Goal: Task Accomplishment & Management: Manage account settings

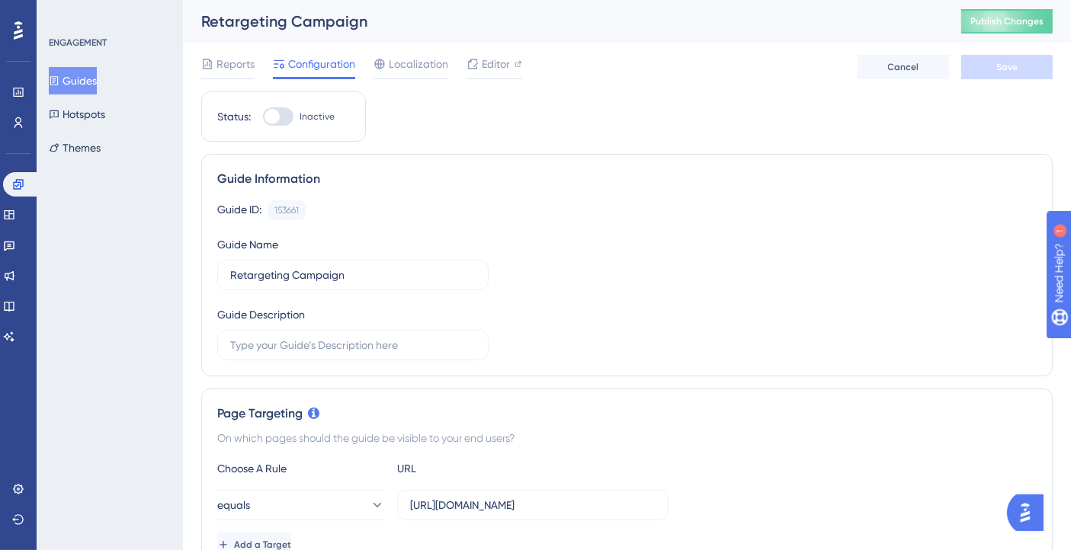
click at [83, 75] on button "Guides" at bounding box center [73, 80] width 48 height 27
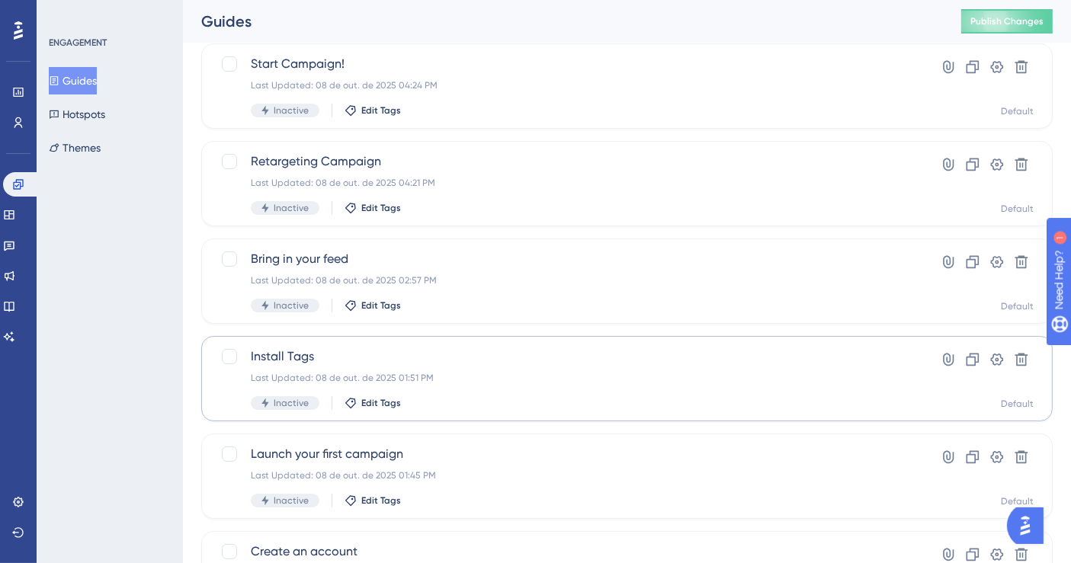
scroll to position [169, 0]
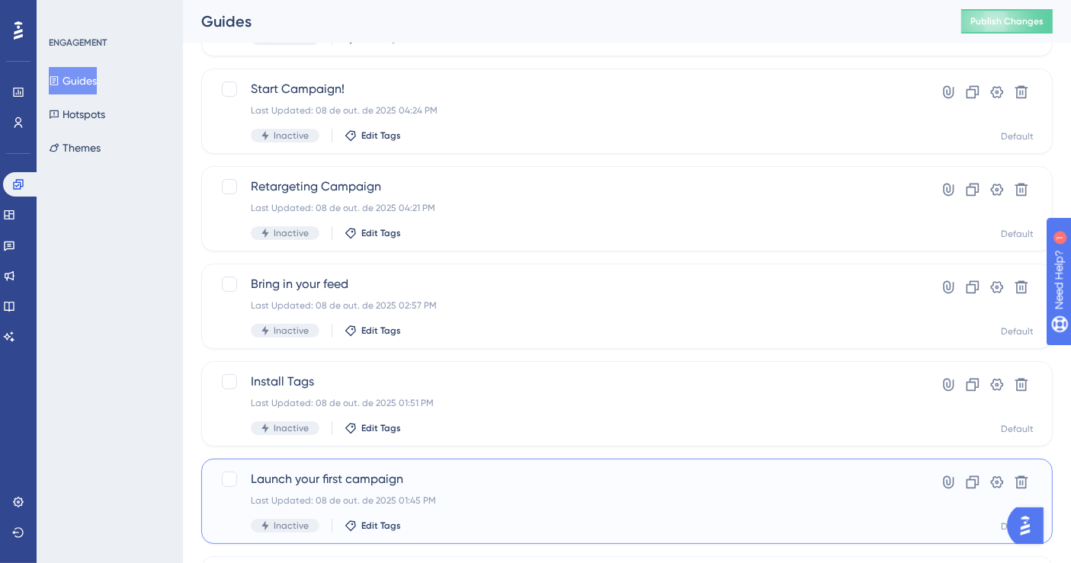
click at [639, 466] on div "Launch your first campaign Last Updated: 08 de out. de 2025 01:45 PM Inactive E…" at bounding box center [626, 501] width 851 height 85
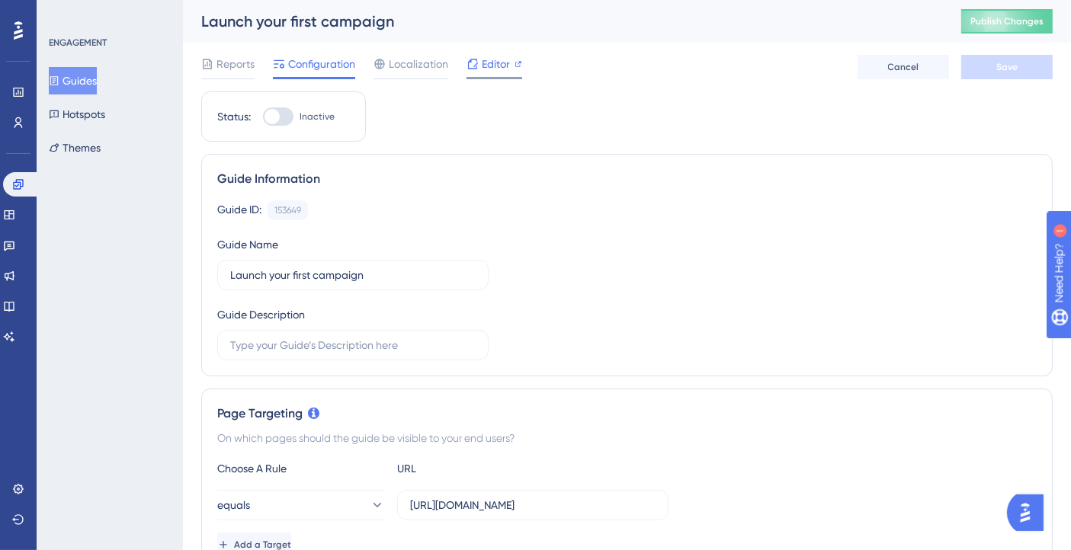
click at [501, 64] on span "Editor" at bounding box center [496, 64] width 28 height 18
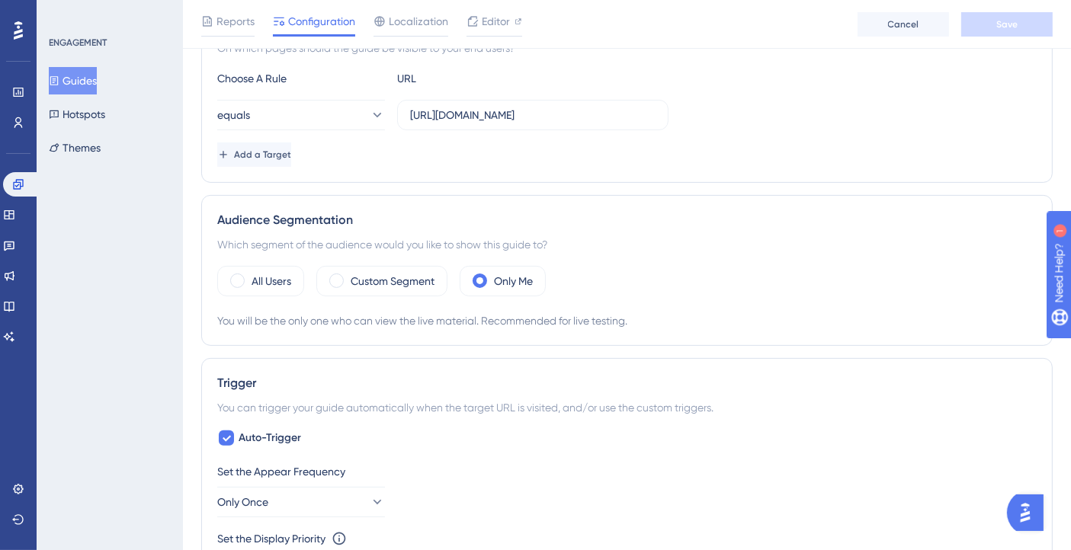
scroll to position [423, 0]
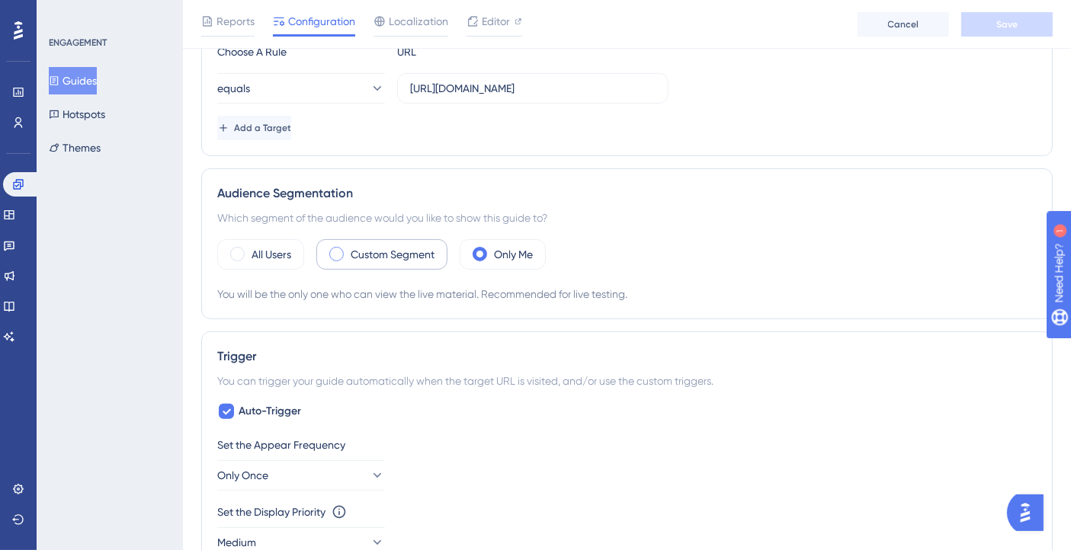
click at [413, 239] on div "Custom Segment" at bounding box center [381, 254] width 131 height 30
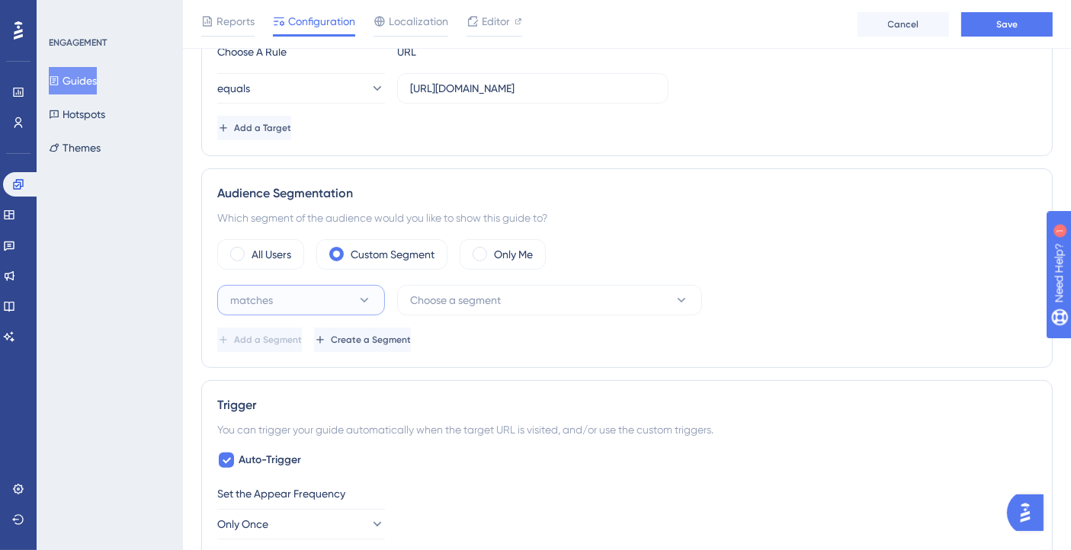
click at [313, 303] on button "matches" at bounding box center [301, 300] width 168 height 30
click at [294, 335] on div "matches matches" at bounding box center [300, 347] width 123 height 30
click at [471, 292] on span "Choose a segment" at bounding box center [455, 300] width 91 height 18
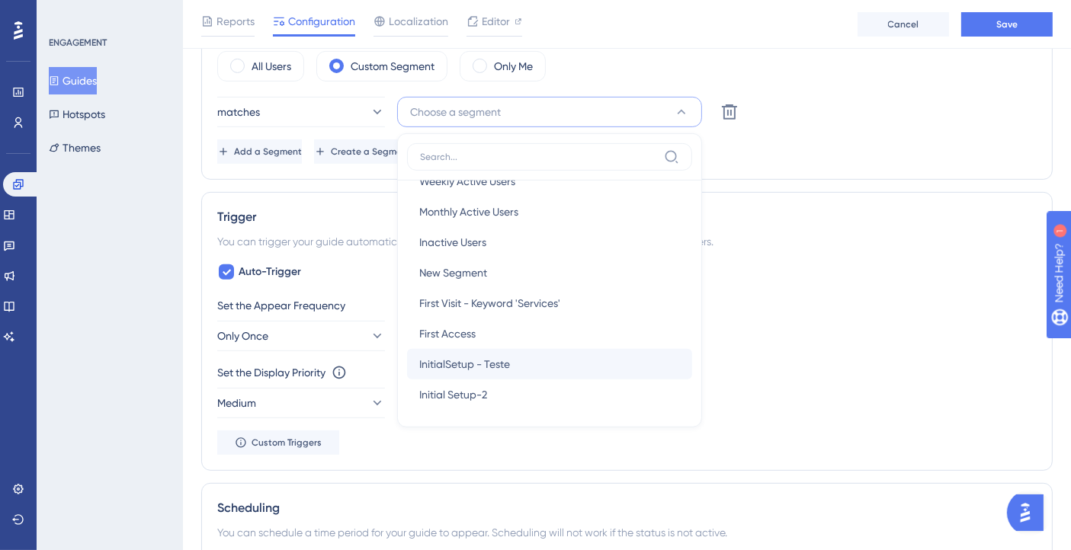
scroll to position [0, 0]
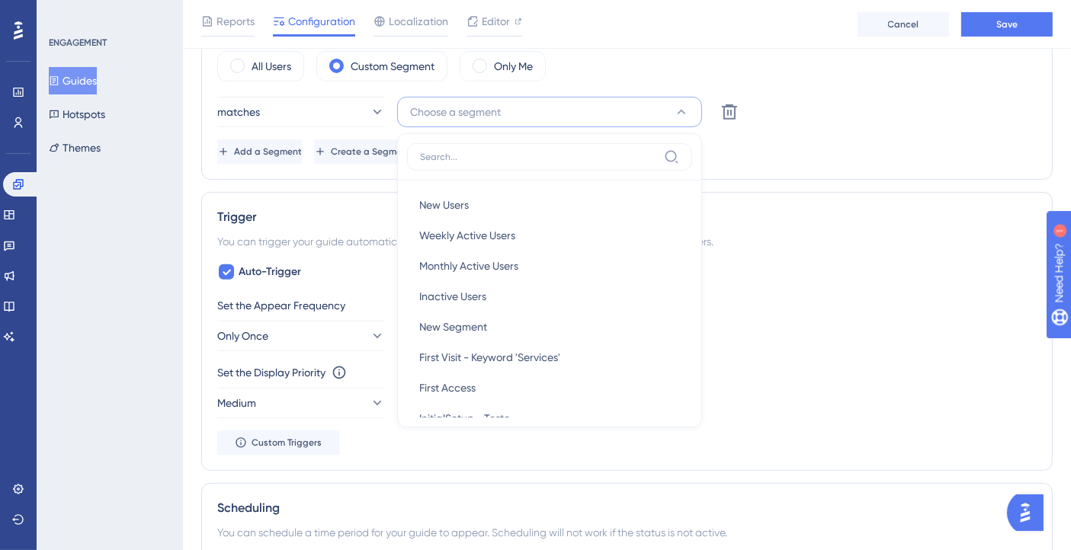
click at [777, 168] on div "Audience Segmentation Which segment of the audience would you like to show this…" at bounding box center [626, 80] width 851 height 200
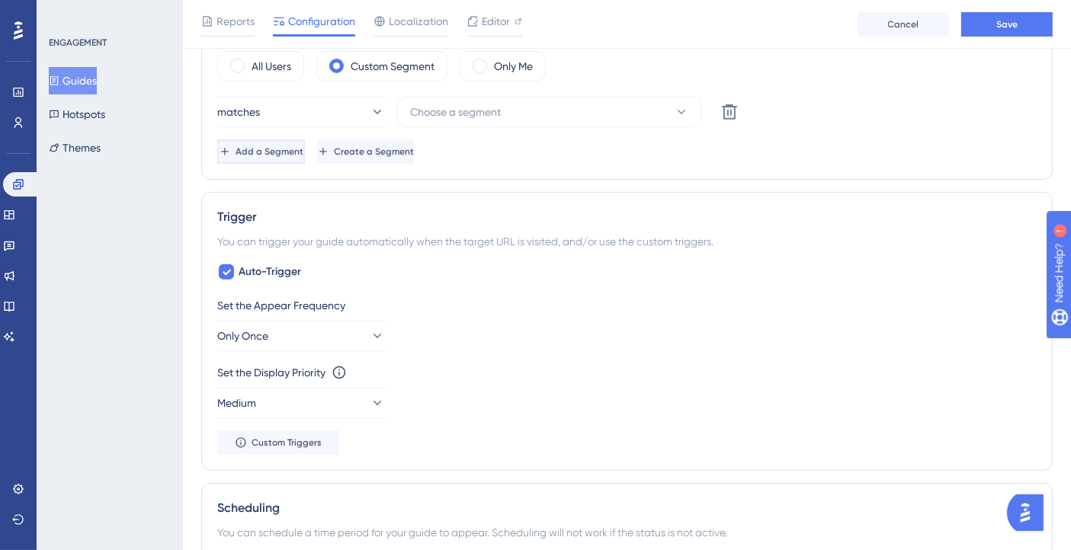
click at [303, 156] on button "Add a Segment" at bounding box center [261, 151] width 88 height 24
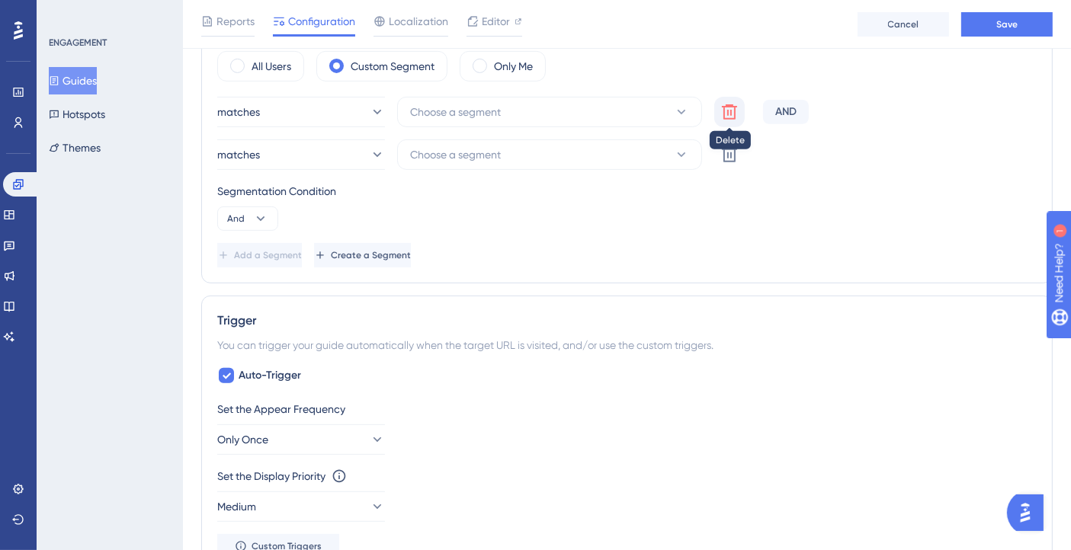
click at [729, 107] on icon at bounding box center [729, 112] width 18 height 18
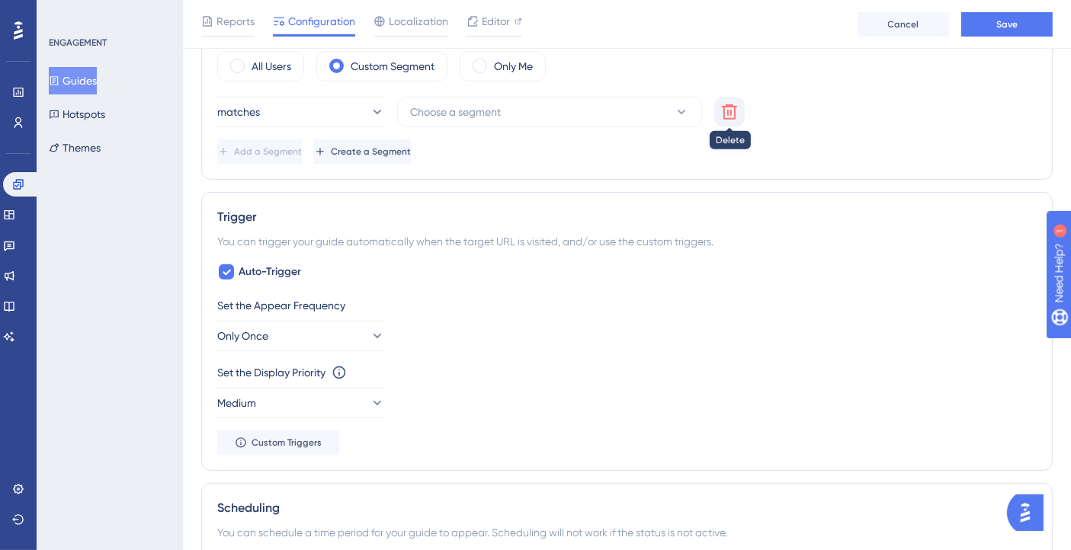
click at [729, 107] on icon at bounding box center [729, 112] width 18 height 18
click at [411, 139] on button "Create a Segment" at bounding box center [362, 151] width 97 height 24
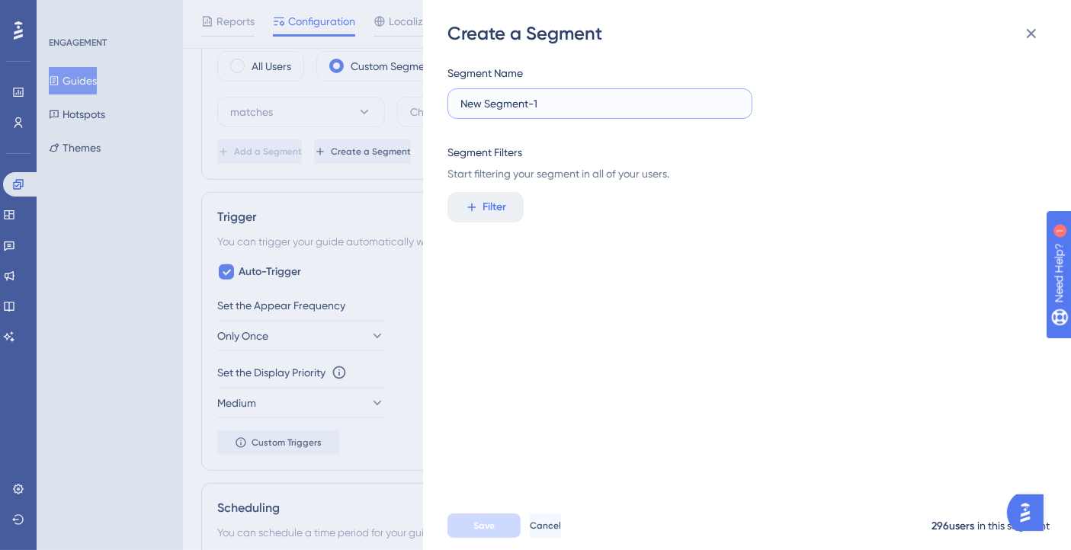
click at [567, 107] on input "New Segment-1" at bounding box center [599, 103] width 279 height 17
click at [510, 213] on button "Filter" at bounding box center [485, 207] width 76 height 30
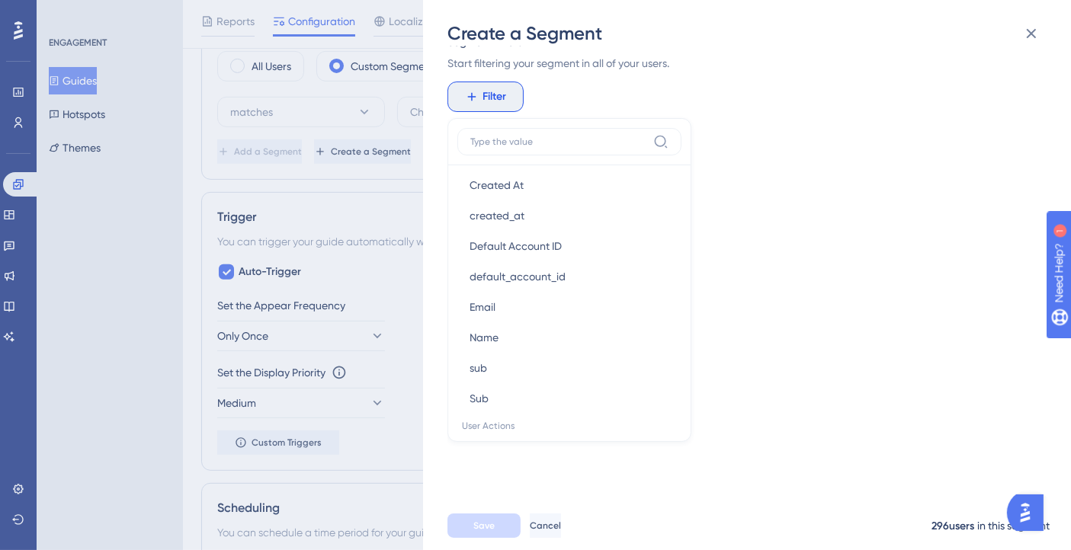
scroll to position [847, 0]
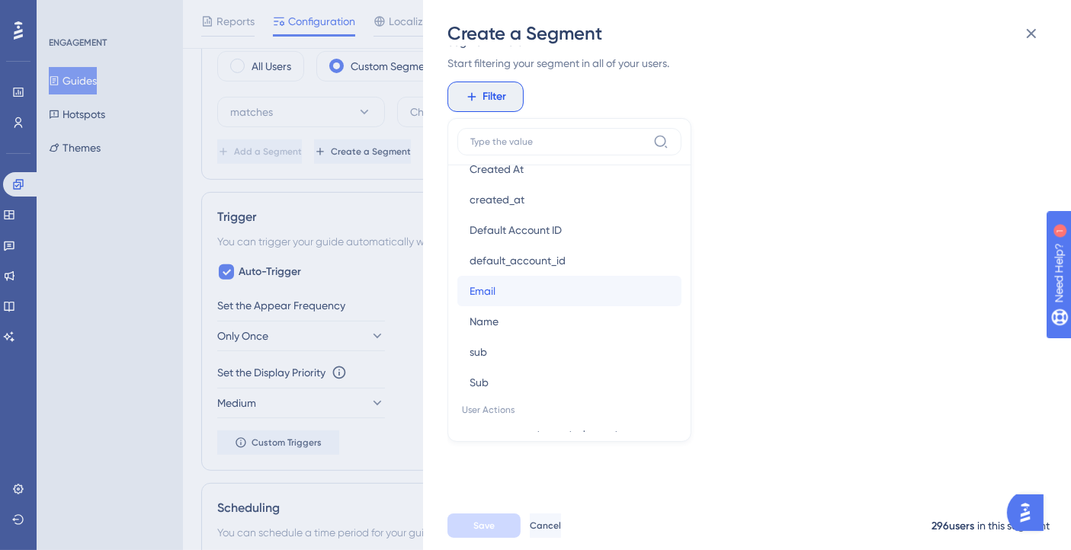
click at [489, 293] on span "Email" at bounding box center [482, 291] width 26 height 18
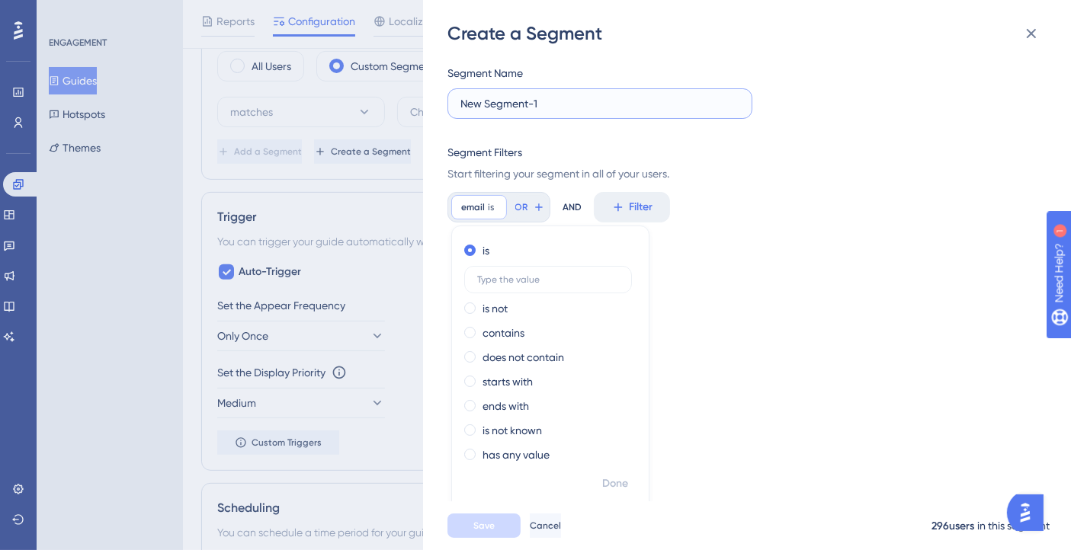
drag, startPoint x: 573, startPoint y: 101, endPoint x: 396, endPoint y: 83, distance: 177.8
click at [396, 82] on div "Create a Segment Segment Name New Segment-1 Segment Filters Start filtering you…" at bounding box center [535, 275] width 1071 height 550
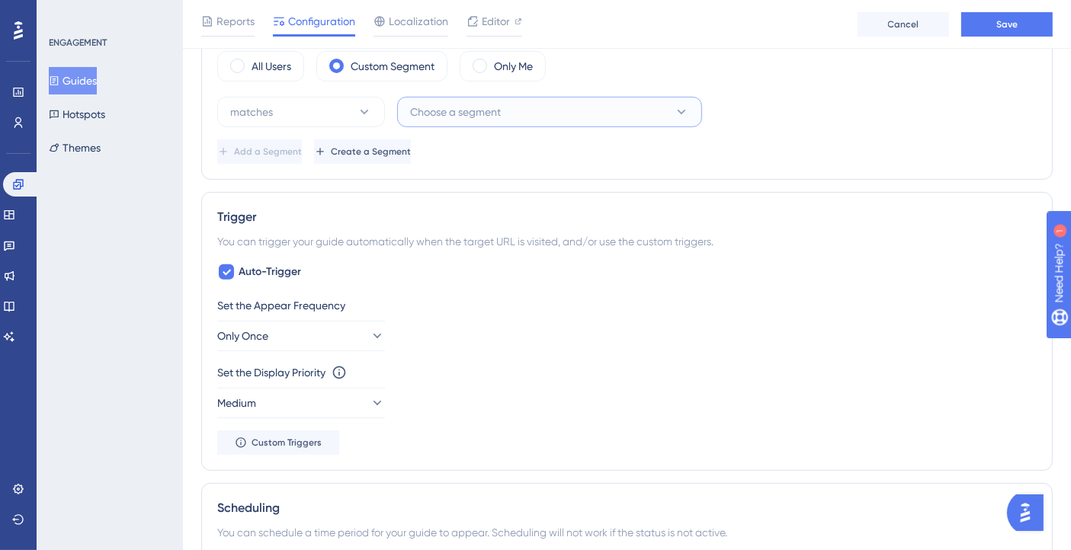
click at [431, 114] on span "Choose a segment" at bounding box center [455, 112] width 91 height 18
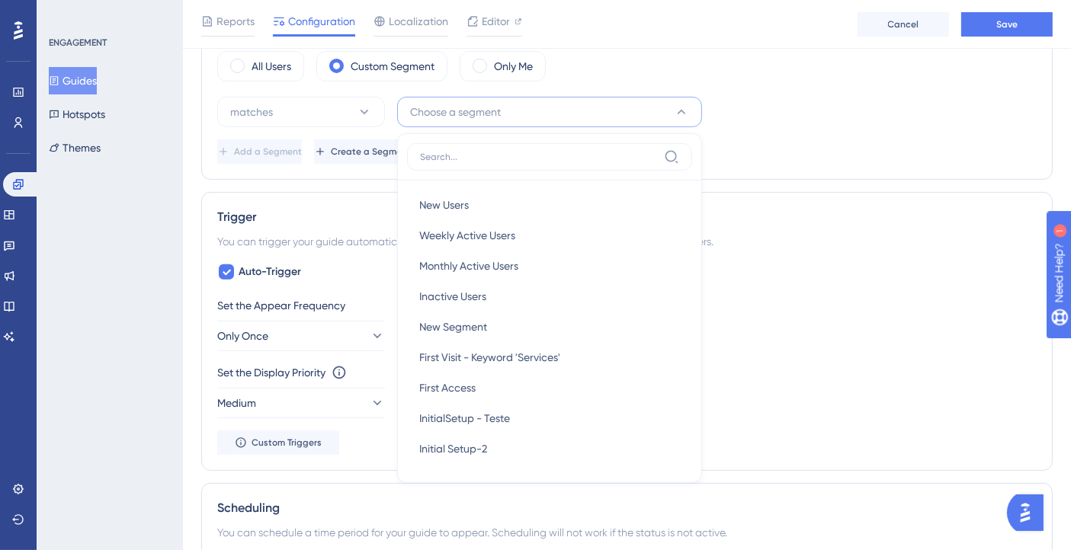
scroll to position [642, 0]
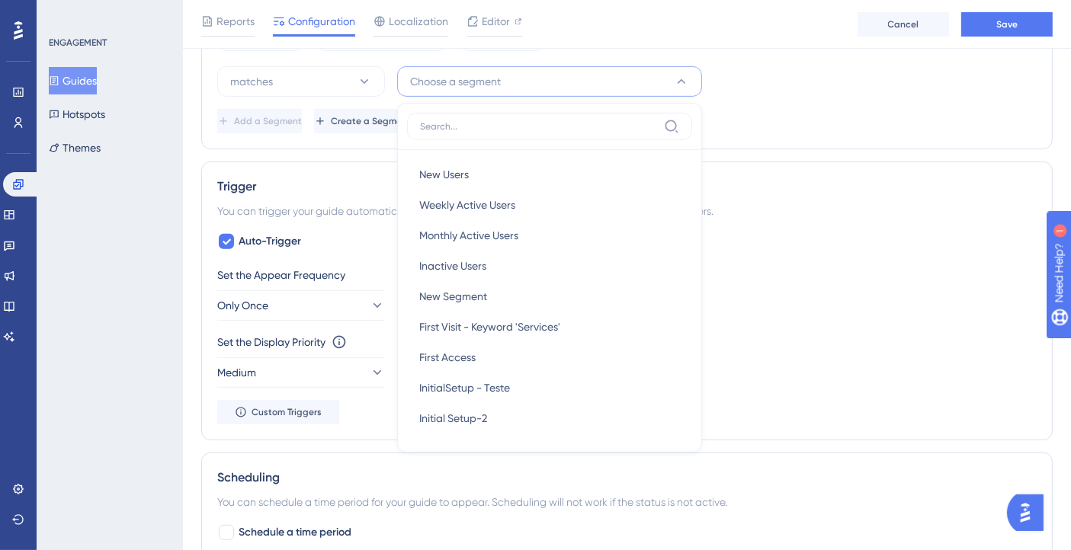
drag, startPoint x: 419, startPoint y: 84, endPoint x: 400, endPoint y: 105, distance: 28.6
click at [419, 84] on span "Choose a segment" at bounding box center [455, 81] width 91 height 18
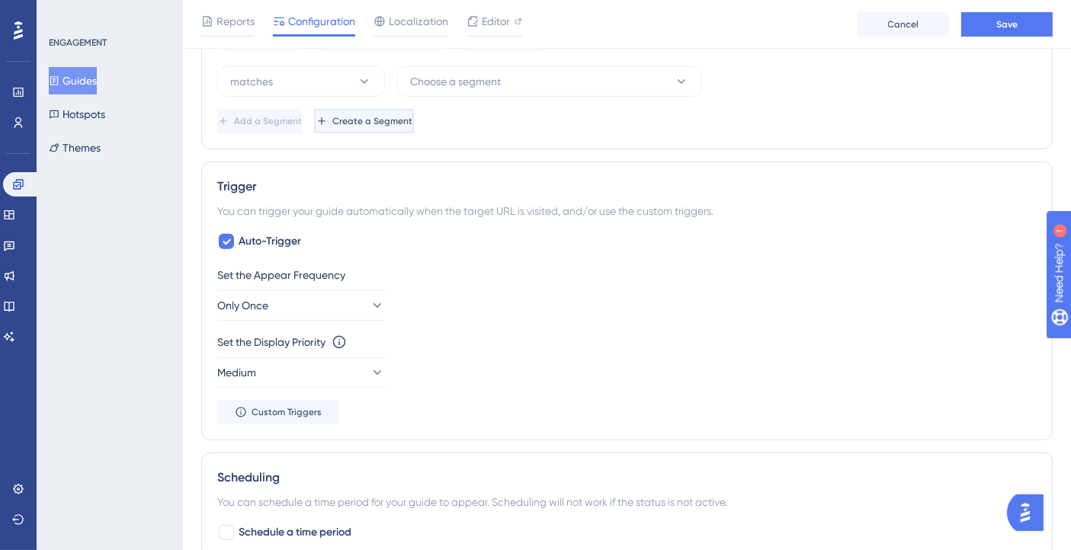
click at [394, 110] on button "Create a Segment" at bounding box center [364, 121] width 100 height 24
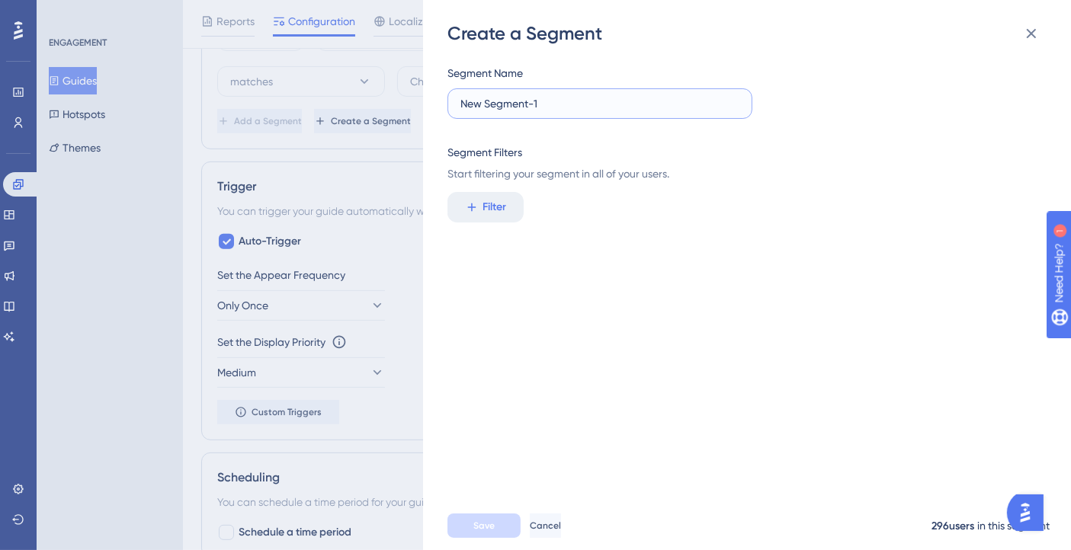
click at [601, 101] on input "New Segment-1" at bounding box center [599, 103] width 279 height 17
click at [506, 206] on span "Filter" at bounding box center [495, 207] width 24 height 18
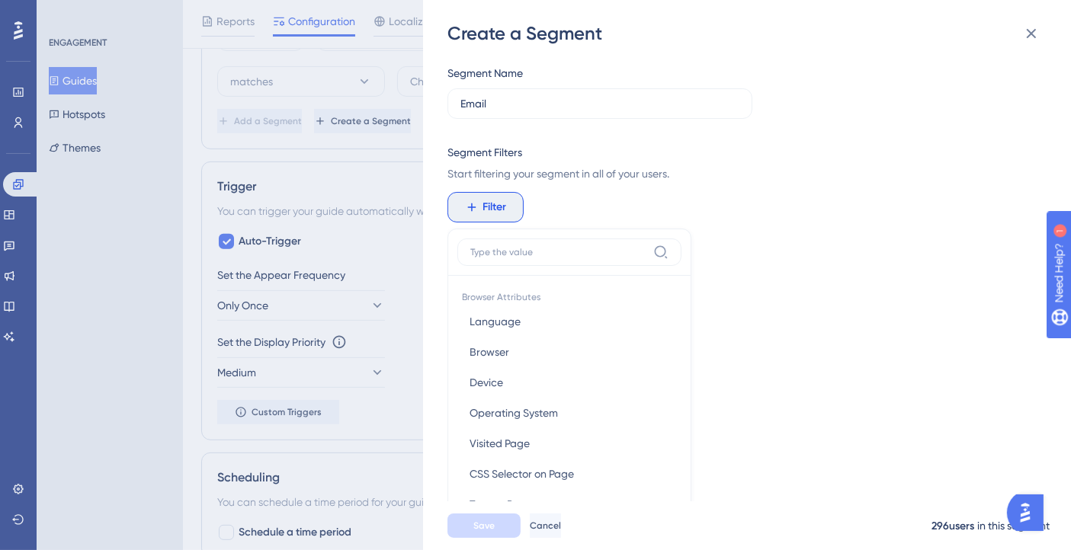
scroll to position [111, 0]
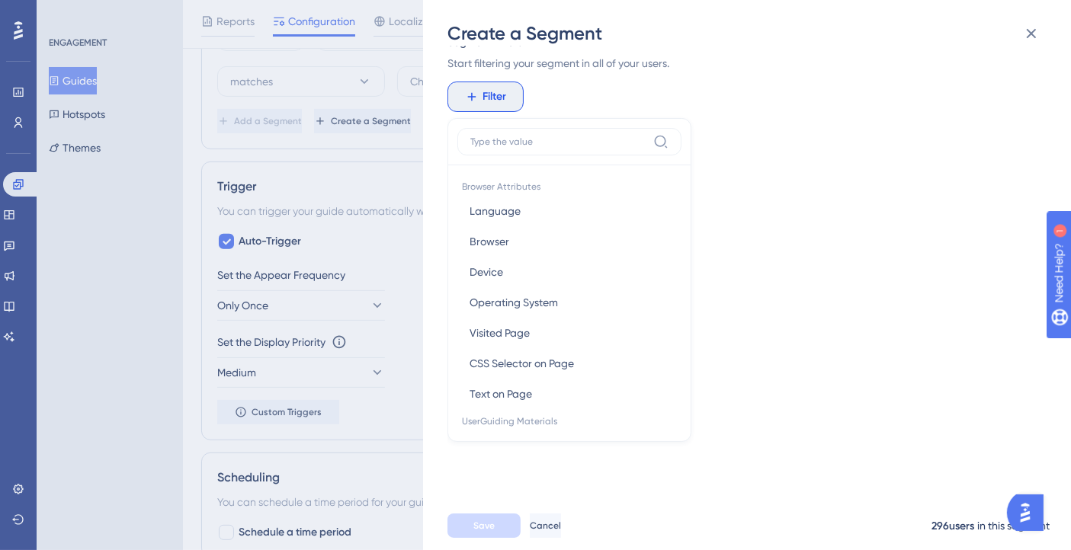
click at [543, 98] on div "Filter Browser Attributes Language Language Browser Browser Device Device Opera…" at bounding box center [742, 97] width 590 height 30
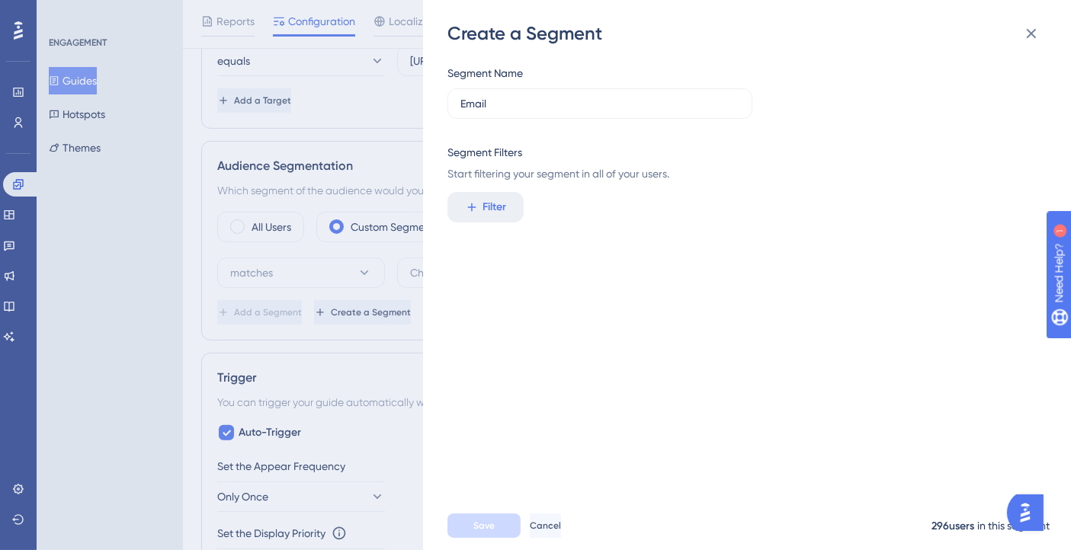
scroll to position [387, 0]
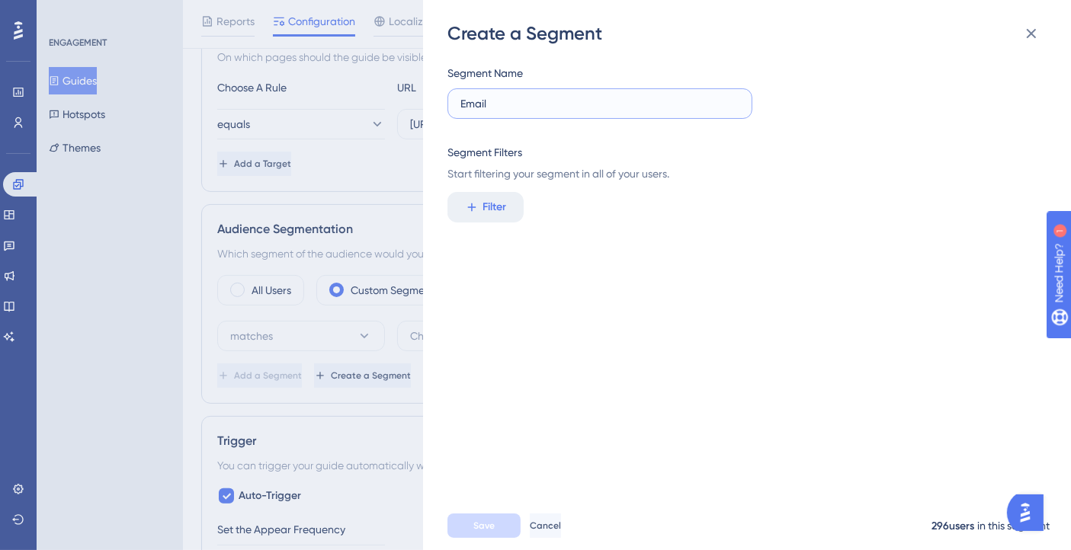
click at [537, 107] on input "Email" at bounding box center [599, 103] width 279 height 17
type input "Email Giovanna/Gabriel"
click at [549, 301] on div "Segment Name Email Giovanna/Gabriel Segment Filters Start filtering your segmen…" at bounding box center [754, 274] width 614 height 456
click at [483, 179] on span "Start filtering your segment in all of your users." at bounding box center [742, 174] width 590 height 18
click at [494, 200] on span "Filter" at bounding box center [495, 207] width 24 height 18
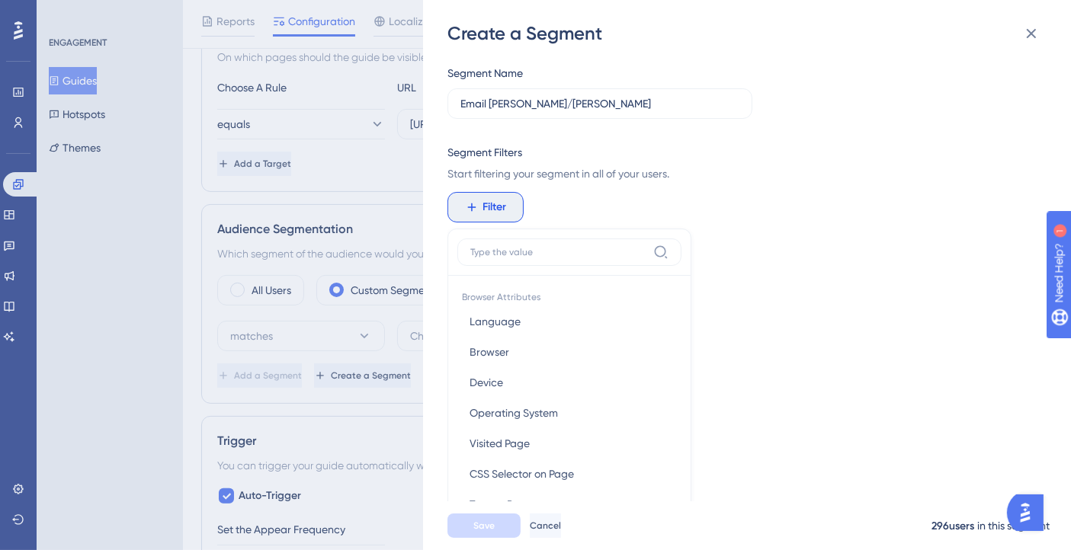
scroll to position [111, 0]
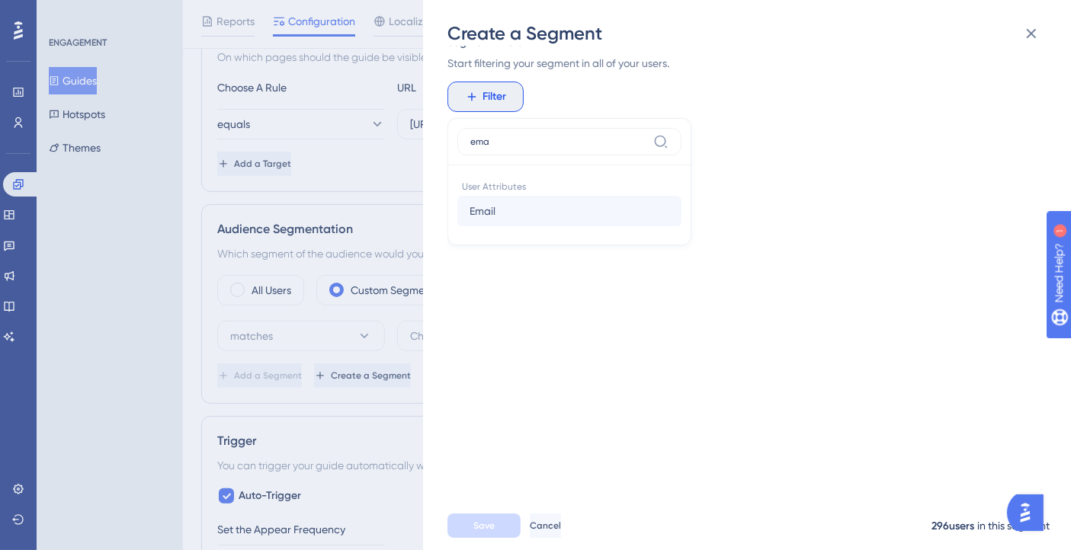
type input "ema"
click at [494, 200] on button "Email Email" at bounding box center [569, 211] width 224 height 30
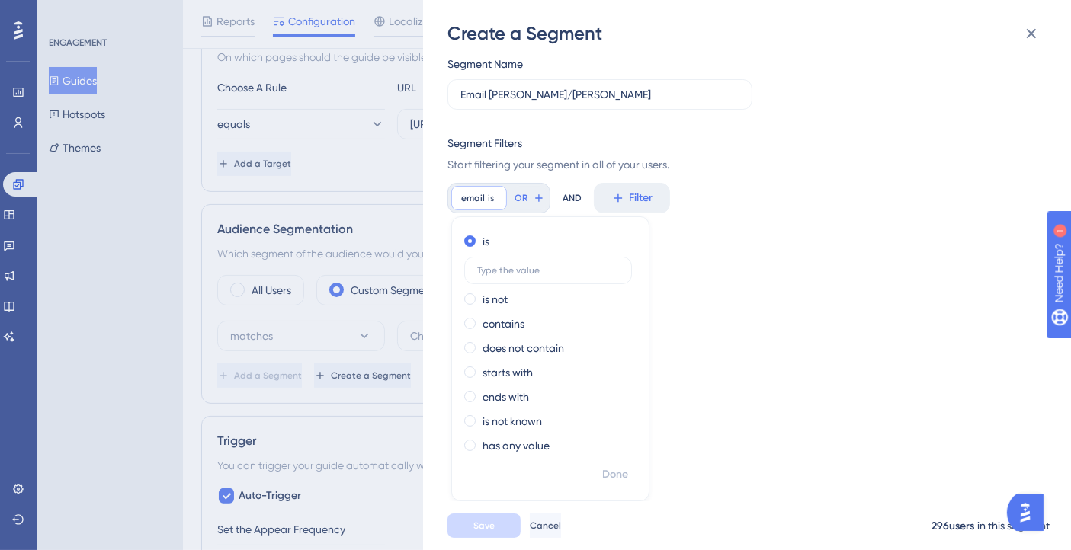
scroll to position [0, 0]
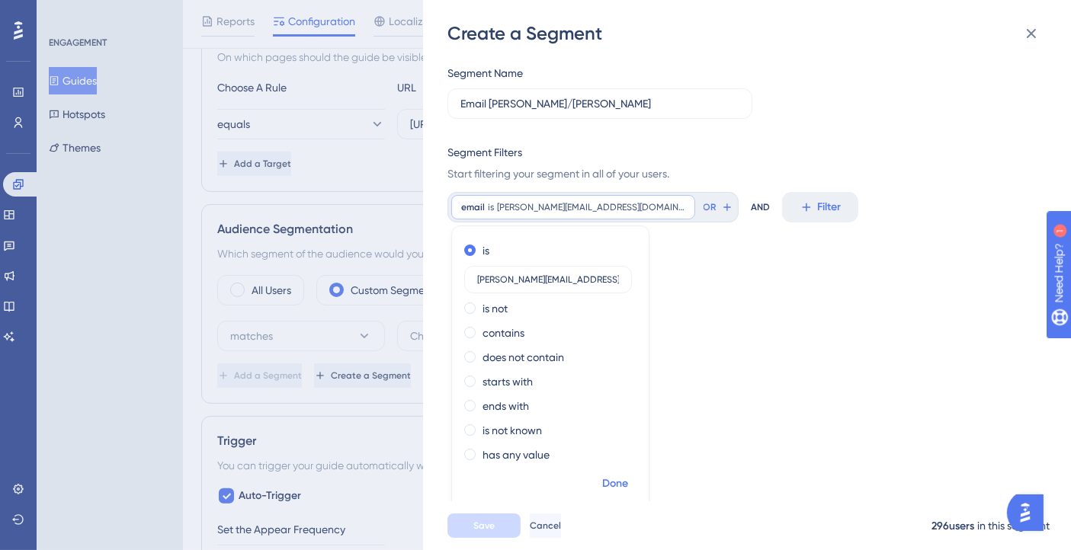
type input "gabrieloliveira@bluems.com"
click at [618, 490] on span "Done" at bounding box center [615, 484] width 26 height 18
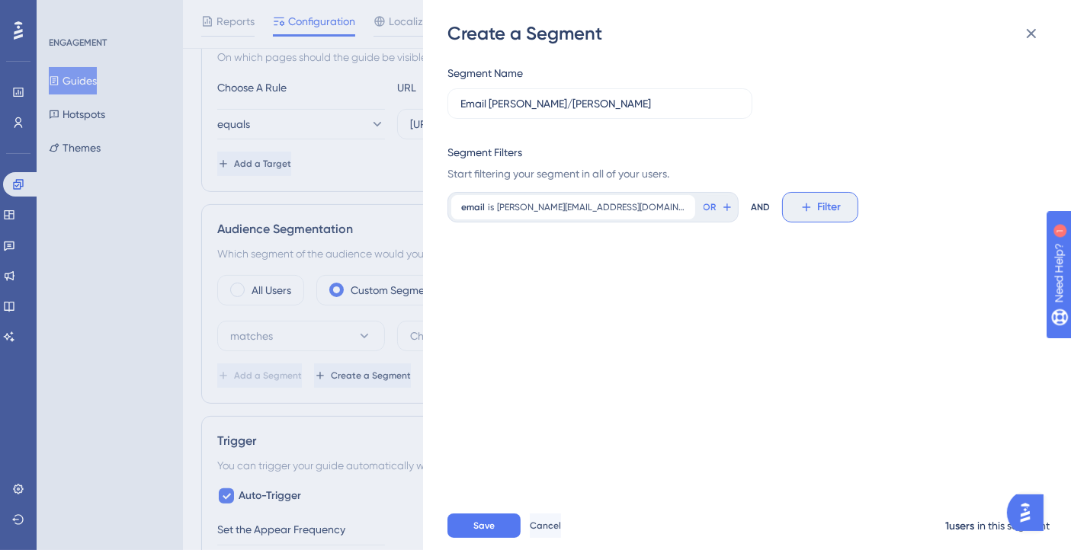
click at [818, 212] on span "Filter" at bounding box center [830, 207] width 24 height 18
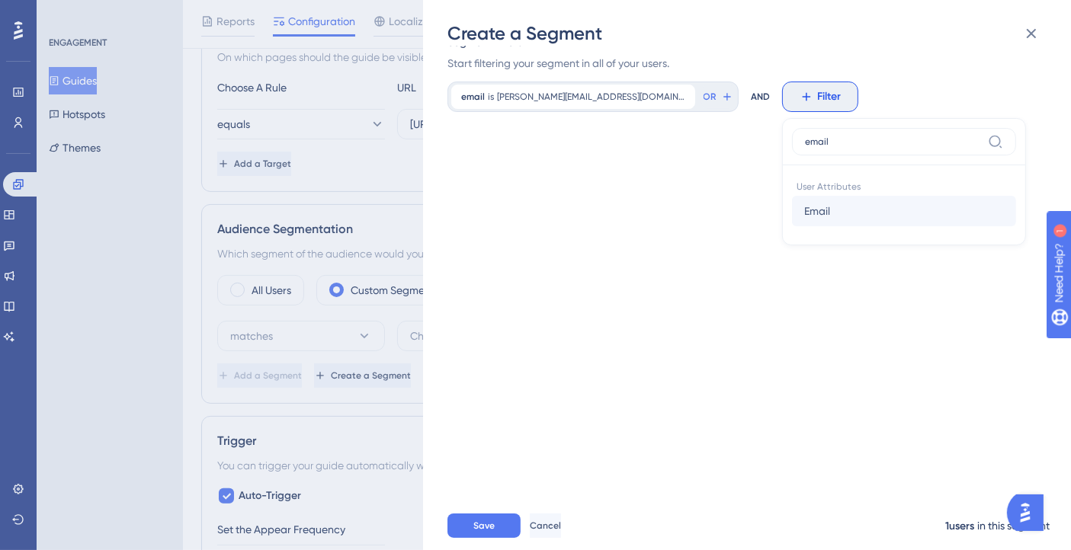
type input "email"
click at [804, 213] on span "Email" at bounding box center [817, 211] width 26 height 18
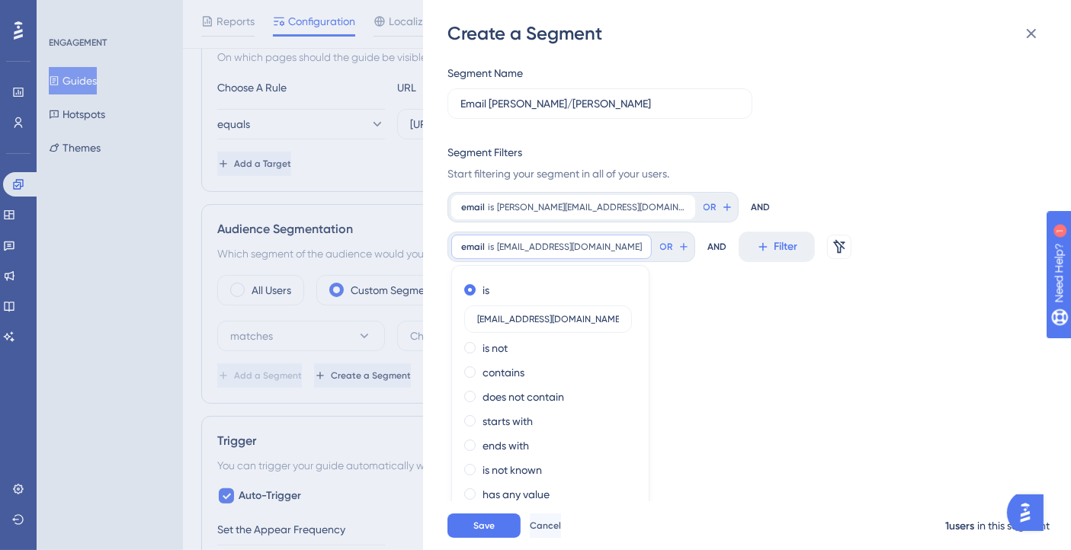
type input "giovannaakkari@bluems.com"
click at [628, 514] on span "Done" at bounding box center [615, 523] width 26 height 18
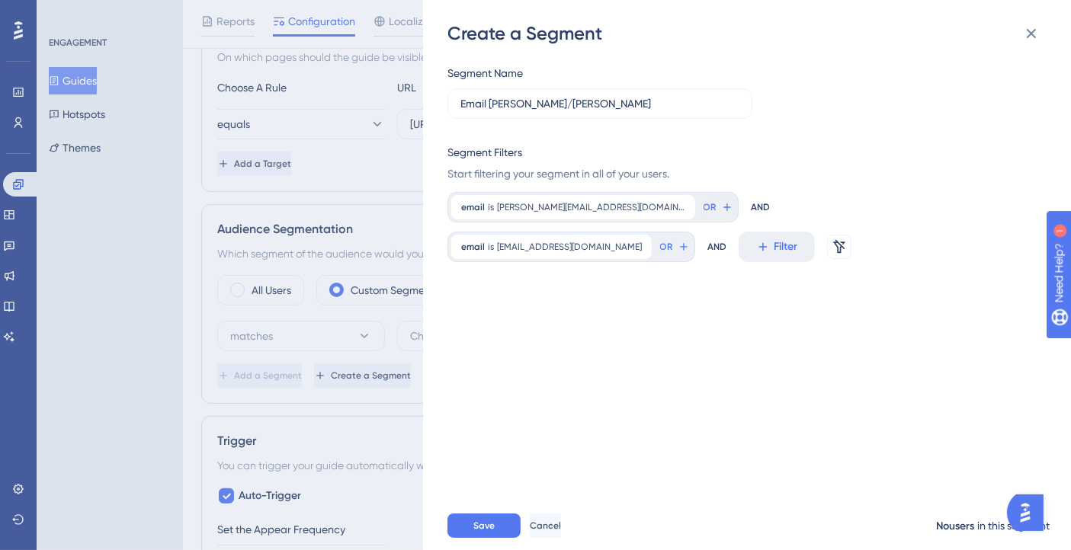
click at [618, 367] on div "Segment Name Email Giovanna/Gabriel Segment Filters Start filtering your segmen…" at bounding box center [754, 274] width 614 height 456
click at [497, 534] on button "Save" at bounding box center [483, 526] width 73 height 24
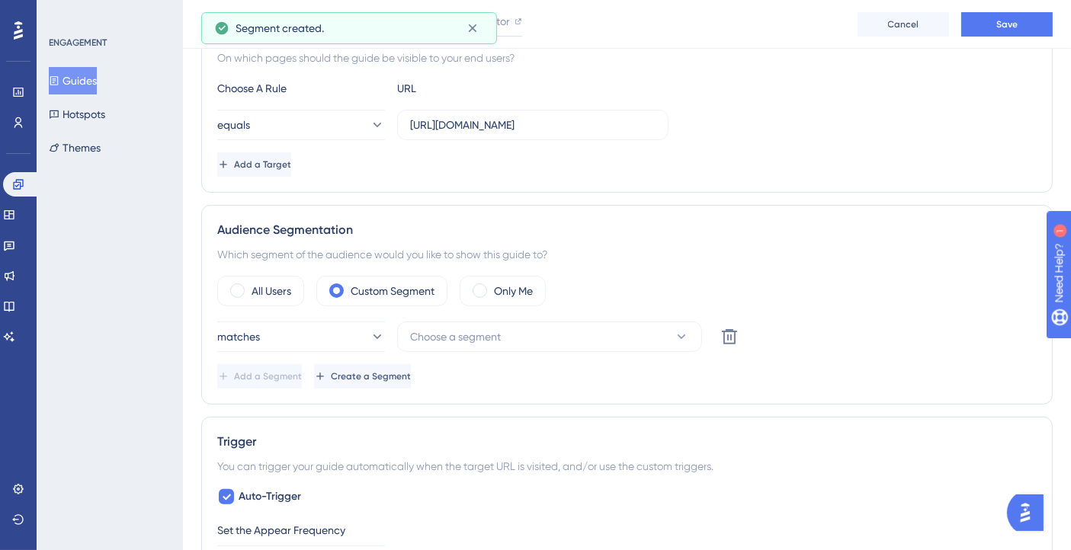
scroll to position [387, 0]
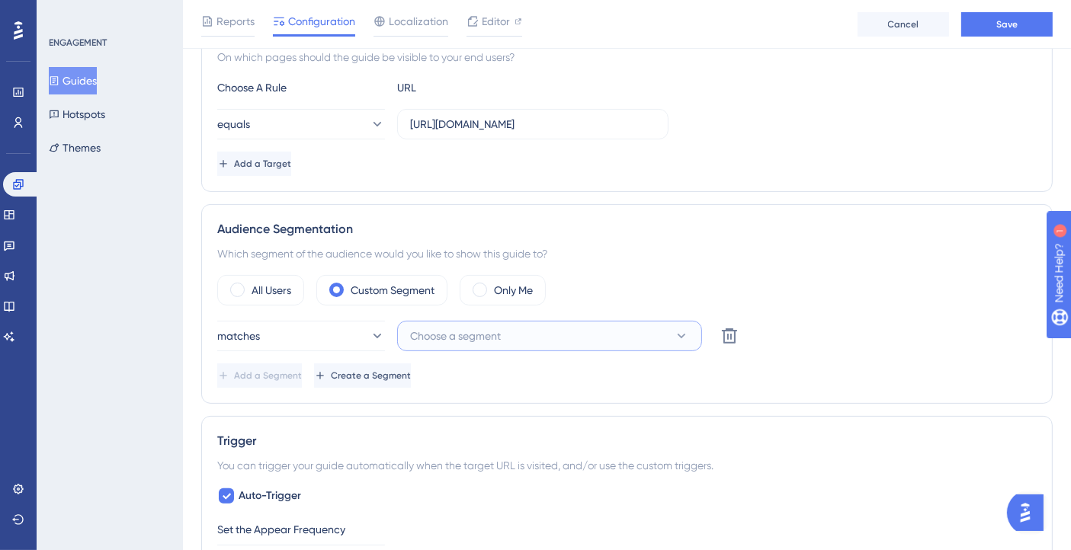
click at [477, 338] on span "Choose a segment" at bounding box center [455, 336] width 91 height 18
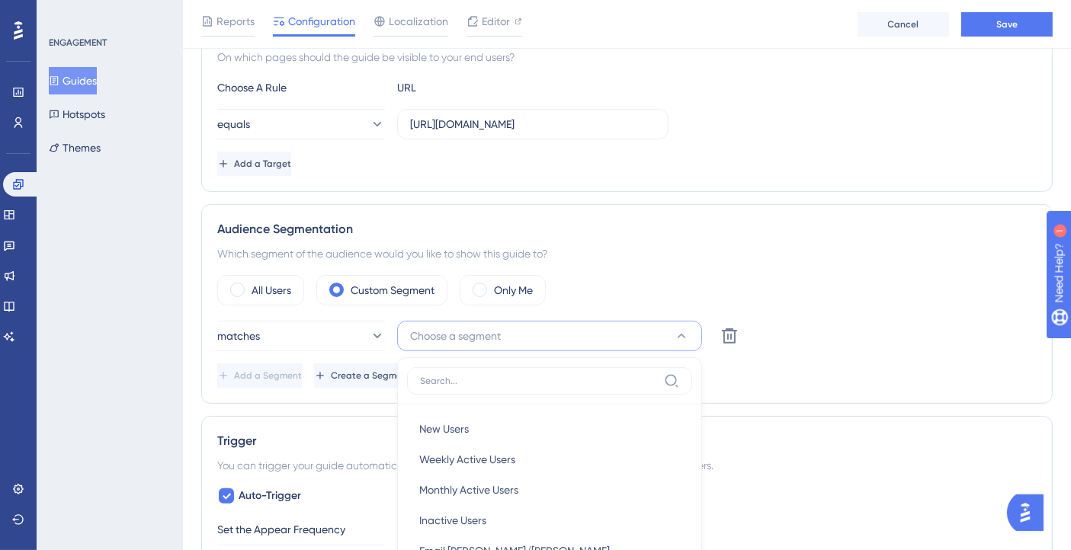
scroll to position [617, 0]
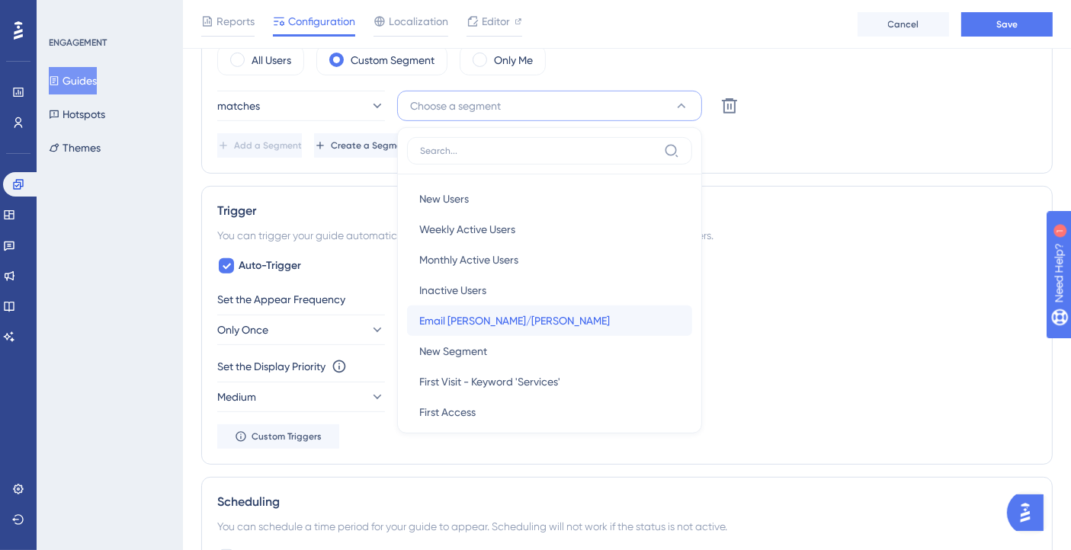
click at [501, 325] on span "Email Giovanna/Gabriel" at bounding box center [514, 321] width 191 height 18
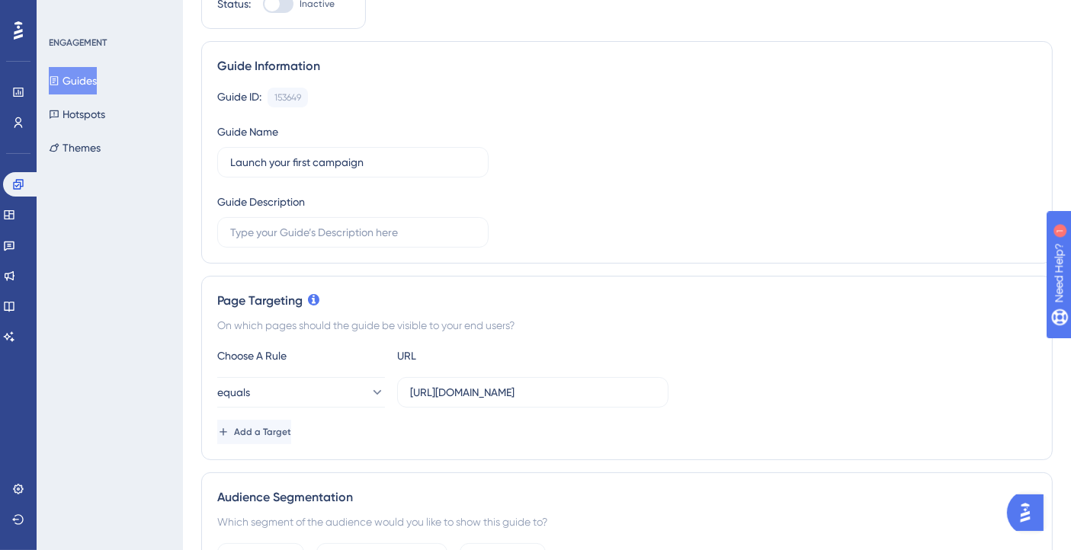
scroll to position [0, 0]
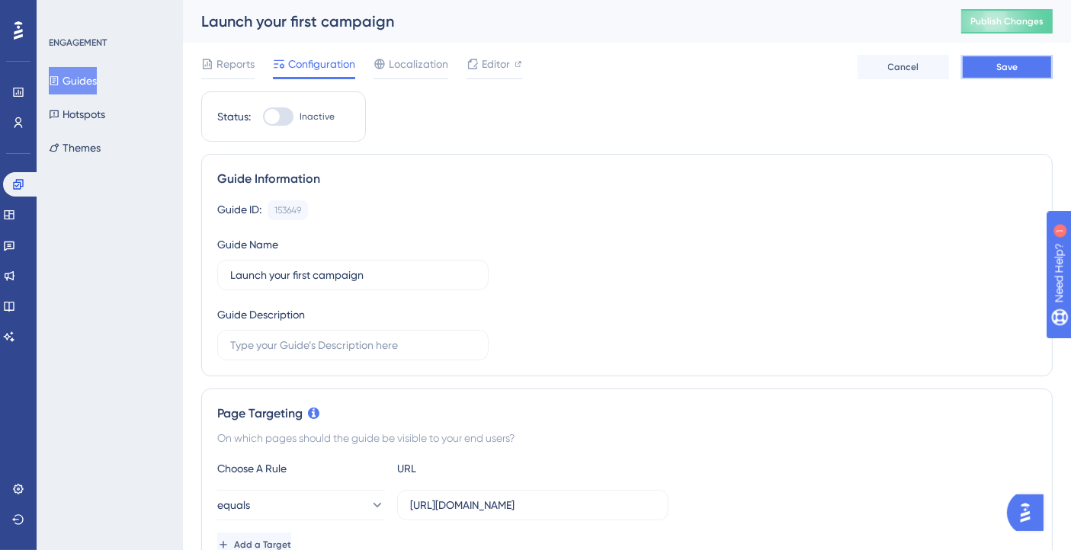
click at [993, 69] on button "Save" at bounding box center [1006, 67] width 91 height 24
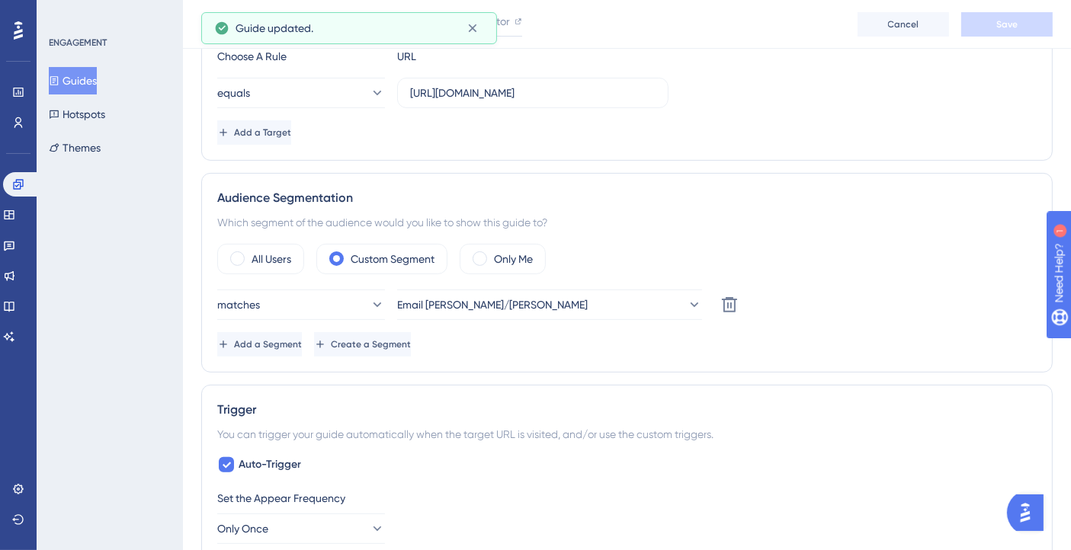
scroll to position [423, 0]
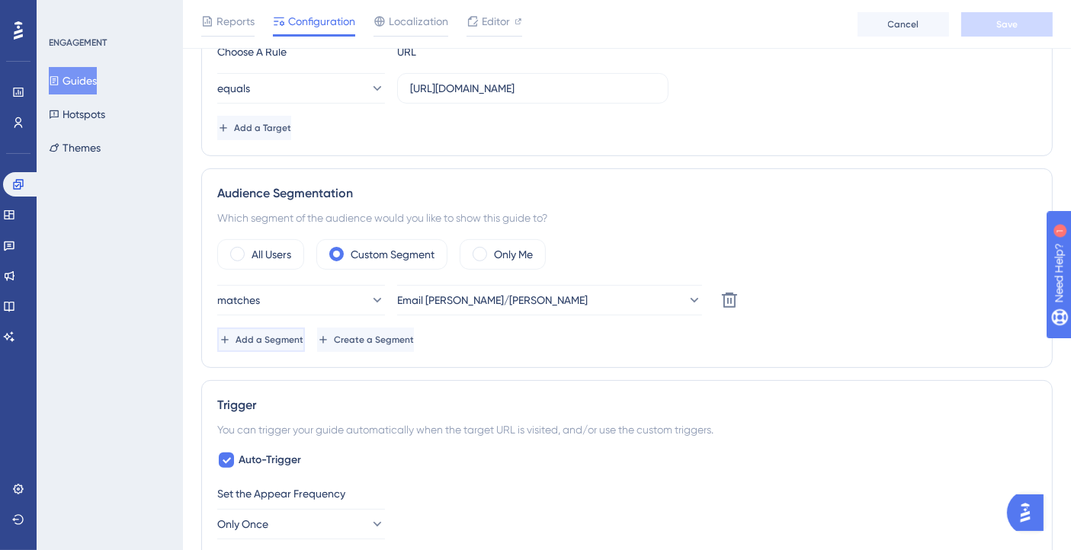
click at [296, 339] on span "Add a Segment" at bounding box center [269, 340] width 68 height 12
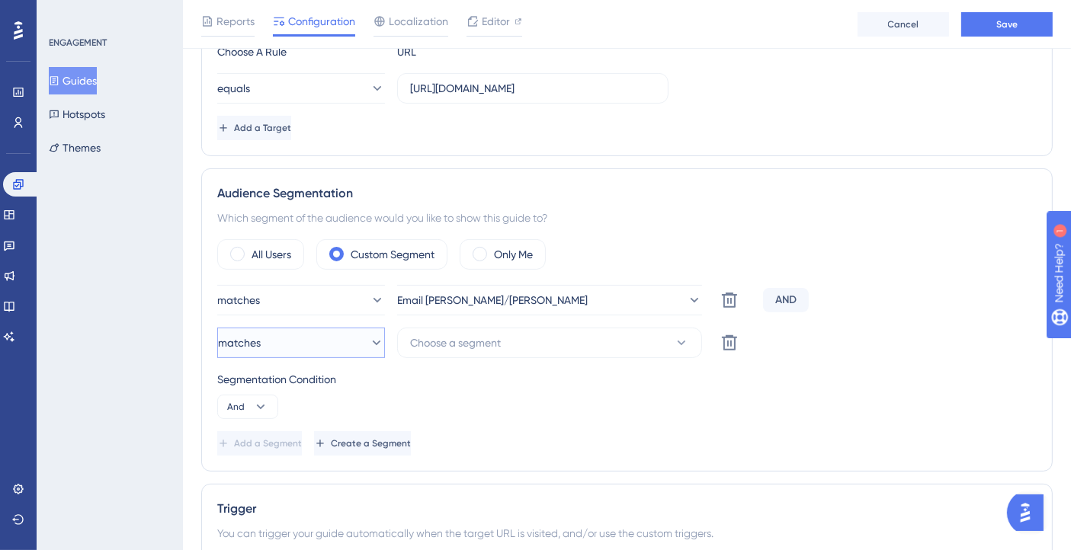
click at [296, 344] on button "matches" at bounding box center [301, 343] width 168 height 30
click at [296, 343] on button "matches" at bounding box center [301, 343] width 168 height 30
click at [457, 362] on div "matches Email Giovanna/Gabriel Delete AND matches Choose a segment Delete Segme…" at bounding box center [626, 370] width 819 height 171
click at [466, 343] on span "Choose a segment" at bounding box center [455, 343] width 91 height 18
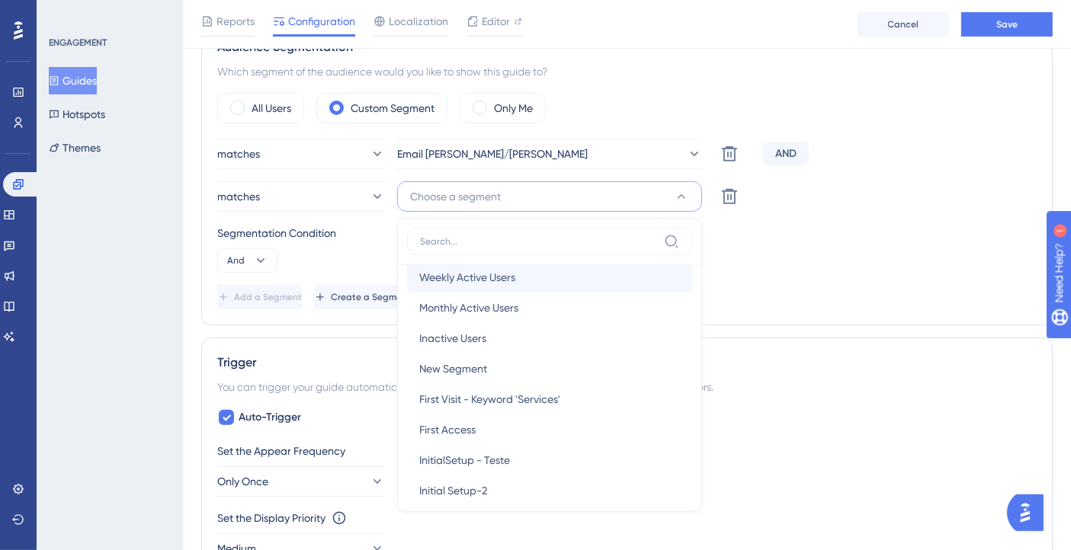
scroll to position [54, 0]
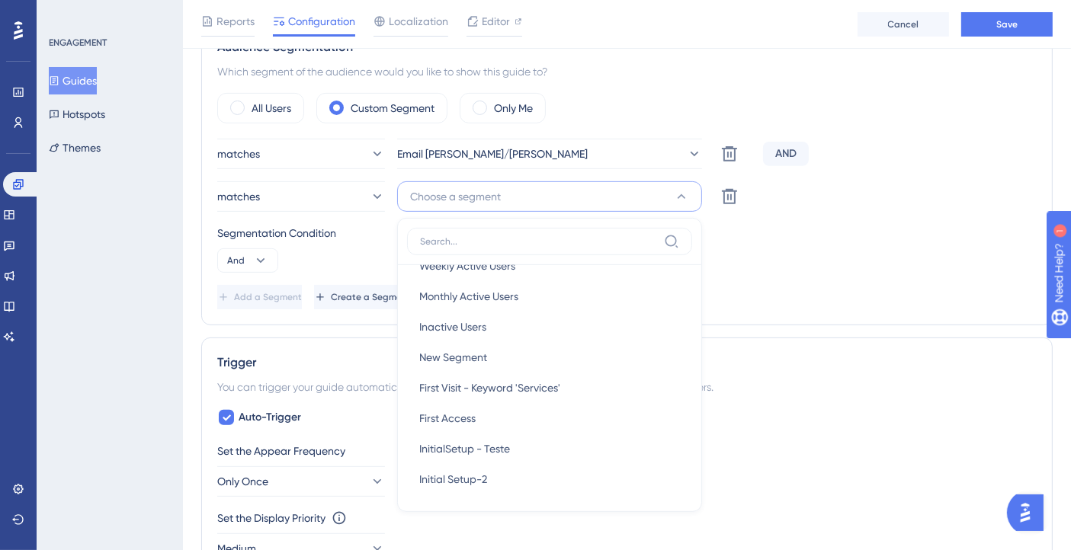
click at [783, 288] on div "Add a Segment Create a Segment" at bounding box center [626, 297] width 819 height 24
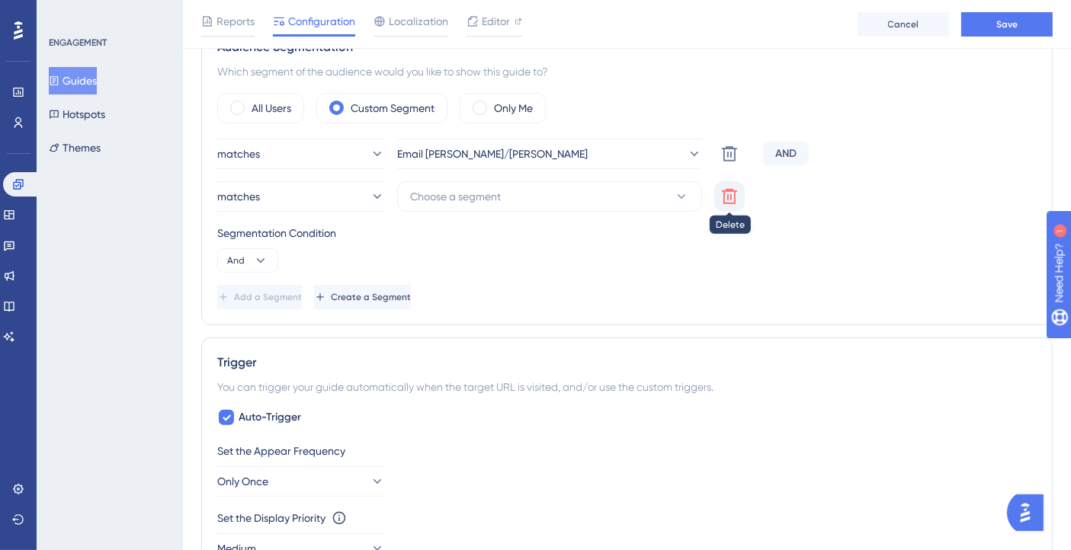
click at [729, 194] on icon at bounding box center [729, 196] width 18 height 18
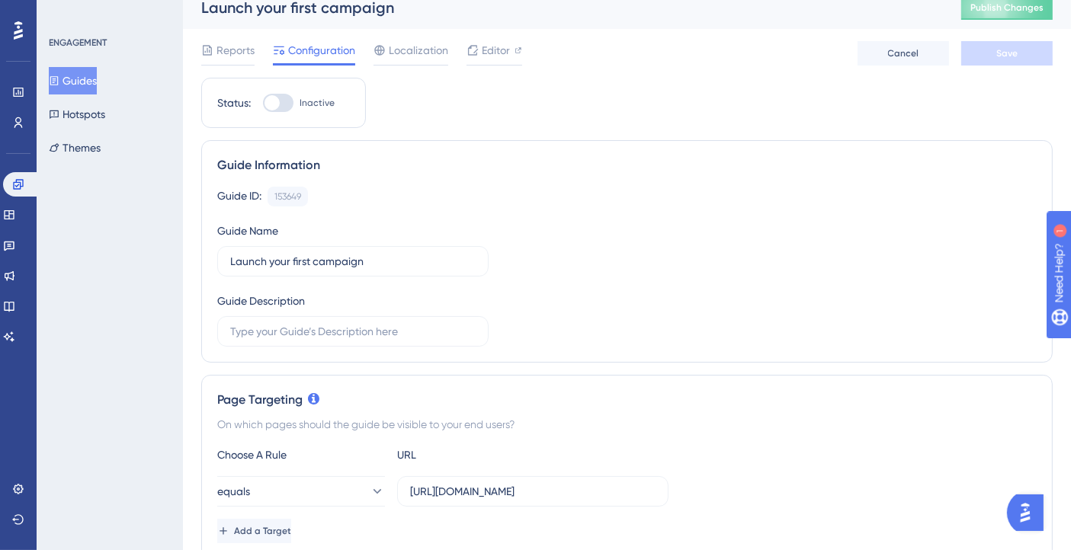
scroll to position [0, 0]
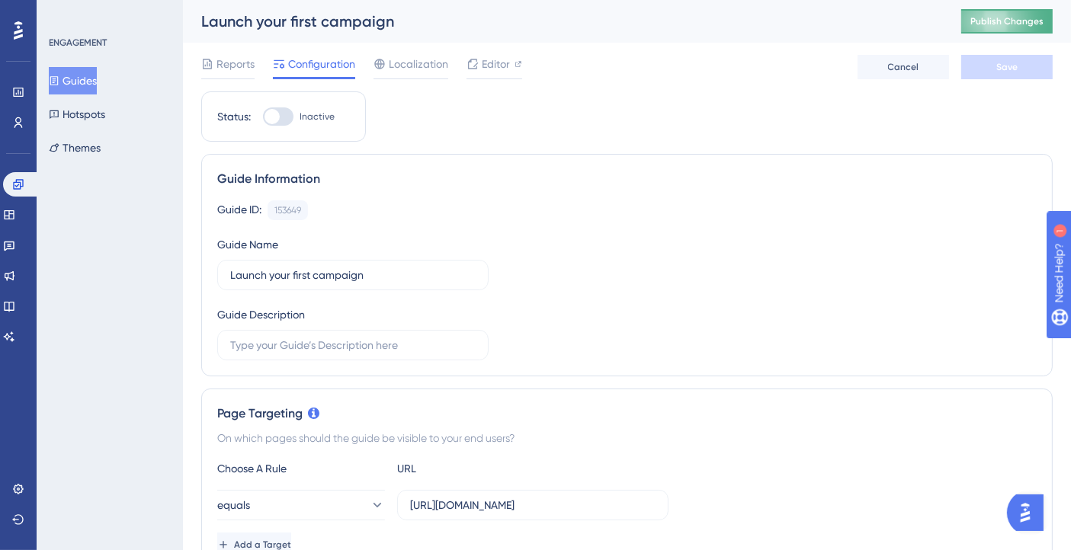
click at [1003, 24] on span "Publish Changes" at bounding box center [1006, 21] width 73 height 12
click at [270, 120] on div at bounding box center [271, 116] width 15 height 15
click at [263, 117] on input "Inactive" at bounding box center [262, 117] width 1 height 1
checkbox input "true"
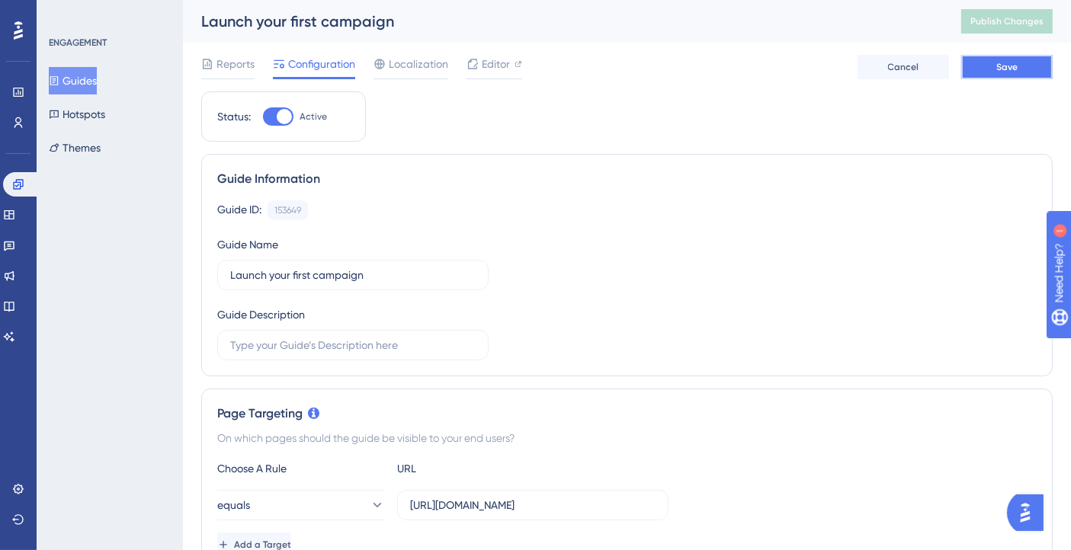
click at [969, 71] on button "Save" at bounding box center [1006, 67] width 91 height 24
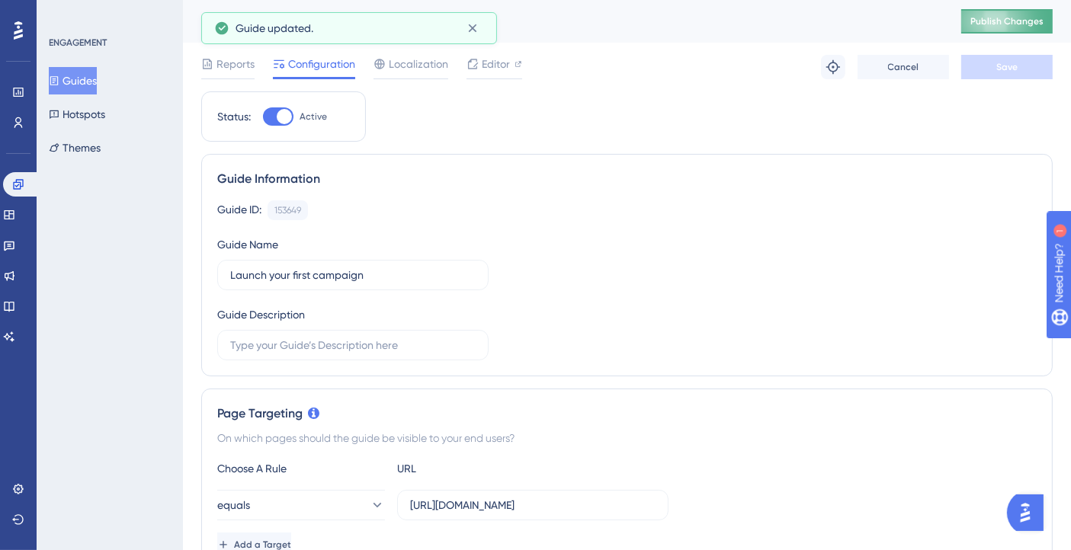
click at [1001, 33] on div "Launch your first campaign Publish Changes" at bounding box center [627, 21] width 888 height 43
click at [996, 22] on span "Publish Changes" at bounding box center [1006, 21] width 73 height 12
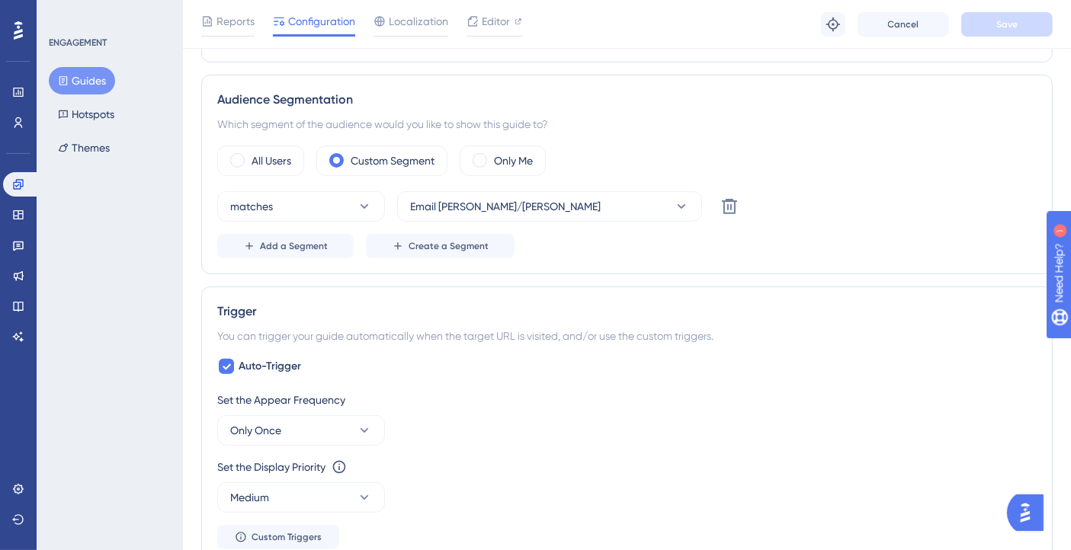
scroll to position [677, 0]
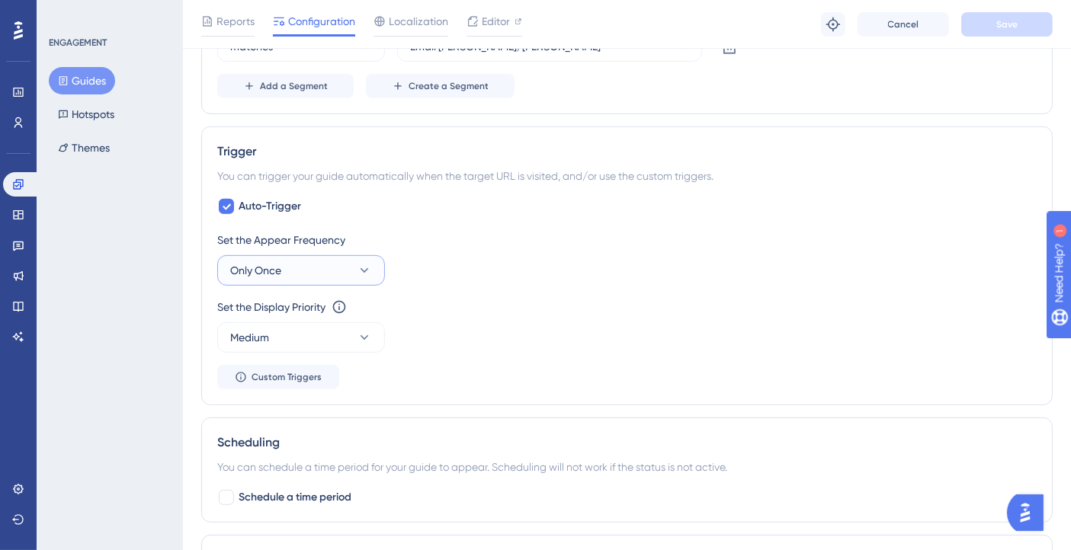
click at [339, 262] on button "Only Once" at bounding box center [301, 270] width 168 height 30
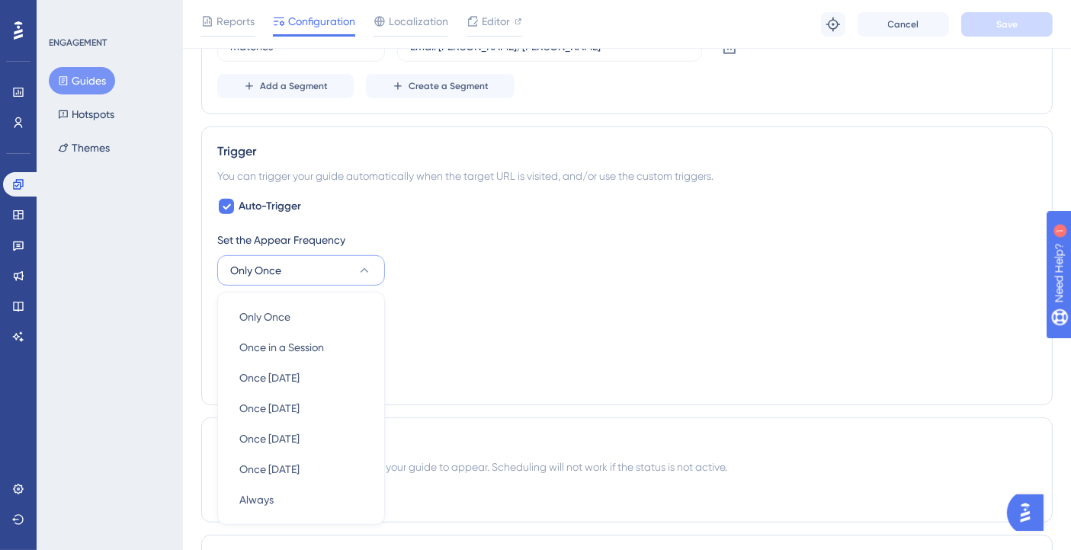
scroll to position [807, 0]
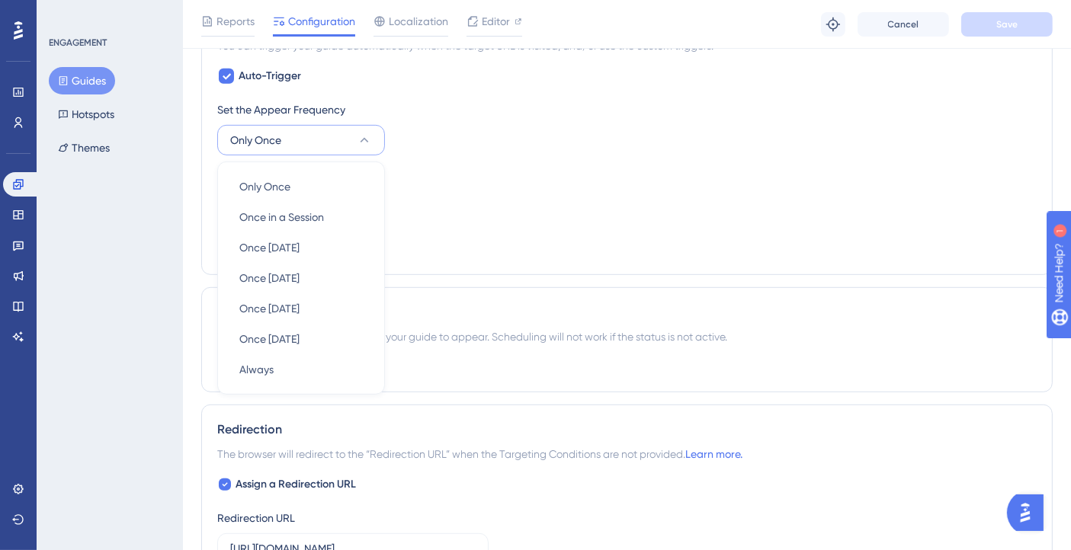
click at [549, 211] on div "Set the Display Priority This option will set the display priority between auto…" at bounding box center [626, 195] width 819 height 55
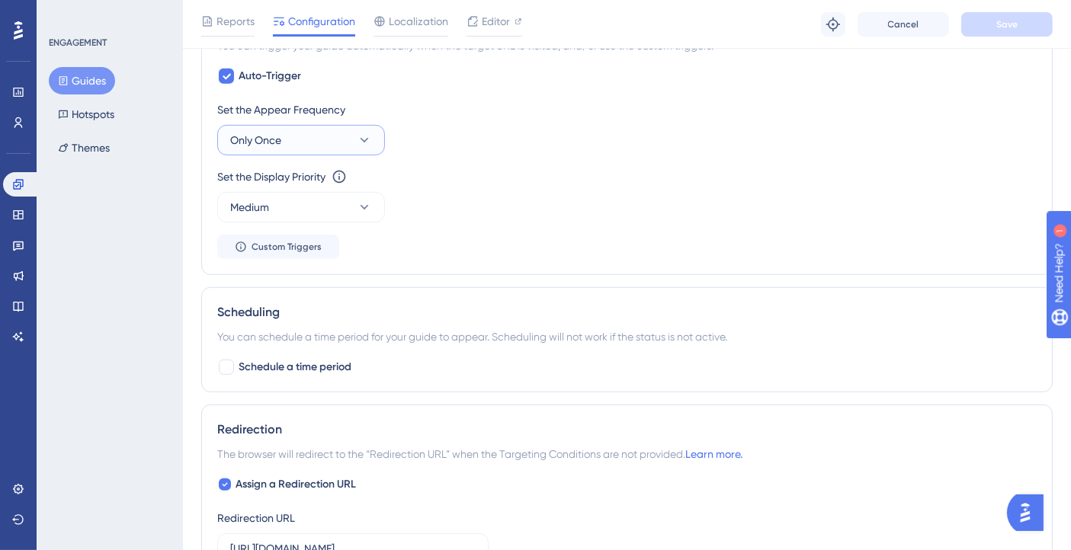
click at [296, 130] on button "Only Once" at bounding box center [301, 140] width 168 height 30
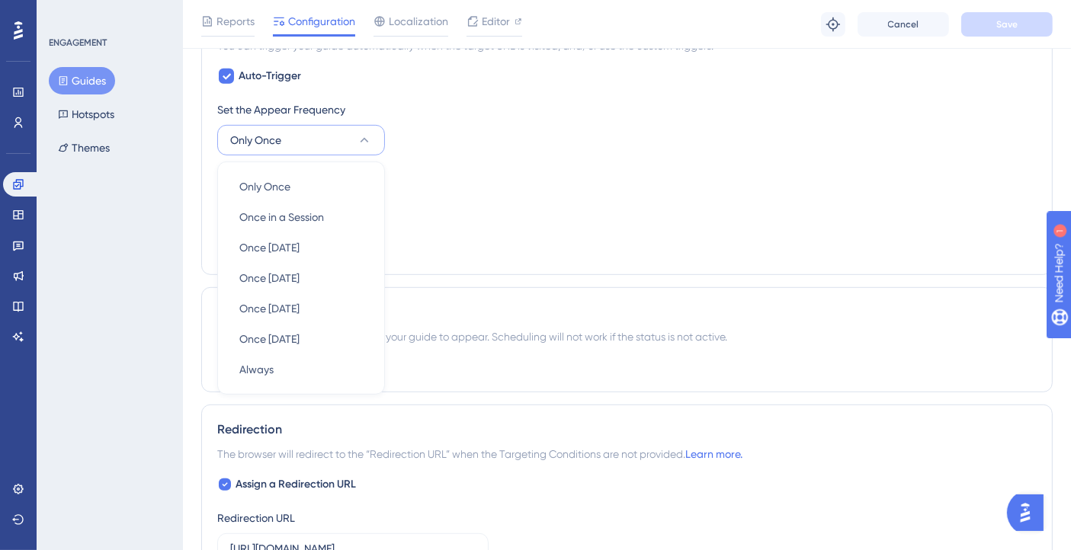
scroll to position [805, 0]
click at [271, 365] on span "Always" at bounding box center [256, 372] width 34 height 18
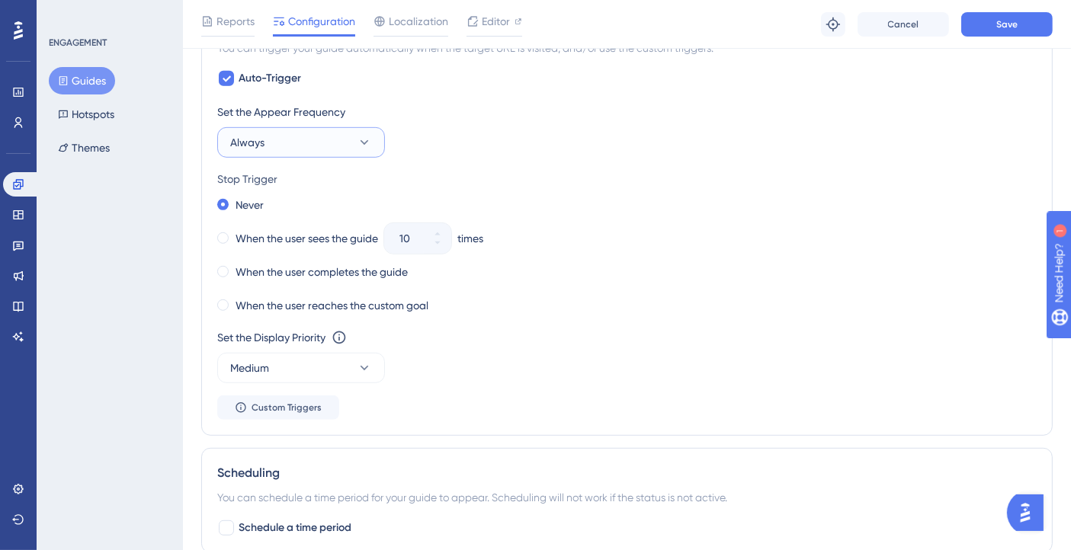
click at [311, 127] on button "Always" at bounding box center [301, 142] width 168 height 30
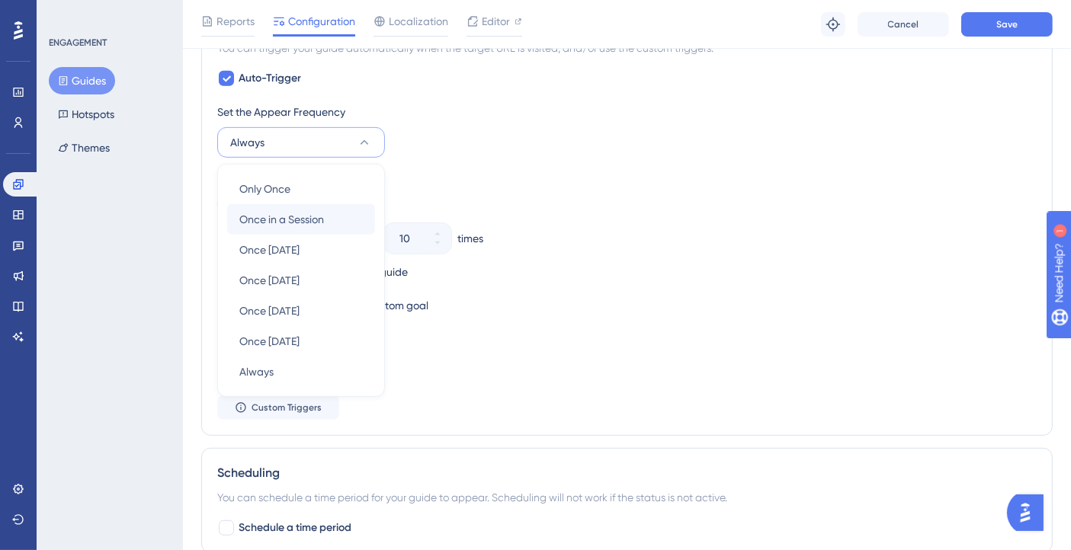
scroll to position [807, 0]
click at [297, 213] on span "Once in a Session" at bounding box center [281, 217] width 85 height 18
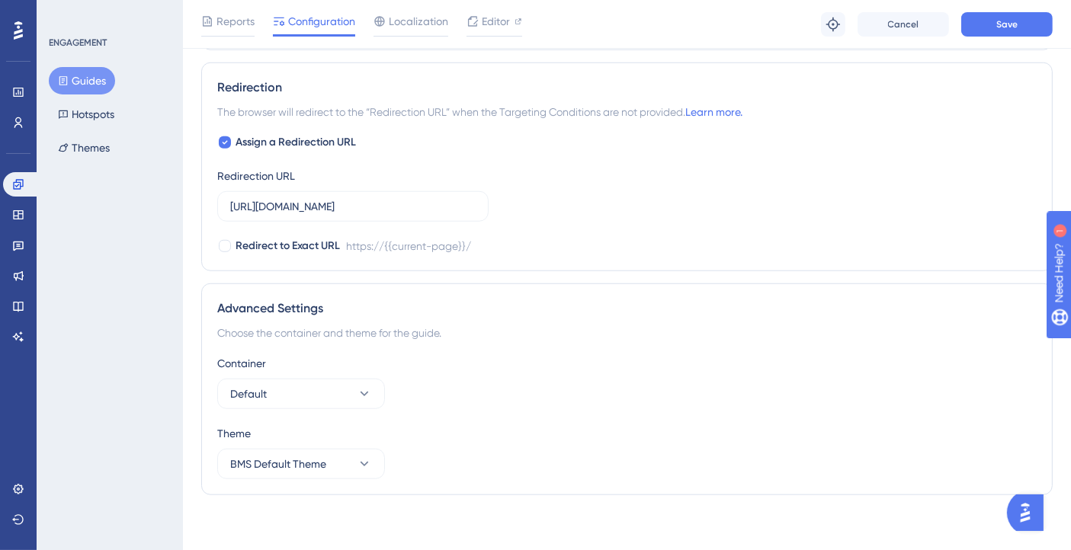
scroll to position [1309, 0]
click at [984, 29] on button "Save" at bounding box center [1006, 24] width 91 height 24
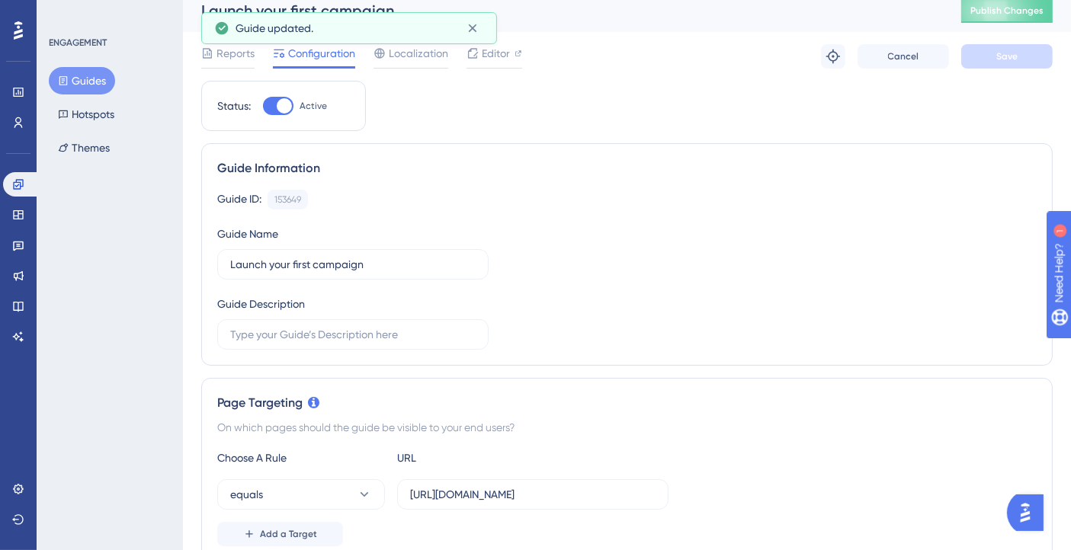
scroll to position [0, 0]
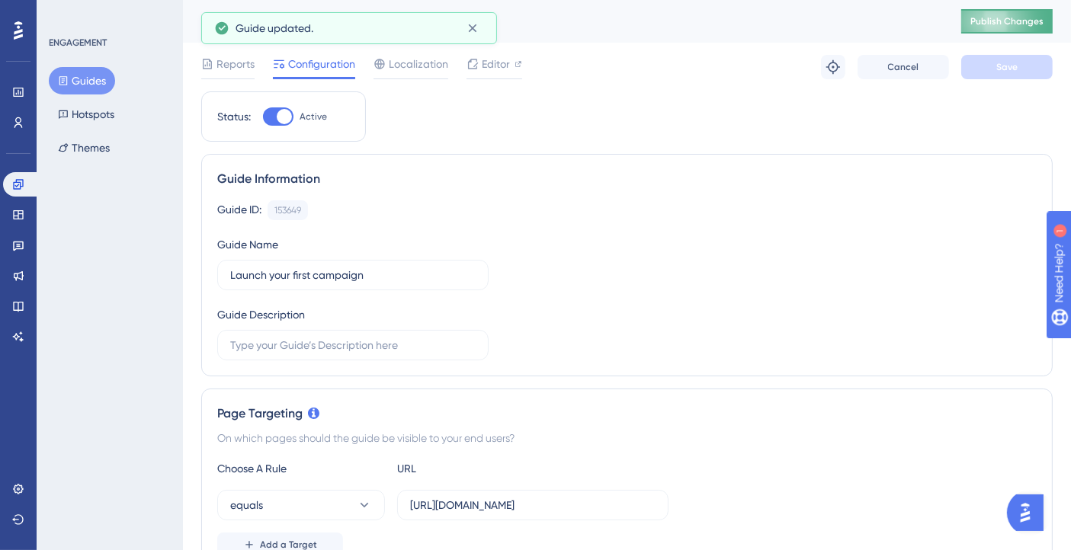
click at [1017, 24] on span "Publish Changes" at bounding box center [1006, 21] width 73 height 12
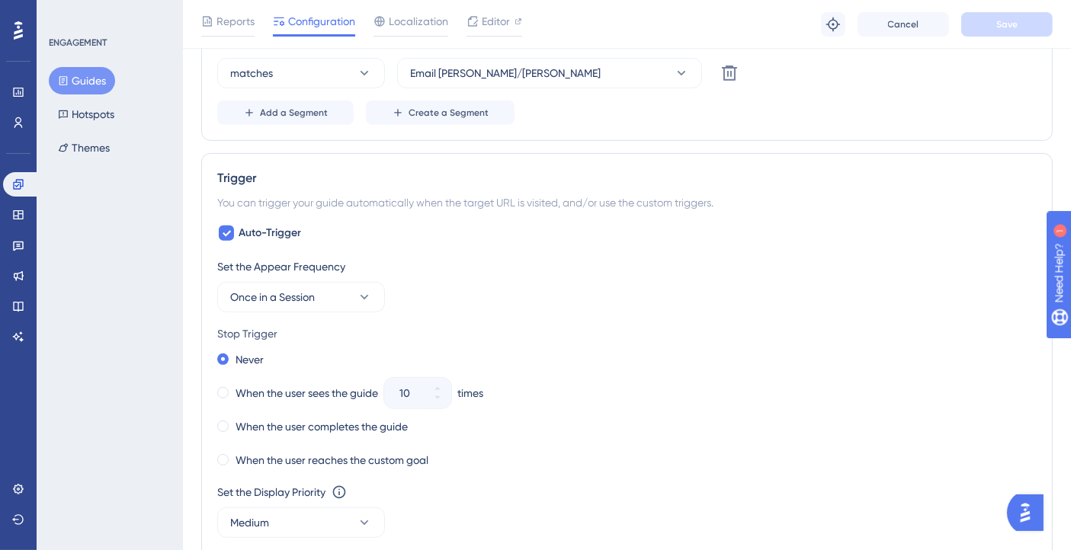
scroll to position [677, 0]
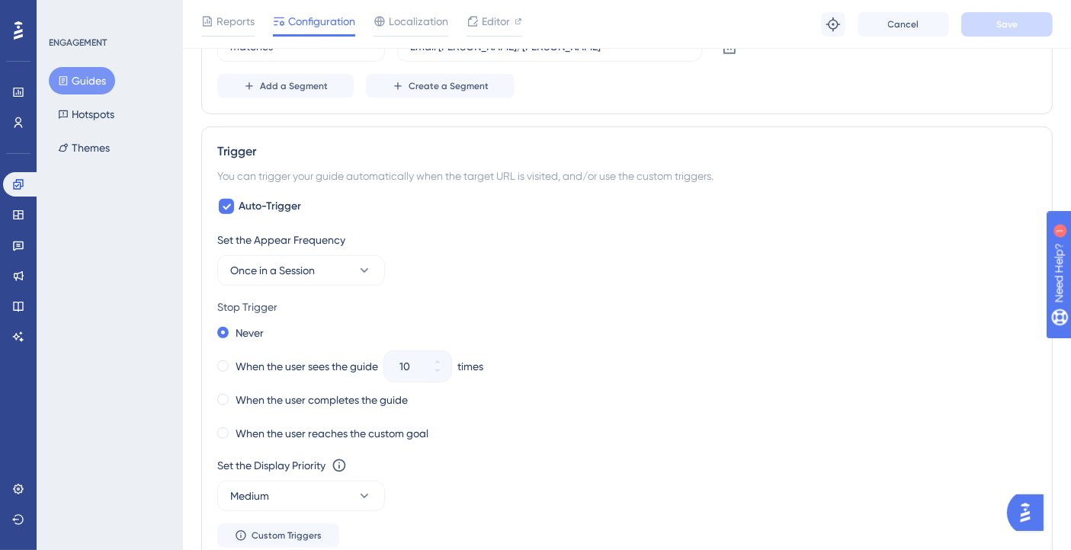
click at [859, 457] on div "Set the Display Priority This option will set the display priority between auto…" at bounding box center [626, 466] width 819 height 18
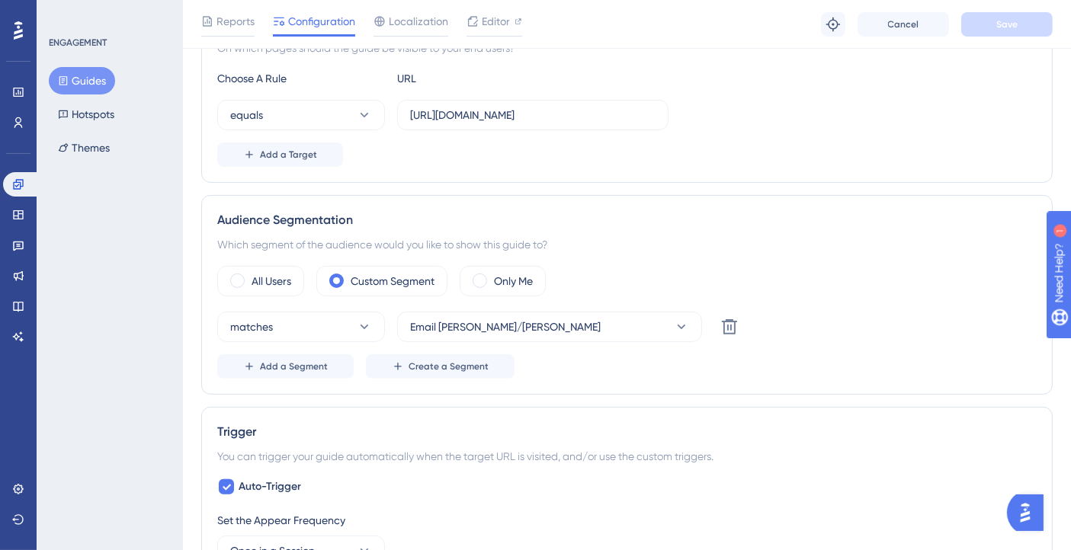
scroll to position [423, 0]
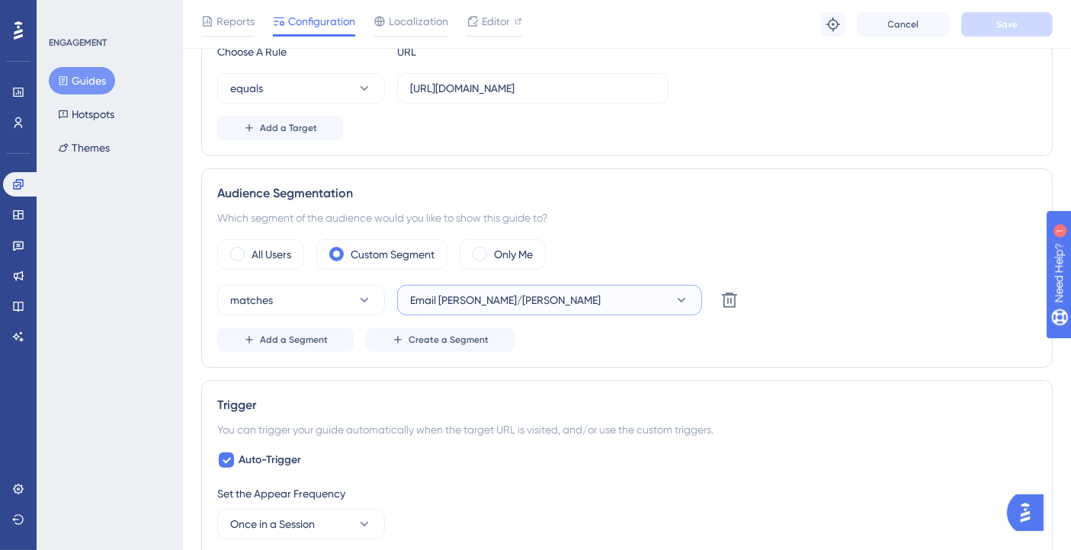
click at [575, 306] on button "Email Giovanna/Gabriel" at bounding box center [549, 300] width 305 height 30
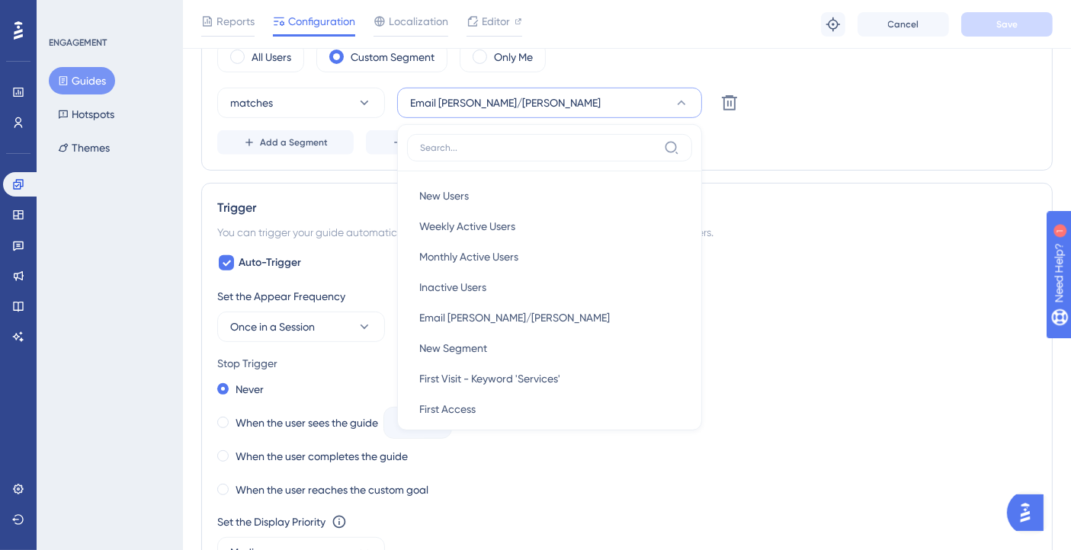
click at [859, 153] on div "Audience Segmentation Which segment of the audience would you like to show this…" at bounding box center [626, 71] width 851 height 200
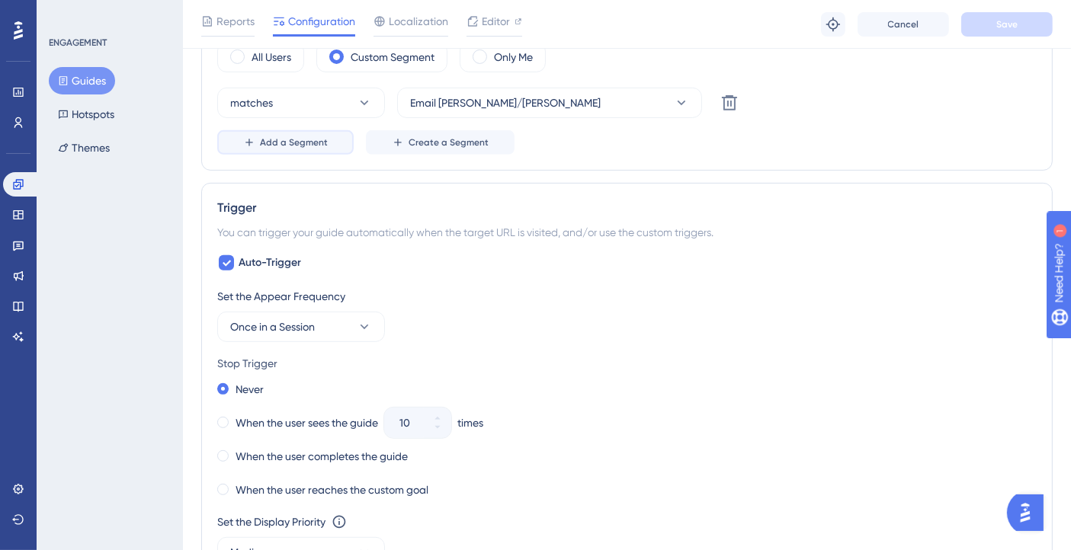
click at [297, 149] on button "Add a Segment" at bounding box center [285, 142] width 136 height 24
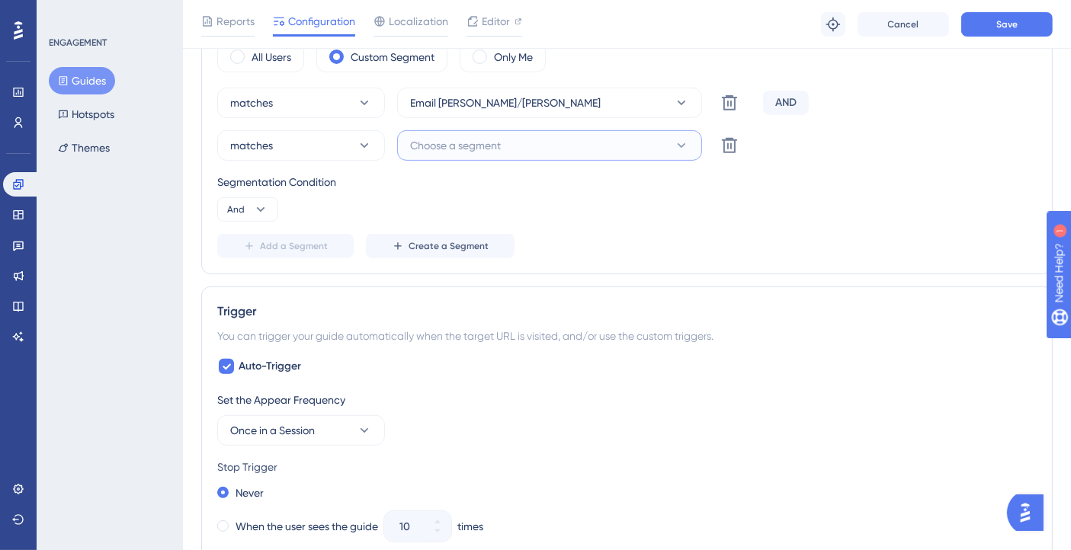
click at [594, 140] on button "Choose a segment" at bounding box center [549, 145] width 305 height 30
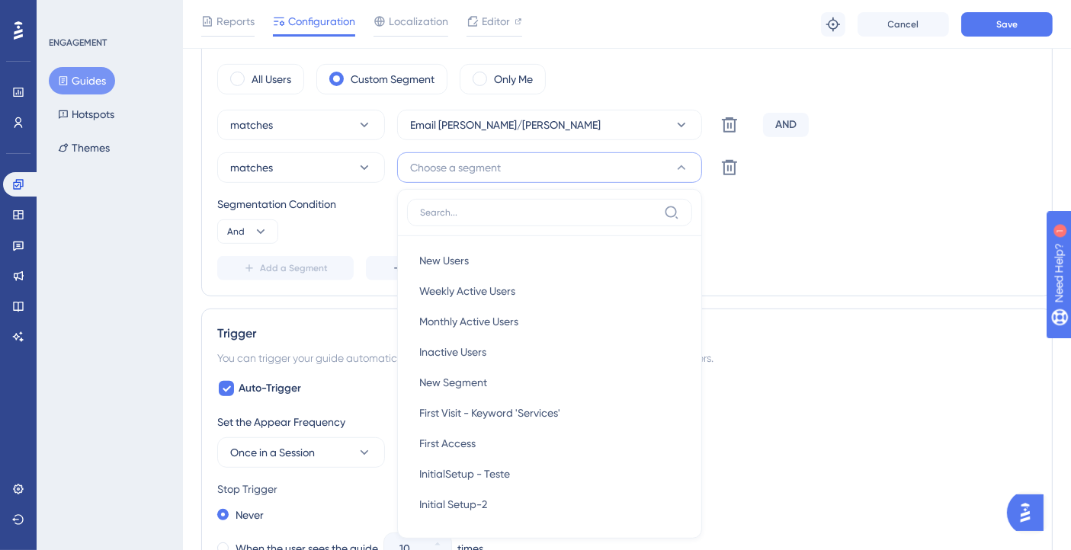
scroll to position [596, 0]
click at [801, 258] on div "Add a Segment Create a Segment" at bounding box center [626, 270] width 819 height 24
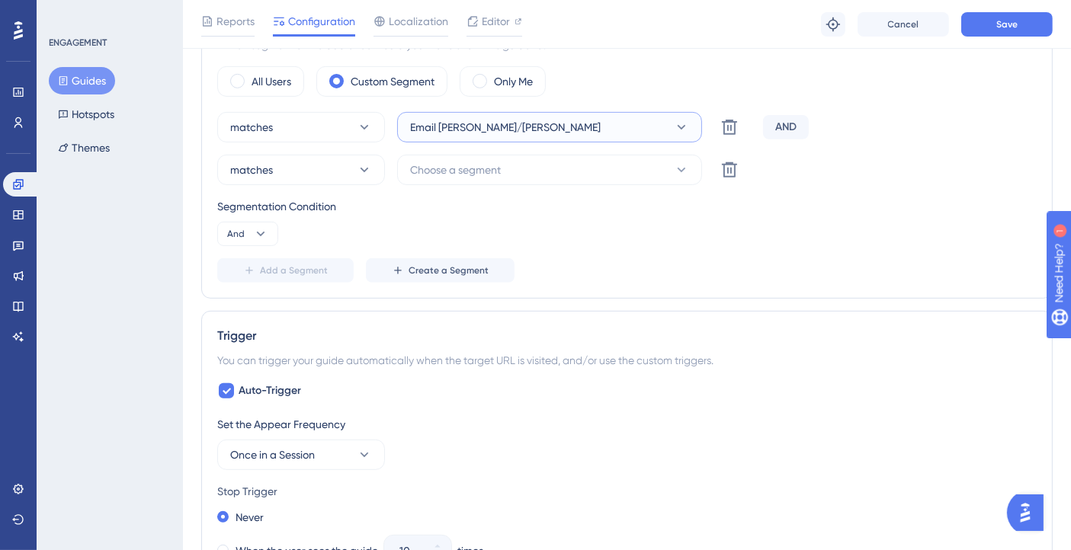
click at [514, 114] on button "Email Giovanna/Gabriel" at bounding box center [549, 127] width 305 height 30
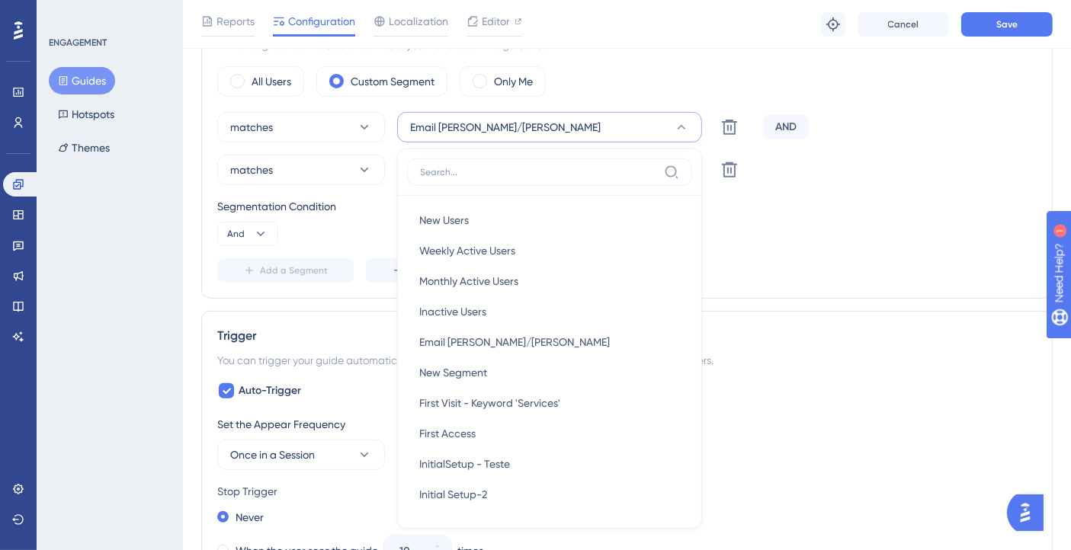
scroll to position [653, 0]
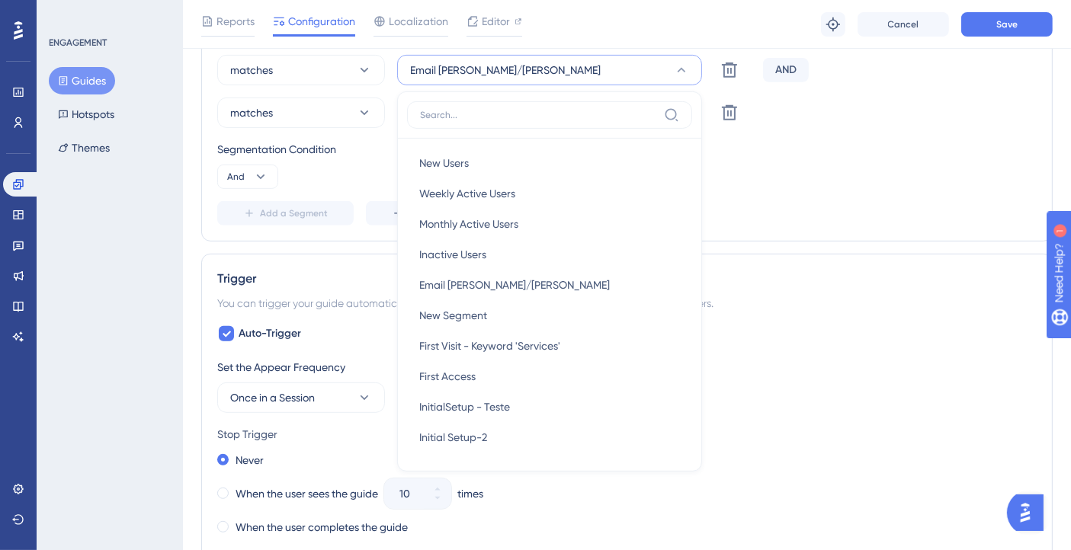
click at [812, 325] on div "Auto-Trigger Set the Appear Frequency Once in a Session Stop Trigger Never When…" at bounding box center [626, 500] width 819 height 351
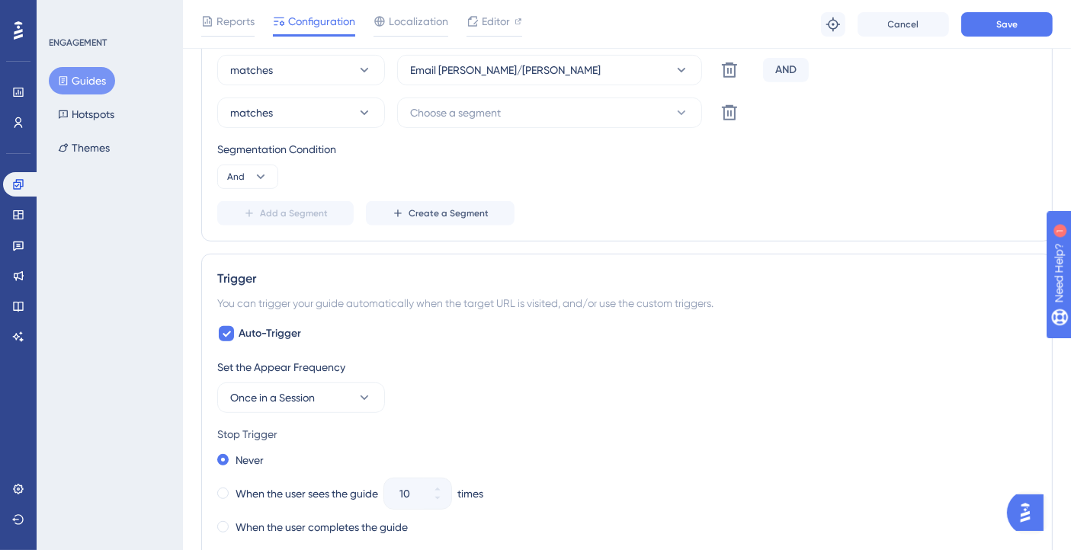
click at [874, 390] on div "Set the Appear Frequency Once in a Session" at bounding box center [626, 385] width 819 height 55
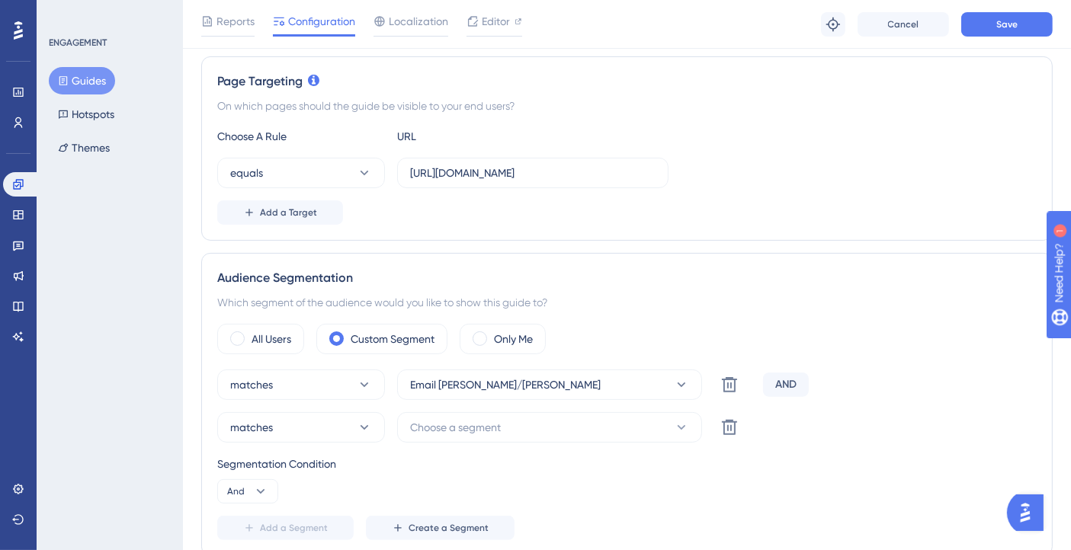
scroll to position [423, 0]
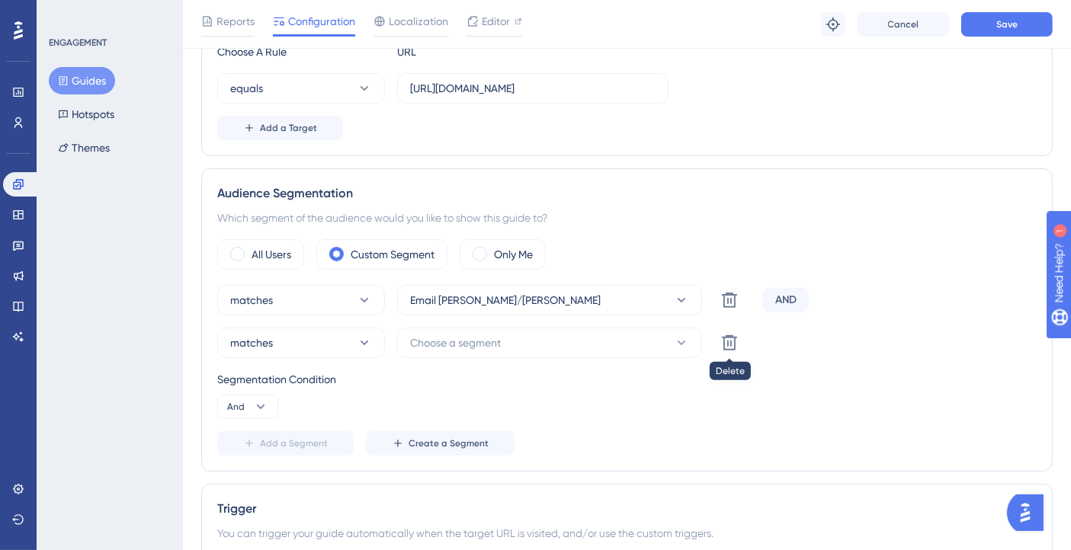
click at [735, 334] on icon at bounding box center [729, 343] width 18 height 18
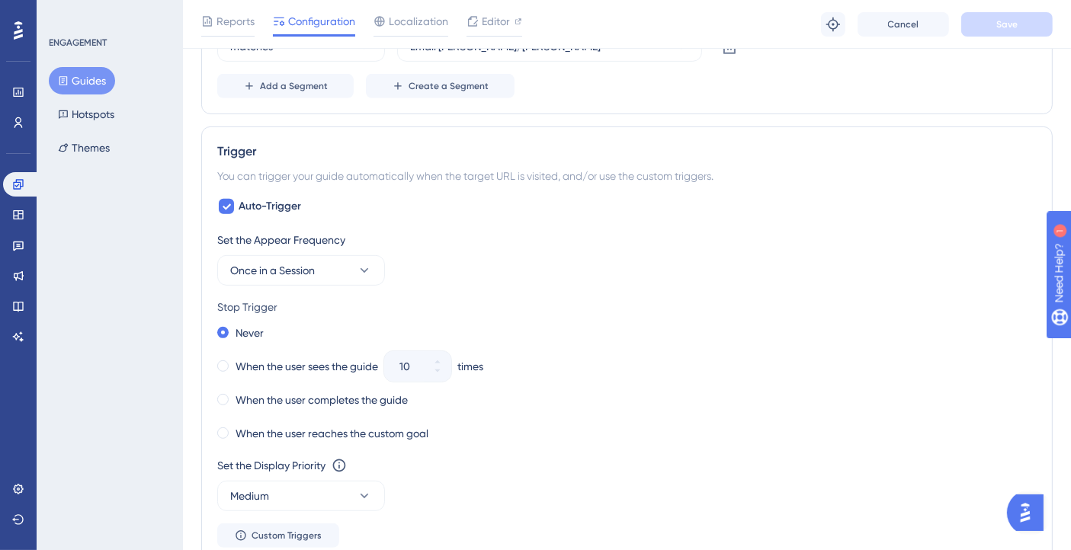
scroll to position [762, 0]
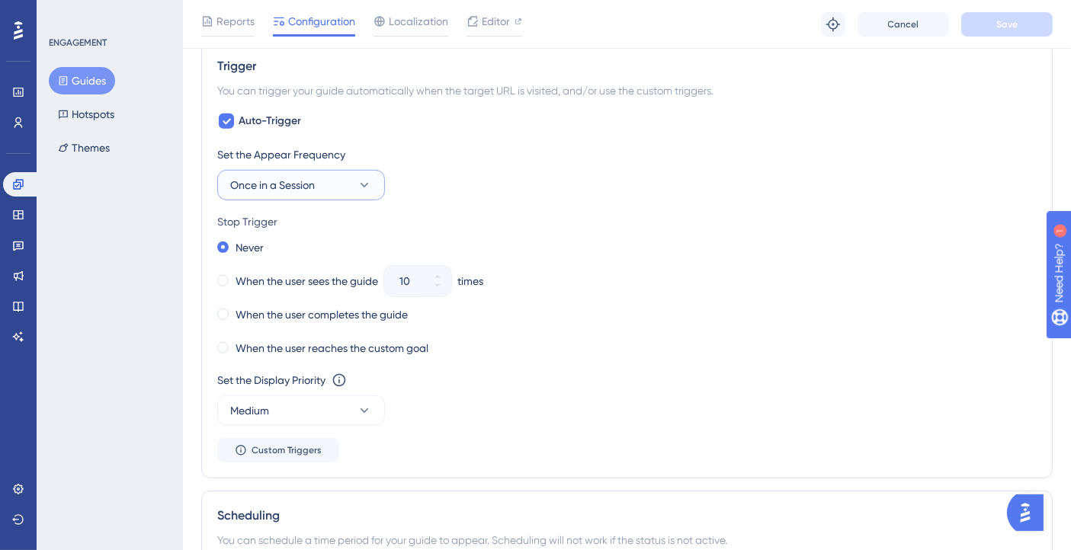
click at [343, 184] on button "Once in a Session" at bounding box center [301, 185] width 168 height 30
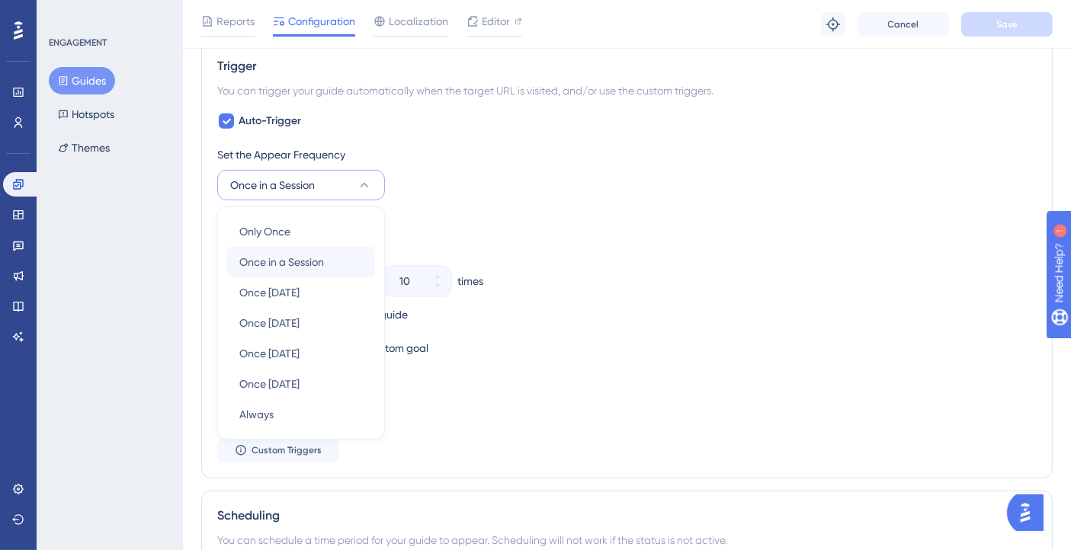
scroll to position [805, 0]
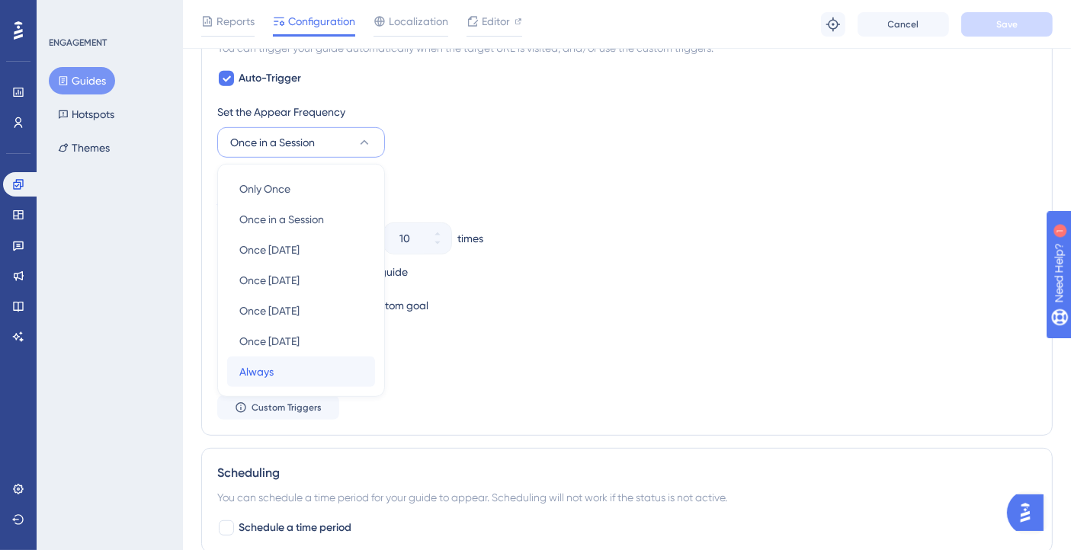
click at [273, 379] on div "Always Always" at bounding box center [300, 372] width 123 height 30
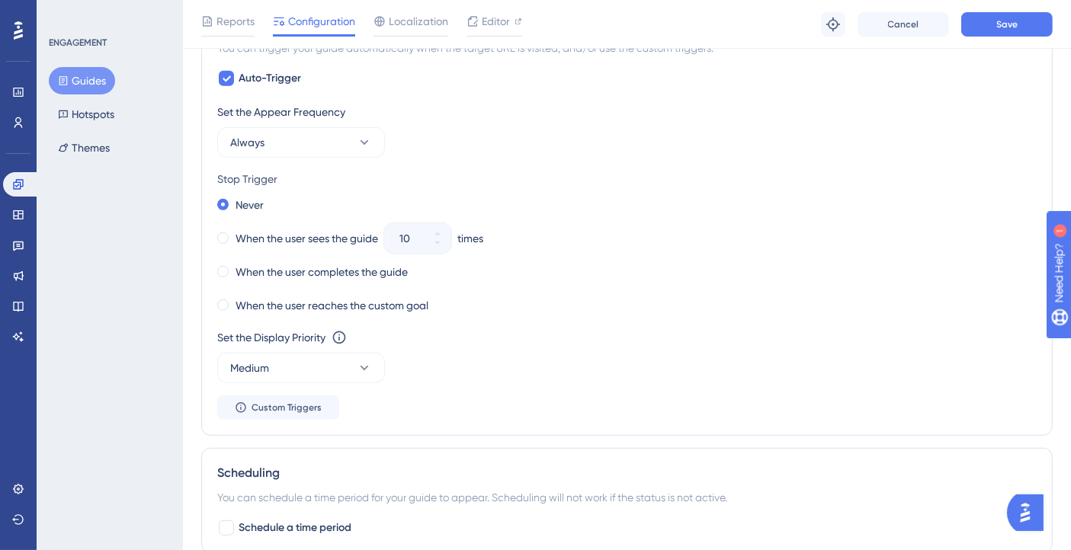
click at [328, 386] on div "Set the Appear Frequency Always Stop Trigger Never When the user sees the guide…" at bounding box center [626, 261] width 819 height 317
click at [318, 364] on button "Medium" at bounding box center [301, 368] width 168 height 30
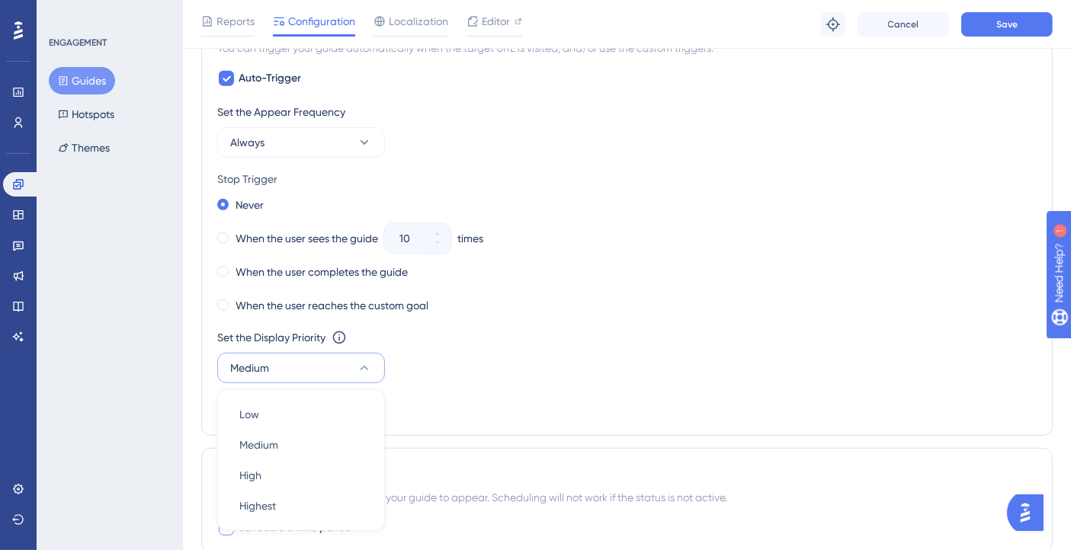
scroll to position [986, 0]
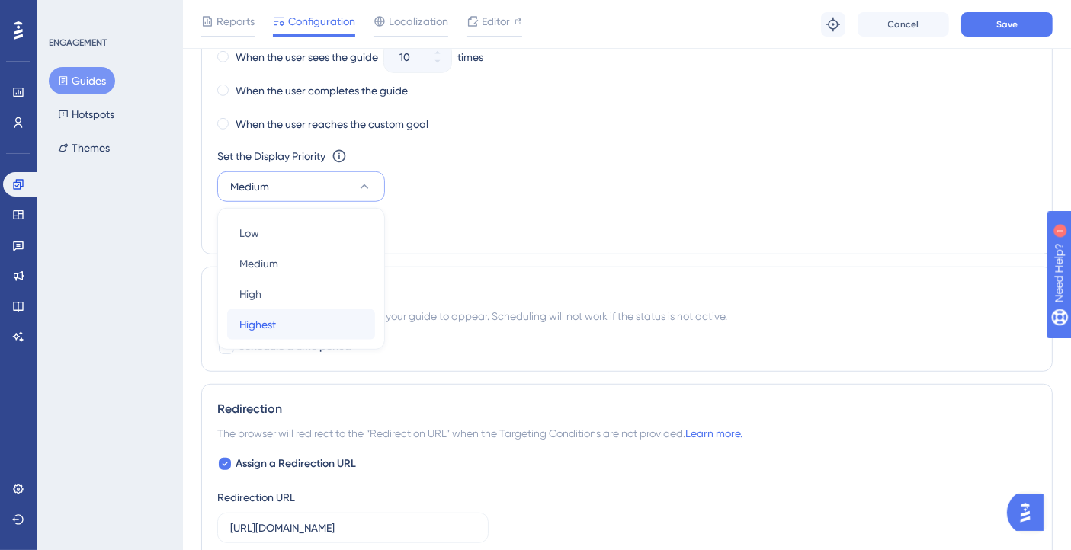
click at [244, 316] on span "Highest" at bounding box center [257, 325] width 37 height 18
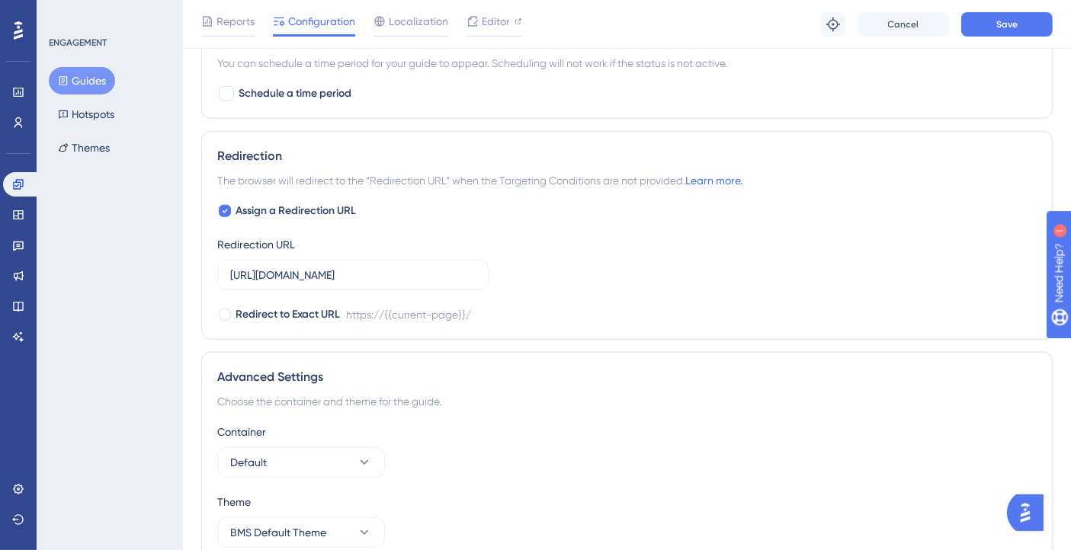
scroll to position [1241, 0]
click at [984, 39] on div "Reports Configuration Localization Editor Troubleshoot Cancel Save" at bounding box center [627, 24] width 888 height 49
click at [981, 31] on button "Save" at bounding box center [1006, 24] width 91 height 24
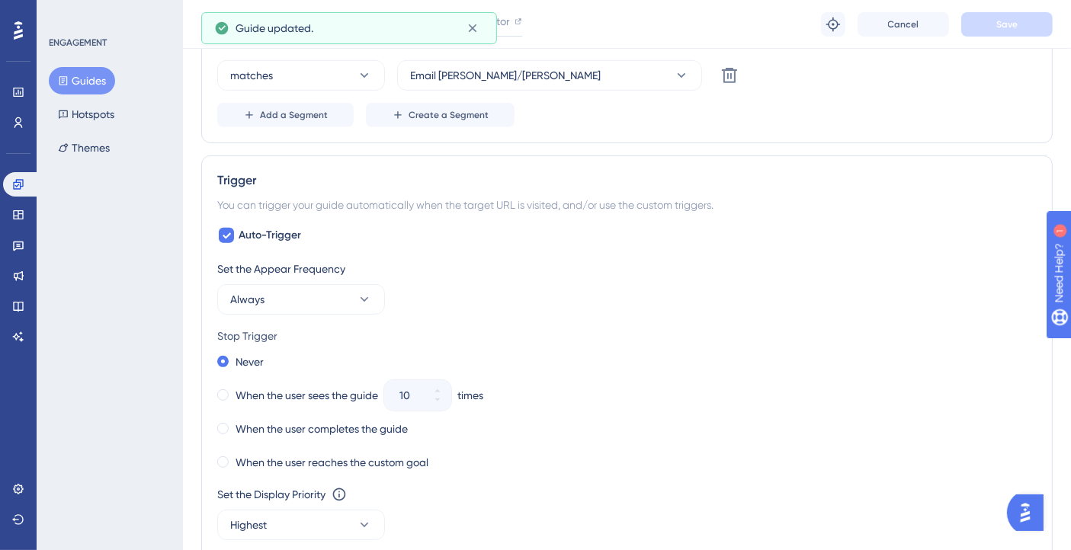
scroll to position [0, 0]
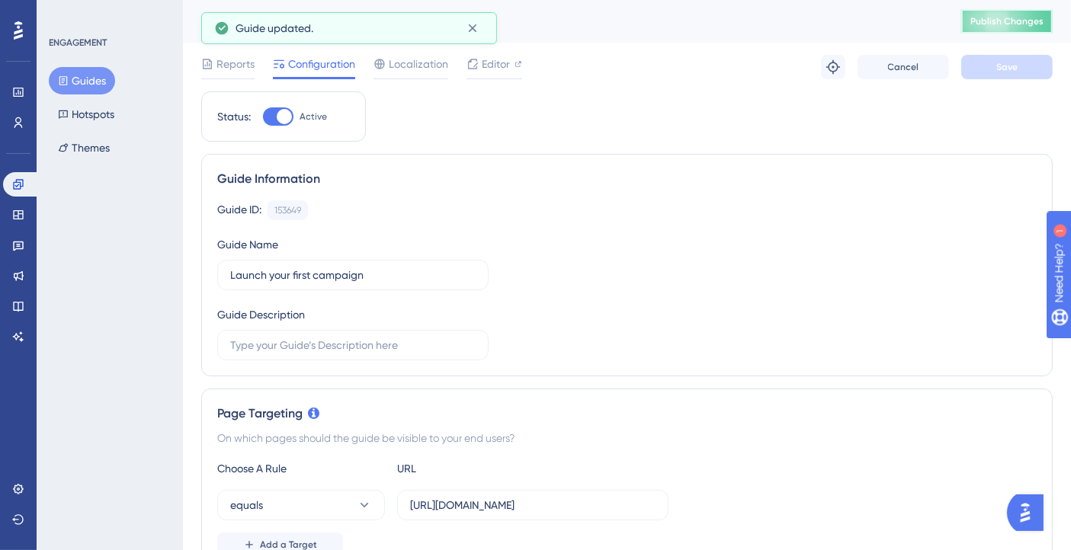
click at [1017, 28] on button "Publish Changes" at bounding box center [1006, 21] width 91 height 24
click at [831, 75] on button at bounding box center [833, 67] width 24 height 24
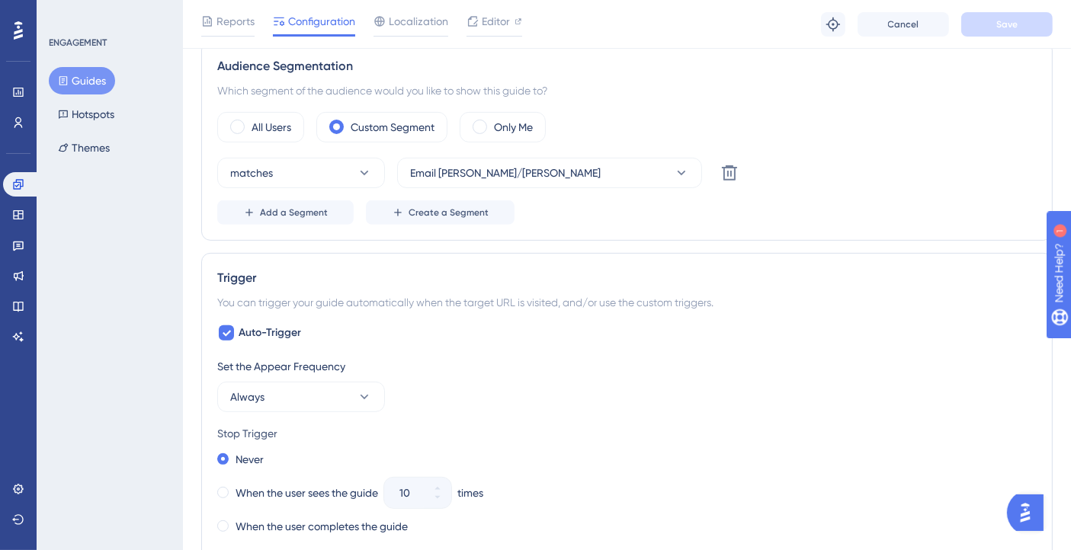
scroll to position [592, 0]
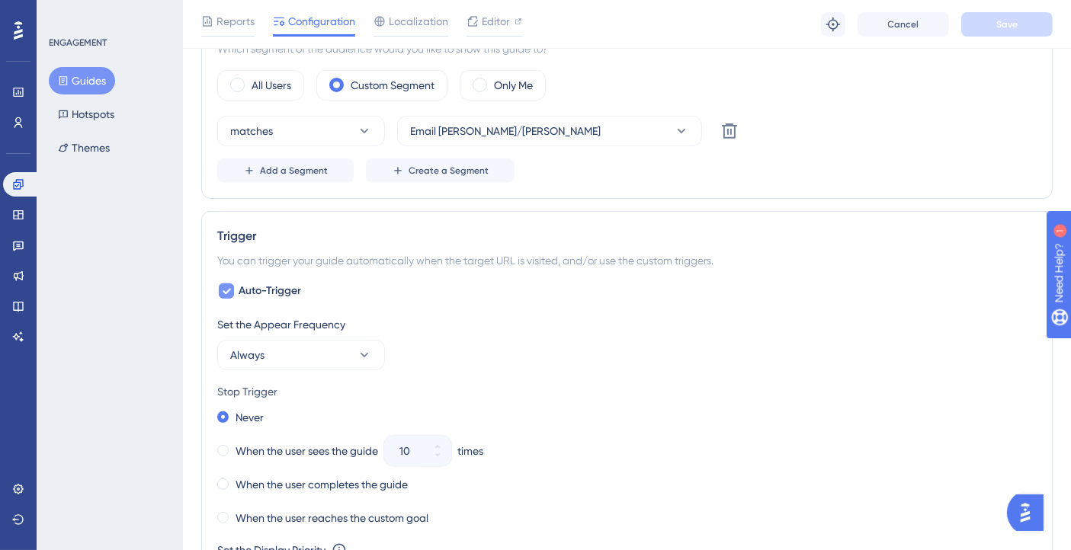
click at [232, 287] on div at bounding box center [226, 291] width 15 height 15
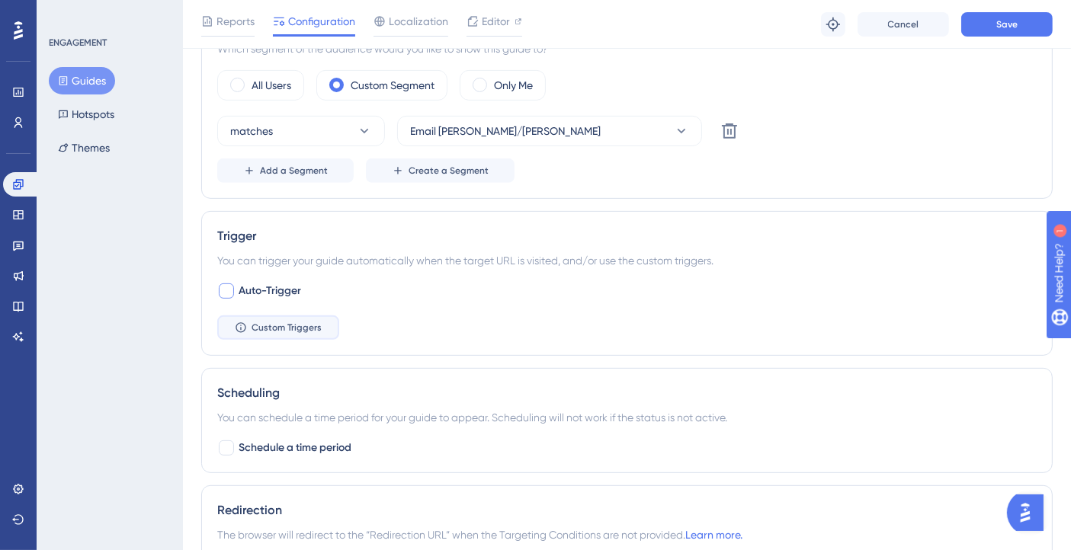
click at [268, 322] on span "Custom Triggers" at bounding box center [287, 328] width 70 height 12
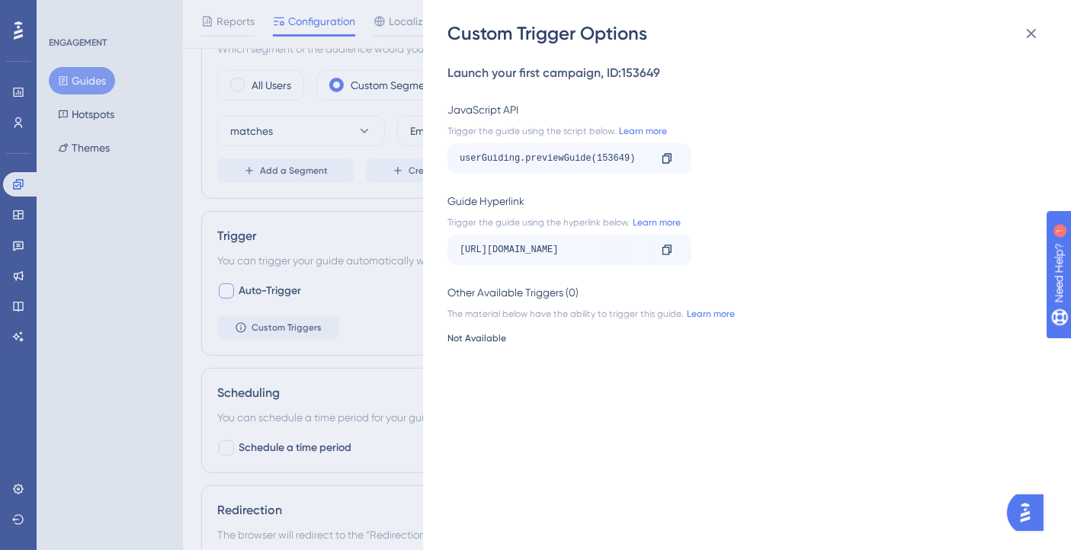
click at [300, 314] on div "Custom Trigger Options Launch your first campaign , ID: 153649 JavaScript API T…" at bounding box center [535, 275] width 1071 height 550
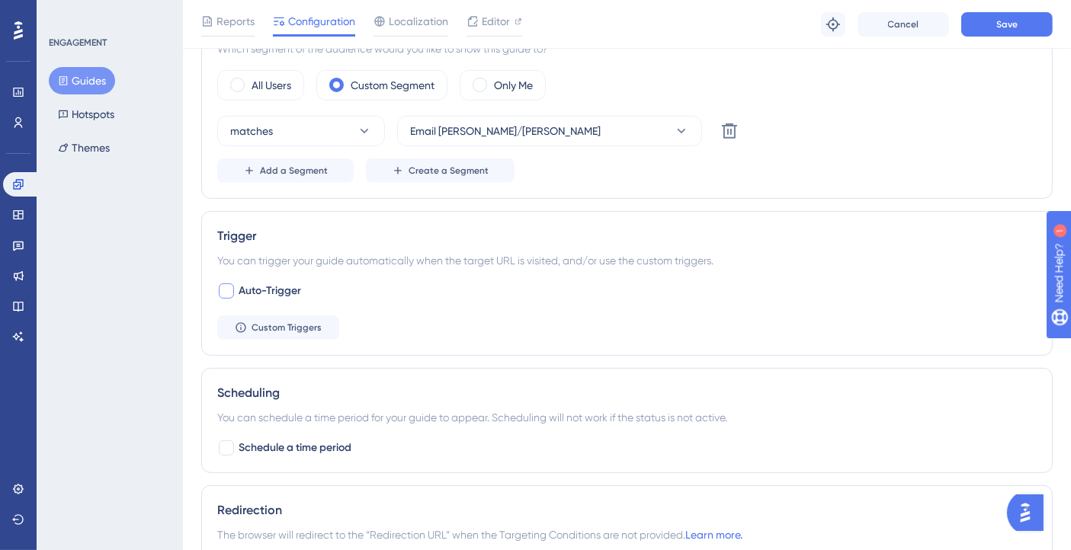
click at [219, 286] on div at bounding box center [226, 291] width 15 height 15
checkbox input "true"
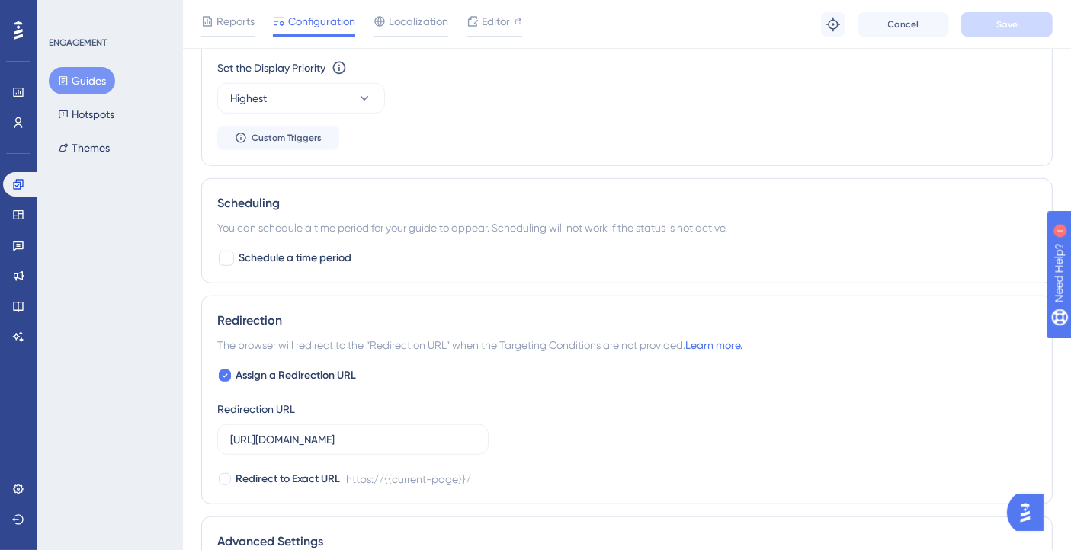
scroll to position [1185, 0]
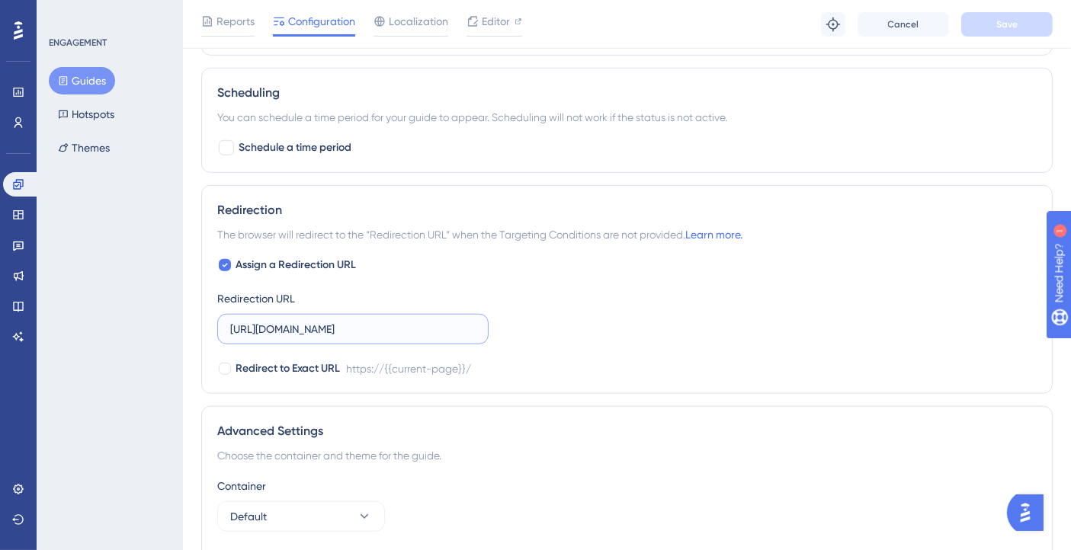
click at [399, 329] on input "https://console.bluems.com/" at bounding box center [352, 329] width 245 height 17
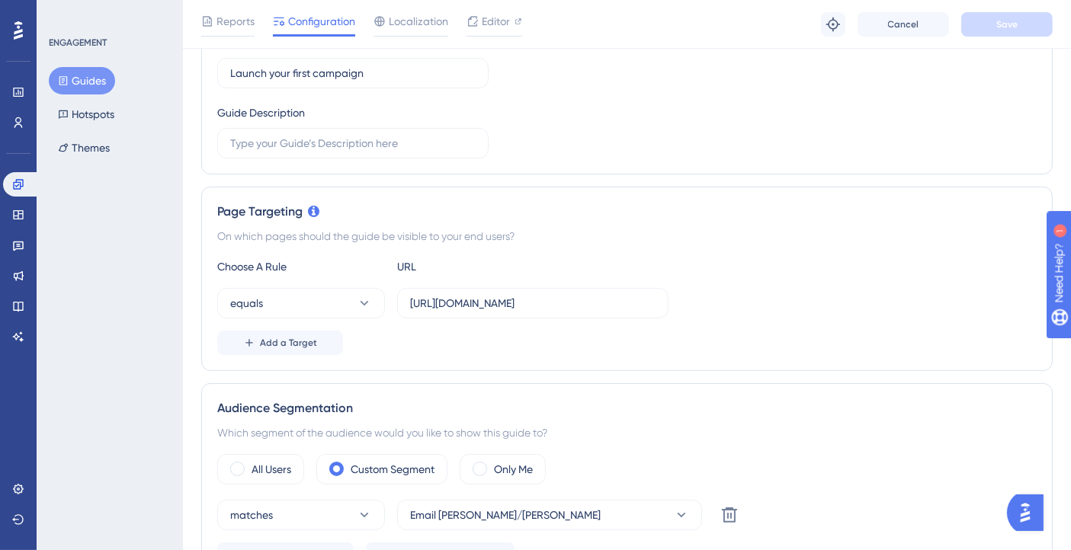
scroll to position [123, 0]
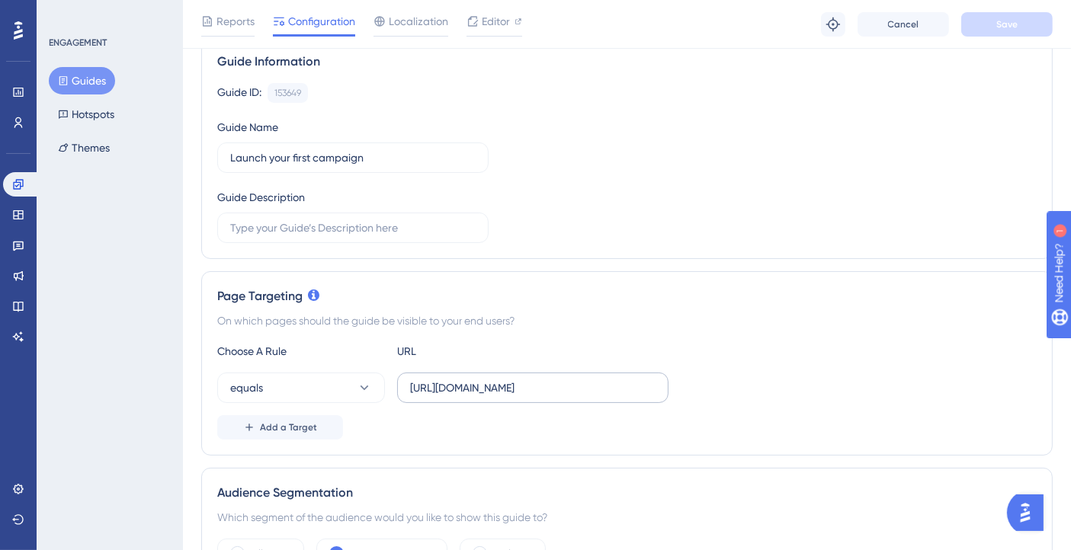
click at [463, 396] on label "https://console.bluems.com/" at bounding box center [532, 388] width 271 height 30
click at [463, 396] on input "https://console.bluems.com/" at bounding box center [532, 388] width 245 height 17
click at [309, 433] on button "Add a Target" at bounding box center [280, 427] width 126 height 24
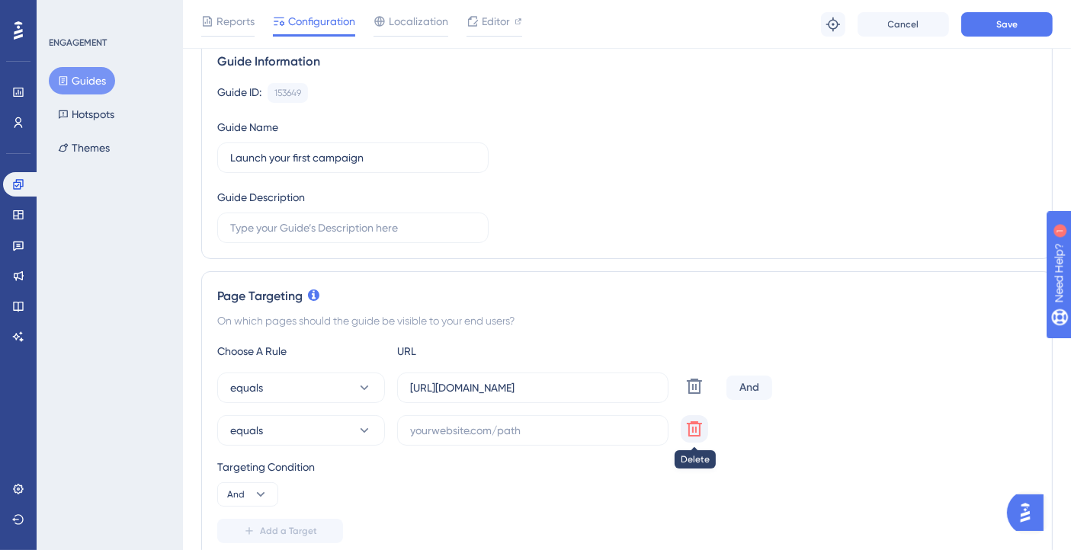
click at [697, 434] on icon at bounding box center [694, 428] width 15 height 15
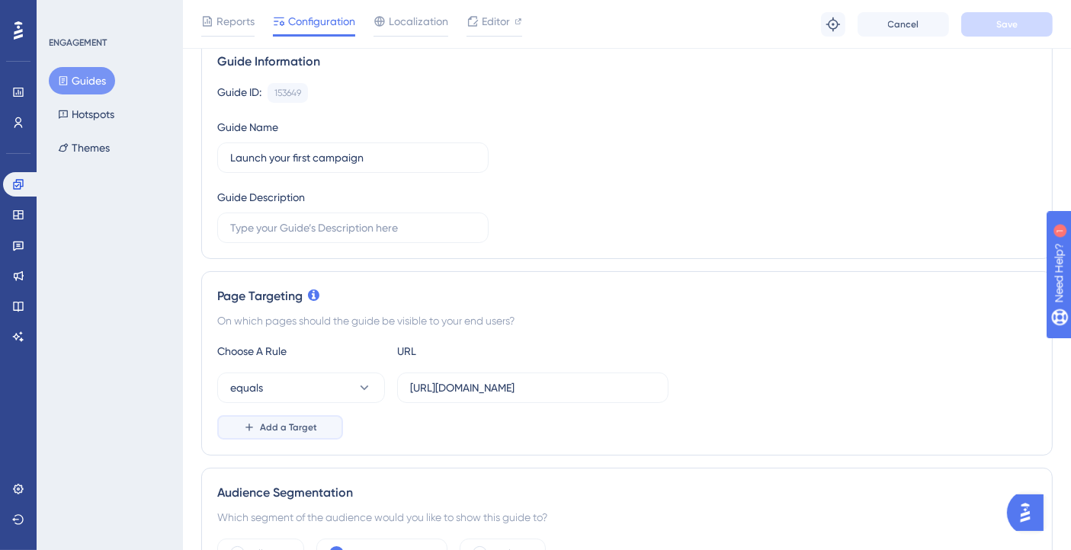
click at [309, 428] on span "Add a Target" at bounding box center [288, 427] width 57 height 12
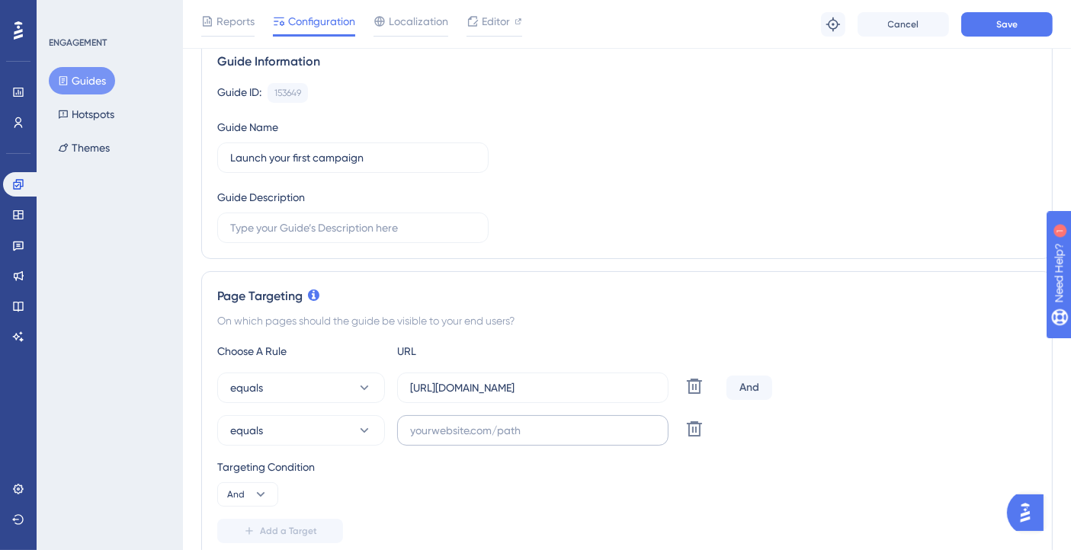
click at [517, 418] on label at bounding box center [532, 430] width 271 height 30
click at [517, 422] on input "text" at bounding box center [532, 430] width 245 height 17
click at [268, 491] on icon at bounding box center [260, 494] width 15 height 15
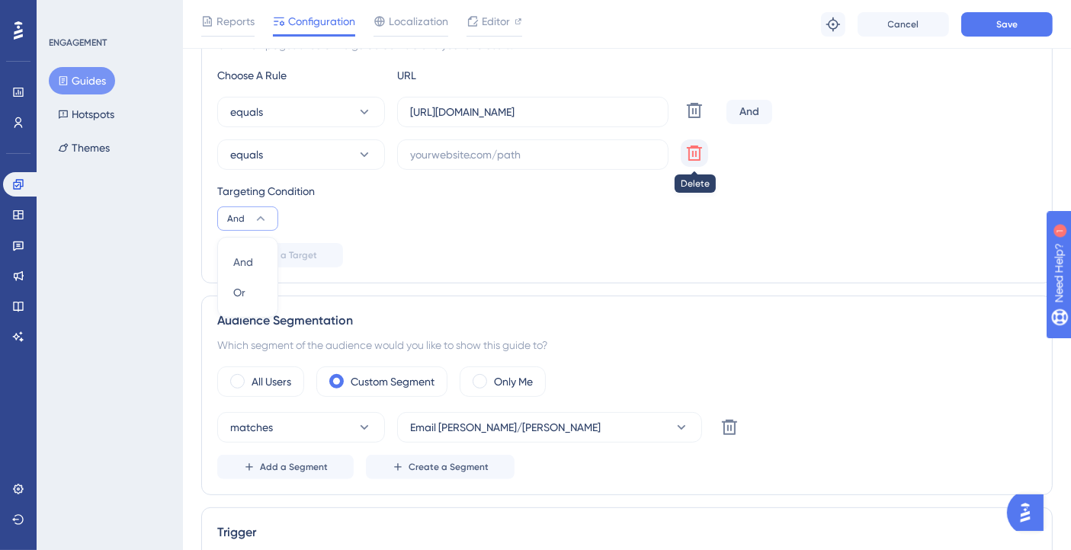
click at [700, 156] on icon at bounding box center [694, 153] width 15 height 15
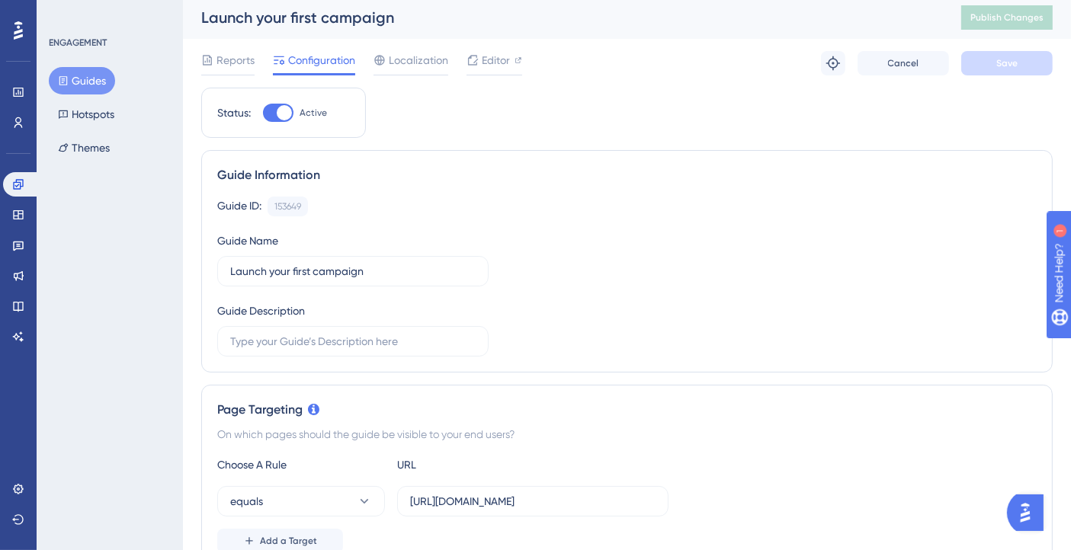
scroll to position [0, 0]
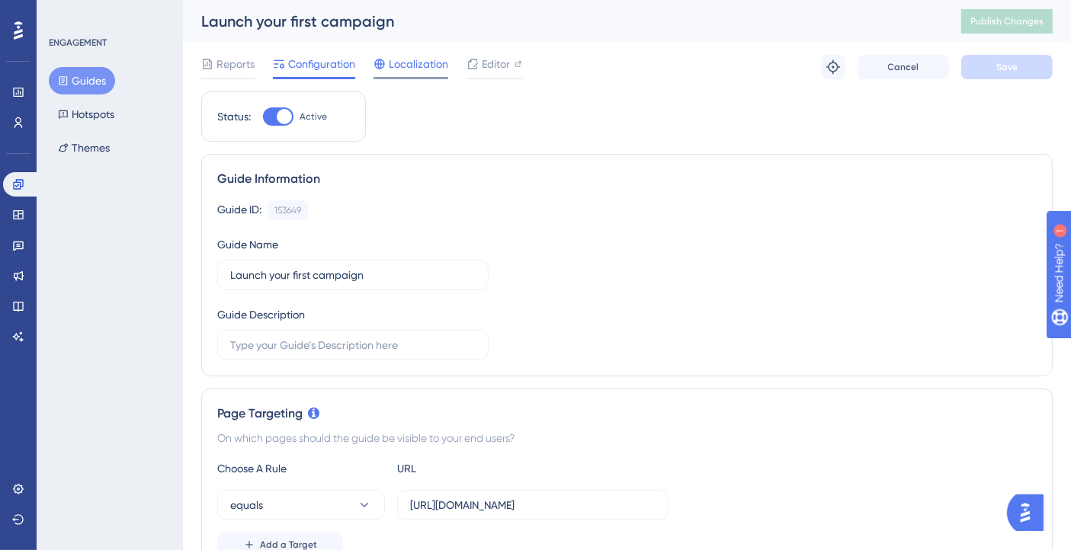
click at [411, 59] on span "Localization" at bounding box center [418, 64] width 59 height 18
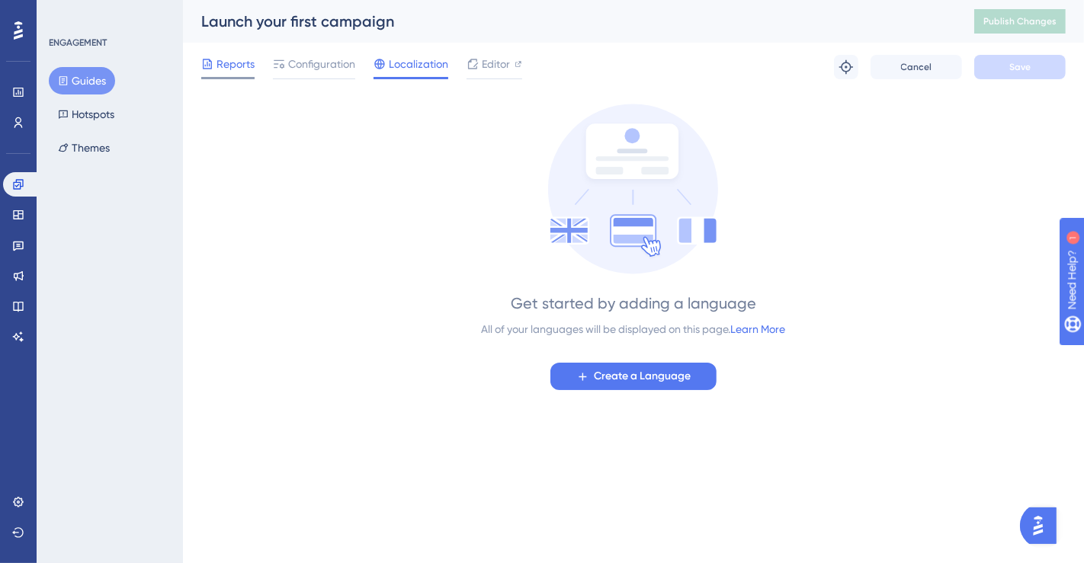
click at [213, 69] on div "Reports" at bounding box center [227, 64] width 53 height 18
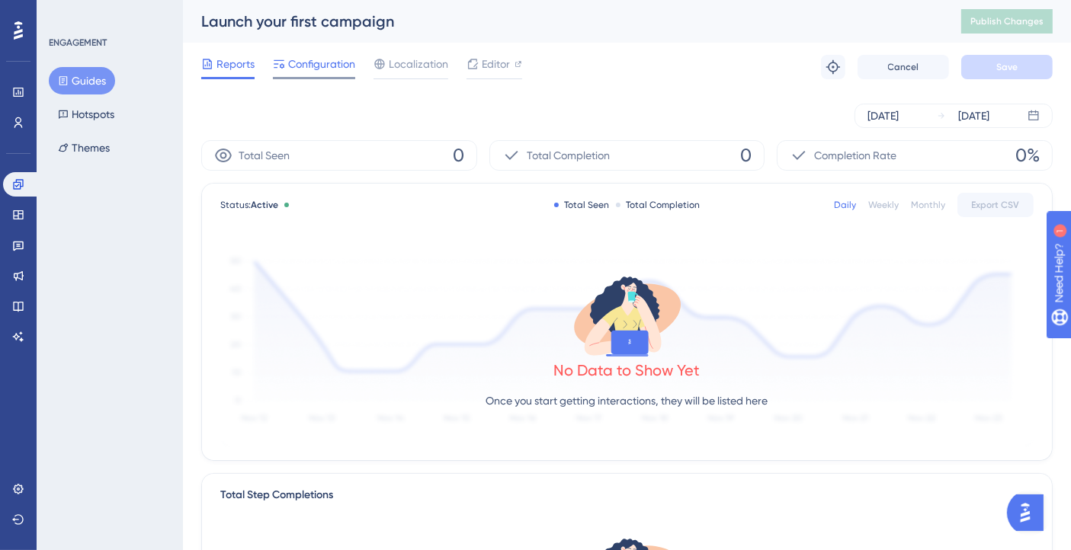
click at [331, 57] on span "Configuration" at bounding box center [321, 64] width 67 height 18
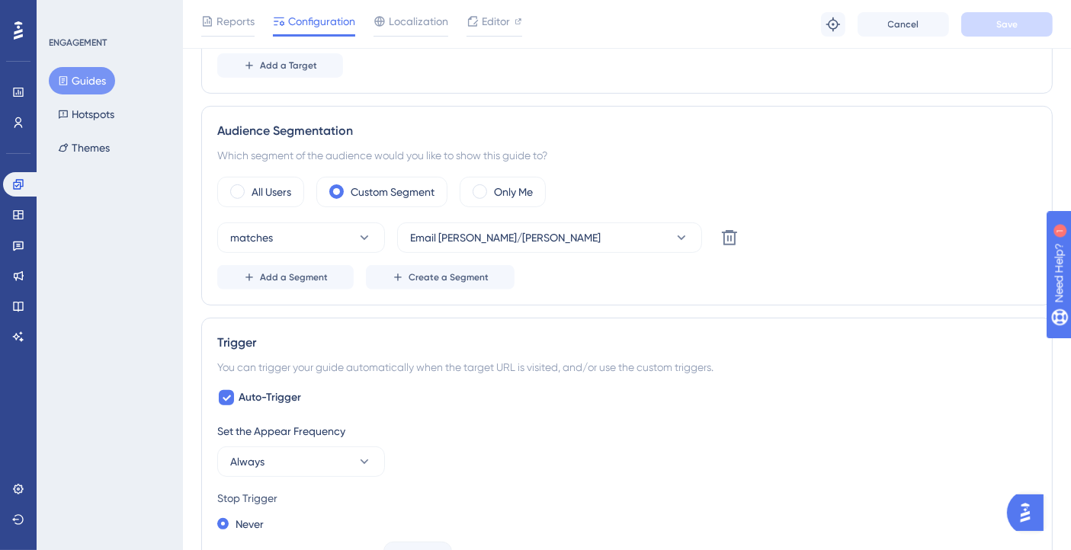
scroll to position [508, 0]
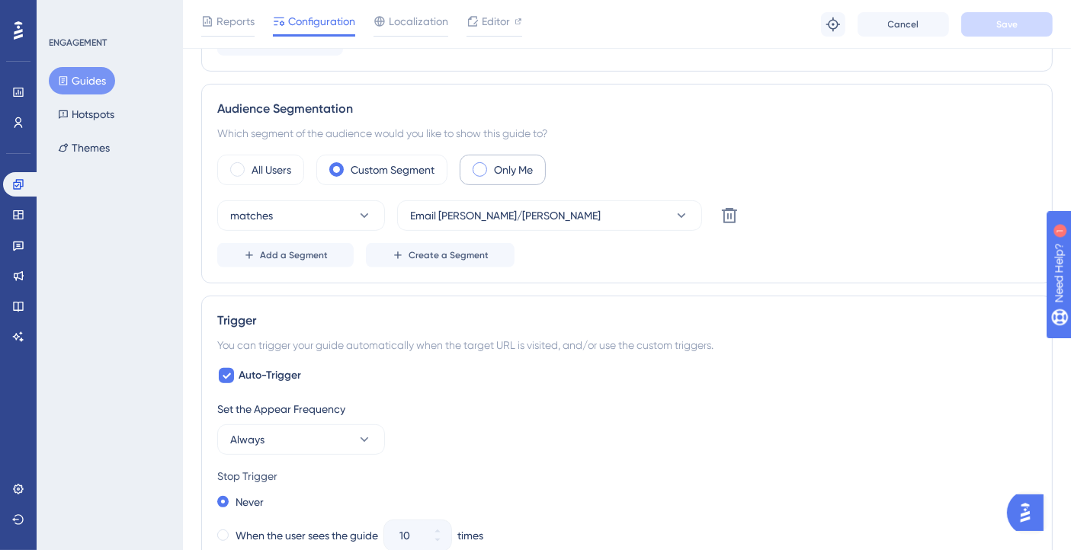
click at [480, 170] on span at bounding box center [480, 169] width 14 height 14
click at [492, 165] on input "radio" at bounding box center [492, 165] width 0 height 0
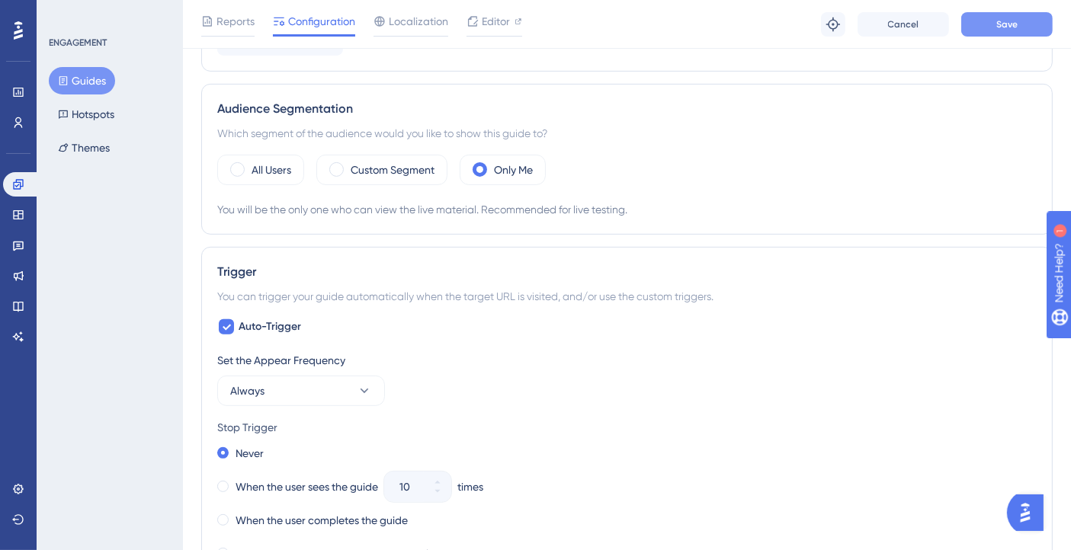
click at [988, 27] on button "Save" at bounding box center [1006, 24] width 91 height 24
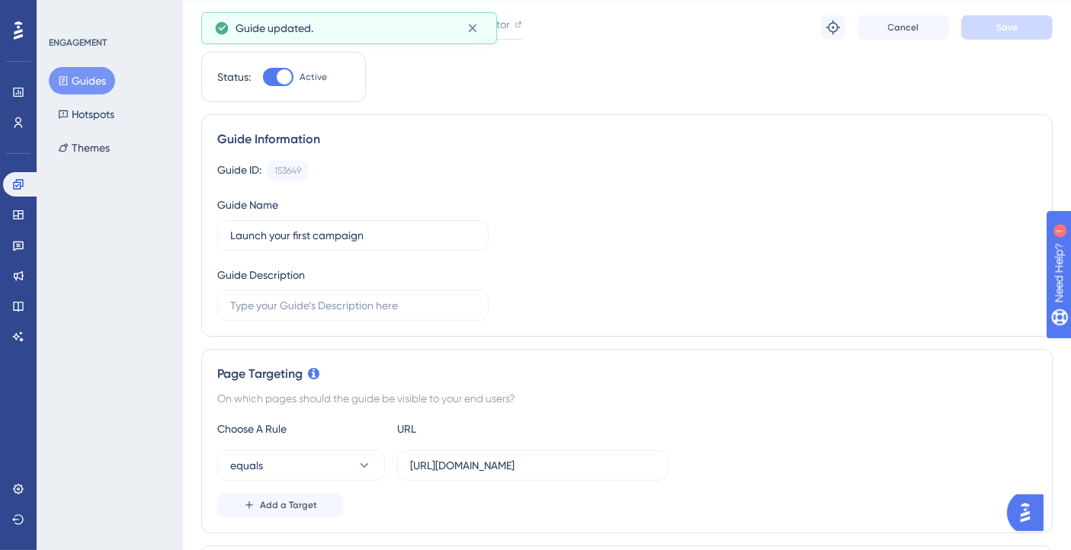
scroll to position [0, 0]
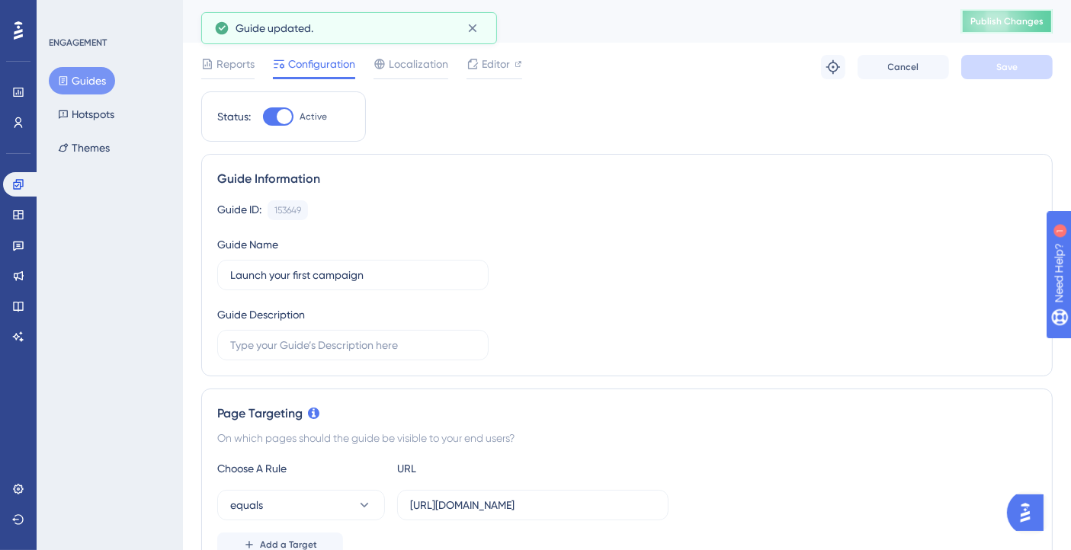
click at [1014, 14] on button "Publish Changes" at bounding box center [1006, 21] width 91 height 24
click at [829, 69] on icon at bounding box center [833, 67] width 14 height 14
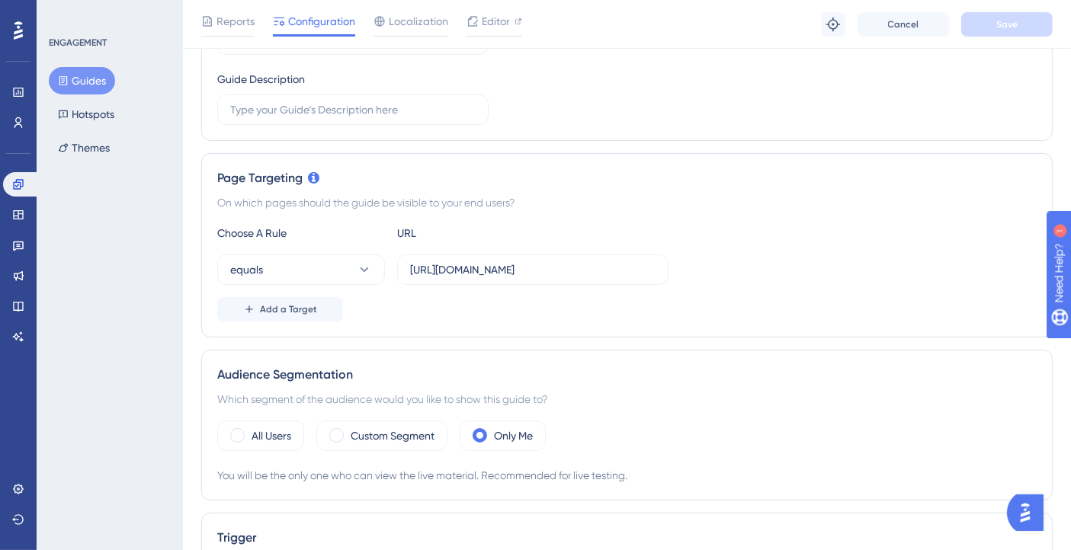
scroll to position [423, 0]
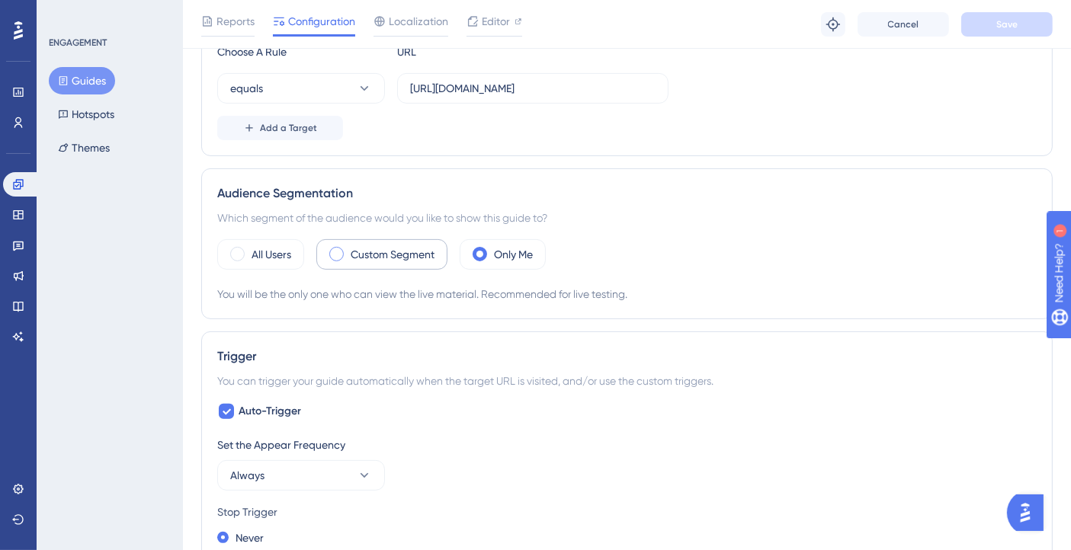
click at [408, 258] on label "Custom Segment" at bounding box center [393, 254] width 84 height 18
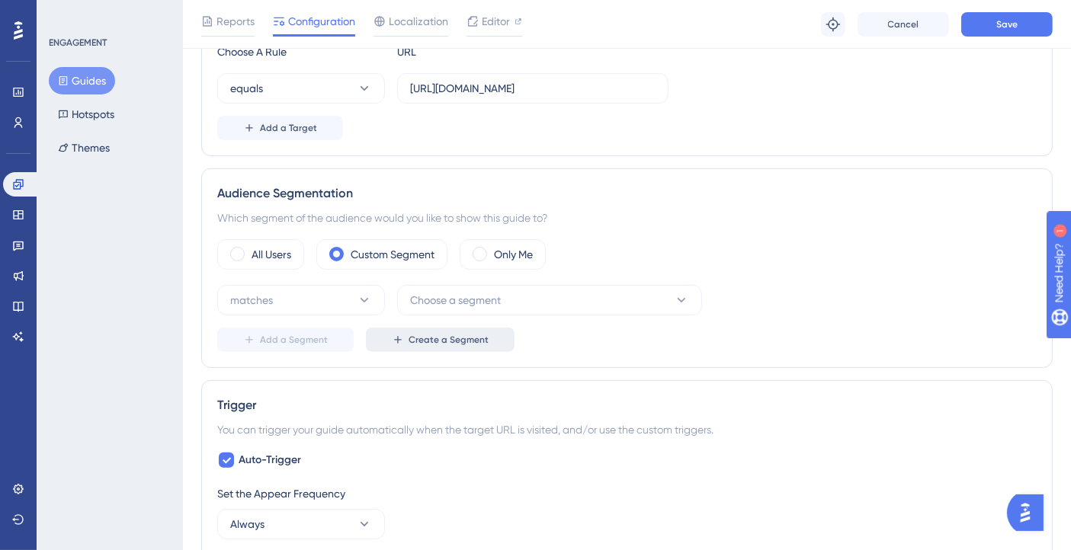
click at [400, 332] on button "Create a Segment" at bounding box center [440, 340] width 149 height 24
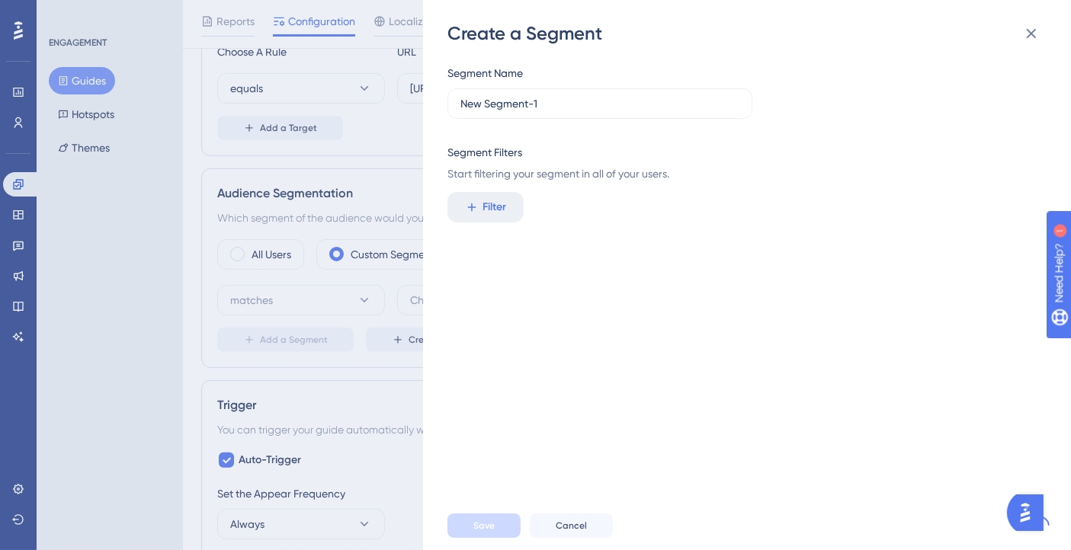
click at [370, 332] on div "Create a Segment Segment Name New Segment-1 Segment Filters Start filtering you…" at bounding box center [535, 275] width 1071 height 550
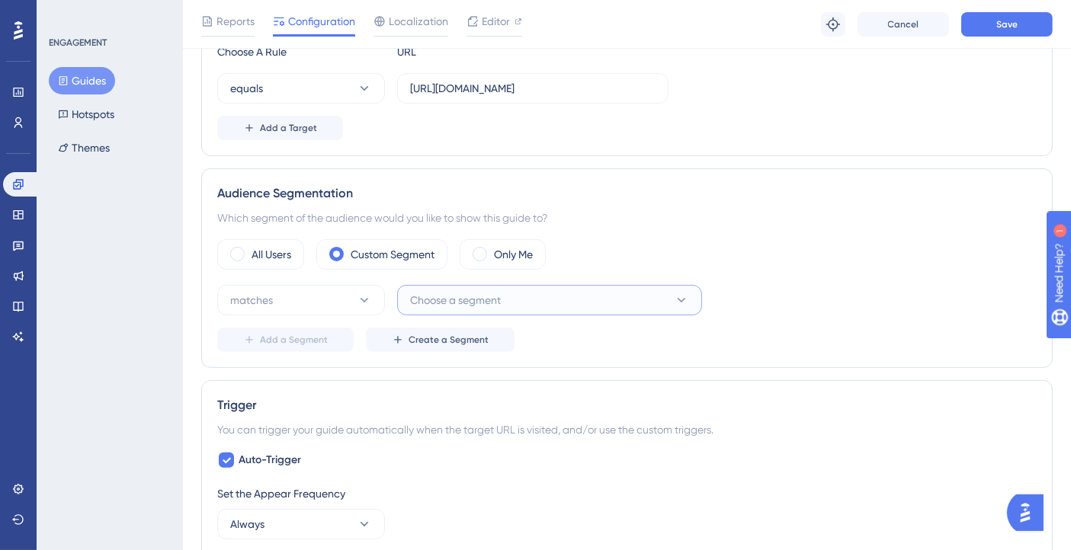
click at [432, 306] on button "Choose a segment" at bounding box center [549, 300] width 305 height 30
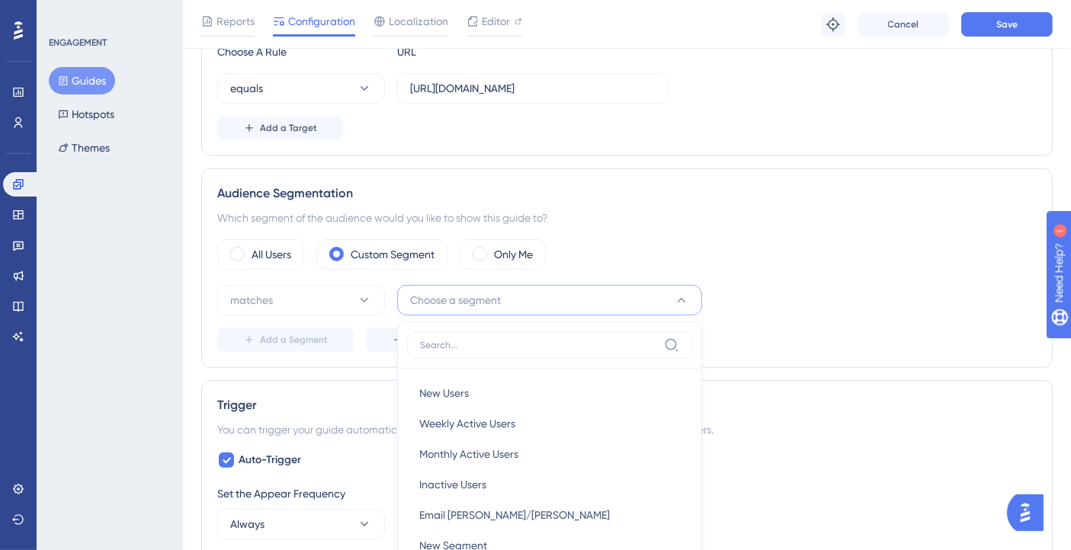
scroll to position [617, 0]
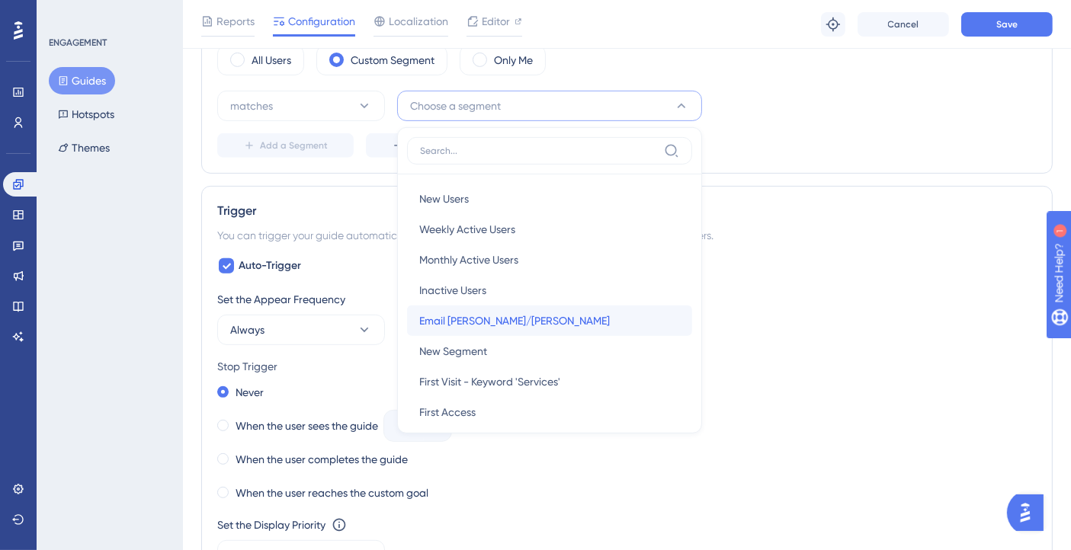
click at [459, 322] on span "Email Giovanna/Gabriel" at bounding box center [514, 321] width 191 height 18
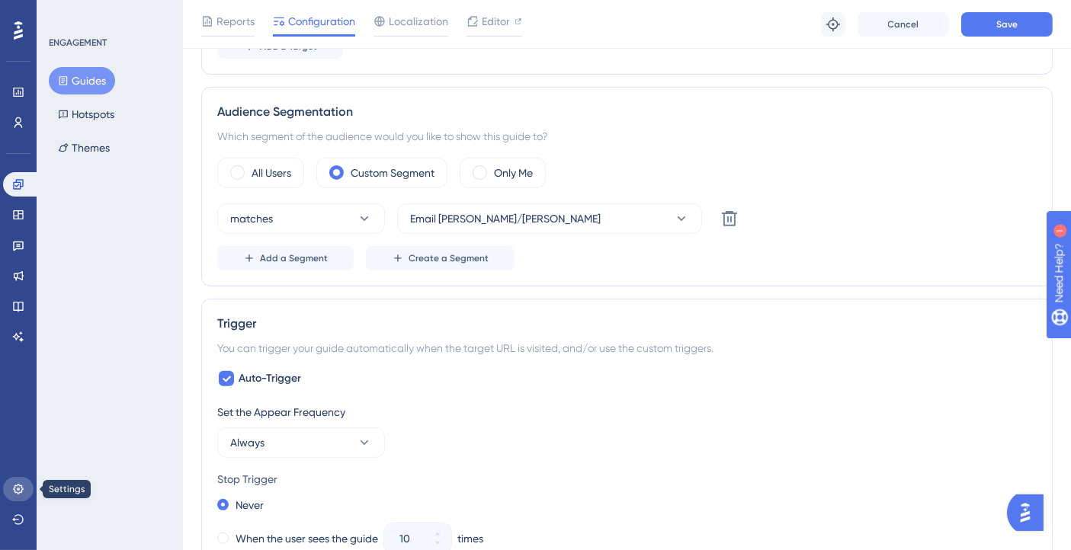
scroll to position [448, 0]
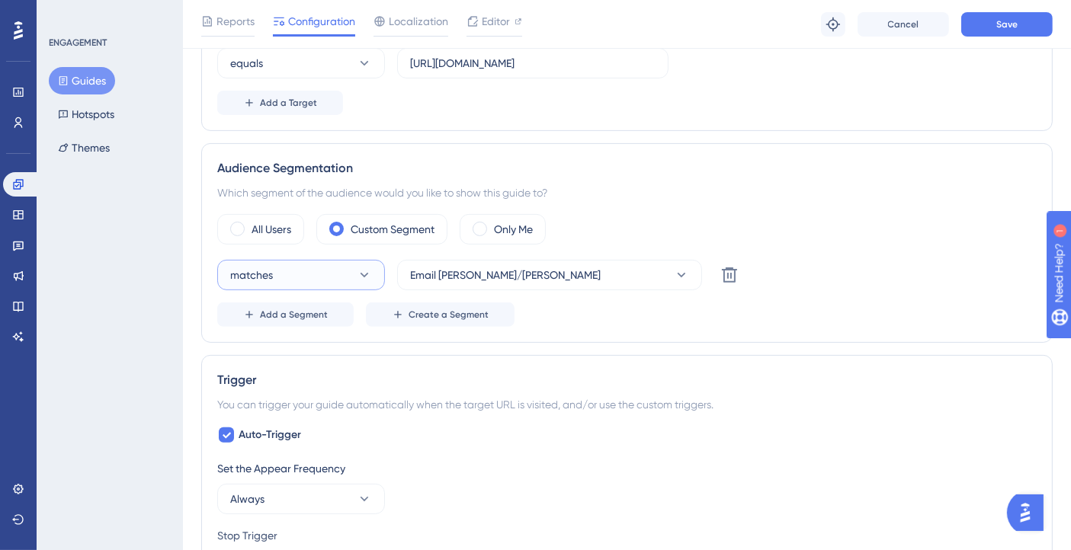
drag, startPoint x: 299, startPoint y: 282, endPoint x: 309, endPoint y: 282, distance: 10.7
click at [299, 282] on button "matches" at bounding box center [301, 275] width 168 height 30
click at [337, 276] on button "matches" at bounding box center [301, 275] width 168 height 30
click at [986, 31] on button "Save" at bounding box center [1006, 24] width 91 height 24
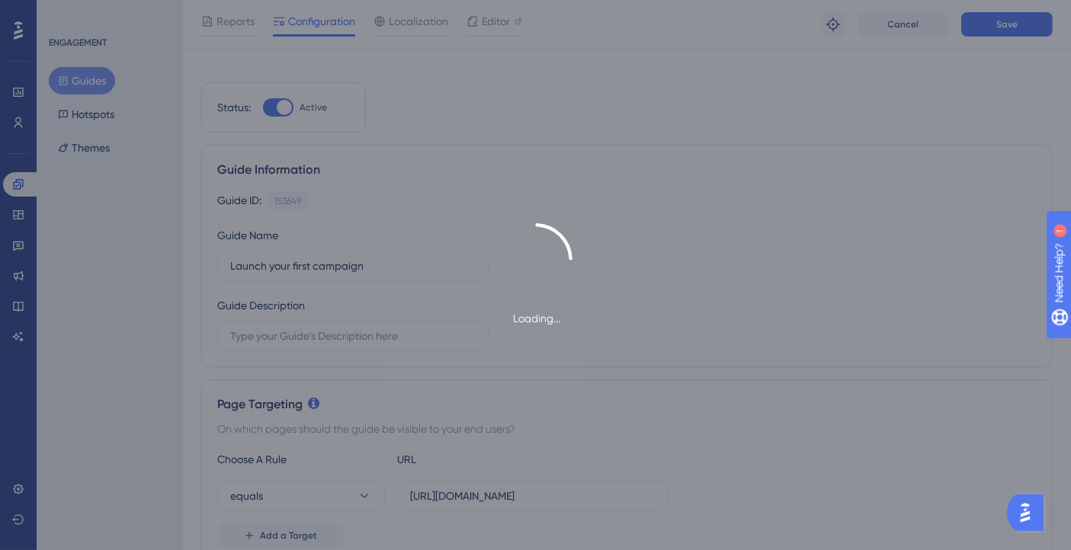
scroll to position [0, 0]
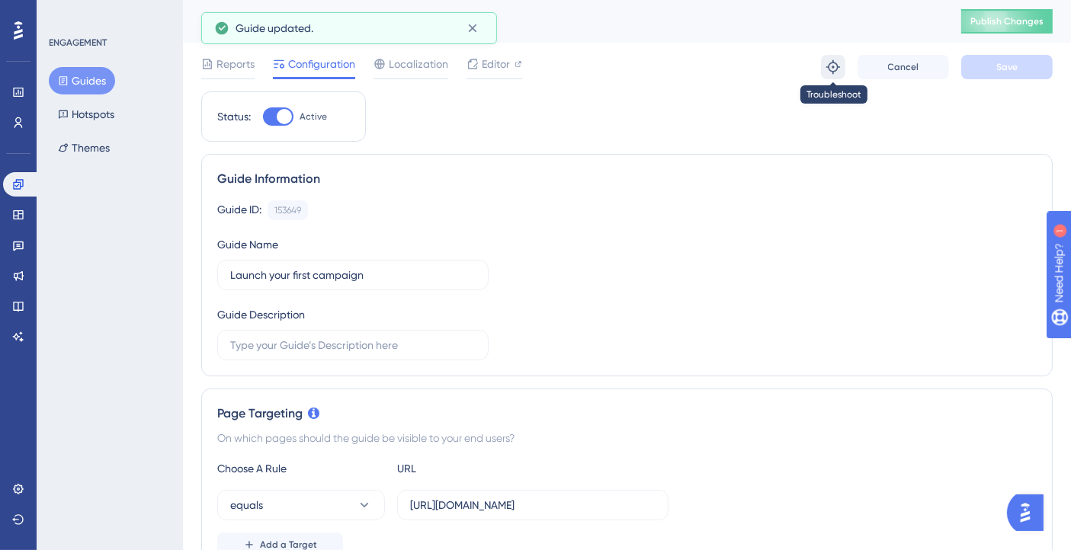
click at [829, 69] on icon at bounding box center [833, 67] width 14 height 14
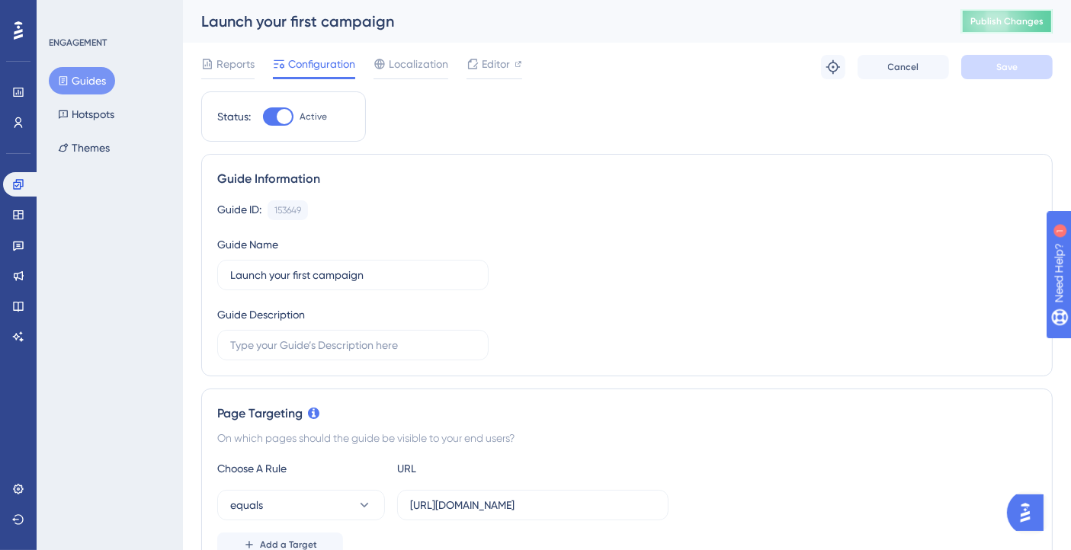
click at [1042, 22] on span "Publish Changes" at bounding box center [1006, 21] width 73 height 12
click at [477, 62] on icon at bounding box center [472, 64] width 12 height 12
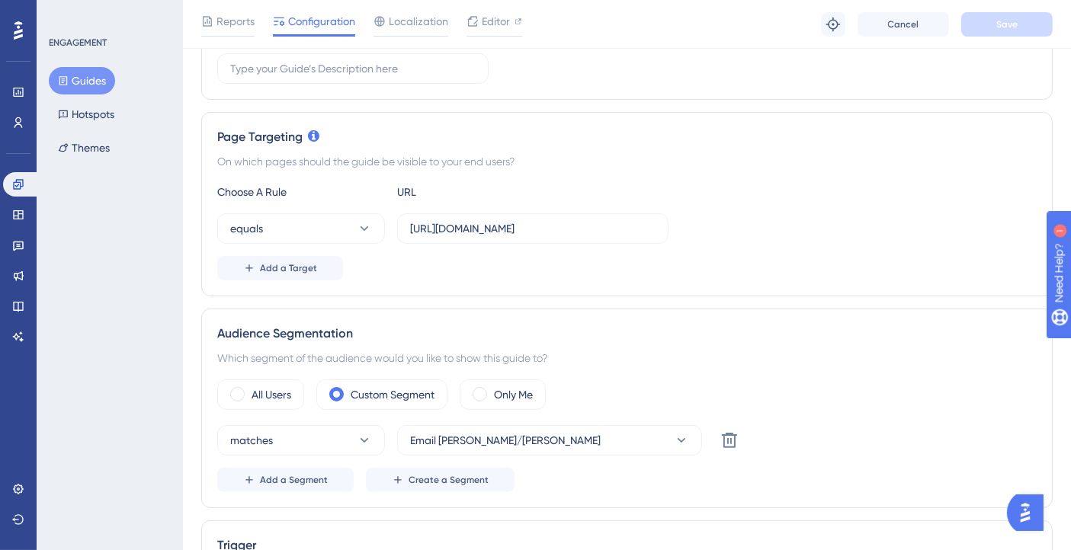
scroll to position [338, 0]
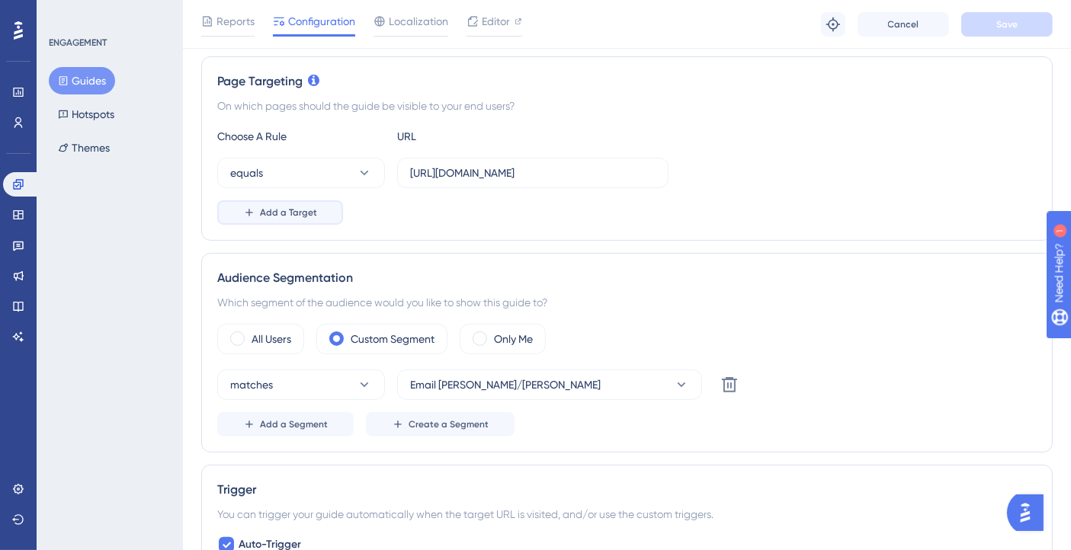
click at [312, 210] on span "Add a Target" at bounding box center [288, 213] width 57 height 12
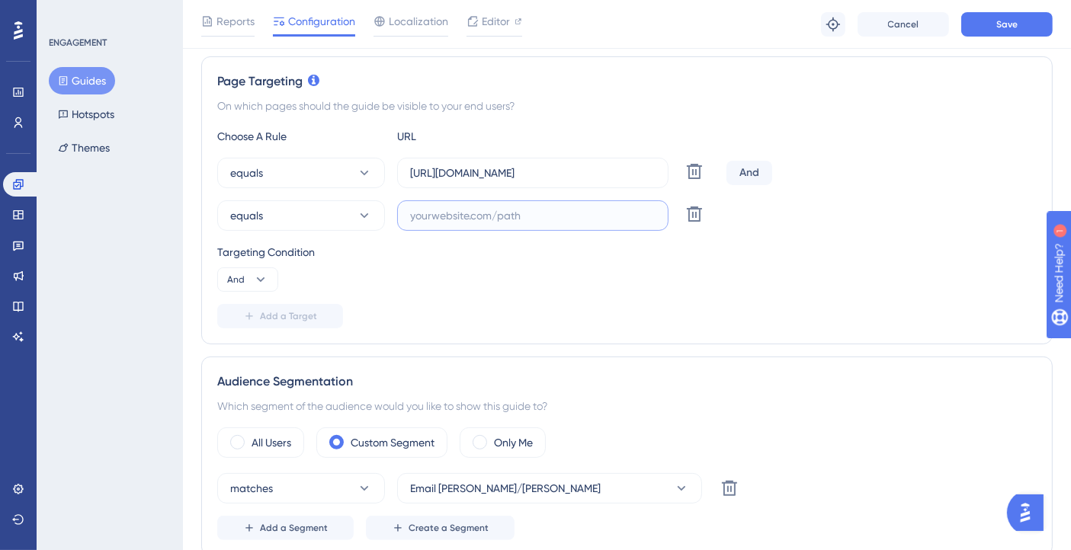
click at [433, 207] on input "text" at bounding box center [532, 215] width 245 height 17
paste input "https://console.bluems.com/qss/ecommerce"
click at [522, 248] on div "Targeting Condition" at bounding box center [626, 252] width 819 height 18
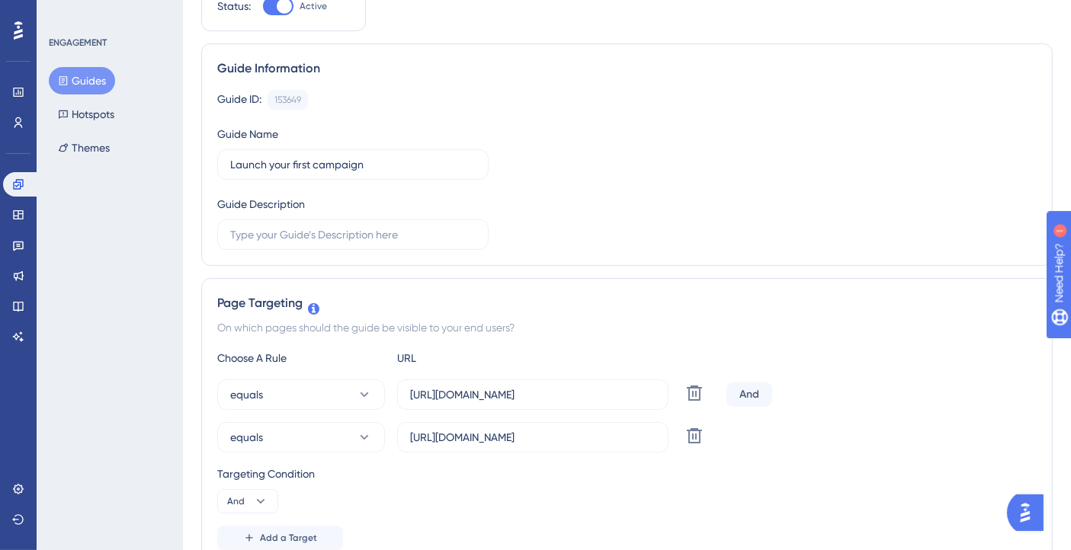
scroll to position [0, 0]
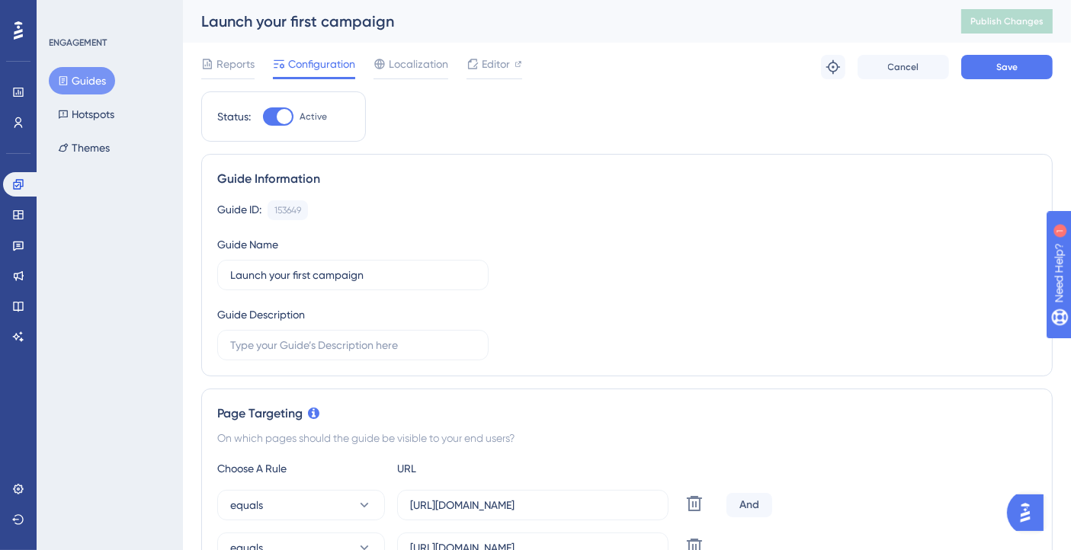
click at [1001, 80] on div "Reports Configuration Localization Editor Troubleshoot Cancel Save" at bounding box center [626, 67] width 851 height 49
click at [1008, 69] on span "Save" at bounding box center [1006, 67] width 21 height 12
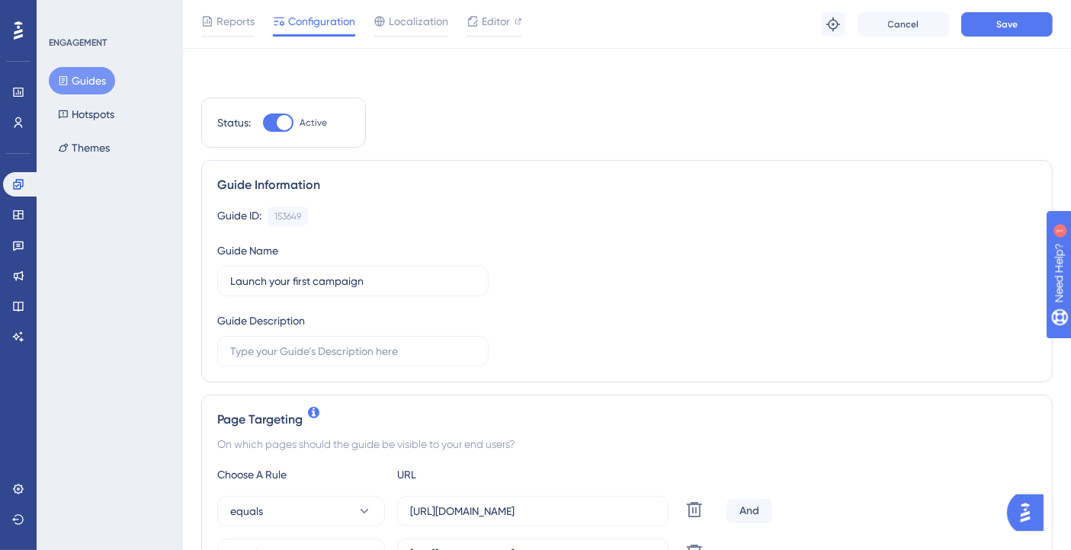
scroll to position [254, 0]
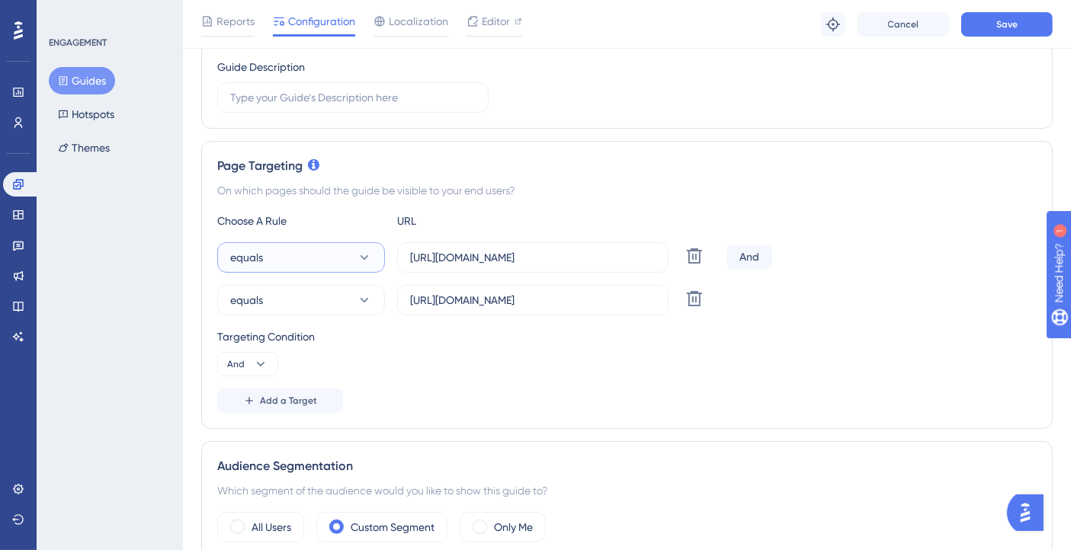
click at [345, 260] on button "equals" at bounding box center [301, 257] width 168 height 30
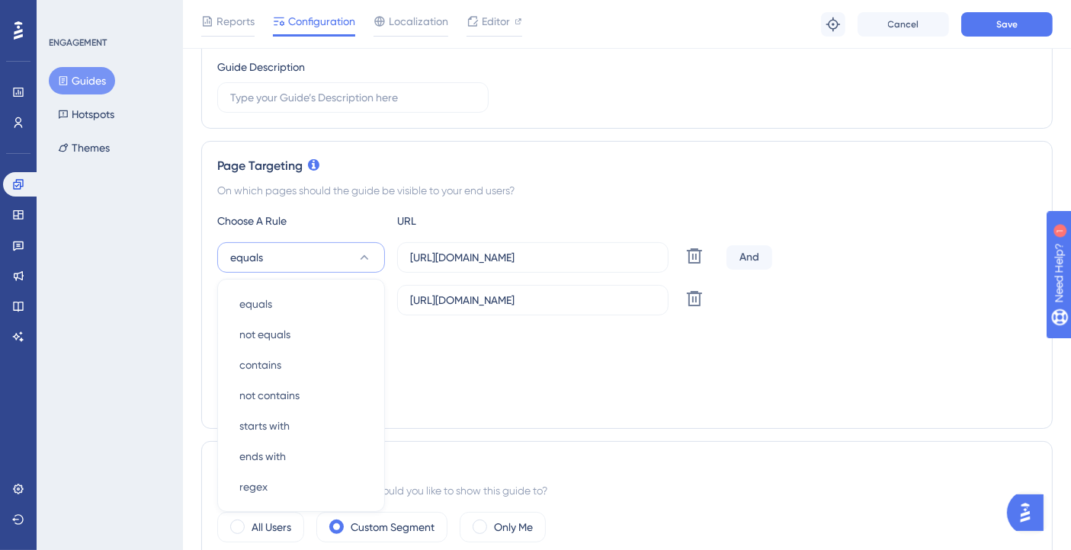
scroll to position [370, 0]
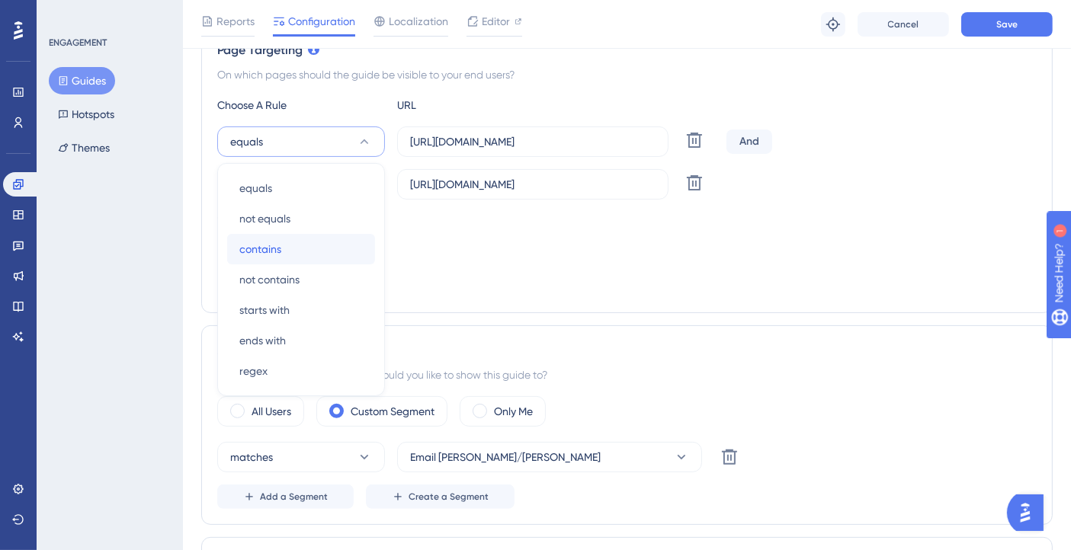
click at [290, 244] on div "contains contains" at bounding box center [300, 249] width 123 height 30
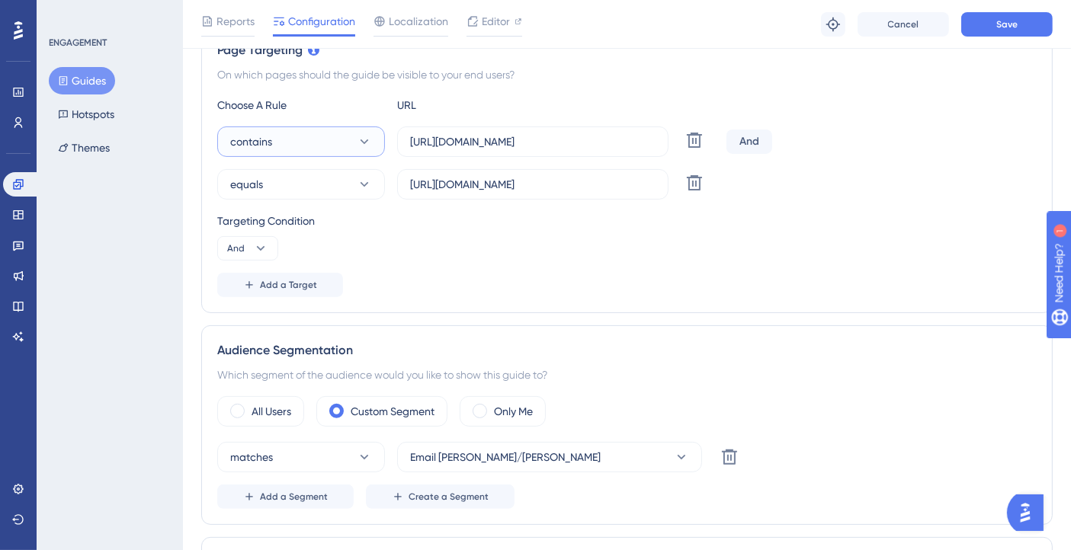
click at [313, 139] on button "contains" at bounding box center [301, 142] width 168 height 30
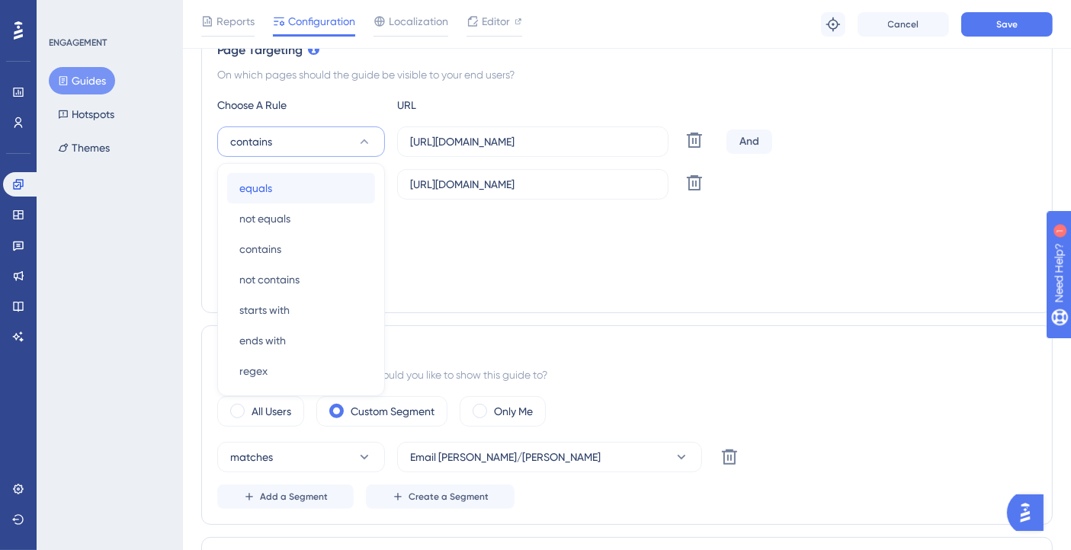
click at [283, 186] on div "equals equals" at bounding box center [300, 188] width 123 height 30
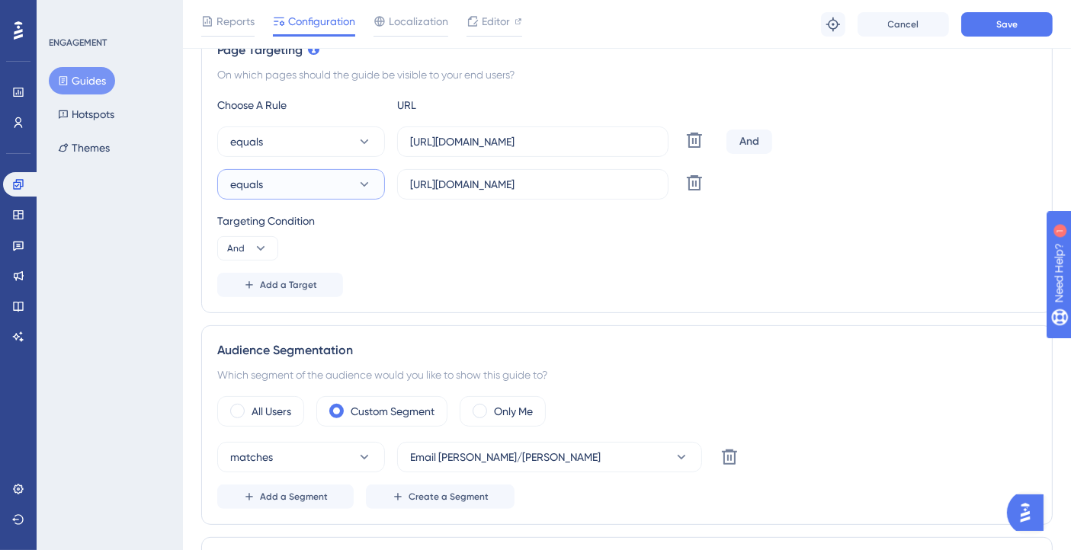
click at [317, 179] on button "equals" at bounding box center [301, 184] width 168 height 30
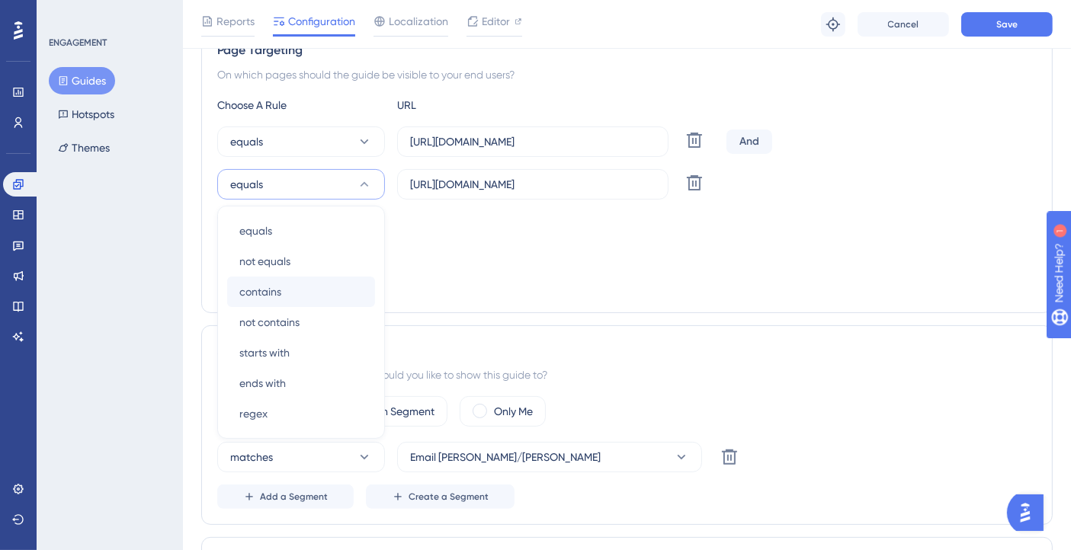
scroll to position [415, 0]
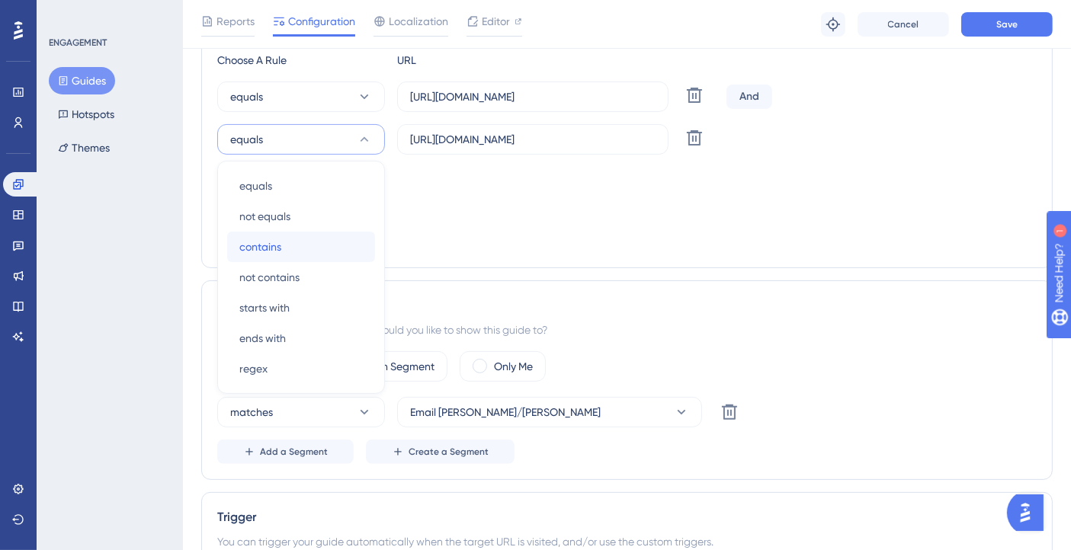
click at [278, 252] on span "contains" at bounding box center [260, 247] width 42 height 18
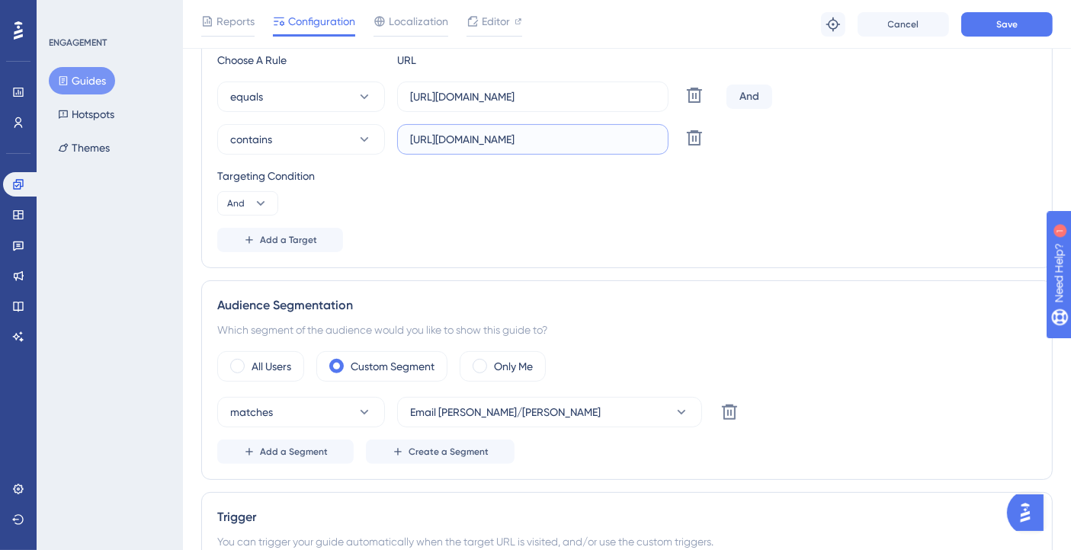
drag, startPoint x: 552, startPoint y: 138, endPoint x: 349, endPoint y: 159, distance: 203.8
click at [350, 159] on div "Choose A Rule URL equals https://console.bluems.com/ Delete And contains https:…" at bounding box center [626, 151] width 819 height 201
click at [439, 178] on div "Targeting Condition" at bounding box center [626, 176] width 819 height 18
click at [1009, 24] on span "Save" at bounding box center [1006, 24] width 21 height 12
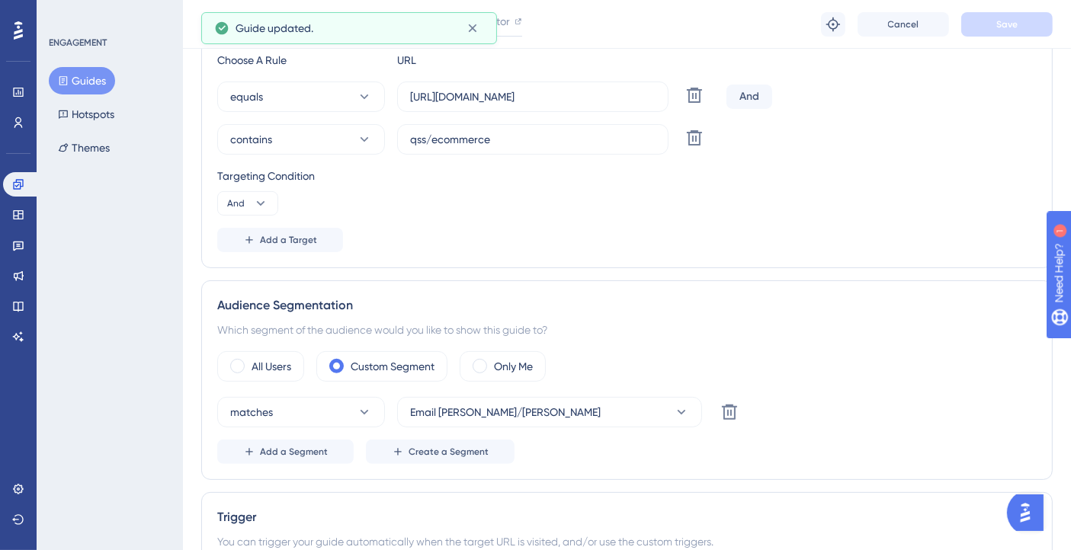
scroll to position [0, 0]
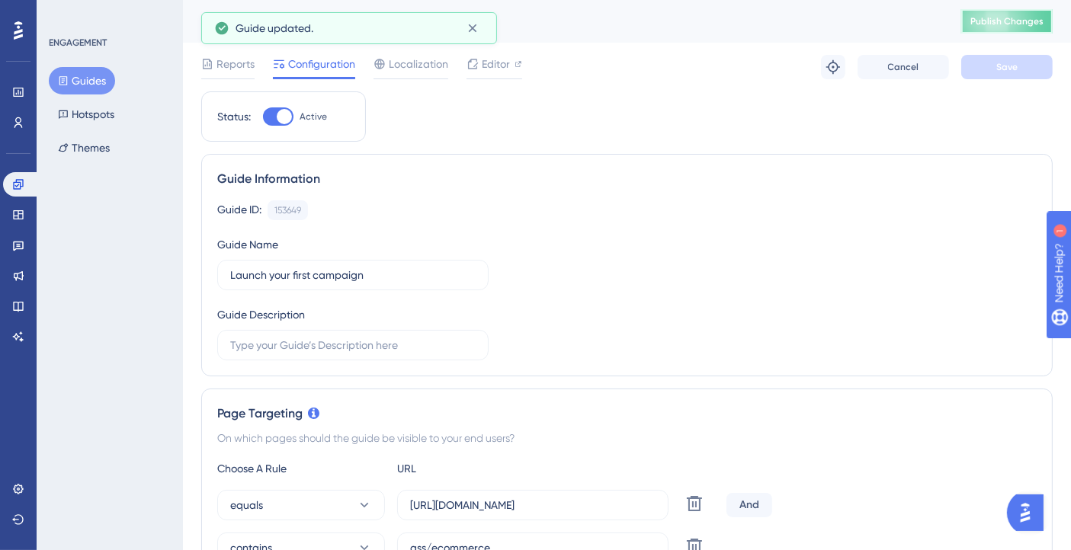
click at [1013, 21] on button "Publish Changes" at bounding box center [1006, 21] width 91 height 24
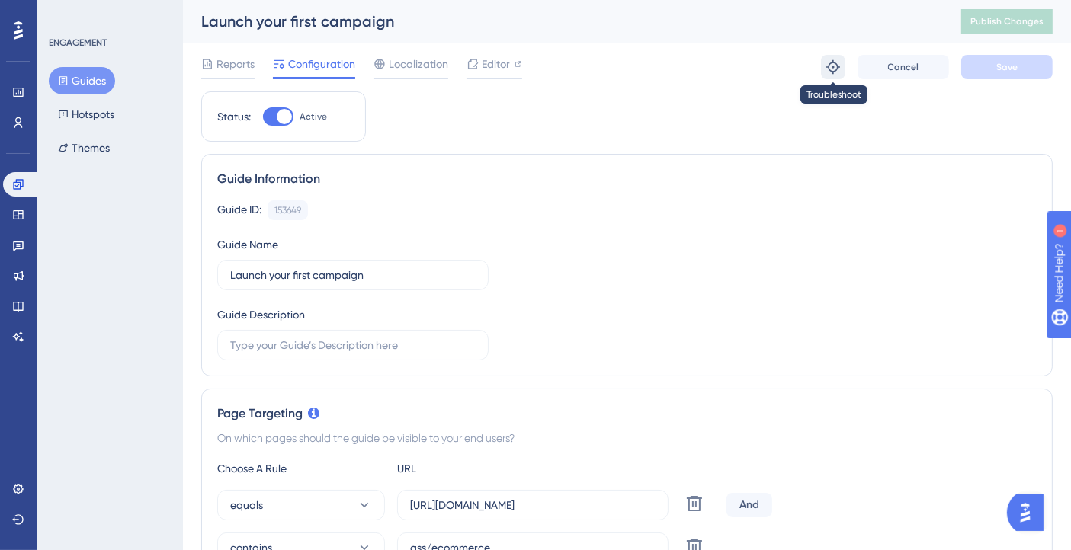
click at [828, 62] on icon at bounding box center [832, 66] width 15 height 15
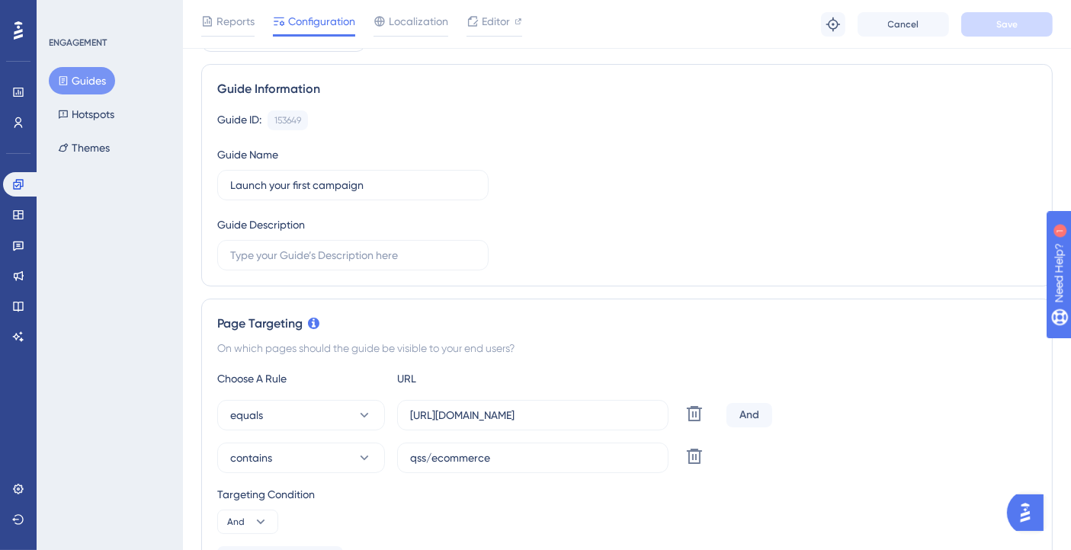
scroll to position [169, 0]
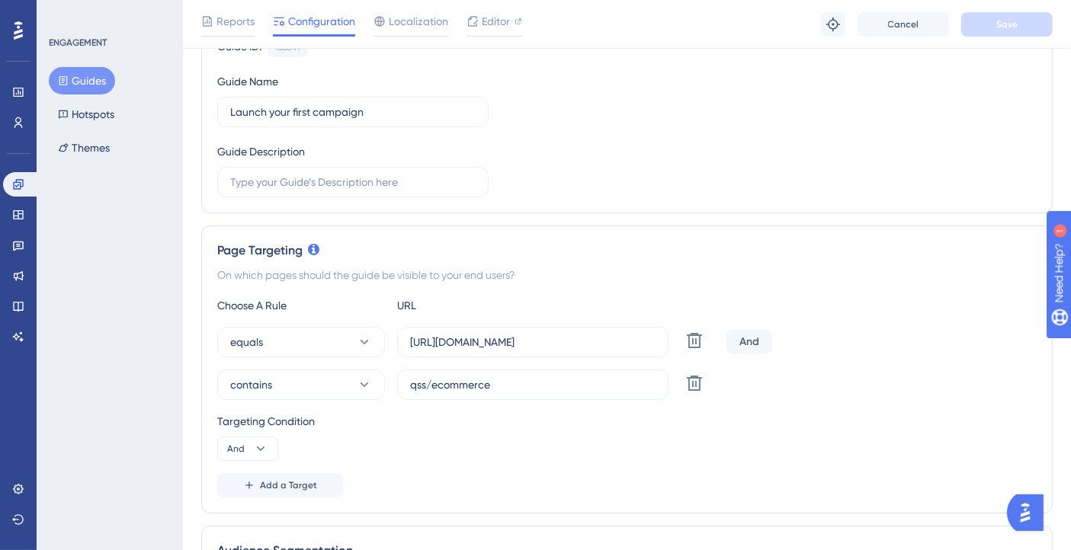
drag, startPoint x: 217, startPoint y: 276, endPoint x: 570, endPoint y: 284, distance: 353.0
click at [570, 284] on div "Page Targeting On which pages should the guide be visible to your end users? Ch…" at bounding box center [626, 370] width 851 height 288
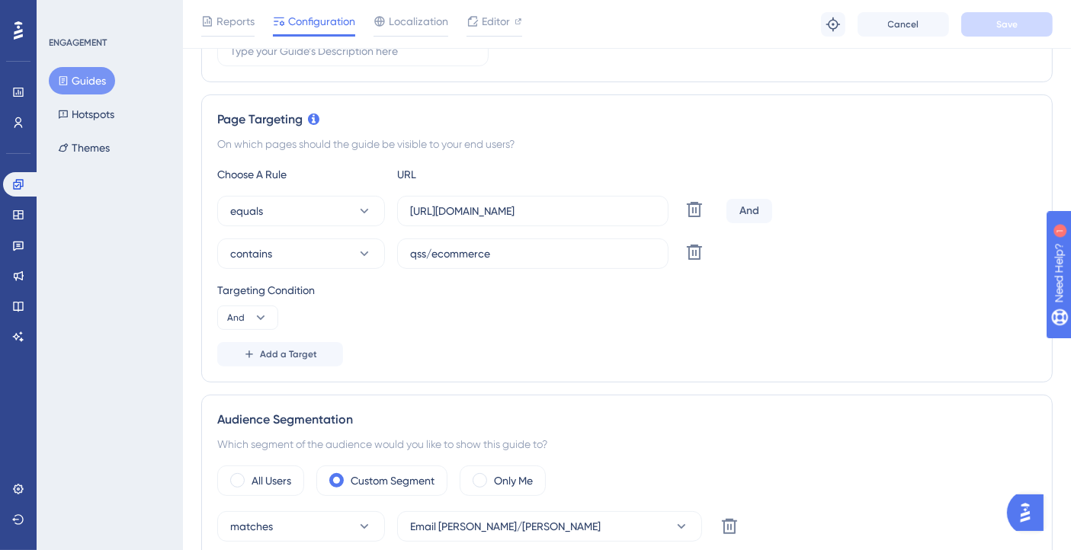
scroll to position [338, 0]
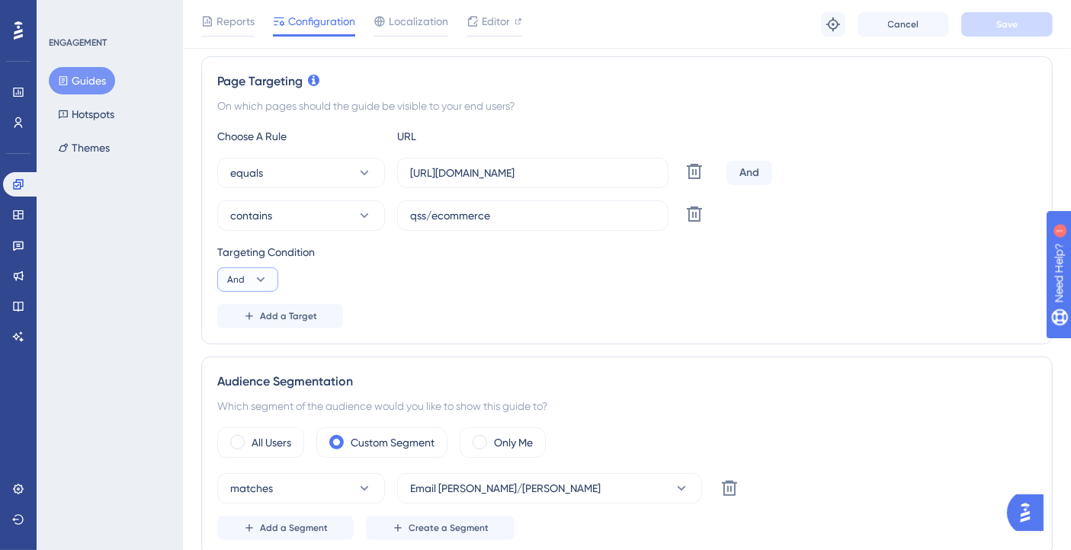
click at [258, 277] on icon at bounding box center [261, 279] width 8 height 5
click at [248, 356] on div "Or Or" at bounding box center [247, 353] width 29 height 30
click at [1031, 23] on button "Save" at bounding box center [1006, 24] width 91 height 24
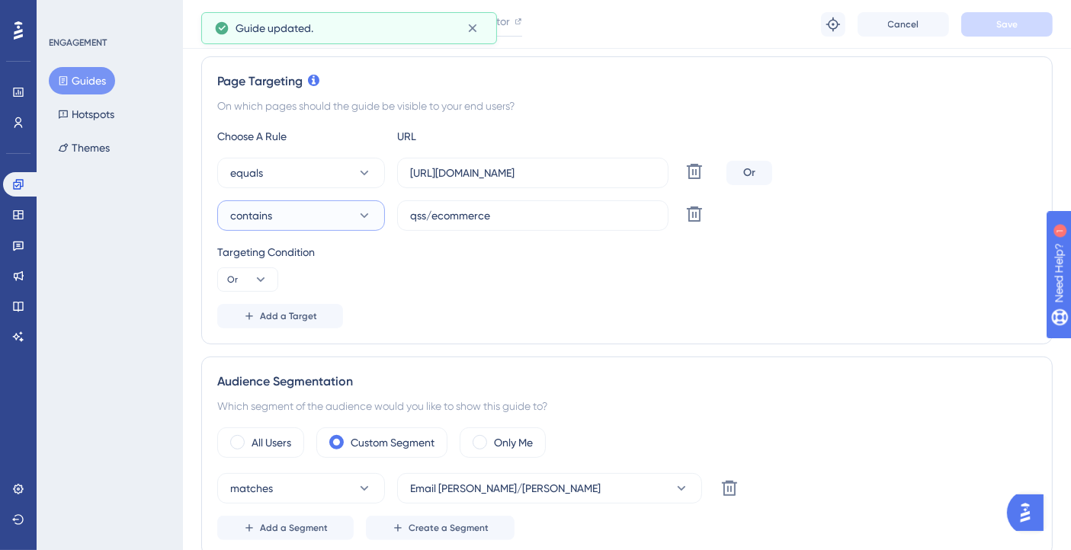
click at [349, 200] on button "contains" at bounding box center [301, 215] width 168 height 30
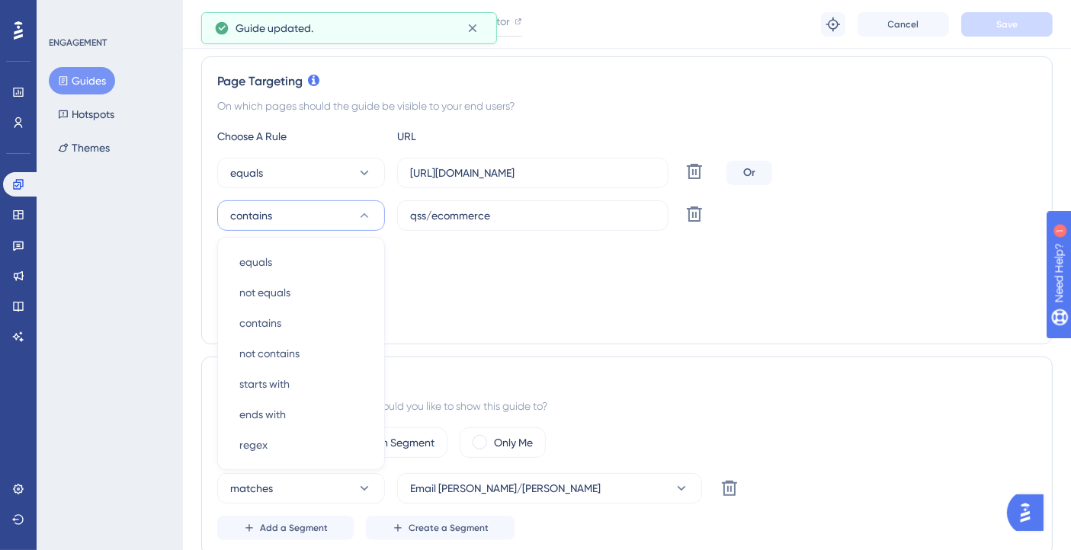
scroll to position [415, 0]
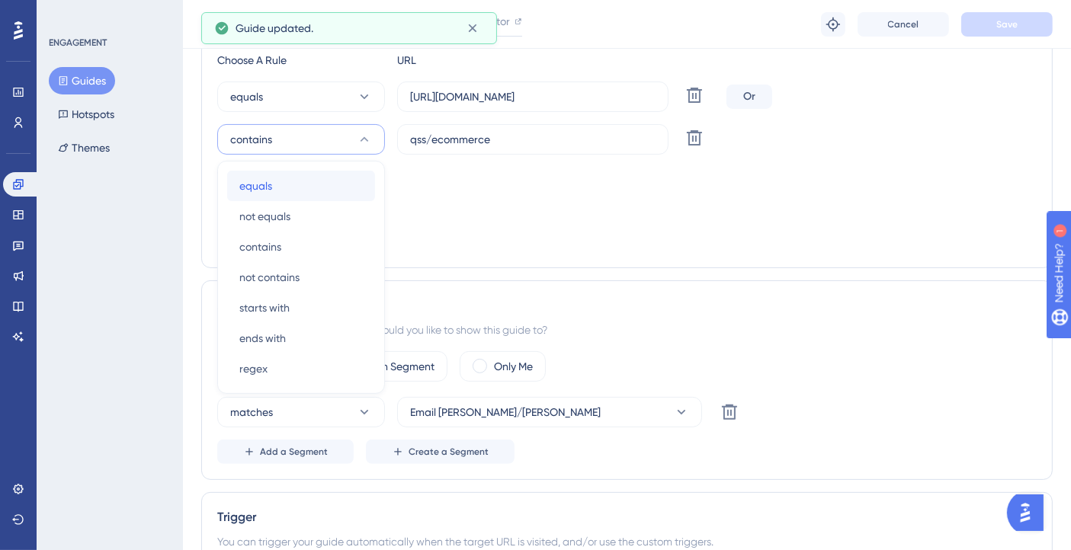
click at [288, 187] on div "equals equals" at bounding box center [300, 186] width 123 height 30
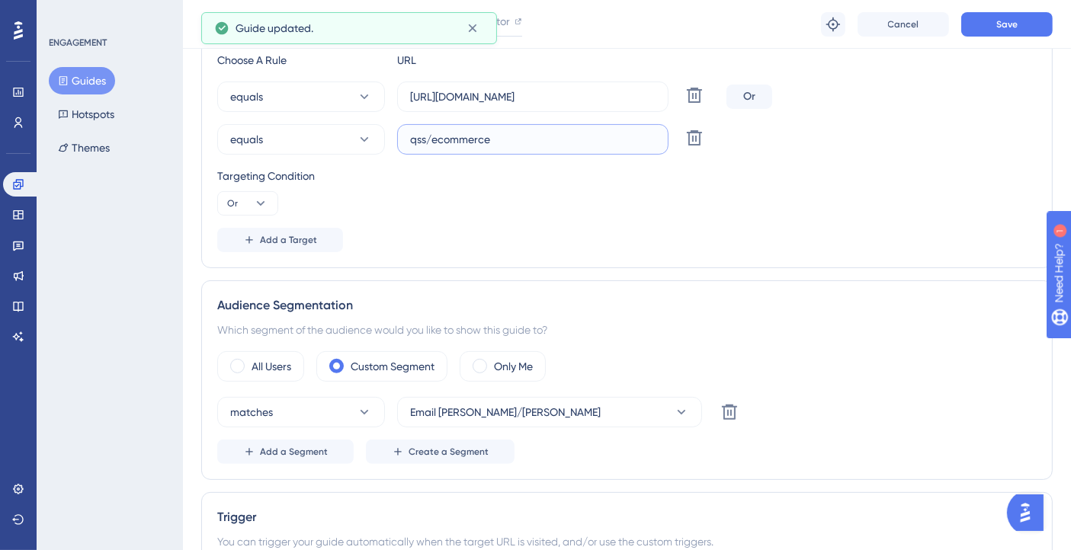
drag, startPoint x: 517, startPoint y: 138, endPoint x: 386, endPoint y: 135, distance: 131.1
click at [386, 135] on div "equals qss/ecommerce Delete" at bounding box center [468, 139] width 503 height 30
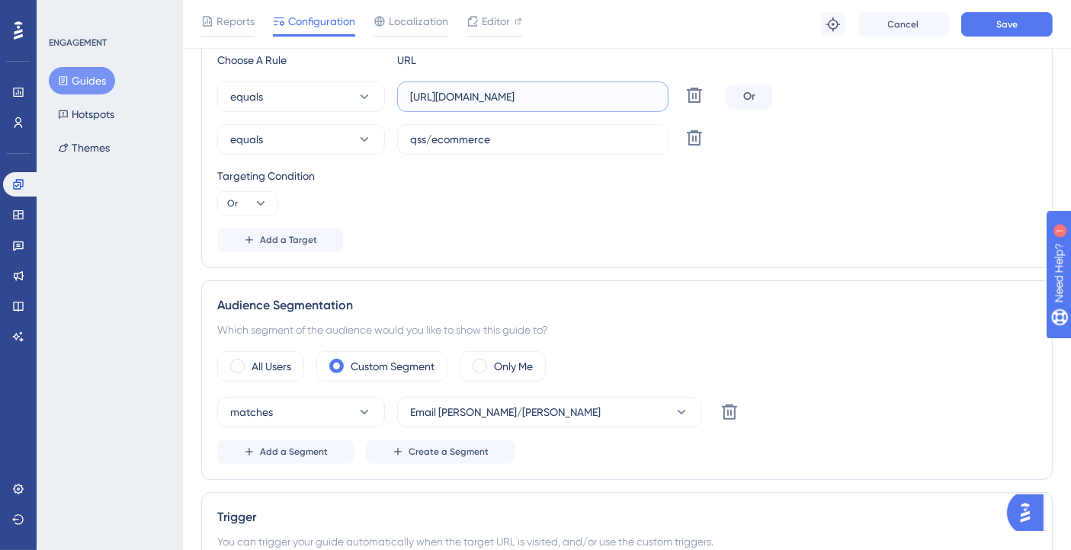
click at [443, 101] on input "https://console.bluems.com/" at bounding box center [532, 96] width 245 height 17
click at [407, 136] on label "qss/ecommerce" at bounding box center [532, 139] width 271 height 30
click at [410, 136] on input "qss/ecommerce" at bounding box center [532, 139] width 245 height 17
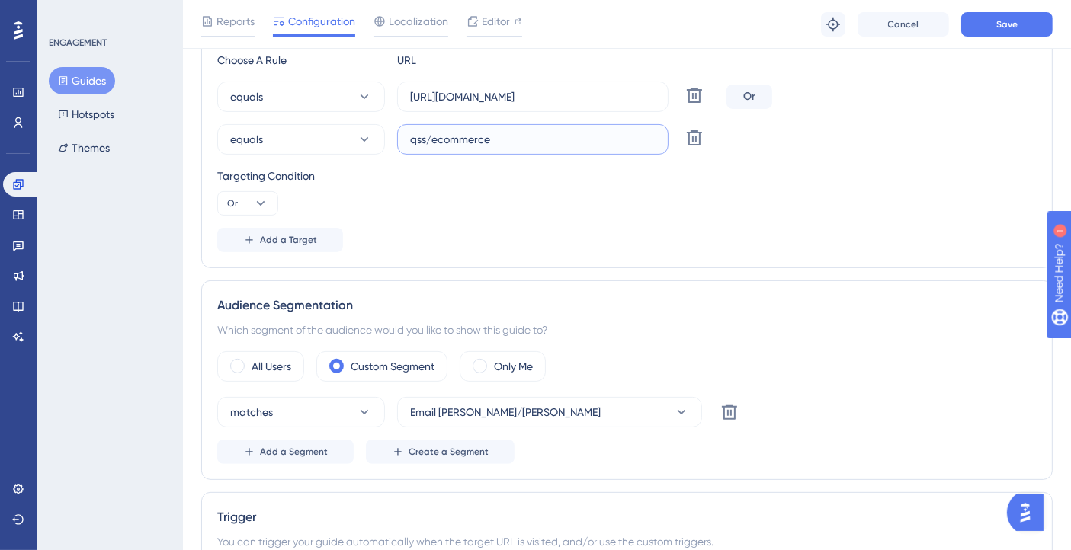
paste input "https://console.bluems.com/"
type input "https://console.bluems.com/qss/ecommerce"
click at [607, 186] on div "Targeting Condition Or" at bounding box center [626, 191] width 819 height 49
click at [997, 18] on span "Save" at bounding box center [1006, 24] width 21 height 12
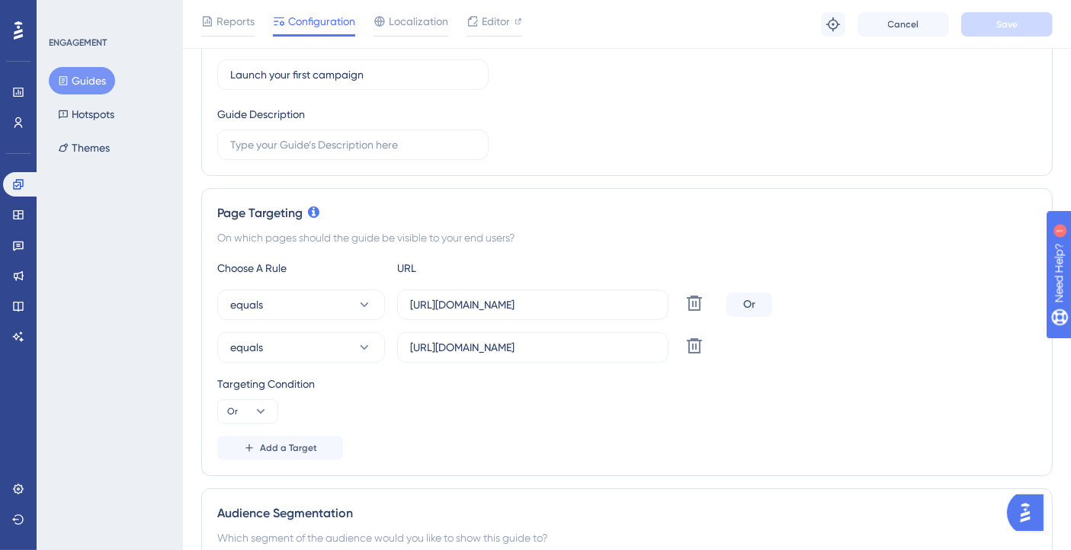
scroll to position [0, 0]
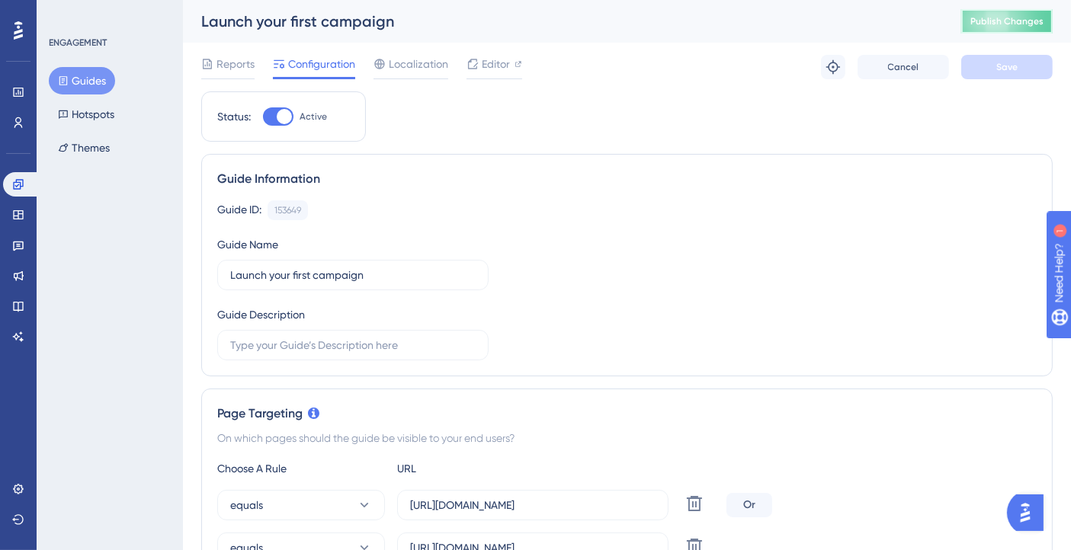
click at [1012, 16] on span "Publish Changes" at bounding box center [1006, 21] width 73 height 12
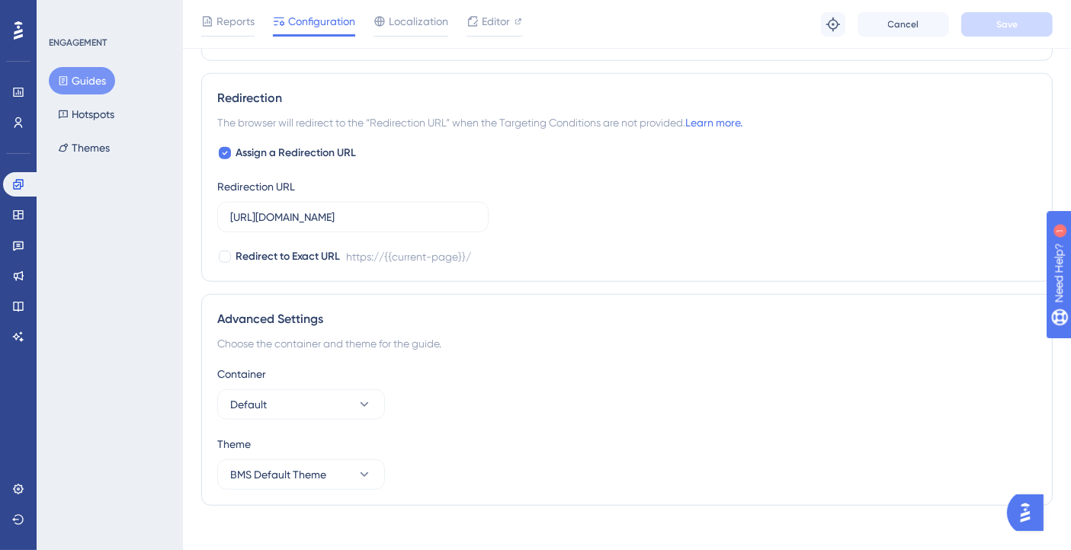
scroll to position [1413, 0]
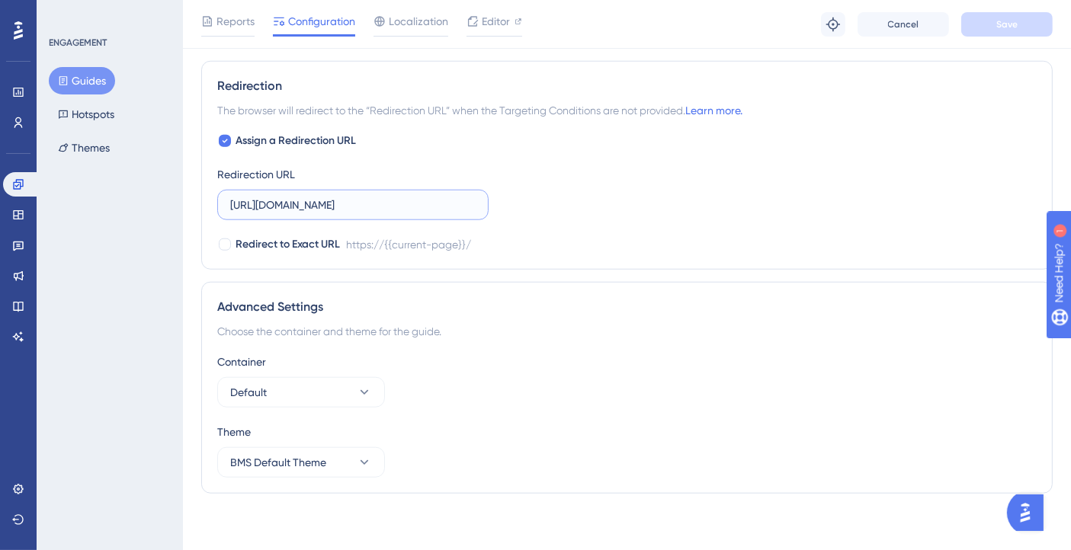
click at [400, 199] on input "https://console.bluems.com/" at bounding box center [352, 205] width 245 height 17
click at [226, 145] on label "Assign a Redirection URL" at bounding box center [286, 141] width 139 height 18
checkbox input "false"
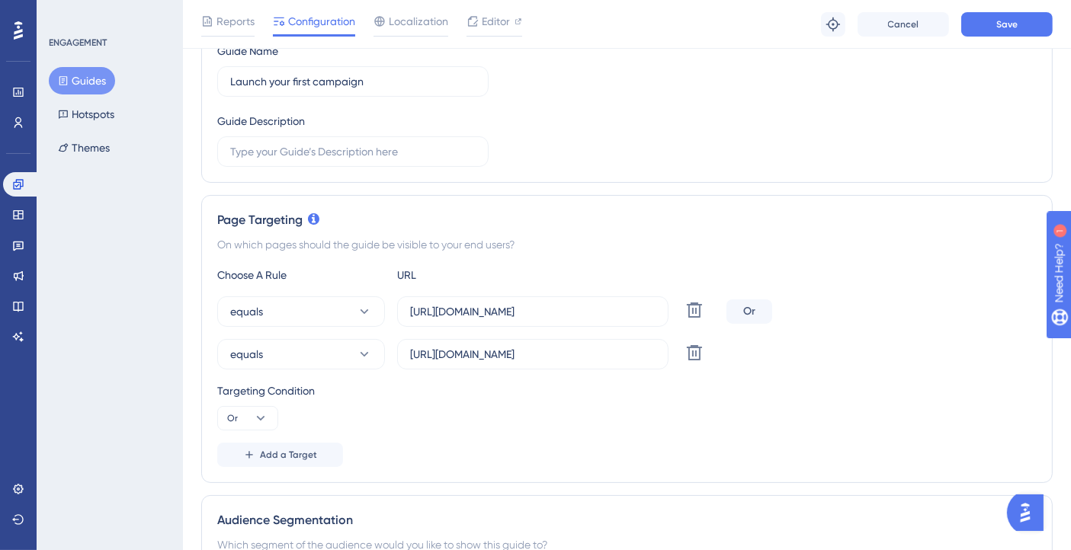
scroll to position [254, 0]
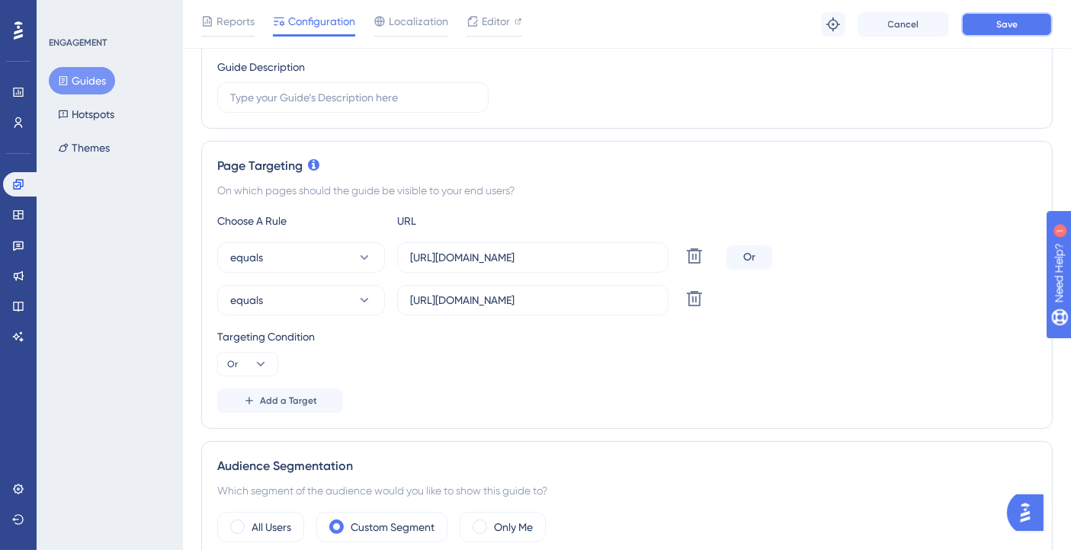
click at [1017, 30] on button "Save" at bounding box center [1006, 24] width 91 height 24
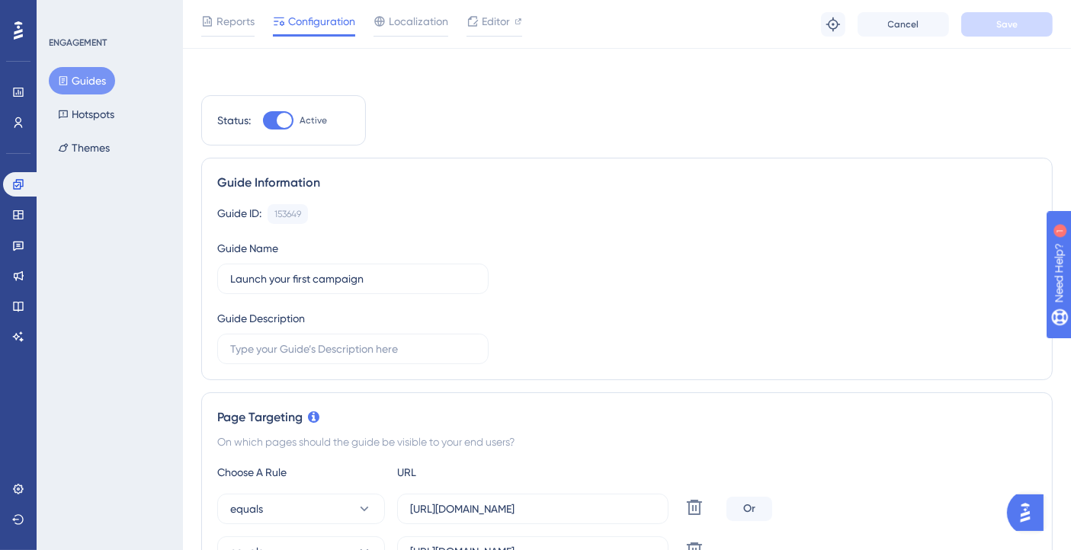
scroll to position [0, 0]
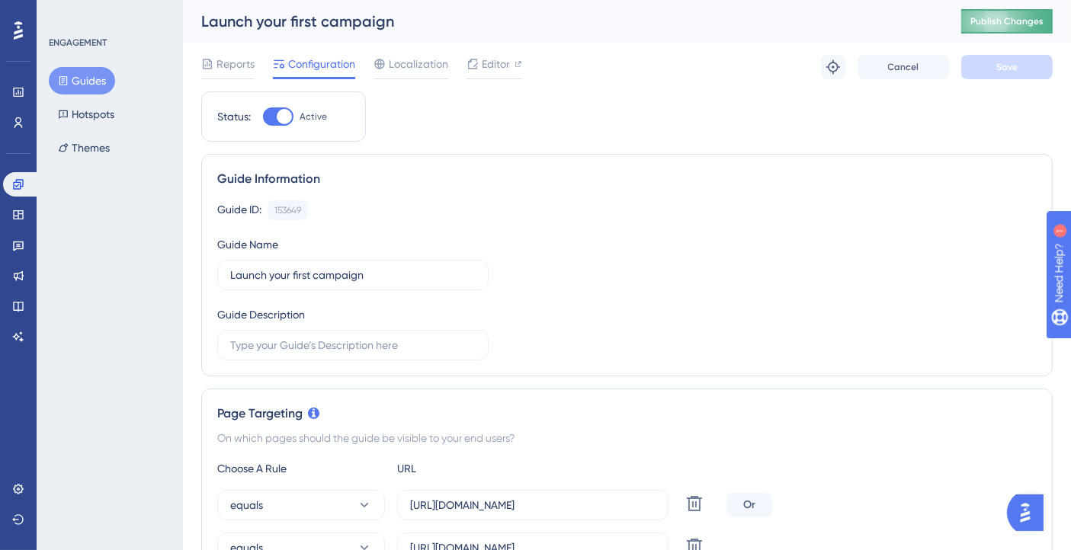
click at [1024, 26] on span "Publish Changes" at bounding box center [1006, 21] width 73 height 12
click at [834, 62] on icon at bounding box center [833, 67] width 14 height 14
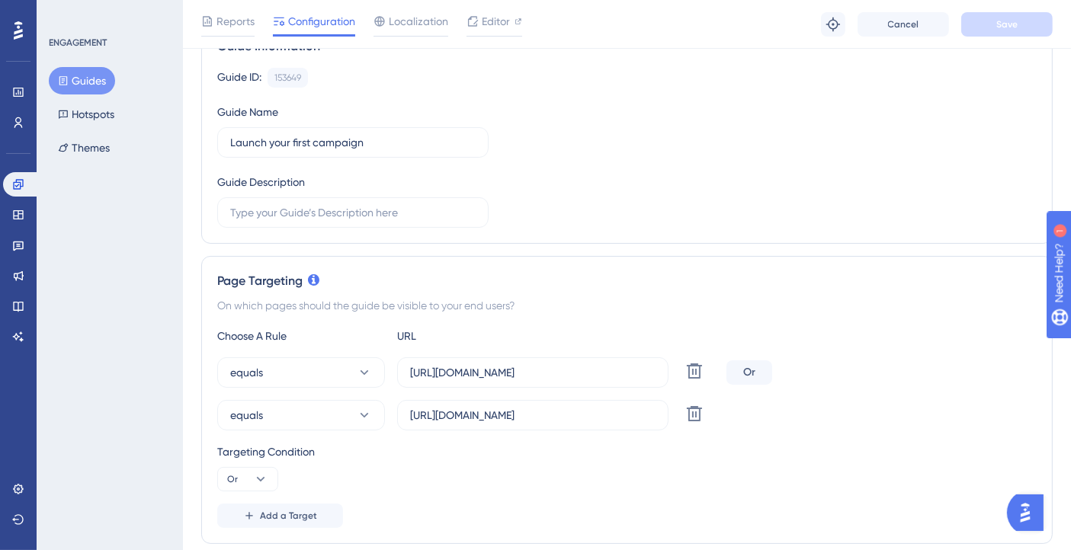
scroll to position [123, 0]
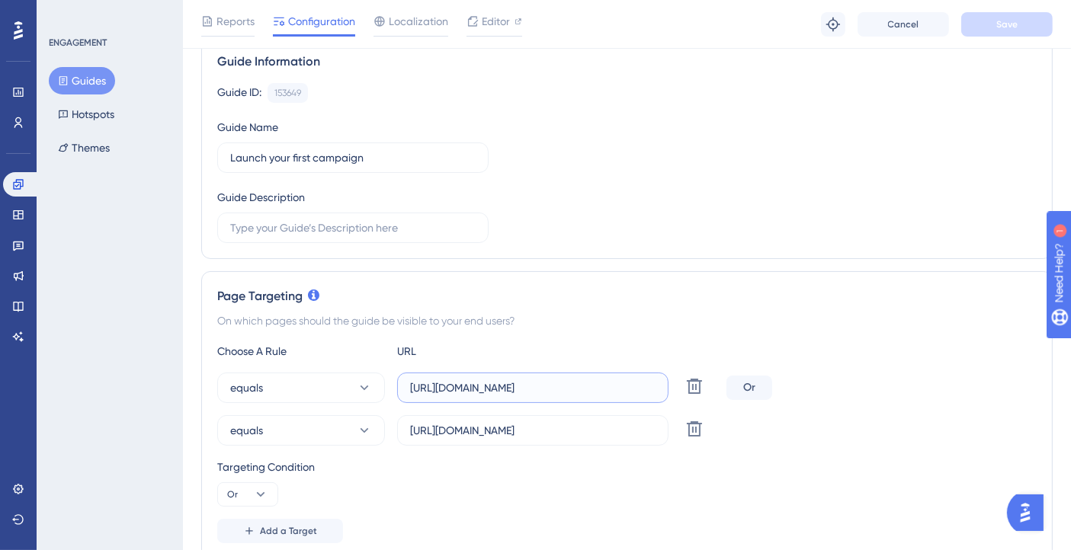
click at [501, 390] on input "https://console.bluems.com/" at bounding box center [532, 388] width 245 height 17
click at [565, 385] on input "https://console.bluems.com/" at bounding box center [532, 388] width 245 height 17
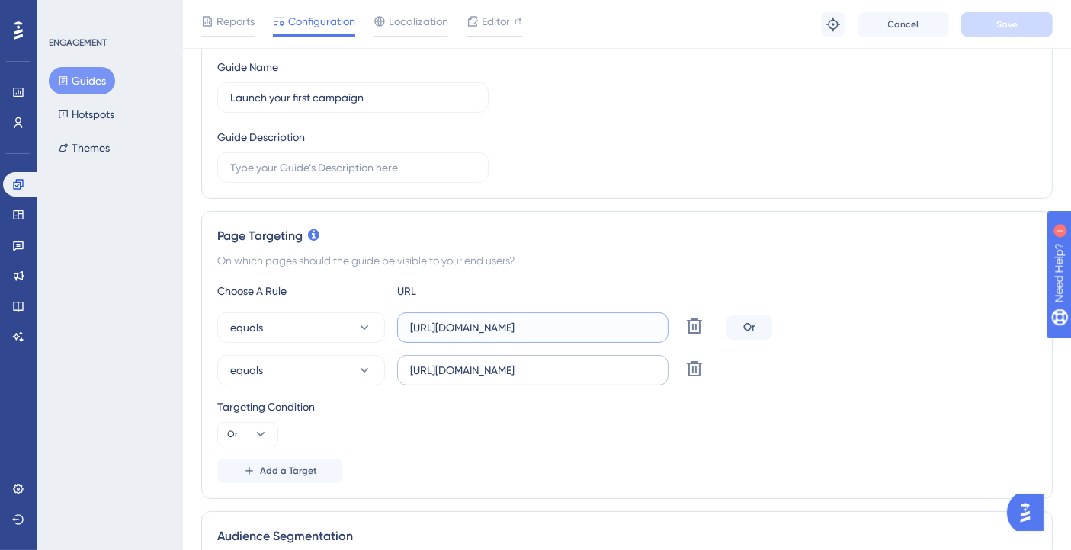
scroll to position [208, 0]
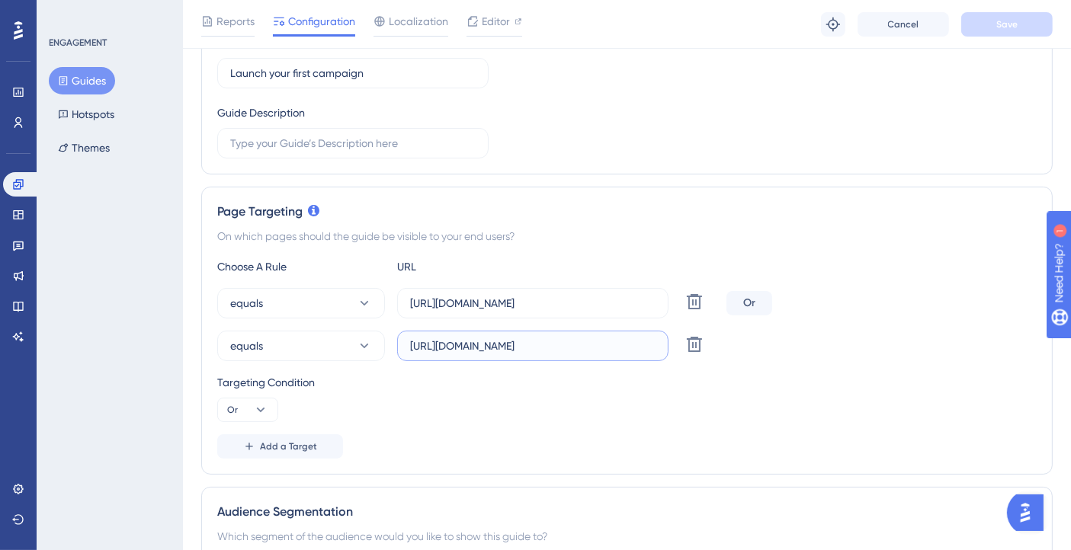
click at [590, 349] on input "https://console.bluems.com/qss/ecommerce" at bounding box center [532, 346] width 245 height 17
click at [269, 406] on button "Or" at bounding box center [247, 410] width 61 height 24
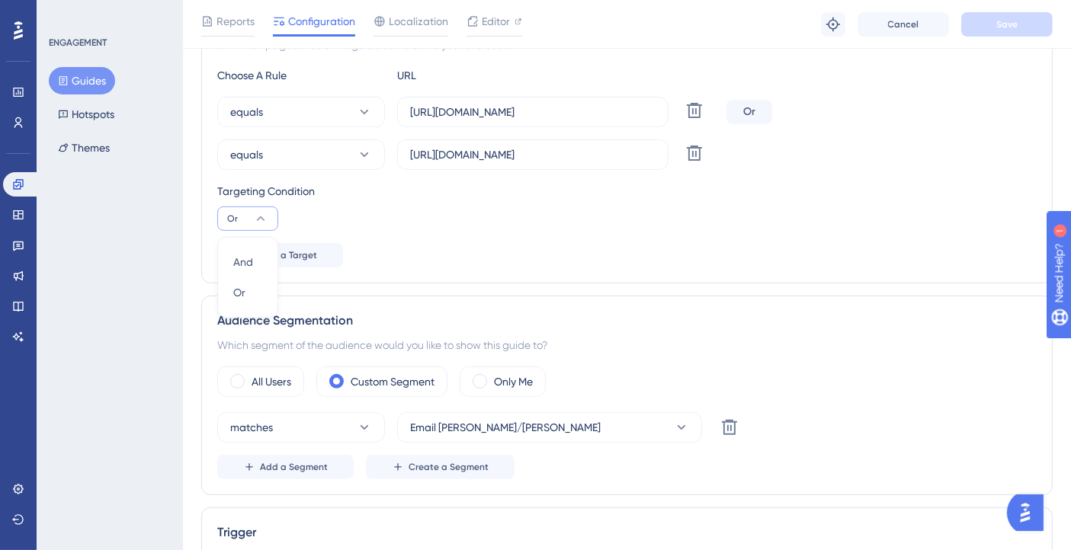
click at [489, 258] on div "Add a Target" at bounding box center [626, 255] width 819 height 24
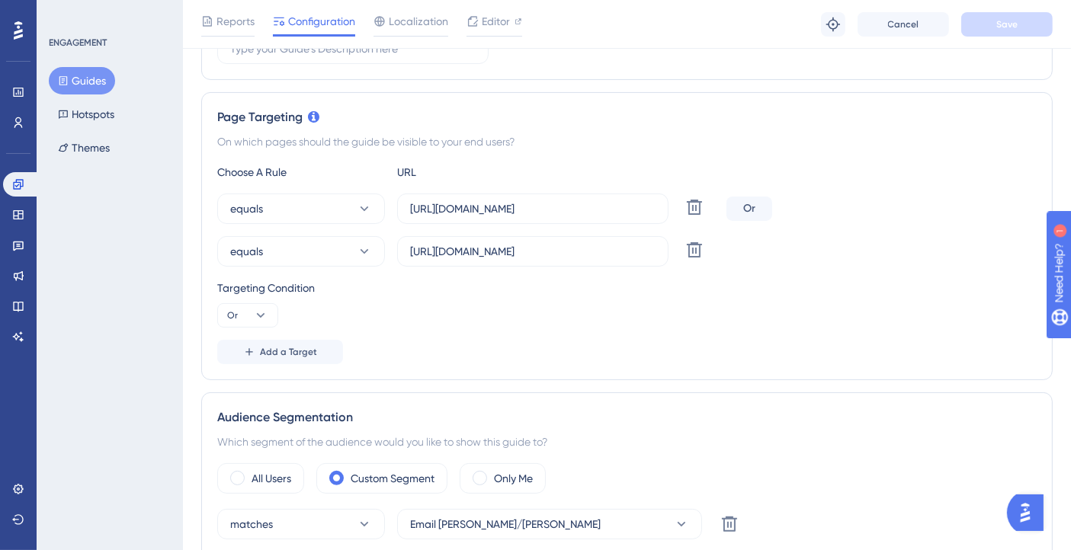
scroll to position [230, 0]
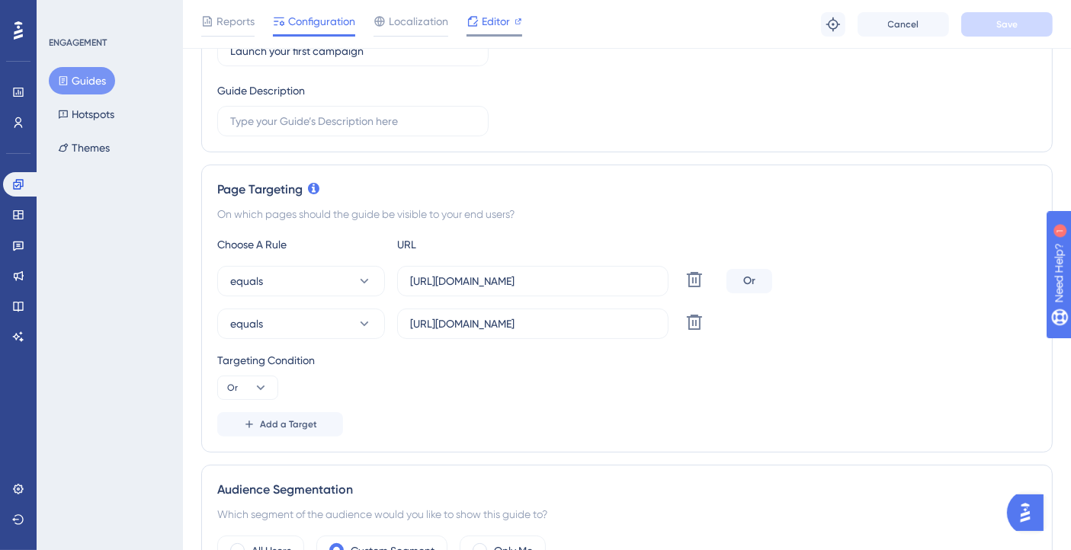
click at [478, 31] on div "Editor" at bounding box center [494, 24] width 56 height 24
click at [505, 310] on label "https://console.bluems.com/qss/ecommerce" at bounding box center [532, 324] width 271 height 30
click at [505, 316] on input "https://console.bluems.com/qss/ecommerce" at bounding box center [532, 324] width 245 height 17
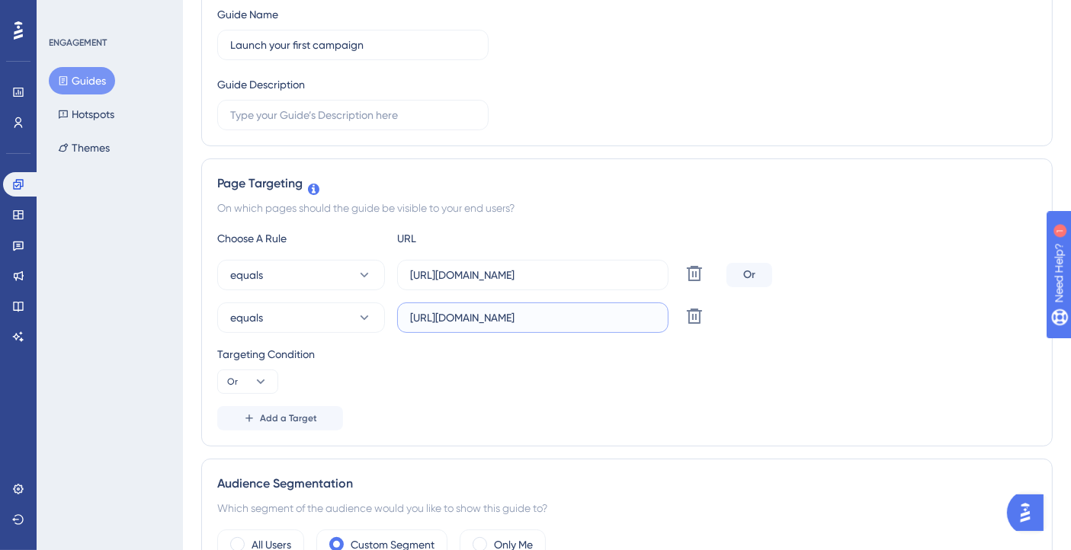
scroll to position [0, 0]
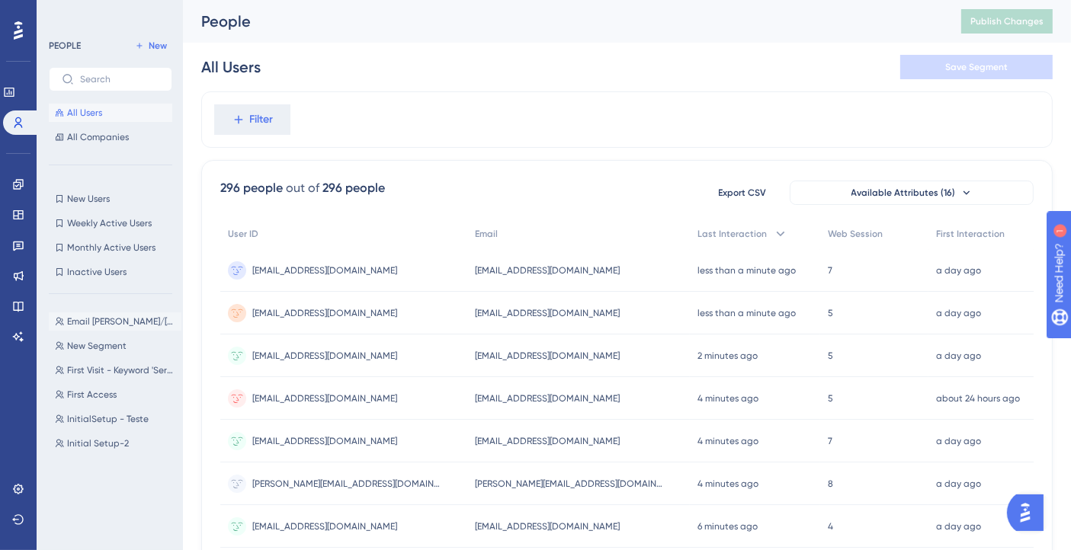
click at [109, 324] on span "Email Giovanna/Gabriel" at bounding box center [121, 322] width 108 height 12
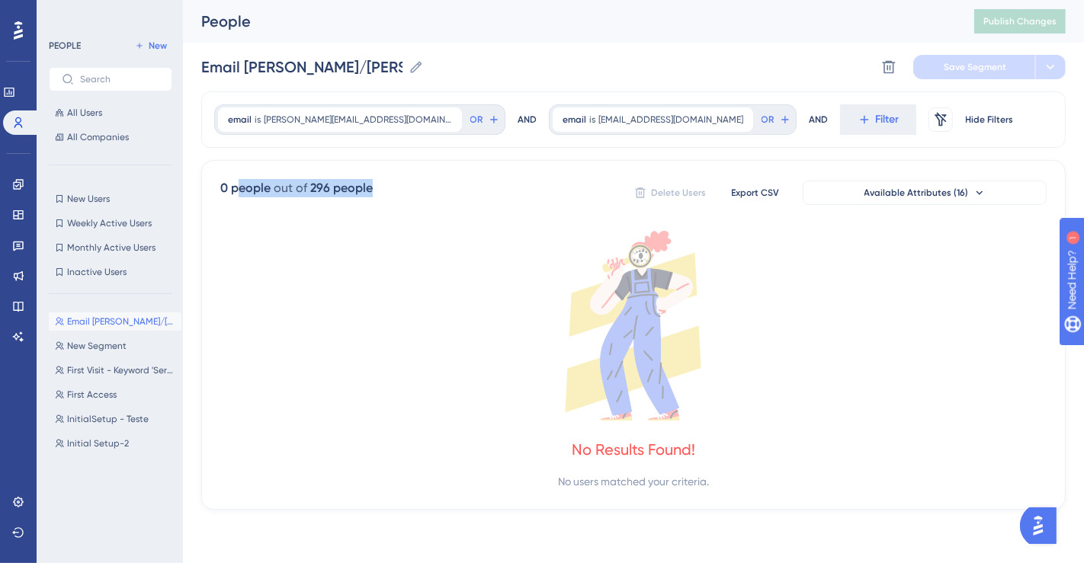
drag, startPoint x: 235, startPoint y: 193, endPoint x: 383, endPoint y: 258, distance: 161.4
click at [387, 199] on div "0 people out of 296 people Delete Users Export CSV Available Attributes (16)" at bounding box center [633, 192] width 826 height 27
click at [381, 261] on icon at bounding box center [633, 326] width 826 height 190
click at [879, 190] on span "Available Attributes (16)" at bounding box center [916, 193] width 104 height 12
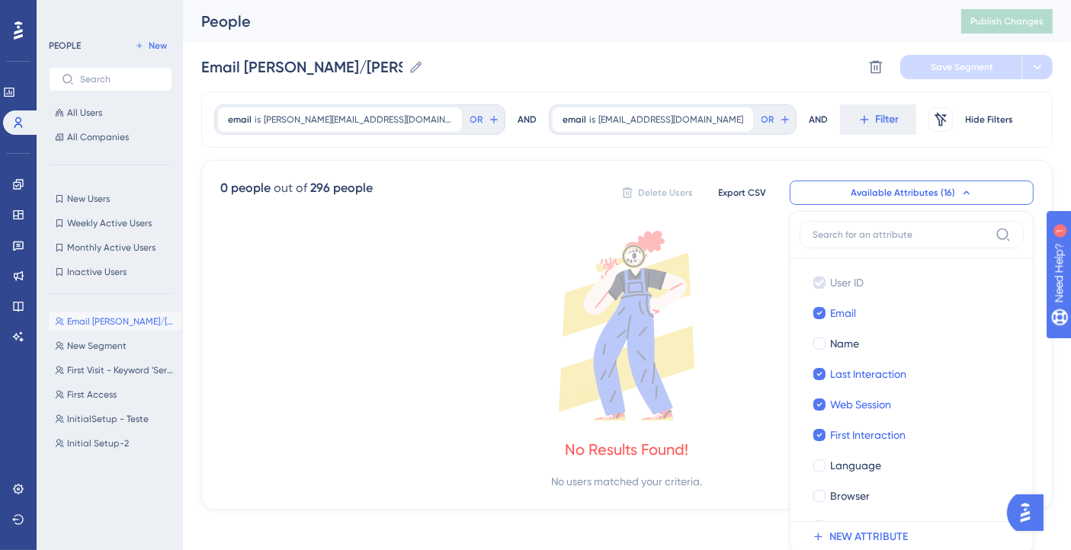
scroll to position [106, 0]
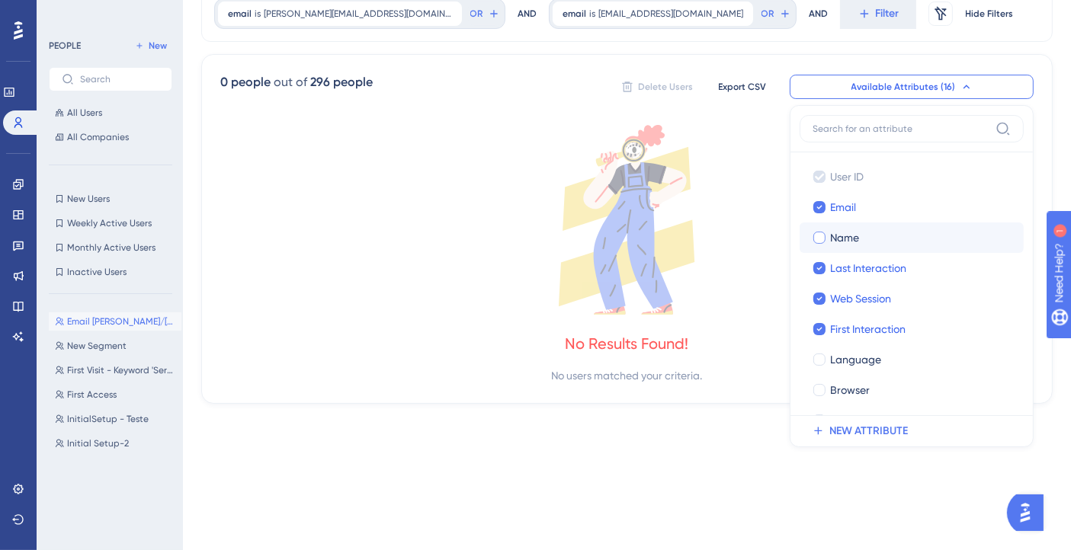
click at [893, 238] on div "Name" at bounding box center [920, 238] width 181 height 18
checkbox input "true"
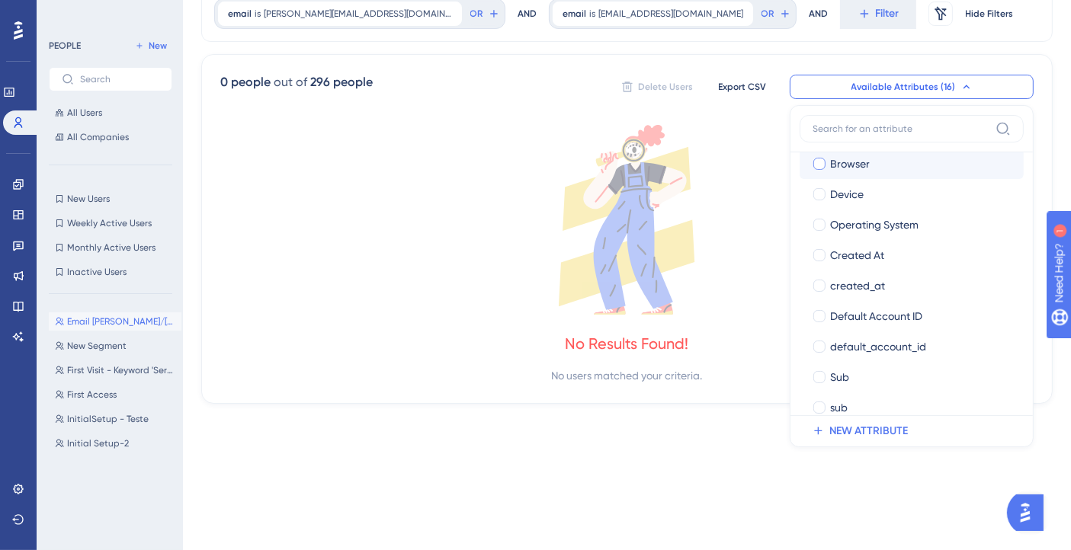
scroll to position [242, 0]
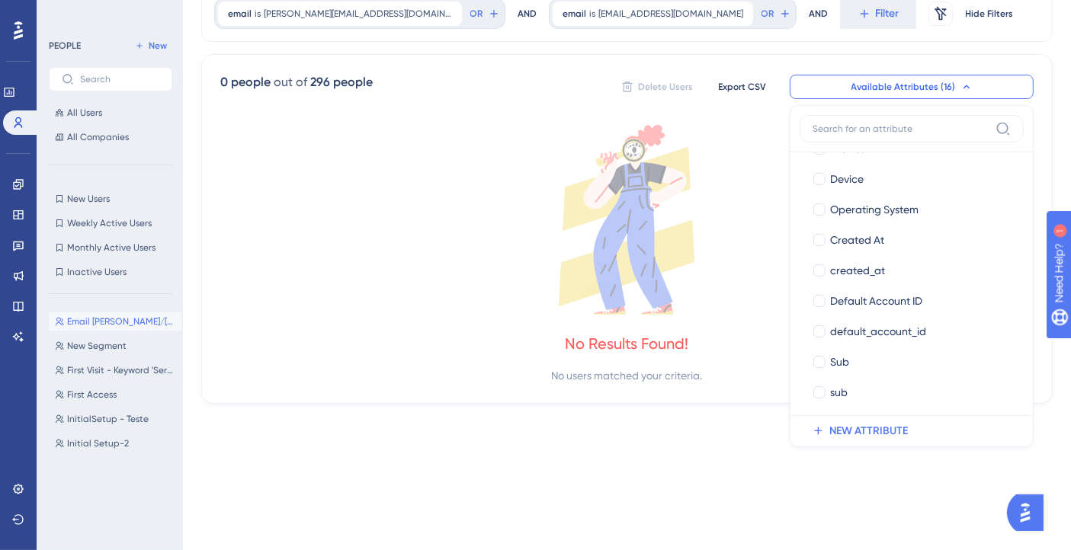
click at [596, 412] on div "Performance Users Engagement Widgets Feedback Product Updates Knowledge Base AI…" at bounding box center [627, 161] width 888 height 534
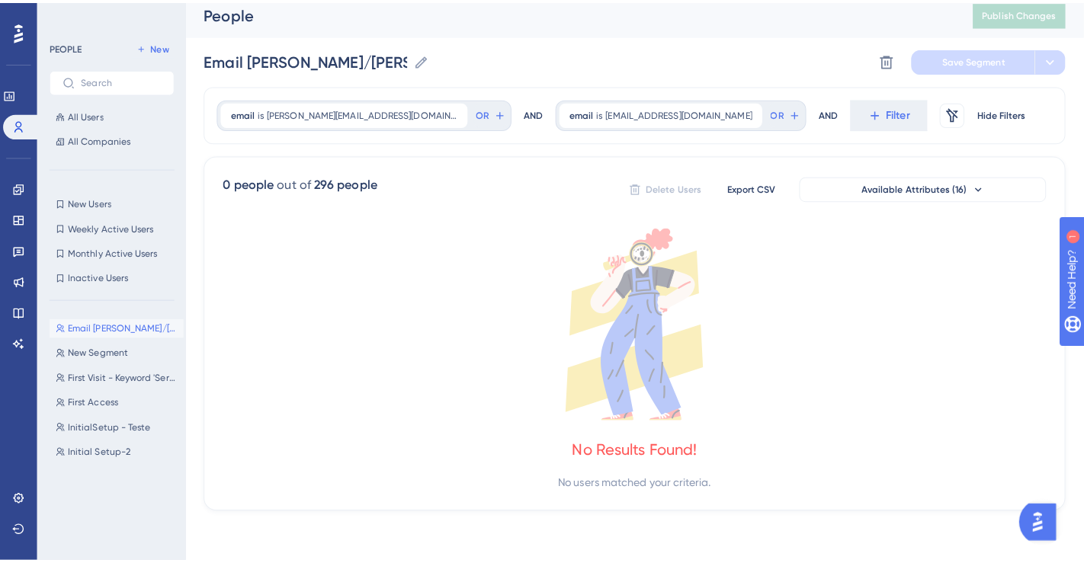
scroll to position [0, 0]
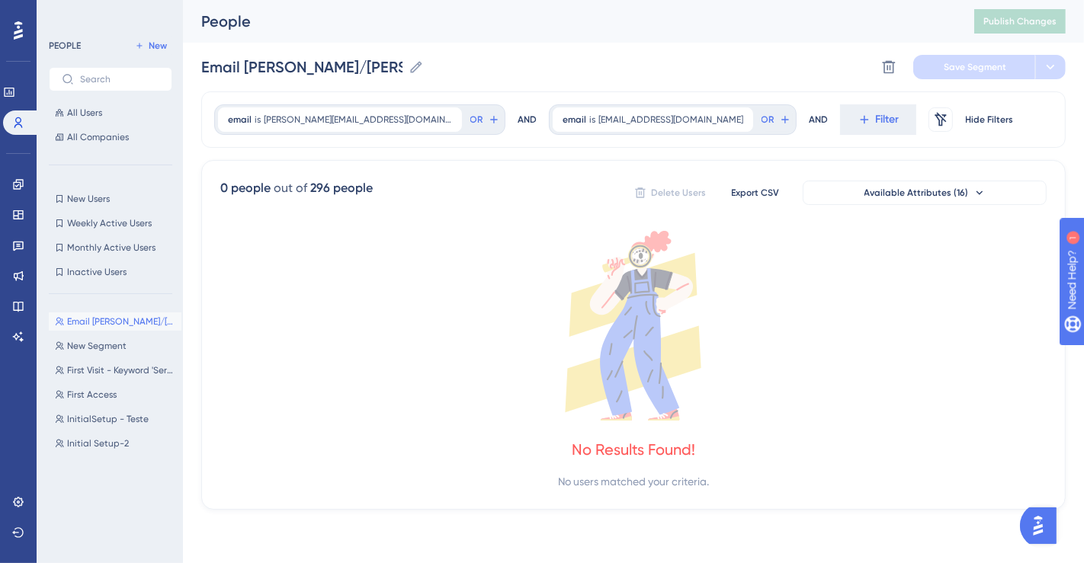
click at [348, 133] on div "email is gabrieloliveira@bluems.com gabrieloliveira@bluems.com Remove OR" at bounding box center [359, 119] width 291 height 30
click at [338, 123] on span "gabrieloliveira@bluems.com" at bounding box center [358, 120] width 188 height 12
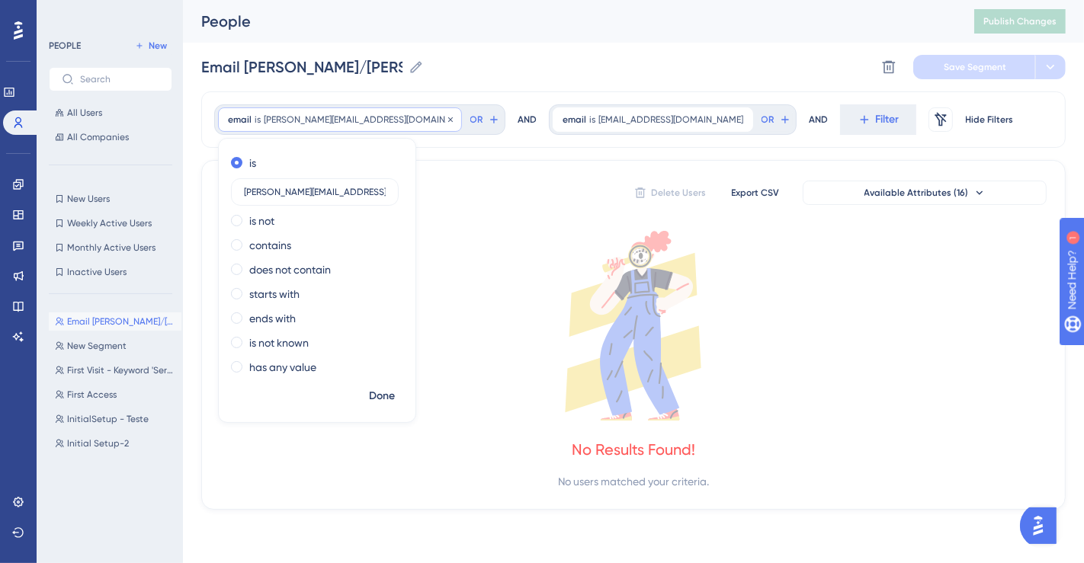
click at [338, 123] on span "gabrieloliveira@bluems.com" at bounding box center [358, 120] width 188 height 12
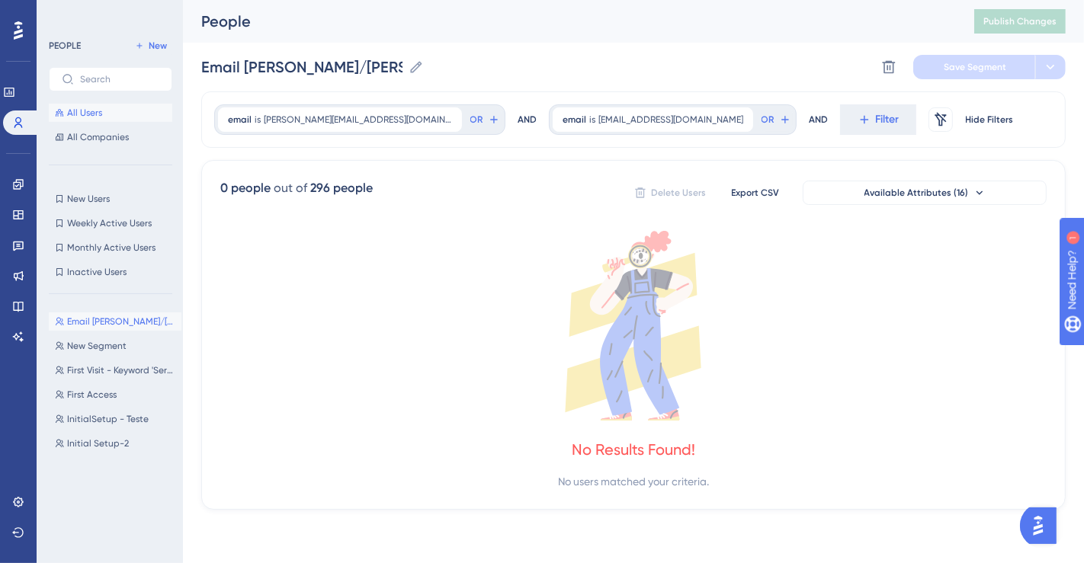
click at [89, 113] on span "All Users" at bounding box center [84, 113] width 35 height 12
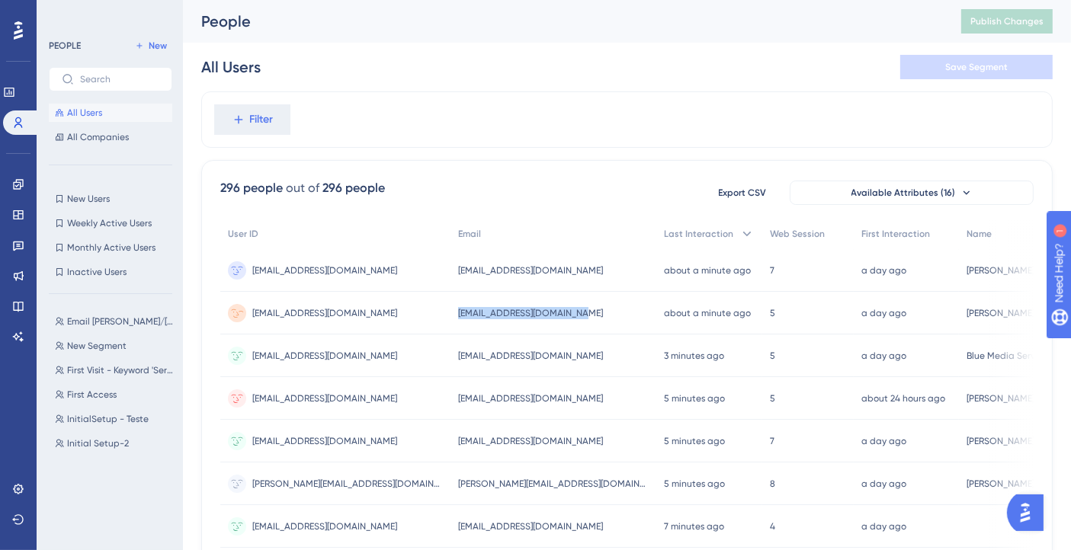
drag, startPoint x: 422, startPoint y: 309, endPoint x: 541, endPoint y: 310, distance: 118.9
click at [541, 310] on span "giovannaakkari@bluems.com" at bounding box center [530, 313] width 145 height 12
click at [107, 320] on span "Email Giovanna/Gabriel" at bounding box center [121, 322] width 108 height 12
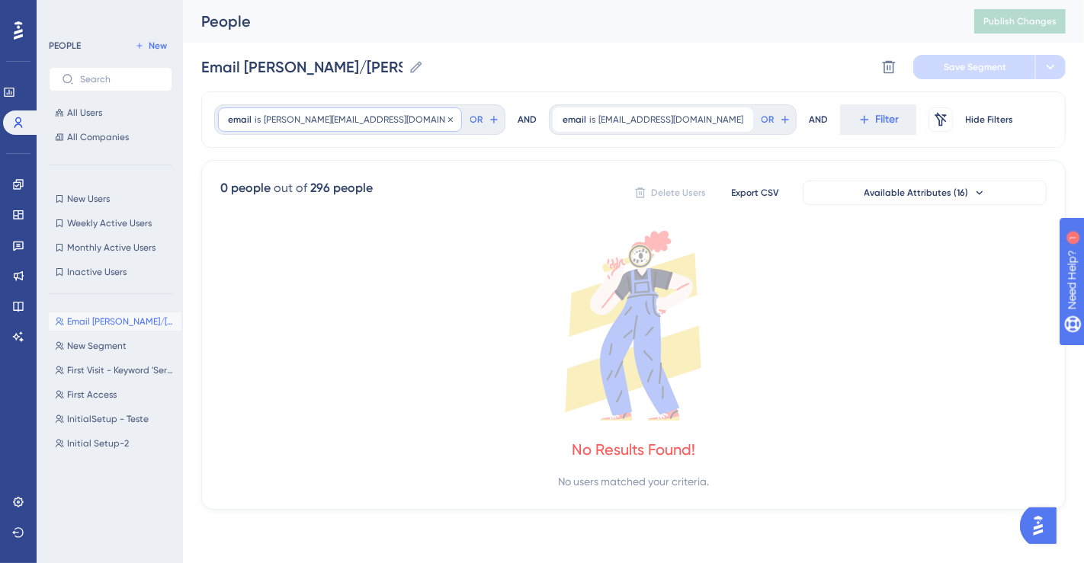
click at [293, 111] on div "email is gabrieloliveira@bluems.com gabrieloliveira@bluems.com Remove" at bounding box center [340, 119] width 244 height 24
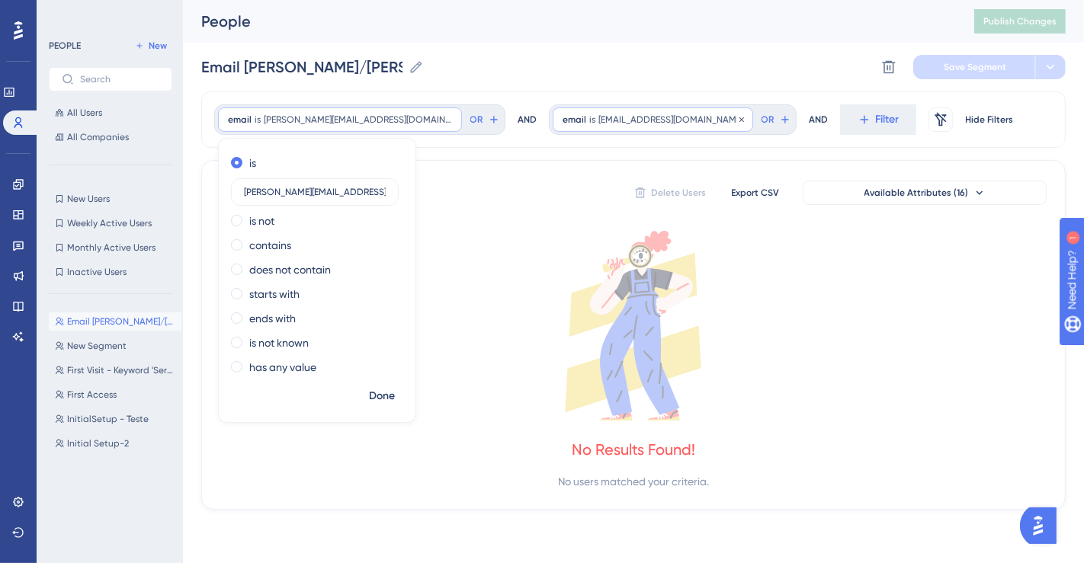
click at [598, 115] on span "giovannaakkari@bluems.com" at bounding box center [670, 120] width 145 height 12
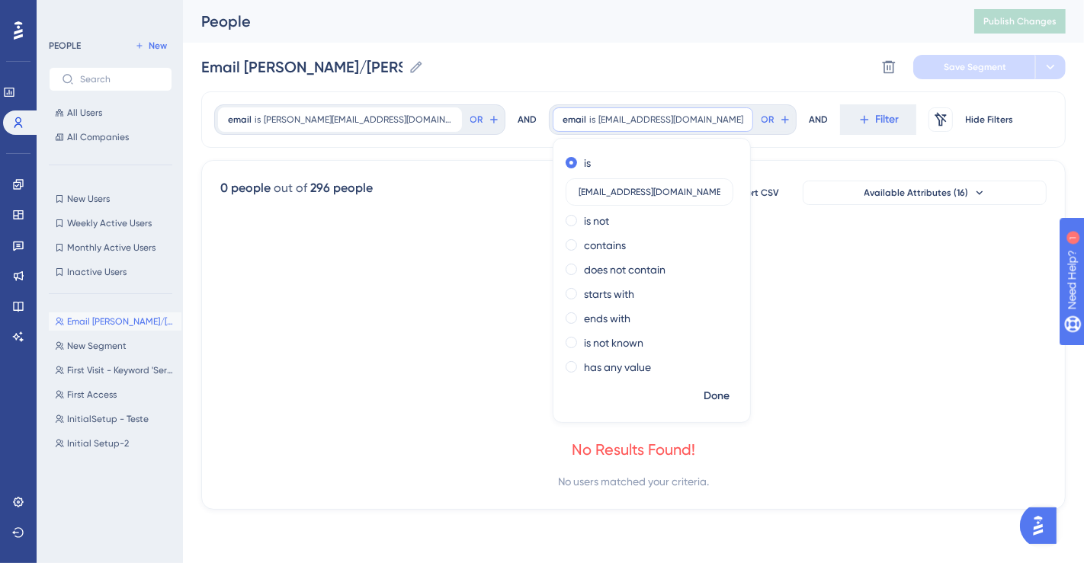
click at [790, 270] on icon at bounding box center [633, 326] width 826 height 190
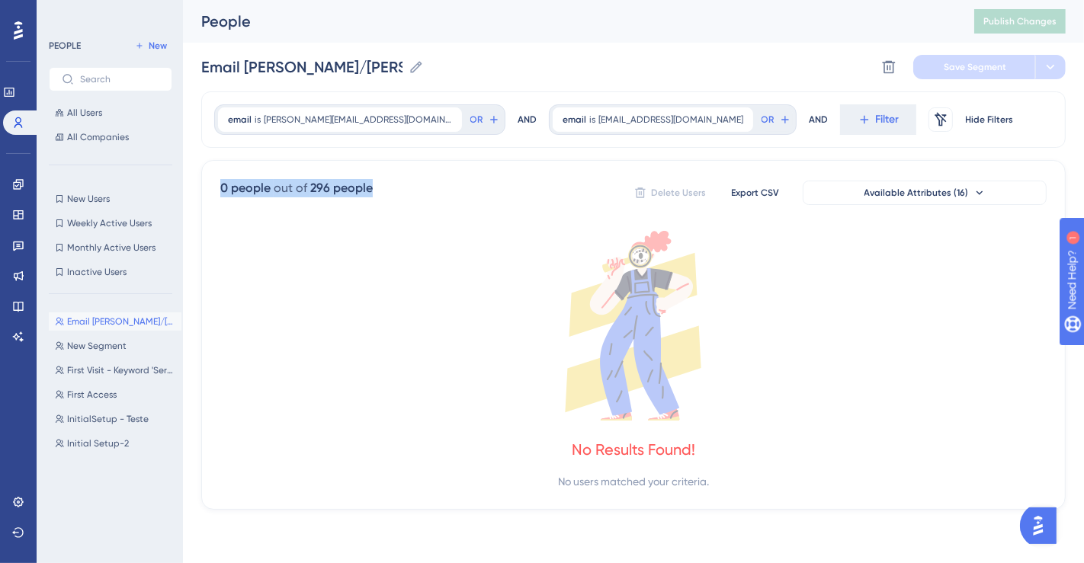
drag, startPoint x: 252, startPoint y: 190, endPoint x: 378, endPoint y: 197, distance: 126.0
click at [378, 197] on div "0 people out of 296 people Delete Users Export CSV Available Attributes (16) No…" at bounding box center [633, 335] width 864 height 350
click at [812, 394] on icon at bounding box center [633, 326] width 826 height 190
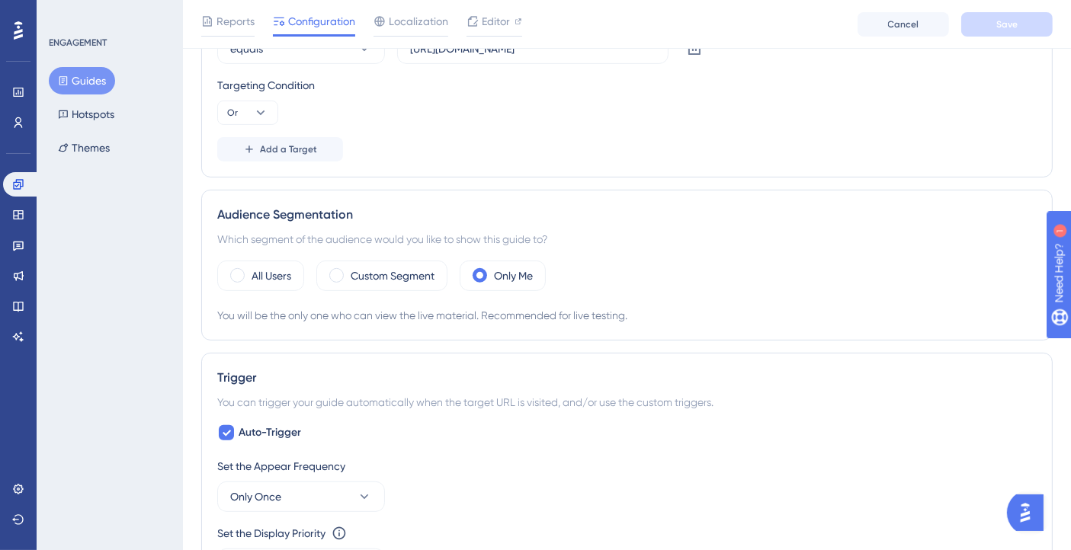
scroll to position [508, 0]
click at [387, 277] on label "Custom Segment" at bounding box center [393, 273] width 84 height 18
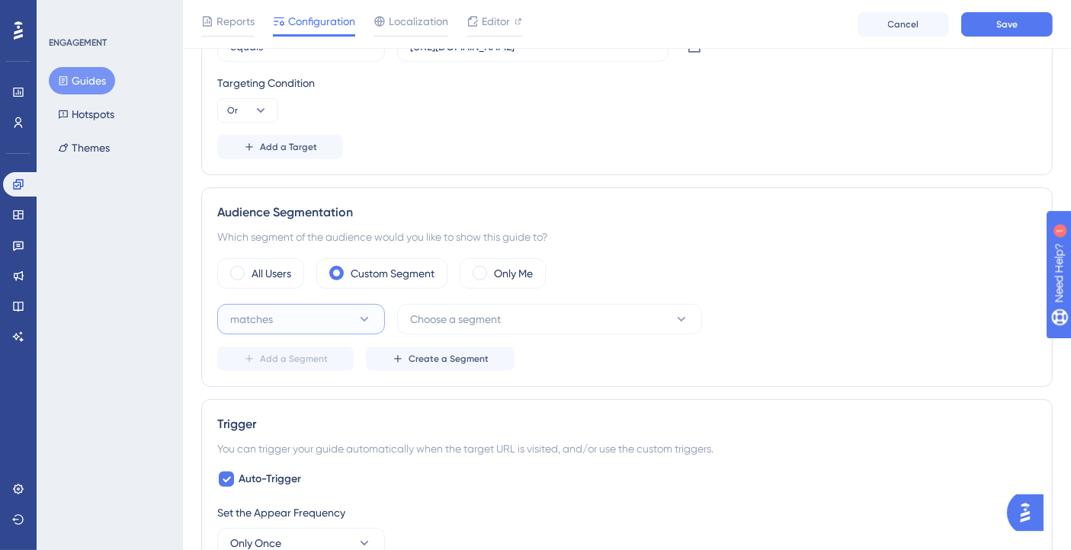
click at [352, 325] on button "matches" at bounding box center [301, 319] width 168 height 30
click at [346, 351] on div "matches matches" at bounding box center [300, 366] width 123 height 30
click at [472, 313] on span "Choose a segment" at bounding box center [455, 319] width 91 height 18
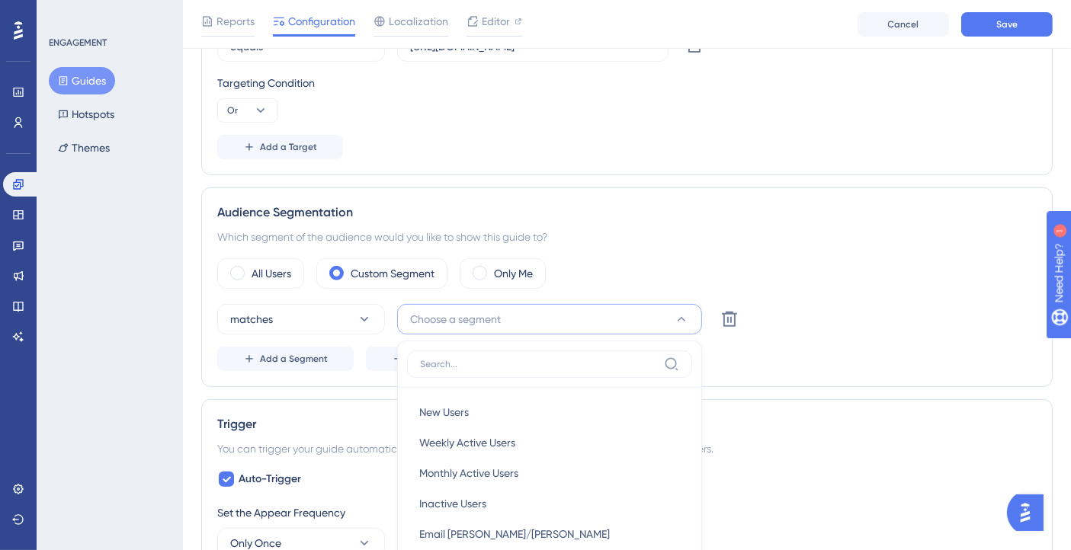
scroll to position [723, 0]
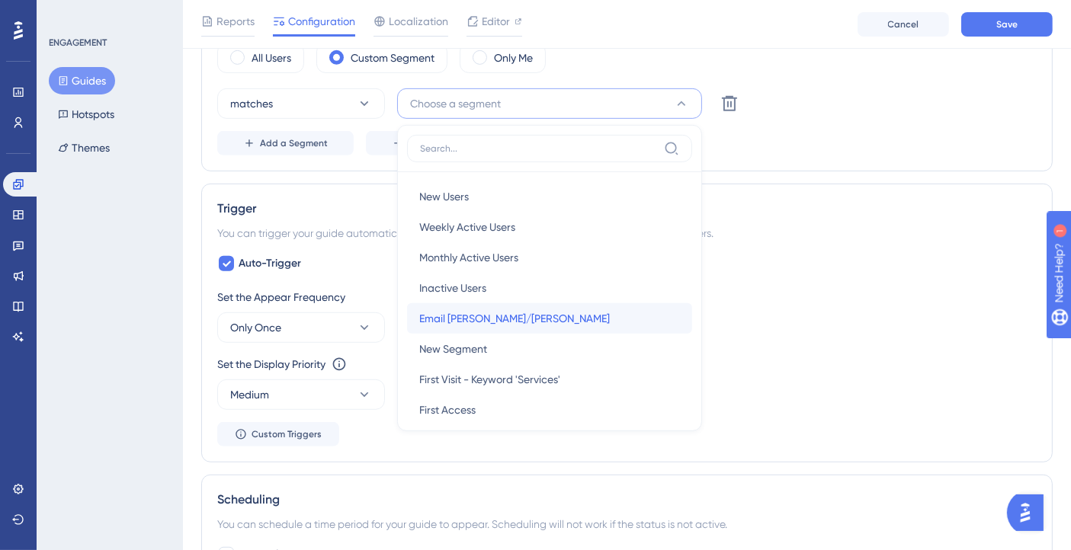
click at [472, 312] on span "Email Giovanna/Gabriel" at bounding box center [514, 318] width 191 height 18
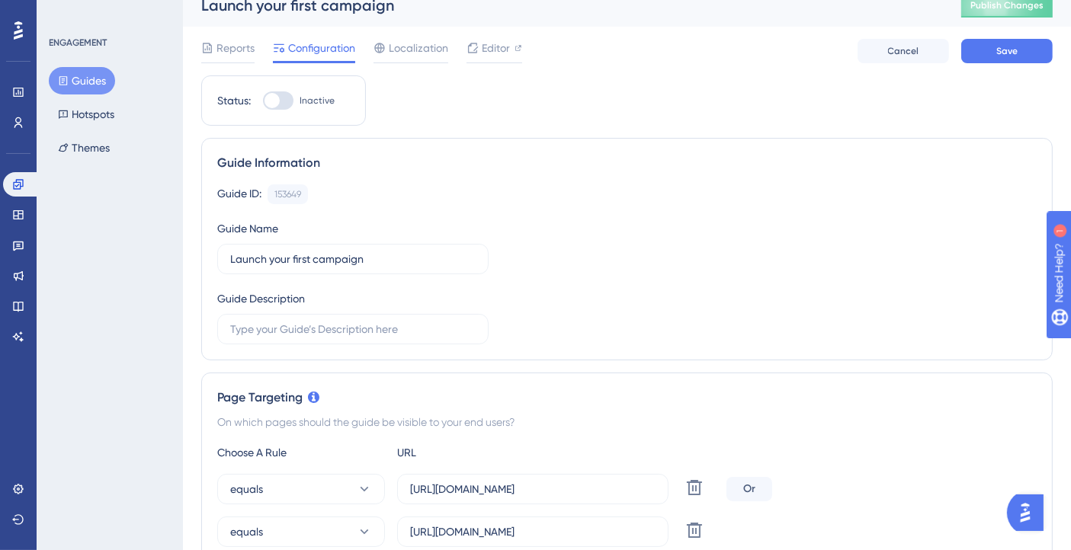
scroll to position [0, 0]
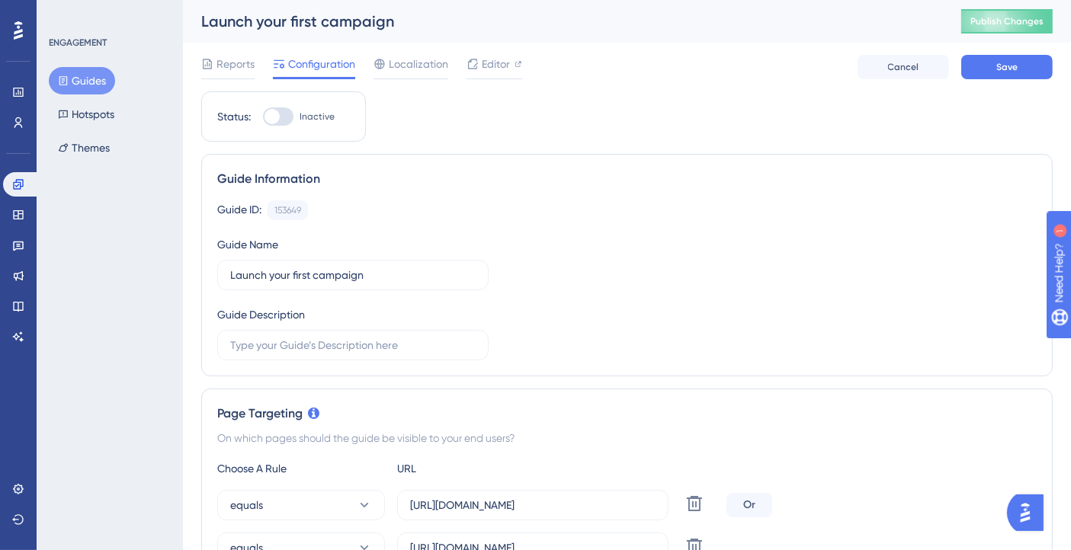
click at [280, 120] on div at bounding box center [278, 116] width 30 height 18
click at [263, 117] on input "Inactive" at bounding box center [262, 117] width 1 height 1
checkbox input "true"
click at [1012, 67] on span "Save" at bounding box center [1006, 67] width 21 height 12
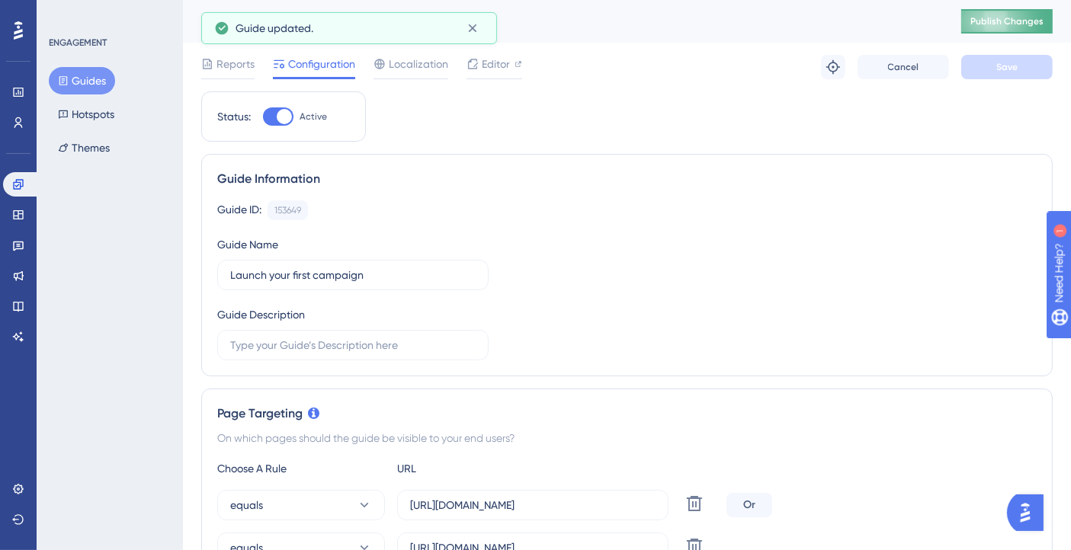
click at [1008, 27] on span "Publish Changes" at bounding box center [1006, 21] width 73 height 12
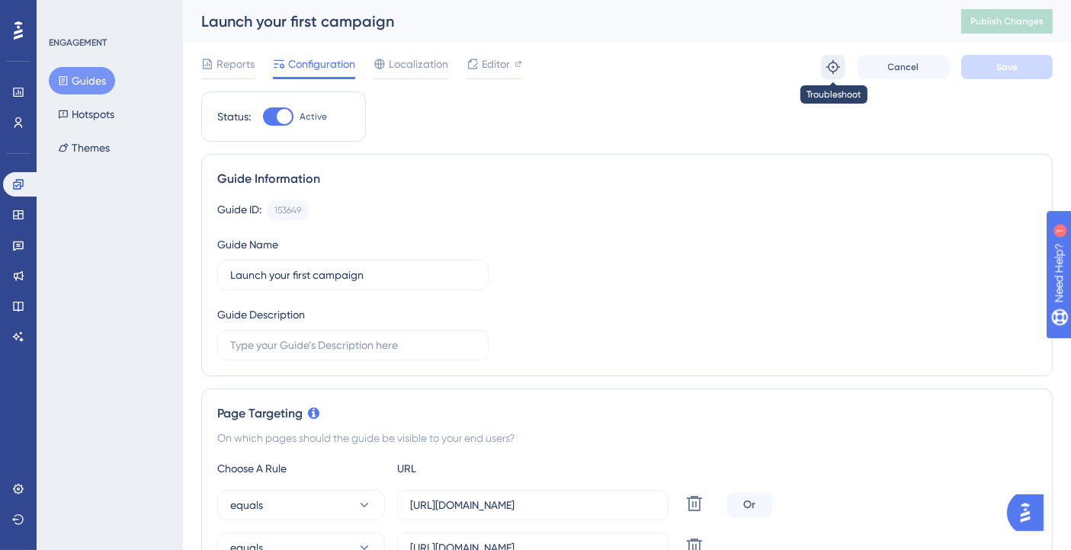
click at [835, 62] on icon at bounding box center [833, 67] width 14 height 14
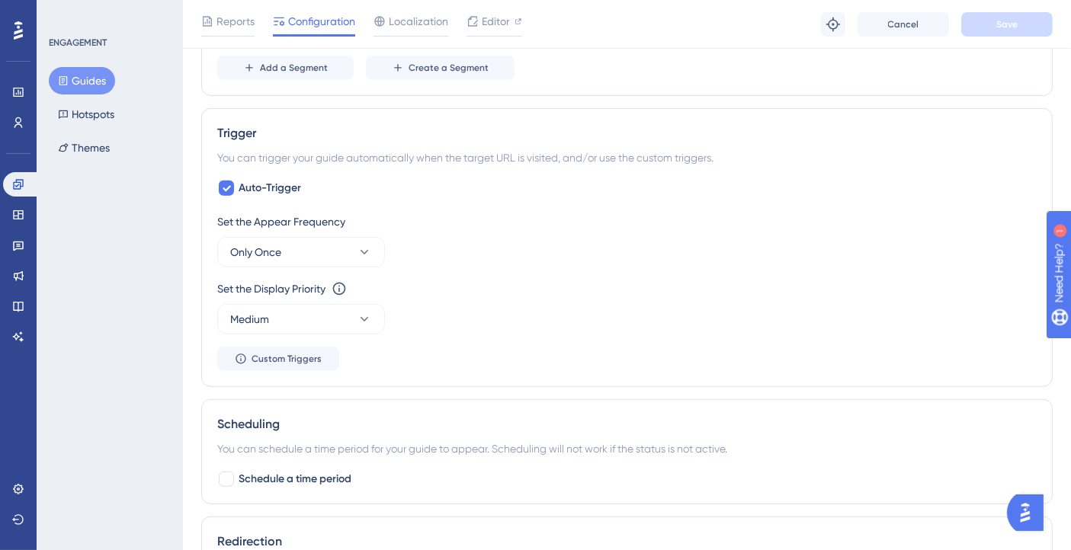
scroll to position [847, 0]
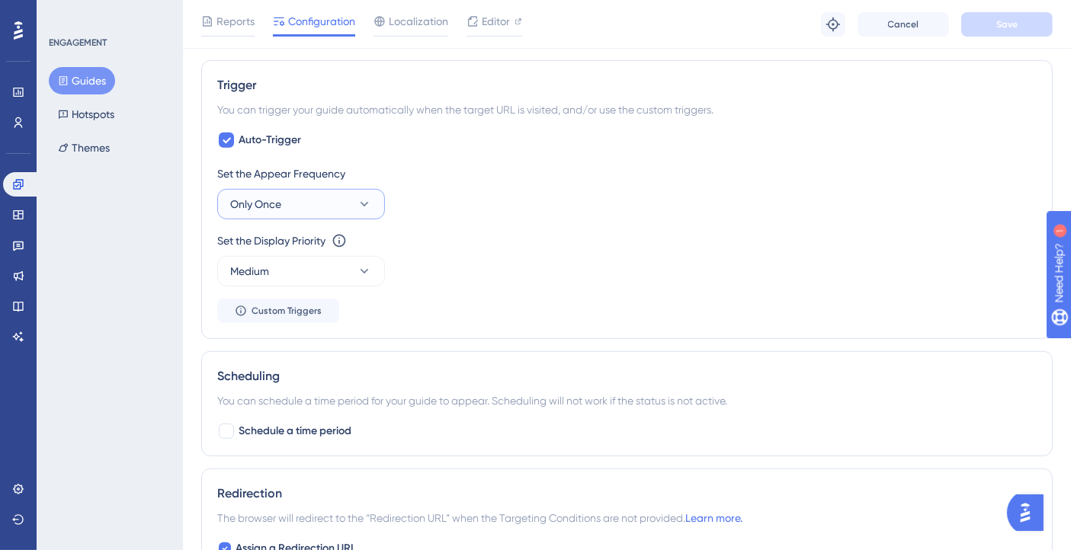
click at [300, 200] on button "Only Once" at bounding box center [301, 204] width 168 height 30
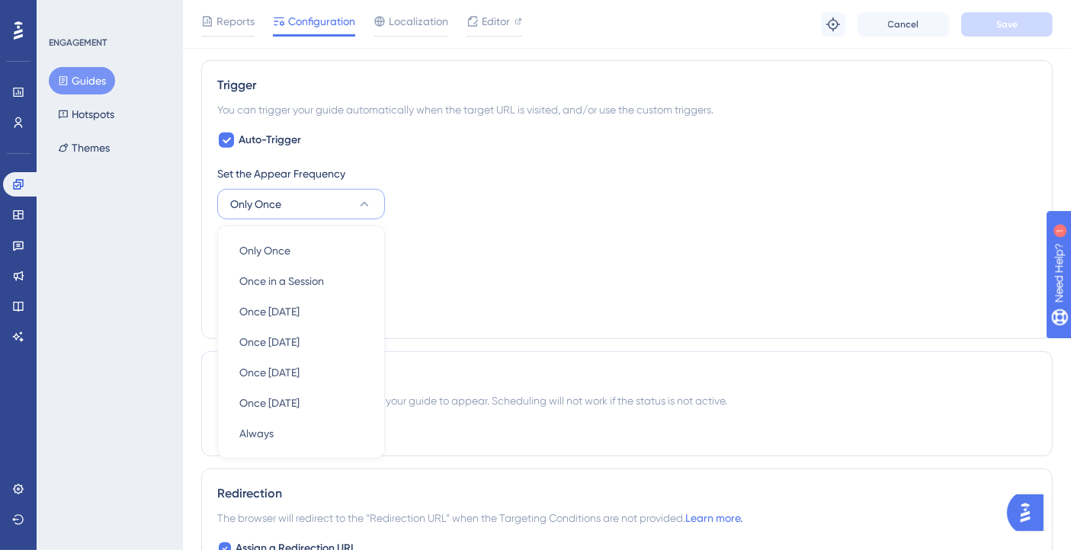
scroll to position [908, 0]
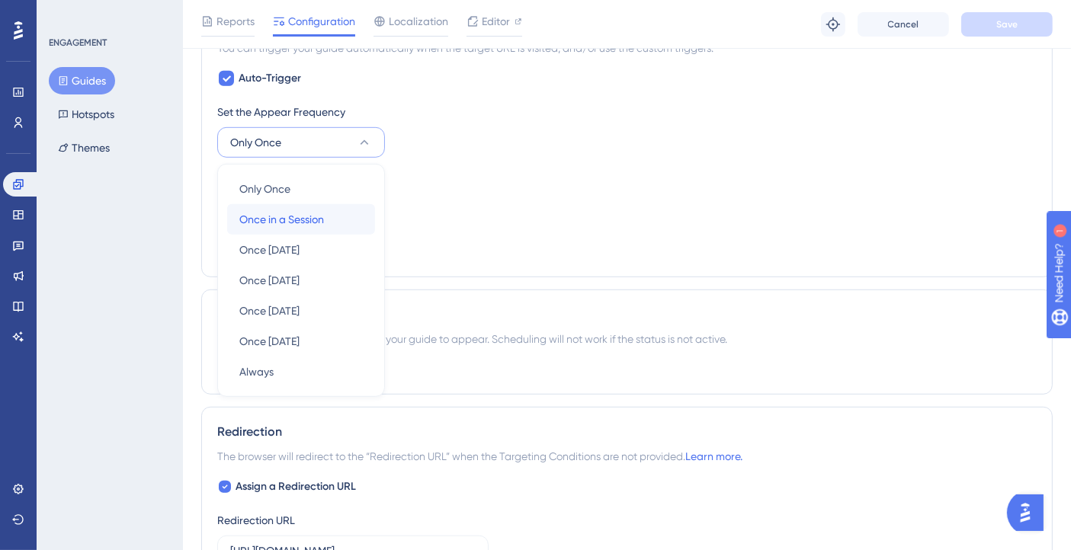
click at [308, 216] on span "Once in a Session" at bounding box center [281, 219] width 85 height 18
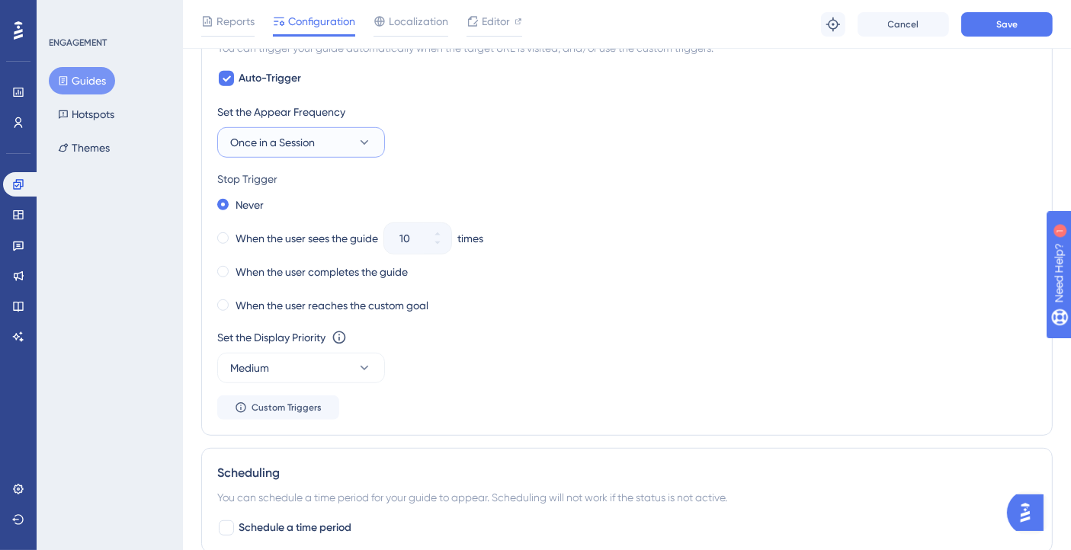
click at [306, 146] on span "Once in a Session" at bounding box center [272, 142] width 85 height 18
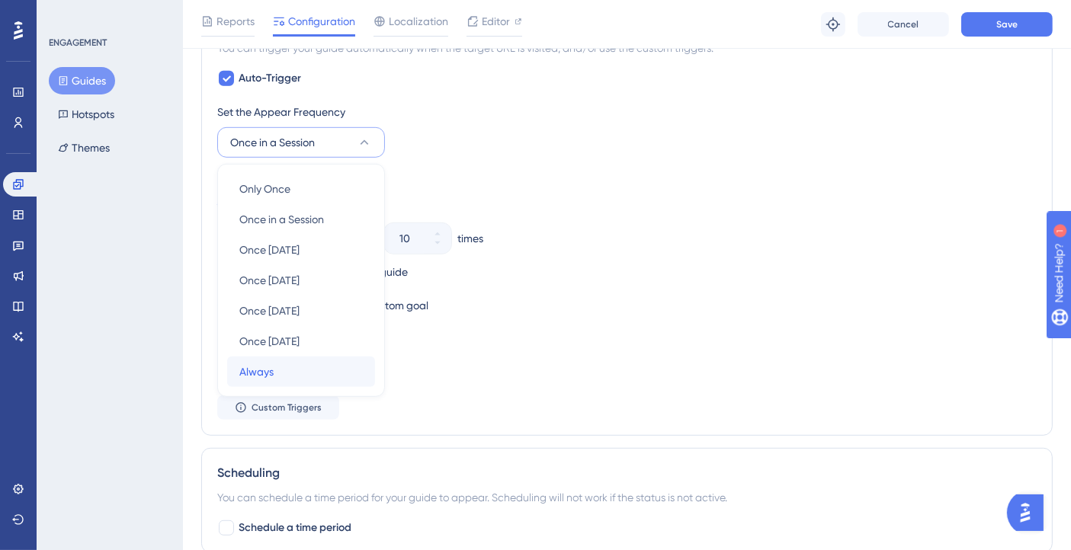
click at [276, 367] on div "Always Always" at bounding box center [300, 372] width 123 height 30
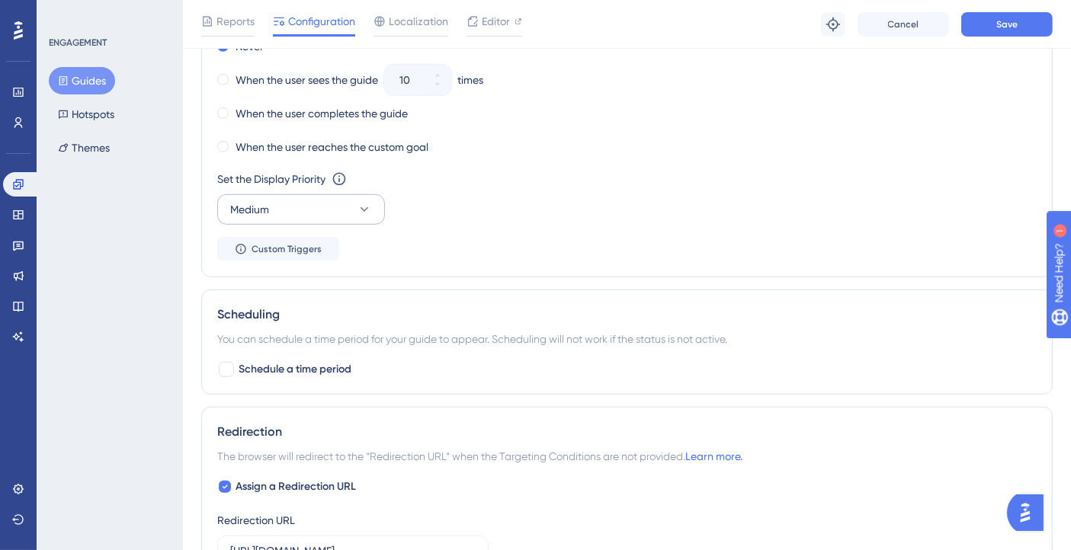
scroll to position [1162, 0]
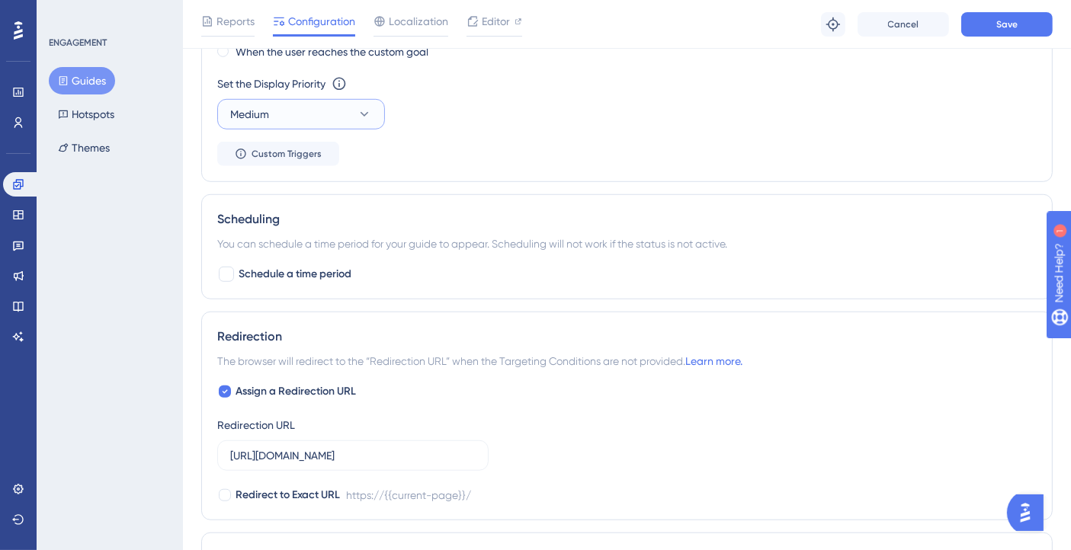
click at [301, 107] on button "Medium" at bounding box center [301, 114] width 168 height 30
click at [318, 245] on div "Highest Highest" at bounding box center [300, 252] width 123 height 30
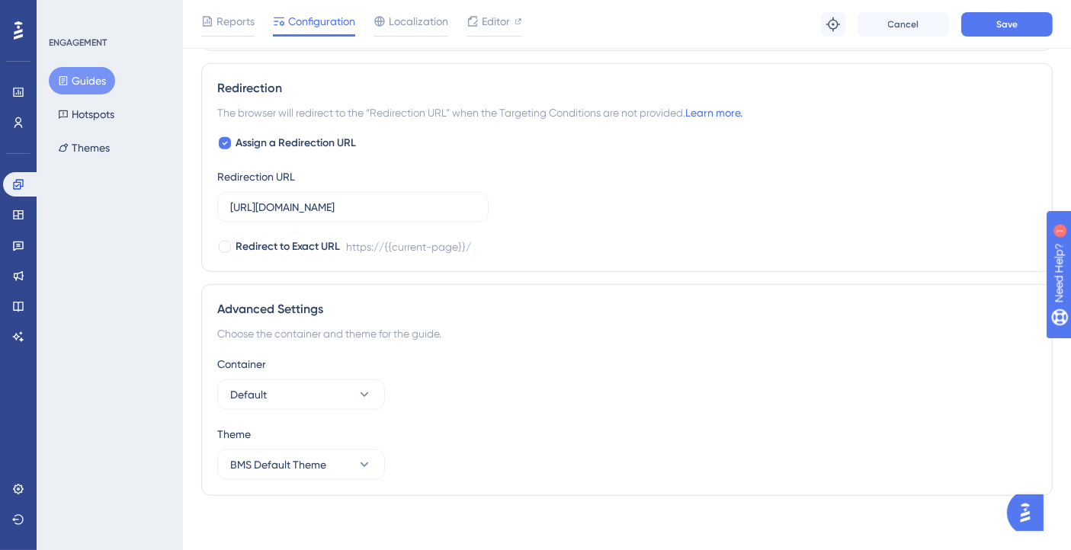
scroll to position [1413, 0]
click at [219, 136] on div at bounding box center [225, 141] width 12 height 12
checkbox input "false"
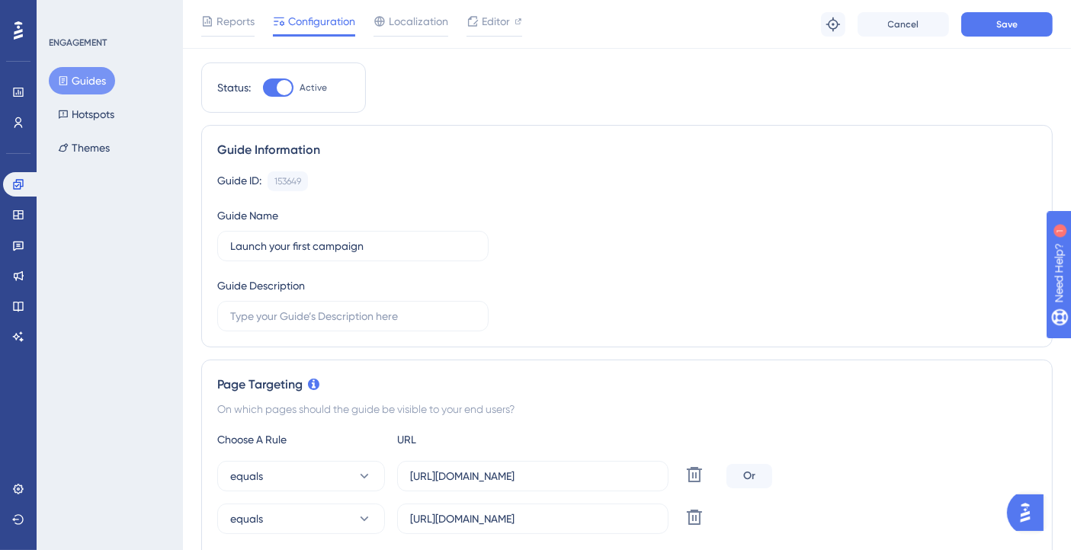
scroll to position [0, 0]
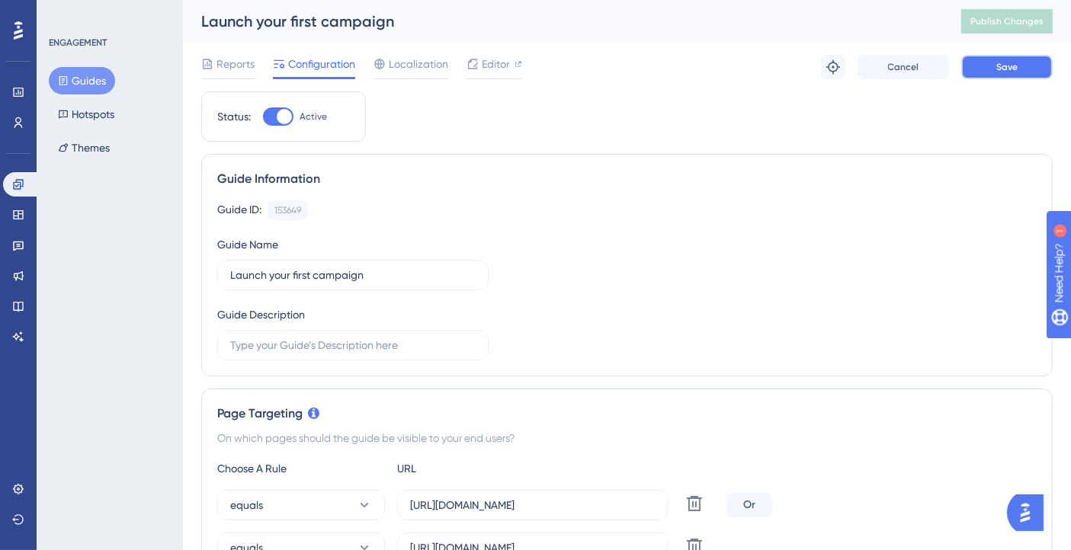
click at [972, 70] on button "Save" at bounding box center [1006, 67] width 91 height 24
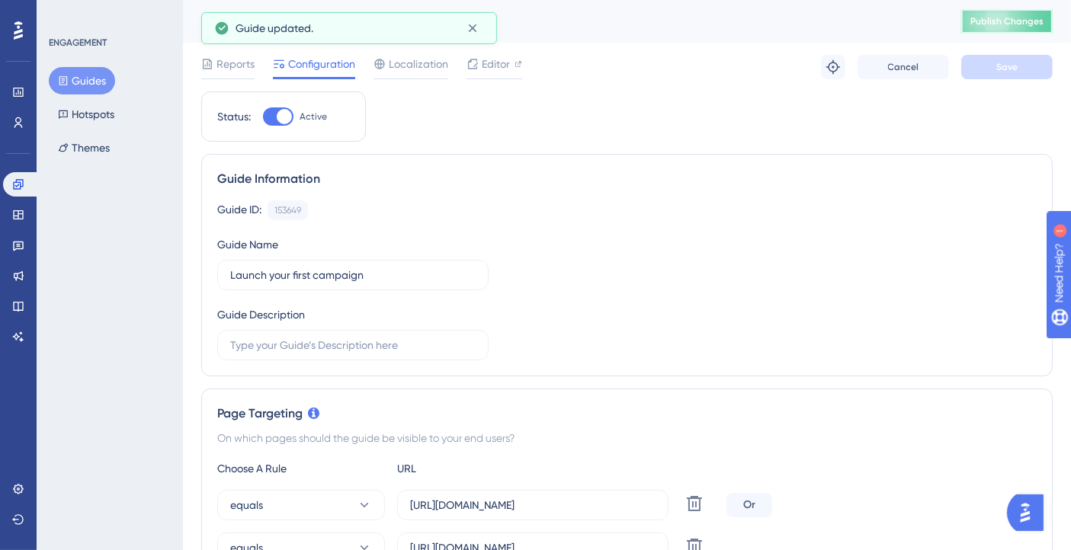
click at [993, 24] on span "Publish Changes" at bounding box center [1006, 21] width 73 height 12
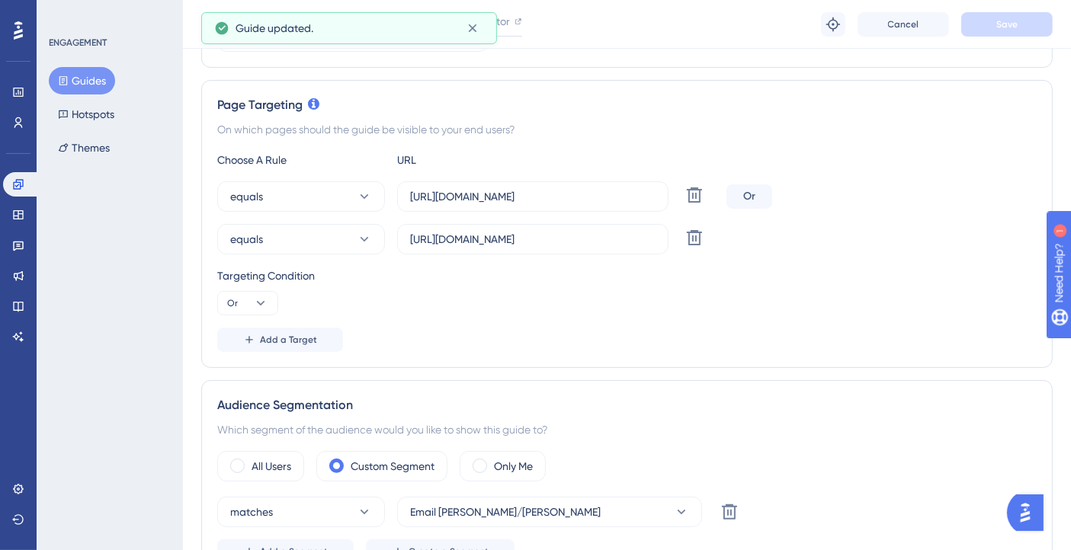
scroll to position [338, 0]
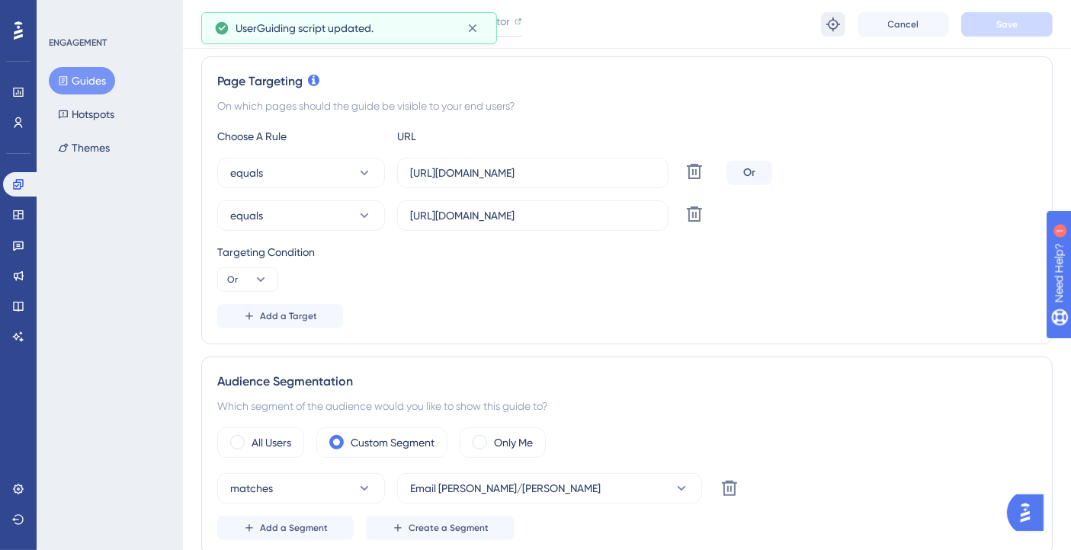
click at [822, 21] on button at bounding box center [833, 24] width 24 height 24
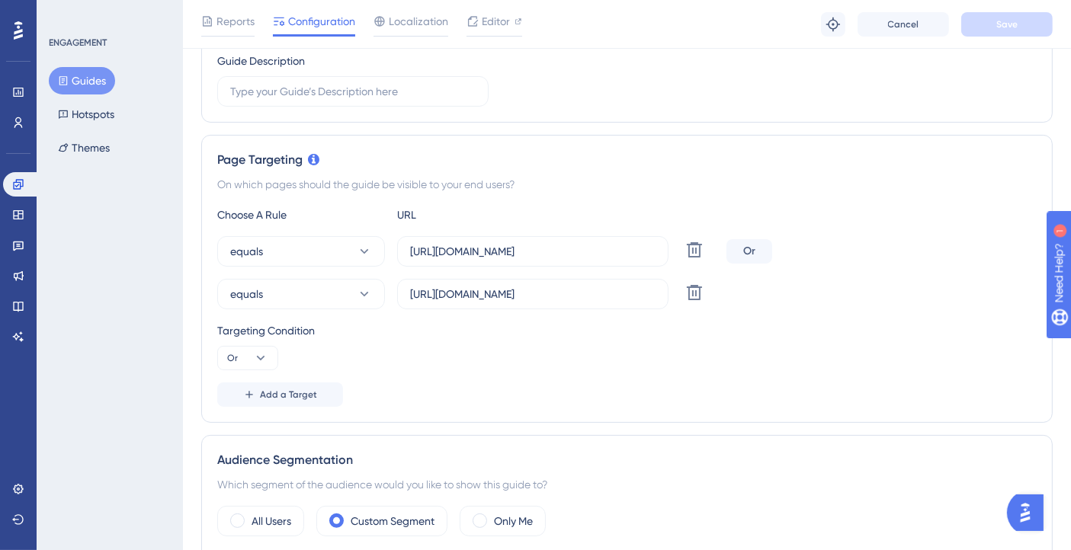
scroll to position [254, 0]
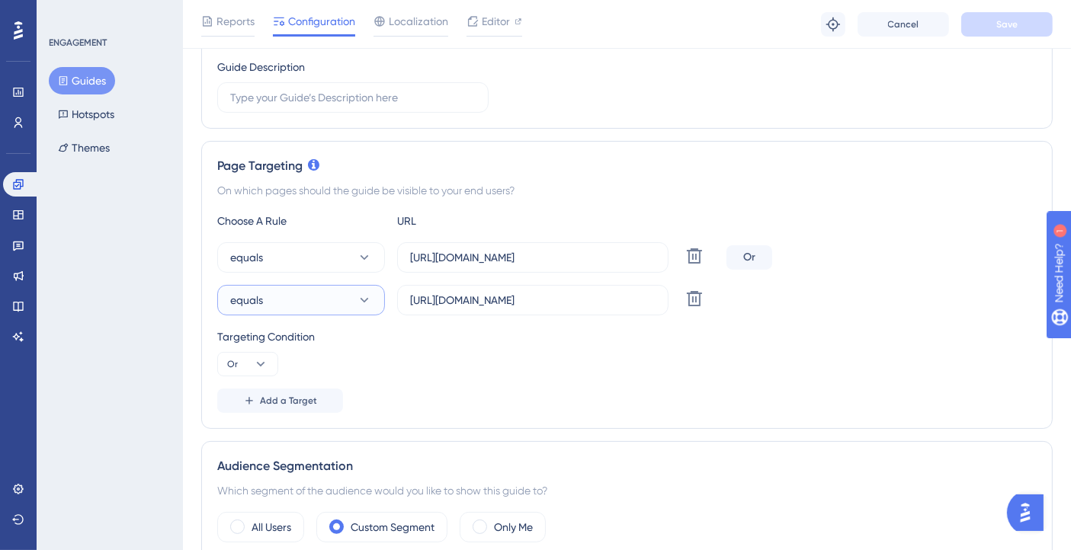
click at [271, 303] on button "equals" at bounding box center [301, 300] width 168 height 30
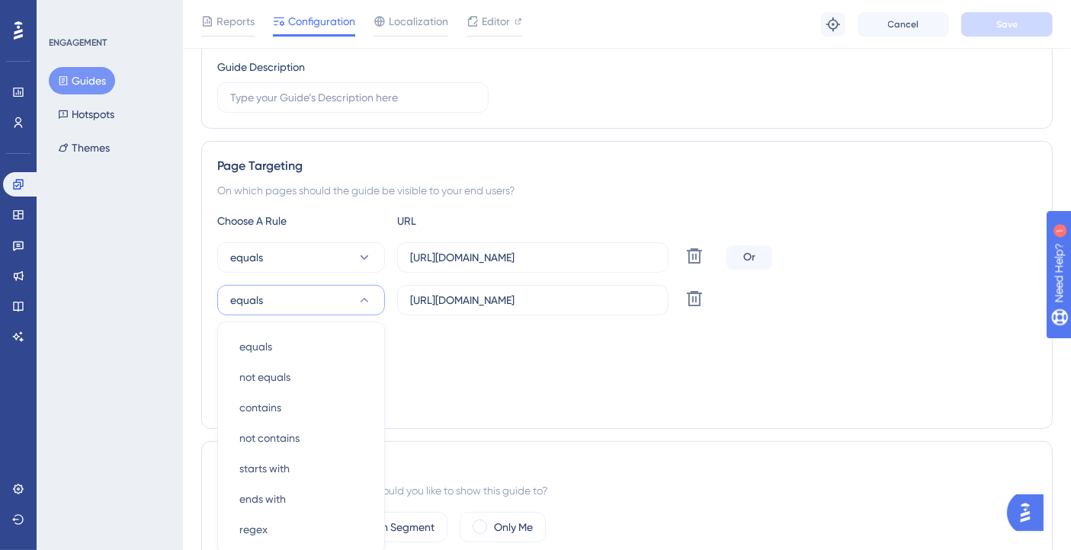
scroll to position [413, 0]
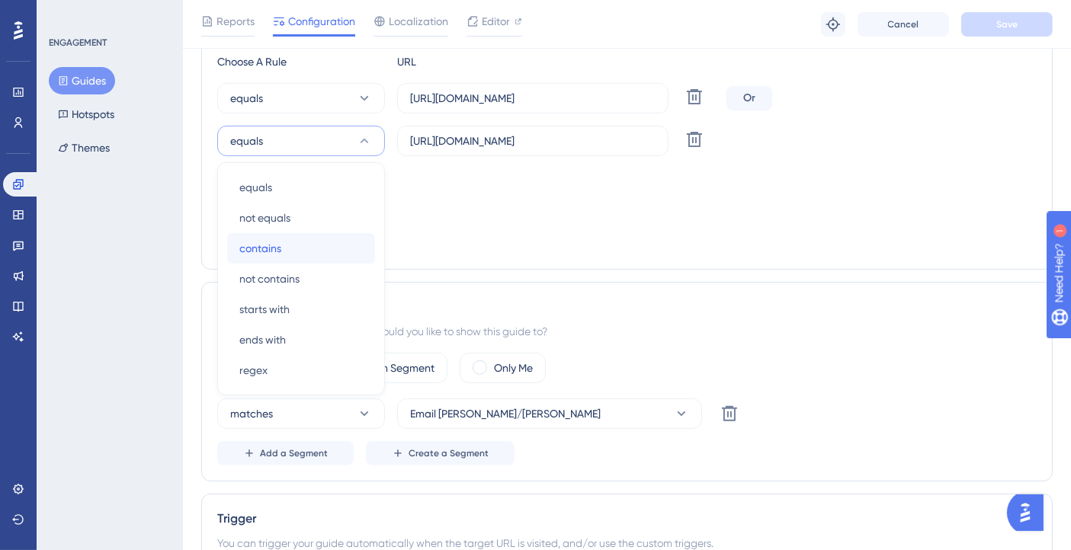
click at [264, 249] on span "contains" at bounding box center [260, 248] width 42 height 18
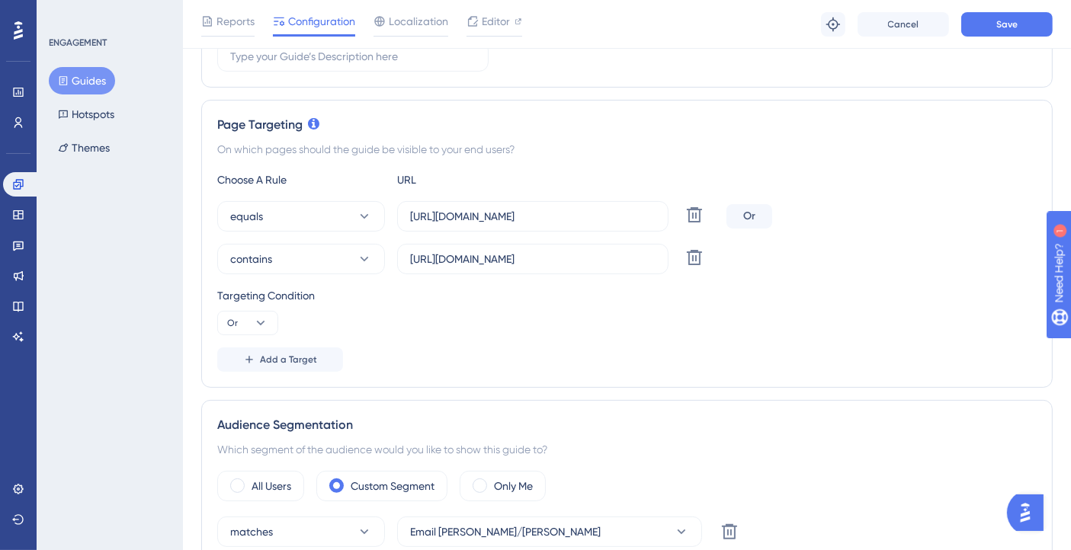
scroll to position [338, 0]
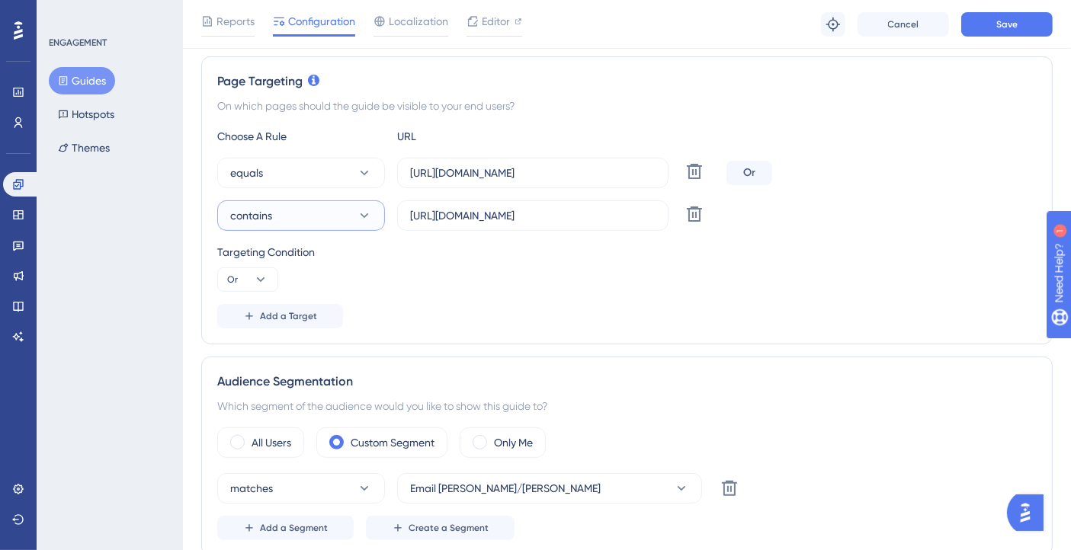
click at [351, 225] on button "contains" at bounding box center [301, 215] width 168 height 30
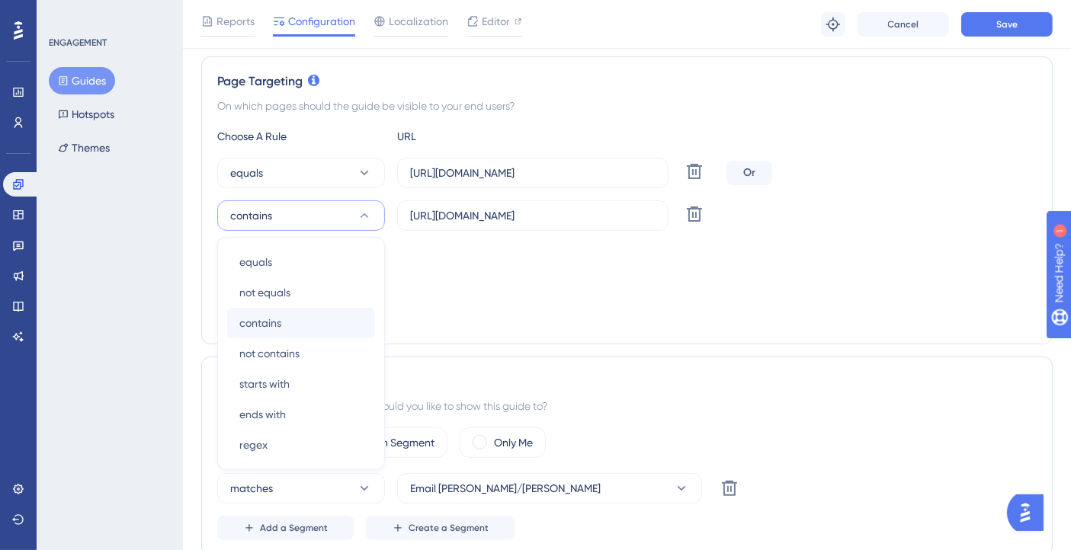
scroll to position [415, 0]
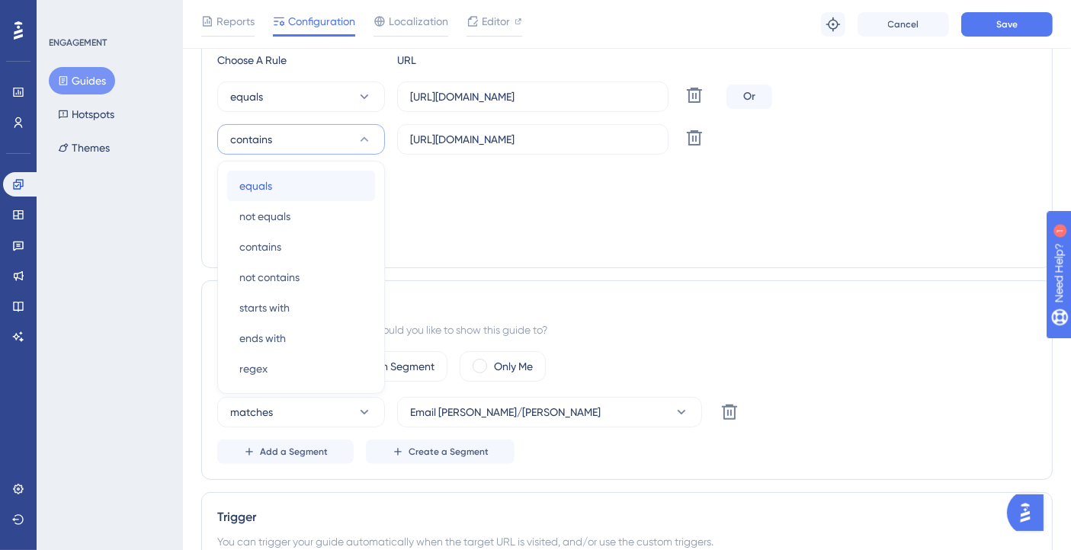
click at [310, 184] on div "equals equals" at bounding box center [300, 186] width 123 height 30
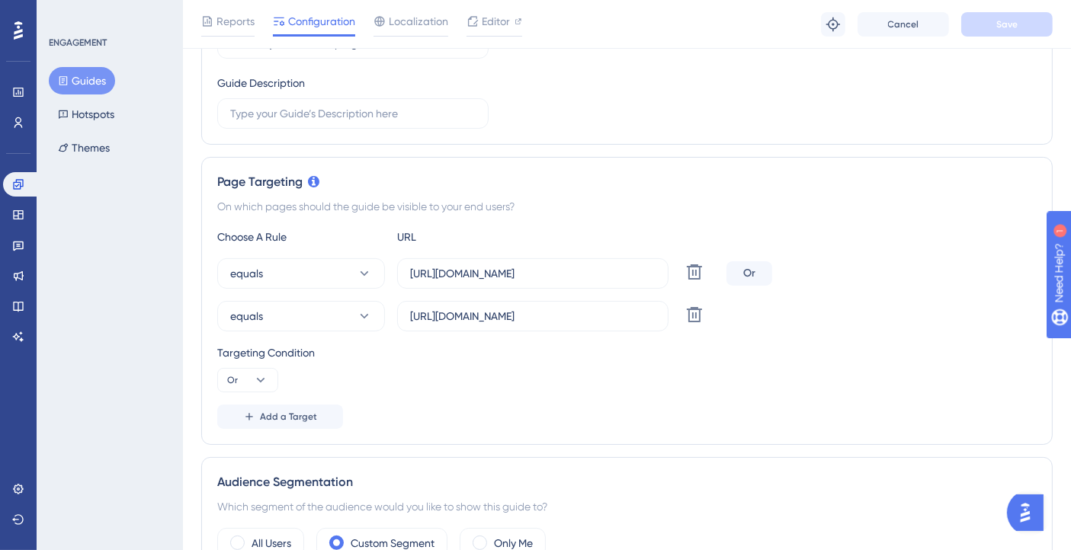
scroll to position [423, 0]
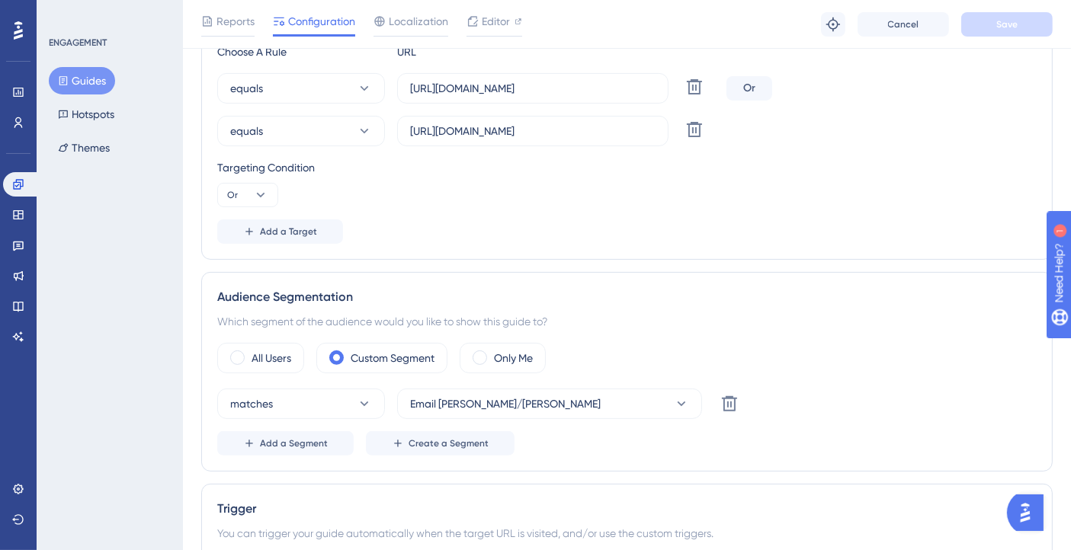
click at [291, 106] on div "equals https://console.bluems.com/ Delete Or equals https://console.bluems.com/…" at bounding box center [626, 109] width 819 height 73
click at [305, 131] on button "equals" at bounding box center [301, 131] width 168 height 30
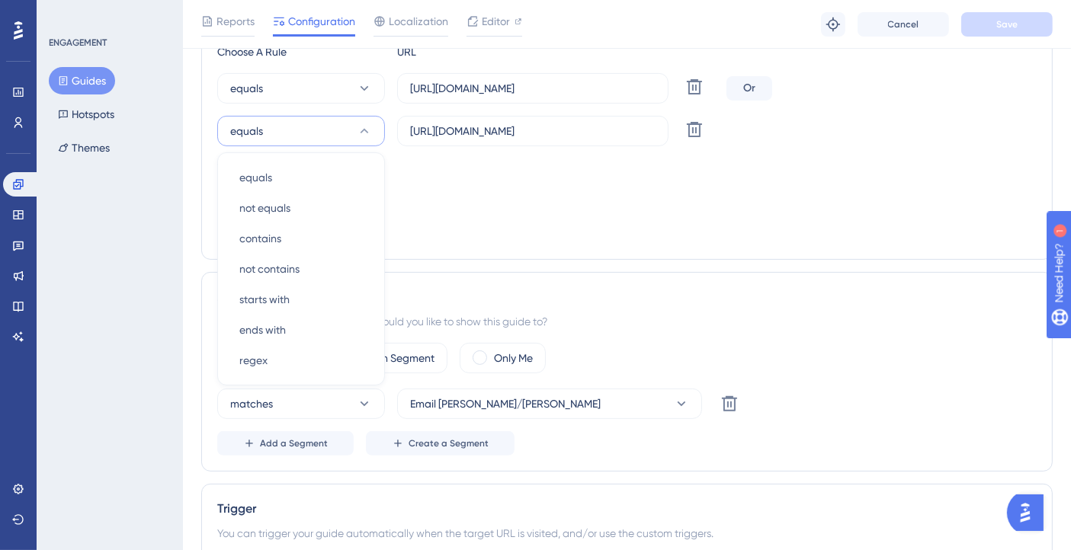
scroll to position [415, 0]
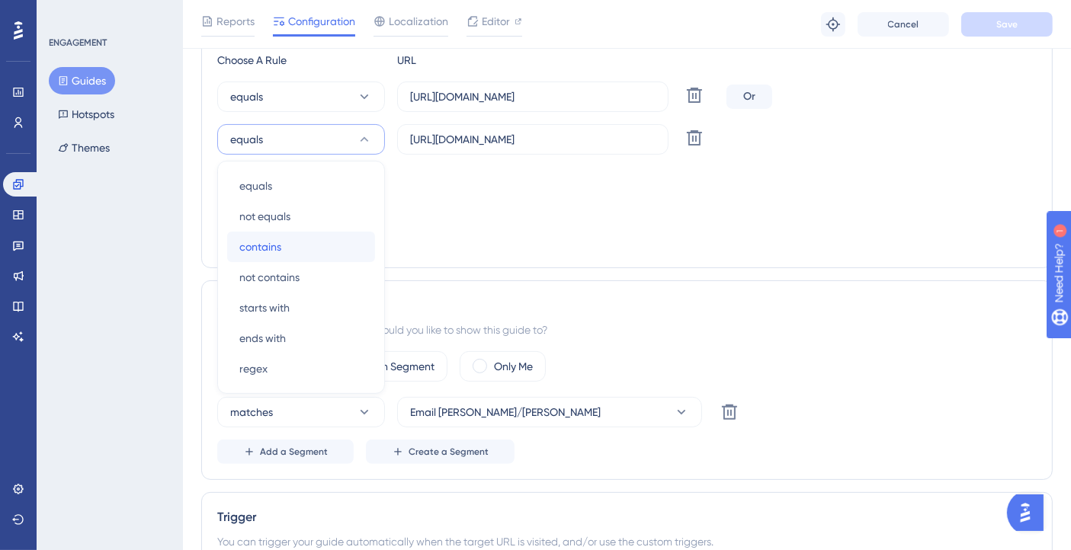
click at [283, 242] on div "contains contains" at bounding box center [300, 247] width 123 height 30
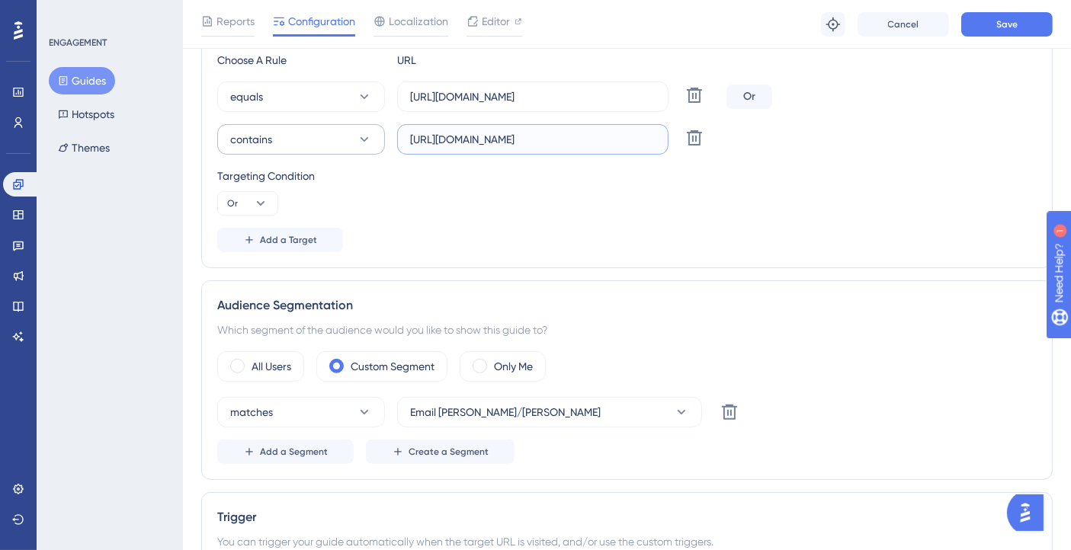
drag, startPoint x: 555, startPoint y: 138, endPoint x: 271, endPoint y: 144, distance: 284.3
click at [271, 144] on div "contains https://console.bluems.com/qss/ecommerce Delete" at bounding box center [468, 139] width 503 height 30
type input "qss/ecommerce"
click at [997, 21] on span "Save" at bounding box center [1006, 24] width 21 height 12
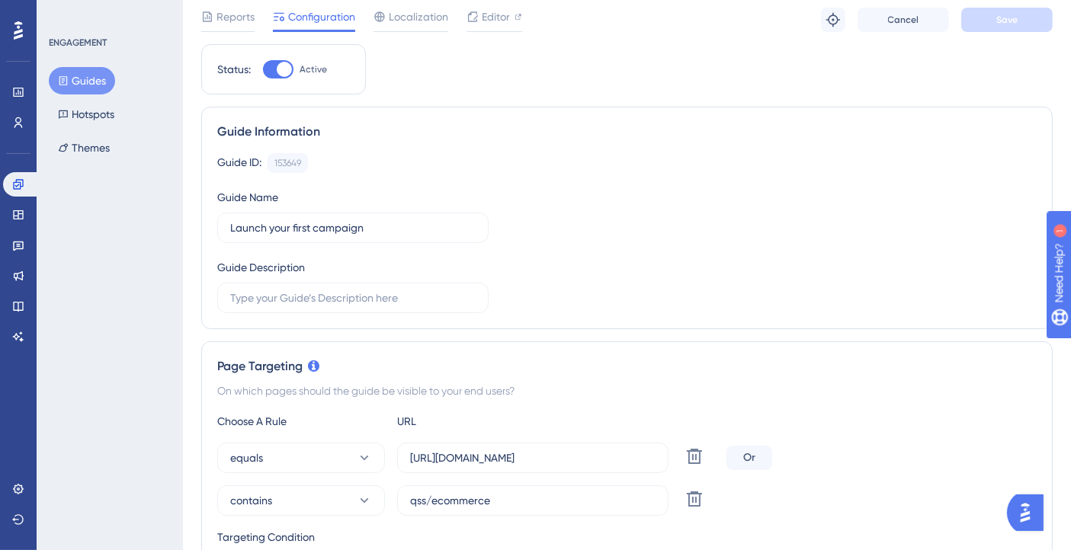
scroll to position [0, 0]
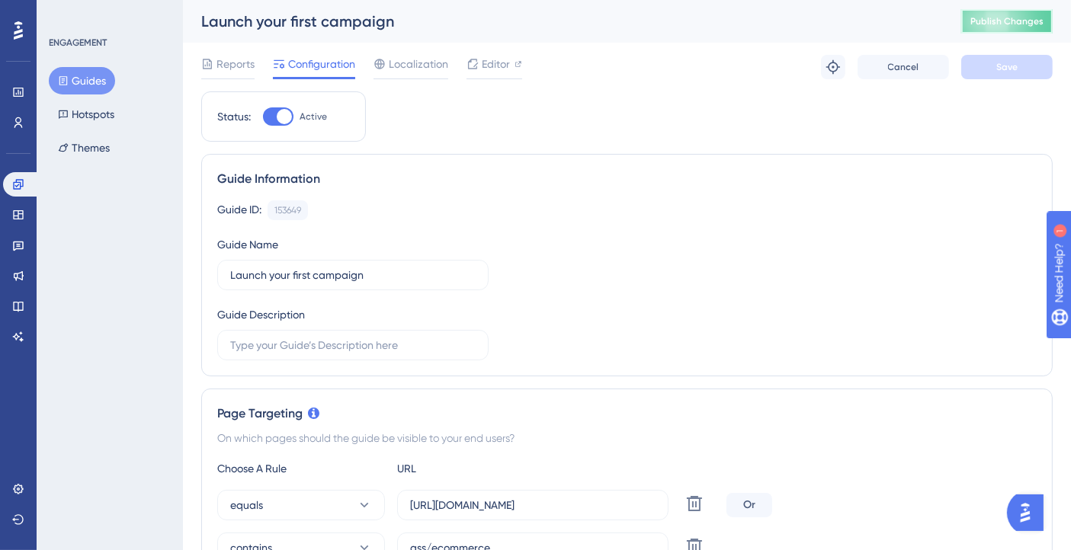
click at [1012, 17] on span "Publish Changes" at bounding box center [1006, 21] width 73 height 12
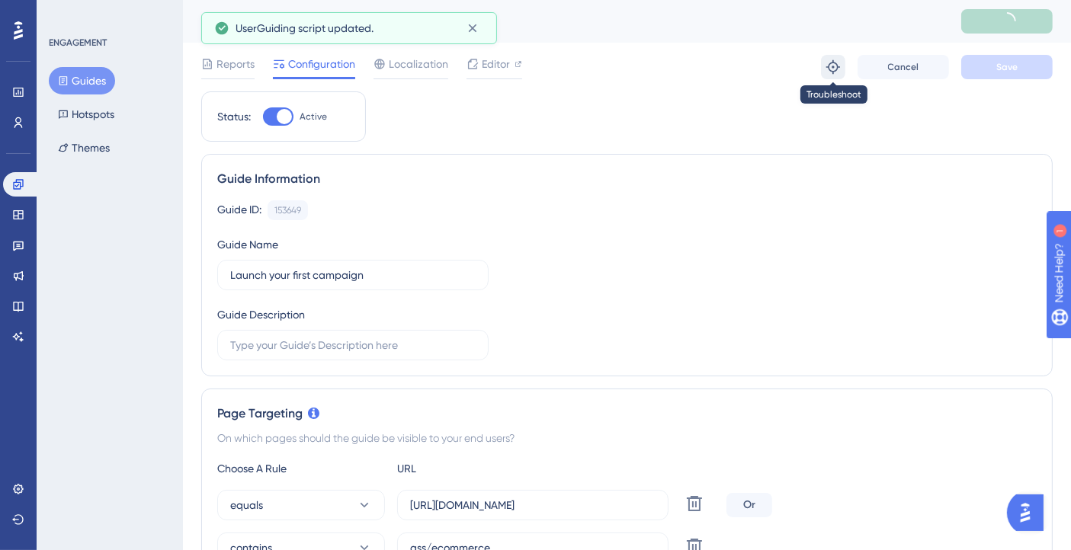
click at [835, 59] on icon at bounding box center [832, 66] width 15 height 15
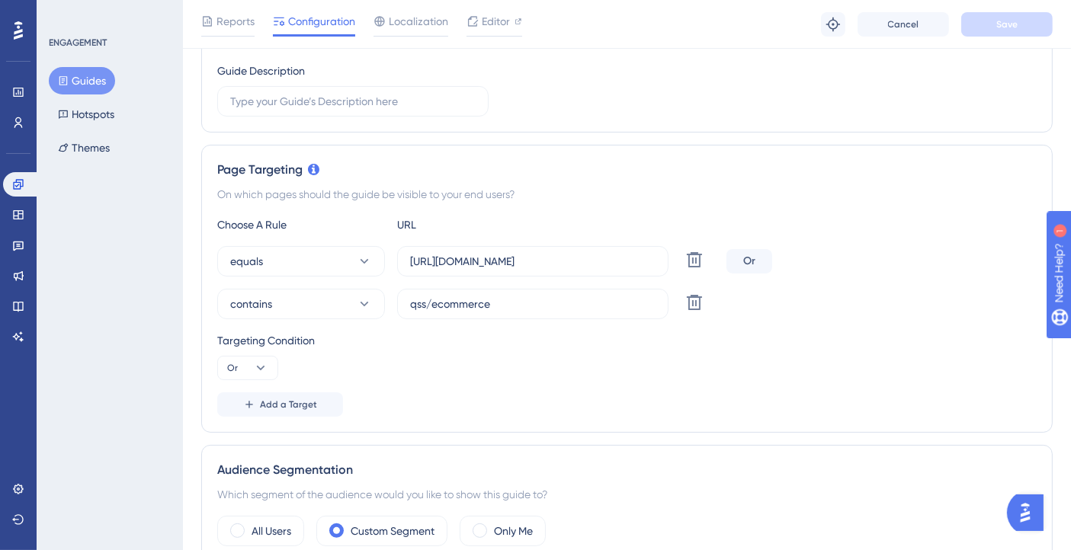
scroll to position [338, 0]
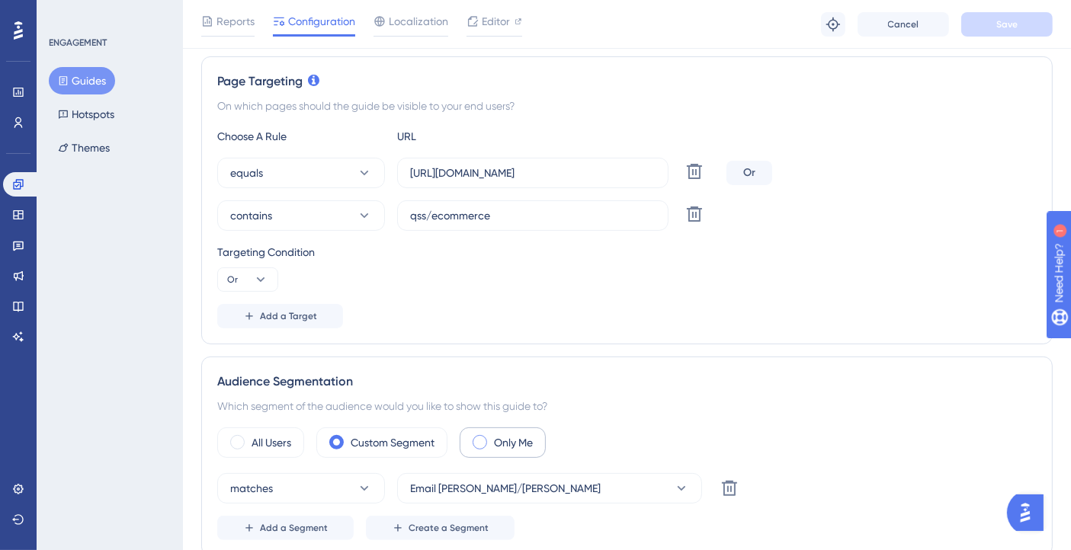
click at [530, 438] on label "Only Me" at bounding box center [513, 443] width 39 height 18
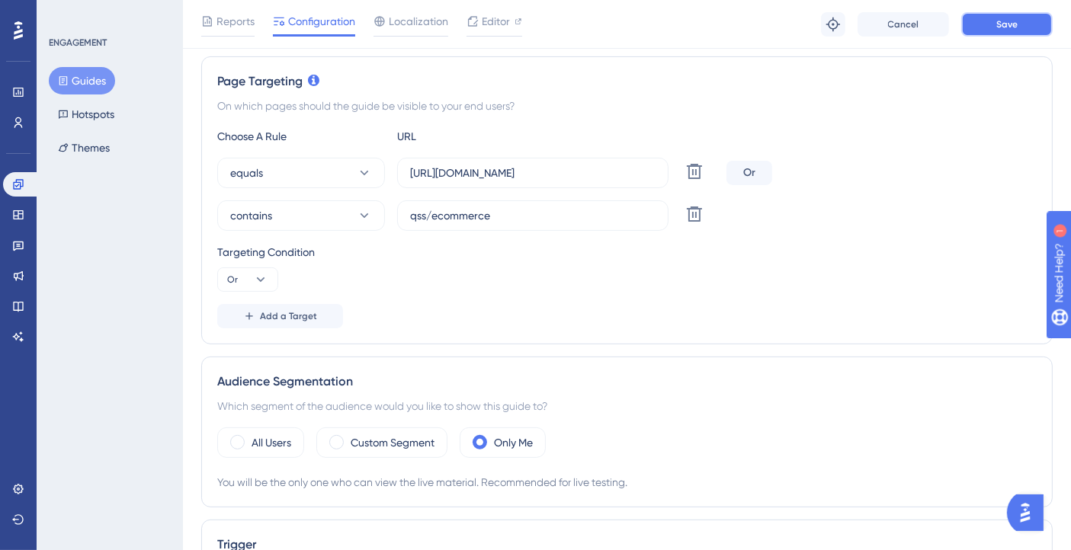
click at [1001, 27] on span "Save" at bounding box center [1006, 24] width 21 height 12
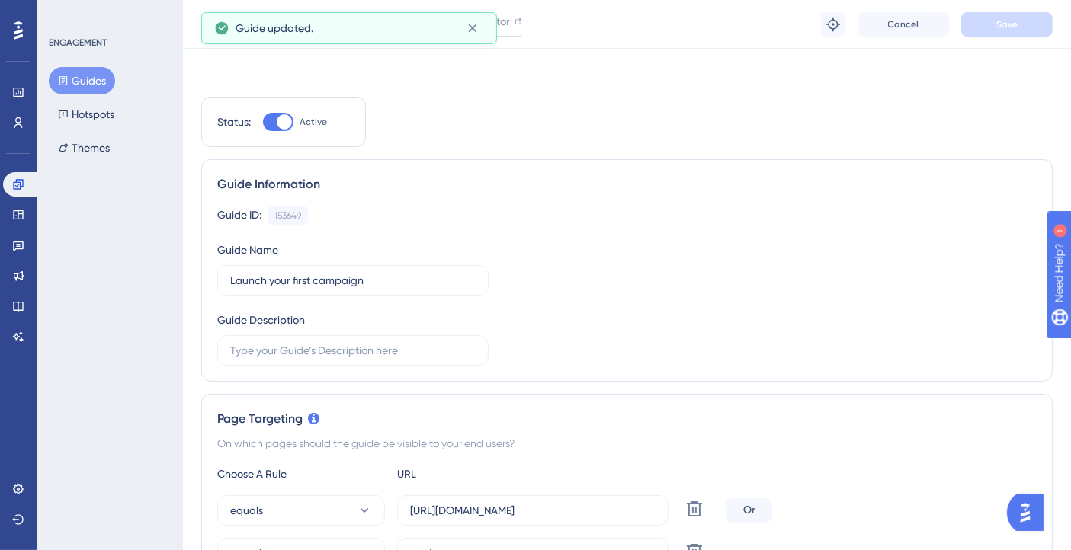
scroll to position [0, 0]
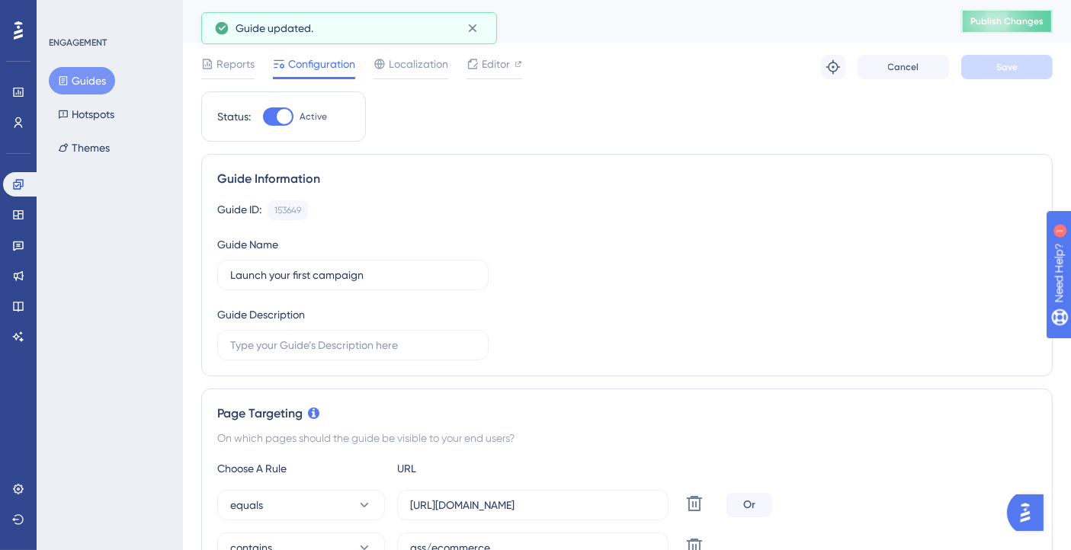
click at [998, 27] on span "Publish Changes" at bounding box center [1006, 21] width 73 height 12
click at [833, 75] on button at bounding box center [833, 67] width 24 height 24
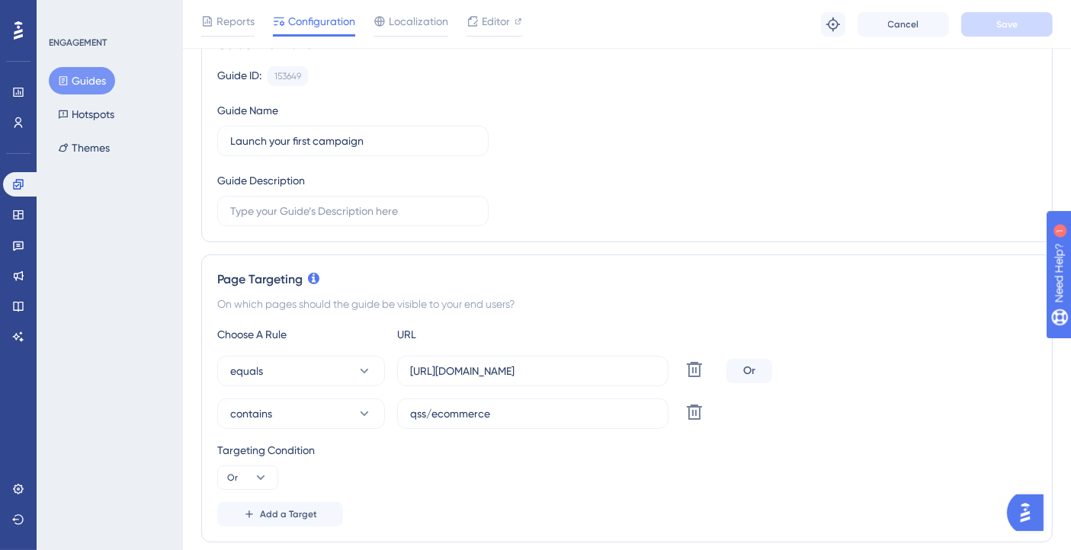
scroll to position [85, 0]
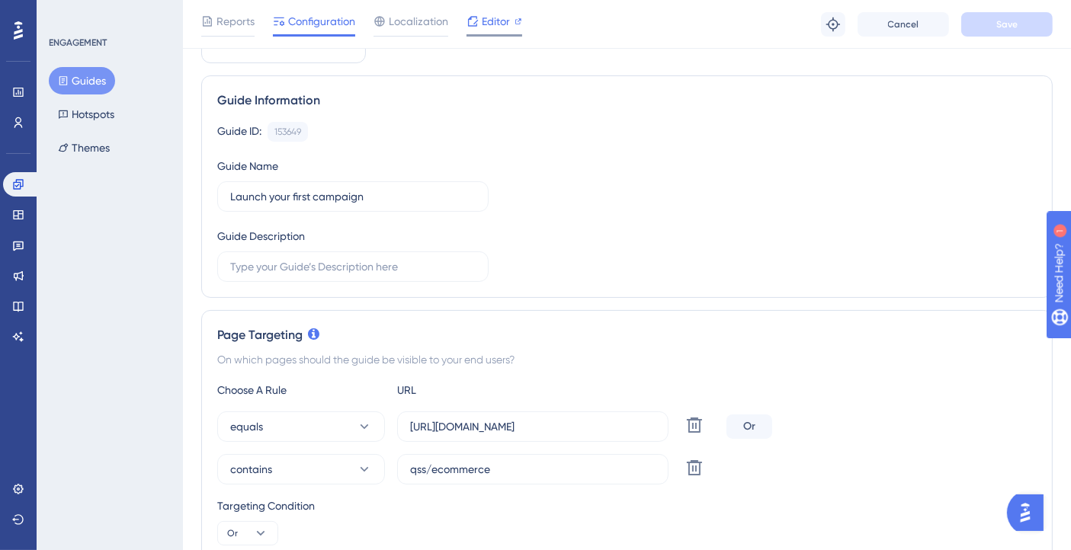
click at [494, 16] on span "Editor" at bounding box center [496, 21] width 28 height 18
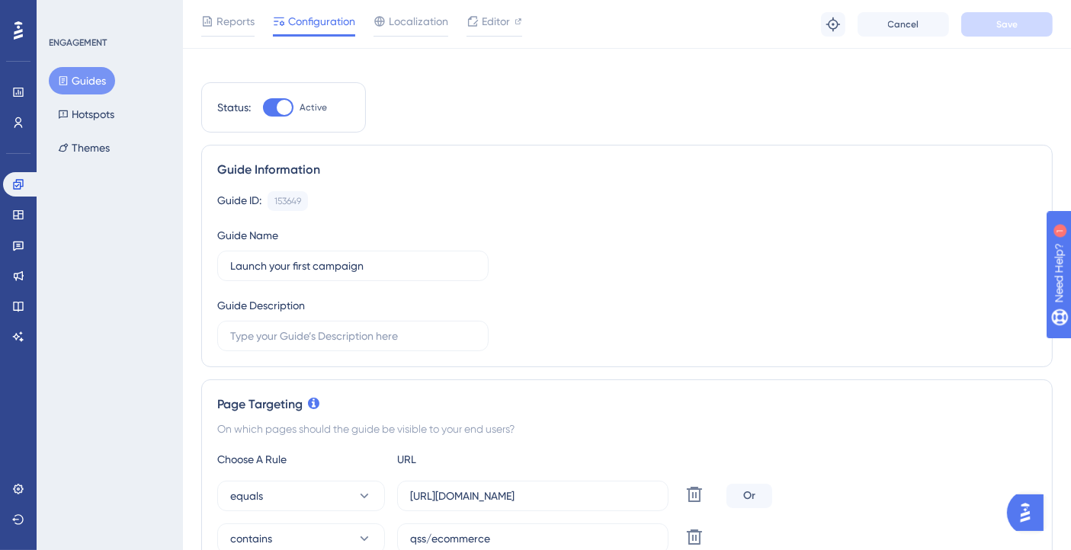
scroll to position [0, 0]
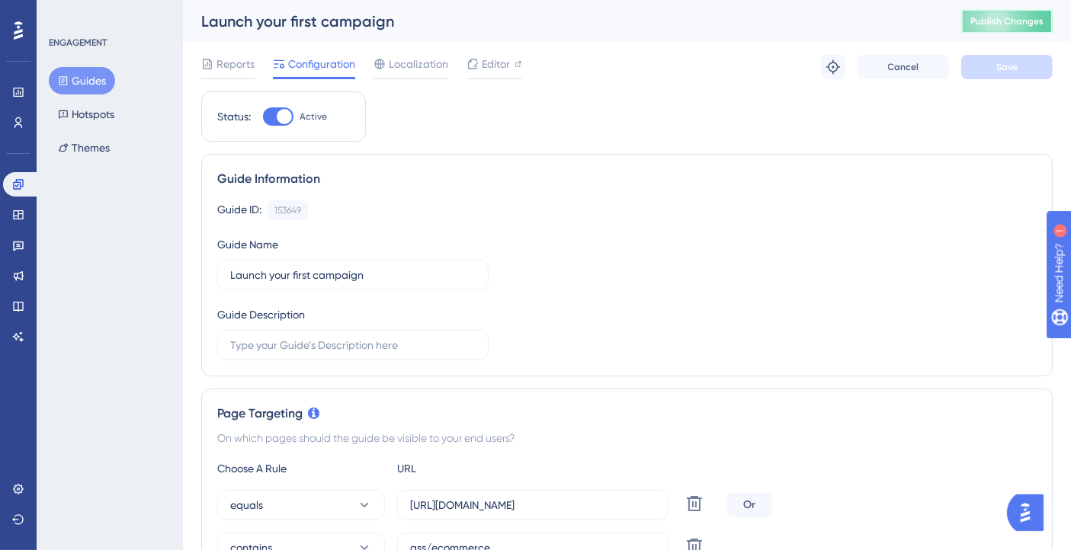
click at [998, 28] on button "Publish Changes" at bounding box center [1006, 21] width 91 height 24
click at [1019, 30] on button "Publish Changes" at bounding box center [1006, 21] width 91 height 24
click at [288, 120] on div at bounding box center [284, 116] width 15 height 15
click at [263, 117] on input "Active" at bounding box center [262, 117] width 1 height 1
checkbox input "false"
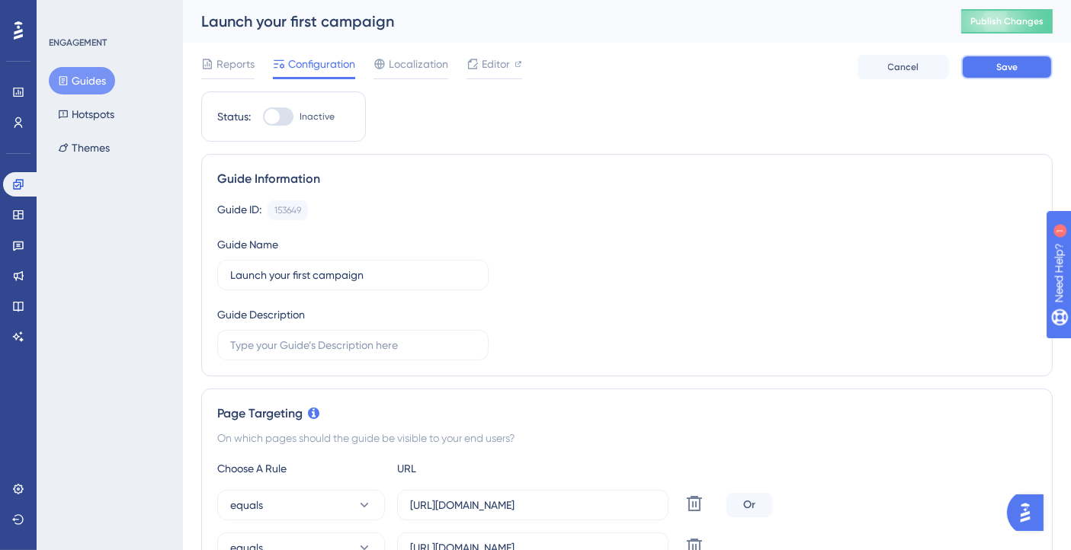
click at [1012, 67] on span "Save" at bounding box center [1006, 67] width 21 height 12
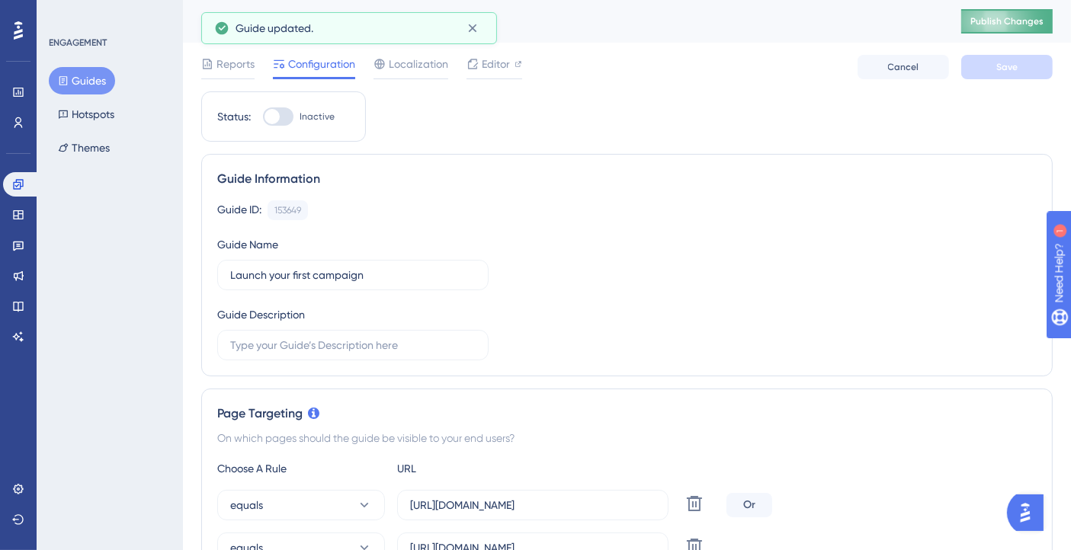
click at [1023, 23] on span "Publish Changes" at bounding box center [1006, 21] width 73 height 12
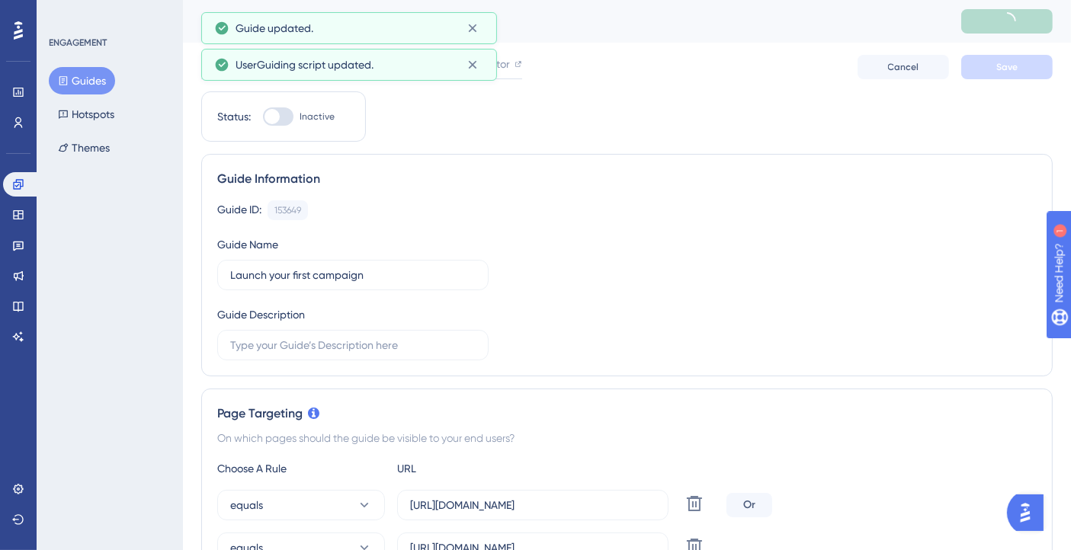
click at [74, 78] on button "Guides" at bounding box center [82, 80] width 66 height 27
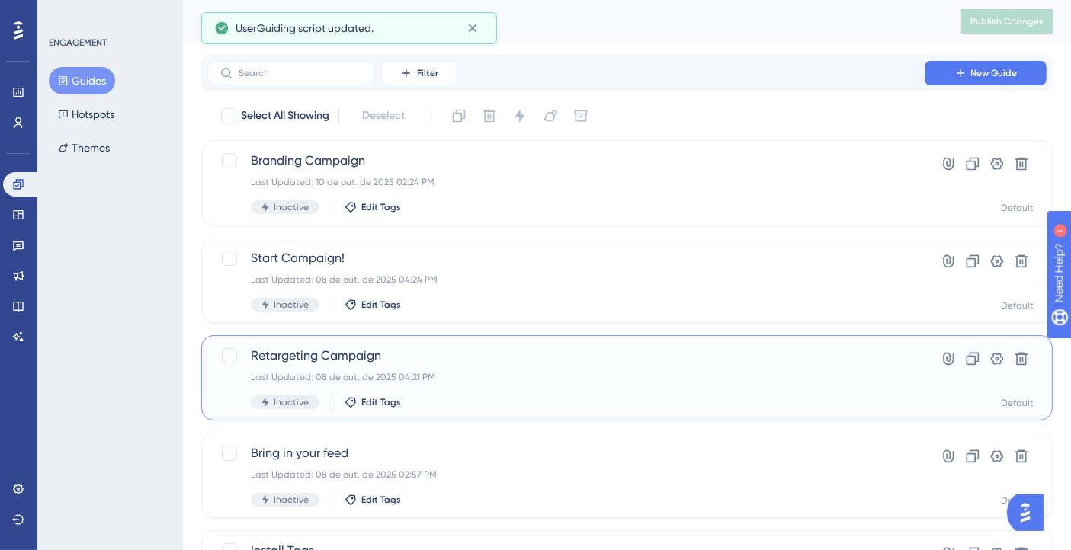
click at [415, 390] on div "Retargeting Campaign Last Updated: 08 de out. de 2025 04:21 PM Inactive Edit Ta…" at bounding box center [566, 378] width 630 height 62
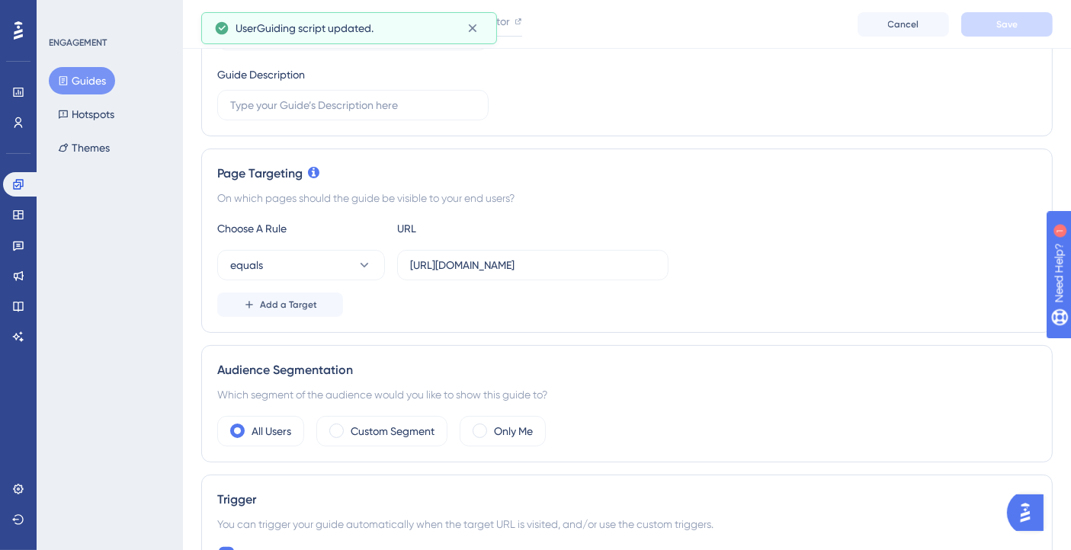
scroll to position [338, 0]
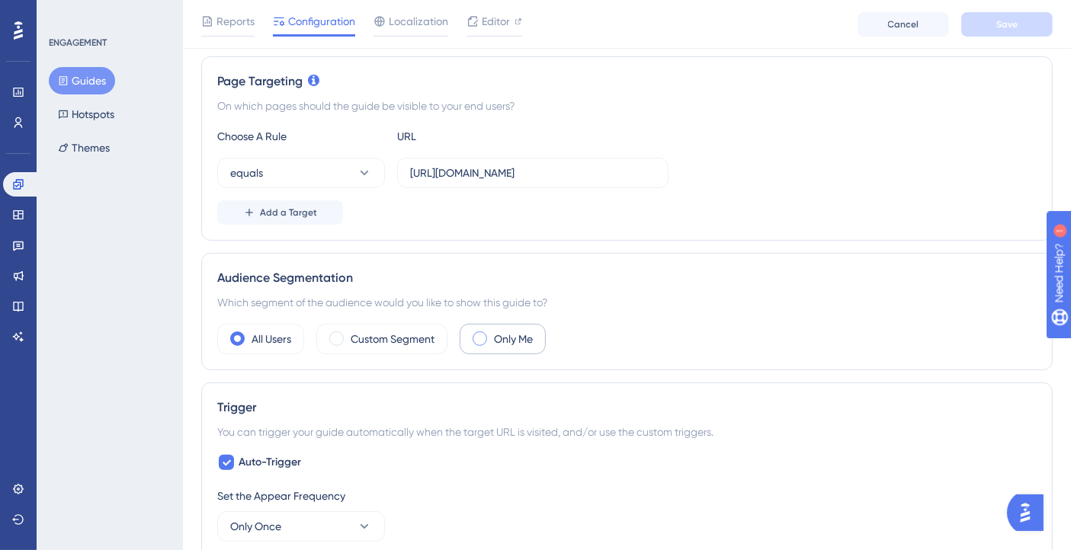
click at [486, 343] on div "Only Me" at bounding box center [503, 339] width 86 height 30
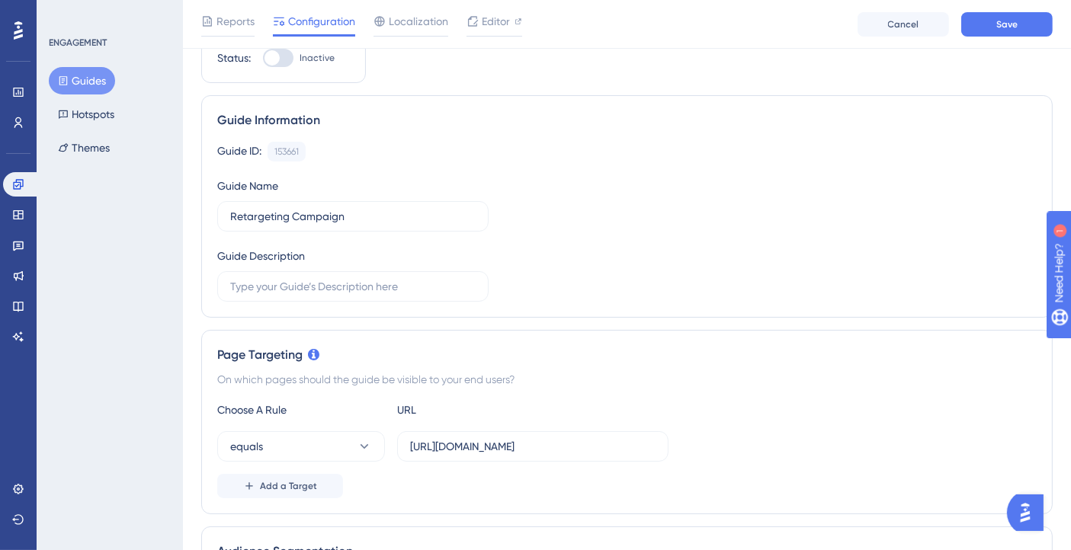
scroll to position [0, 0]
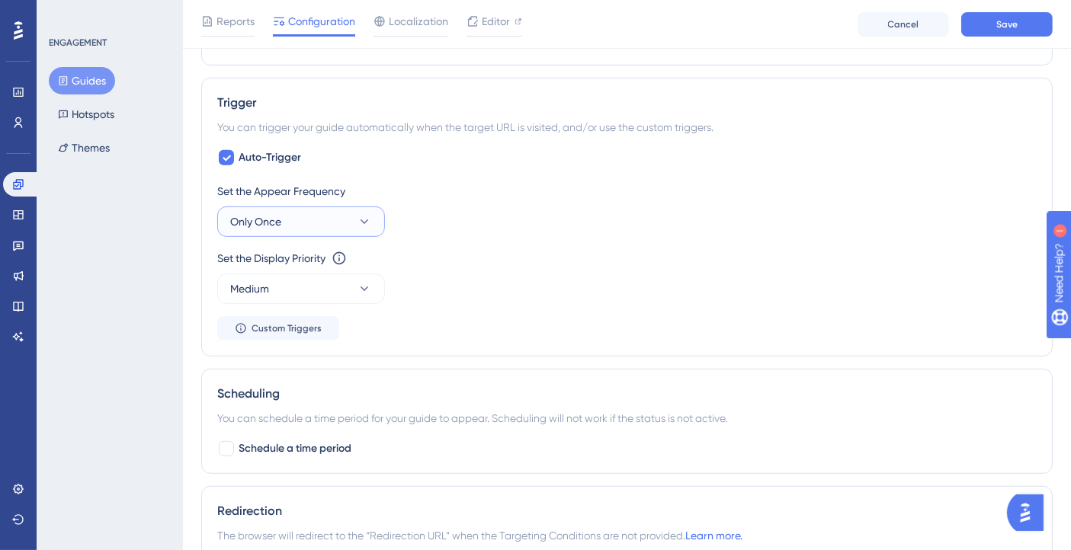
click at [322, 226] on button "Only Once" at bounding box center [301, 222] width 168 height 30
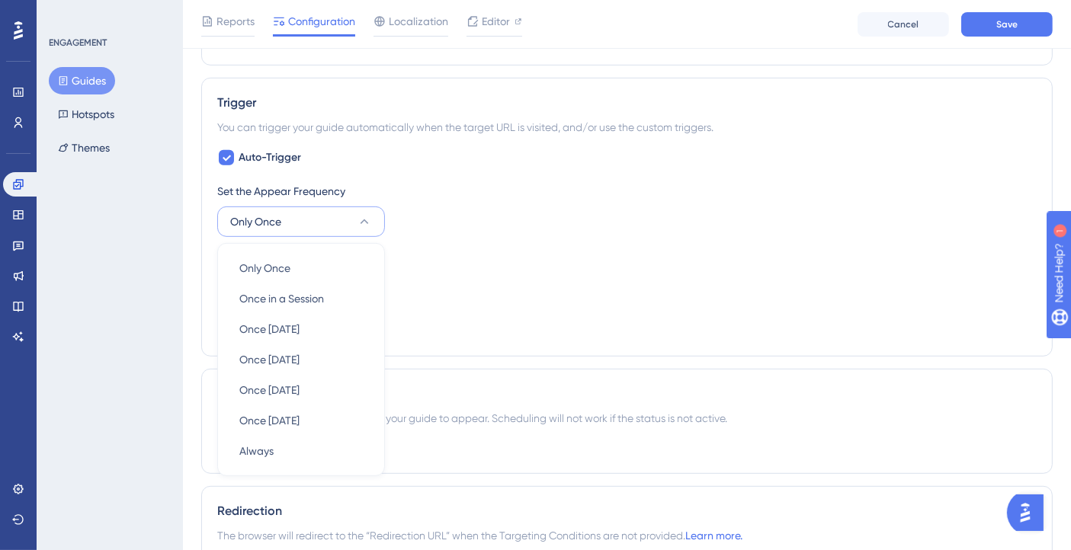
scroll to position [758, 0]
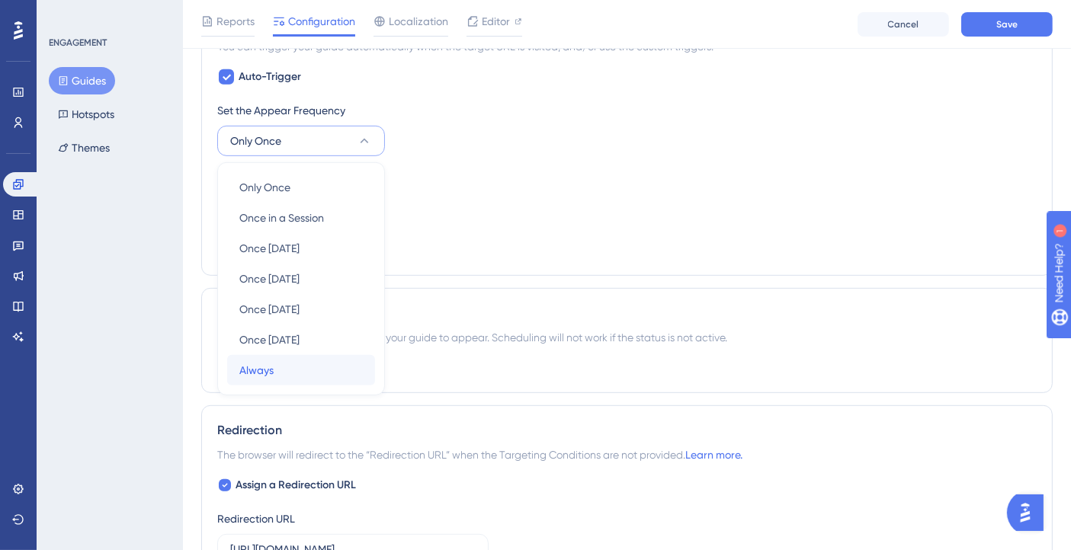
click at [265, 371] on span "Always" at bounding box center [256, 370] width 34 height 18
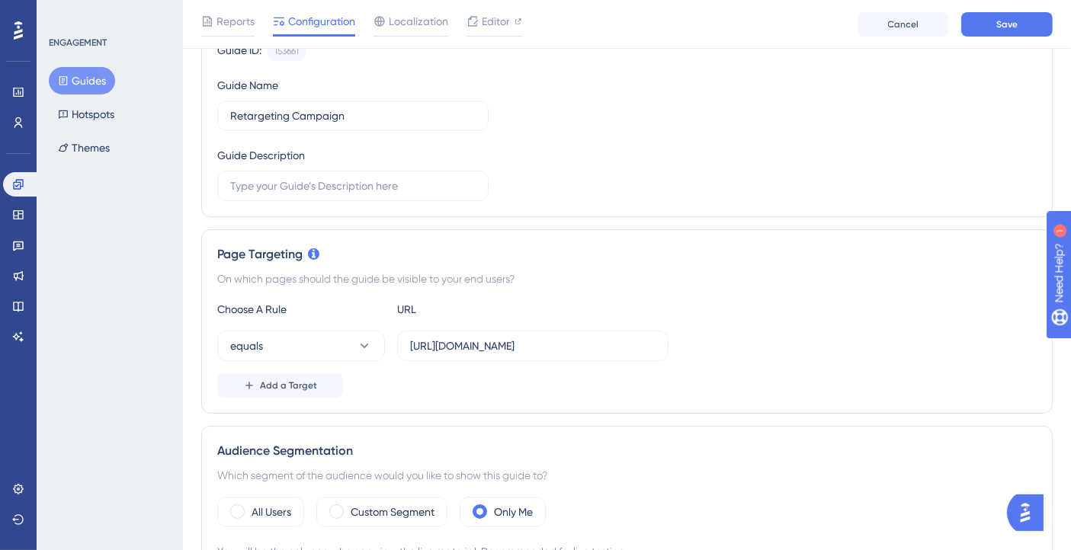
scroll to position [0, 0]
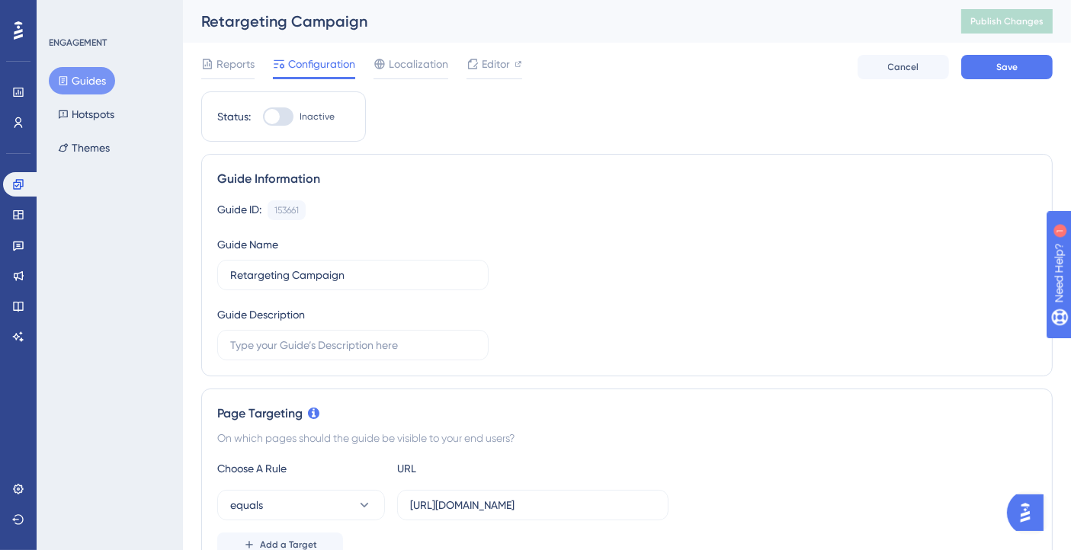
click at [281, 117] on div at bounding box center [278, 116] width 30 height 18
click at [263, 117] on input "Inactive" at bounding box center [262, 117] width 1 height 1
checkbox input "true"
click at [1006, 72] on span "Save" at bounding box center [1006, 67] width 21 height 12
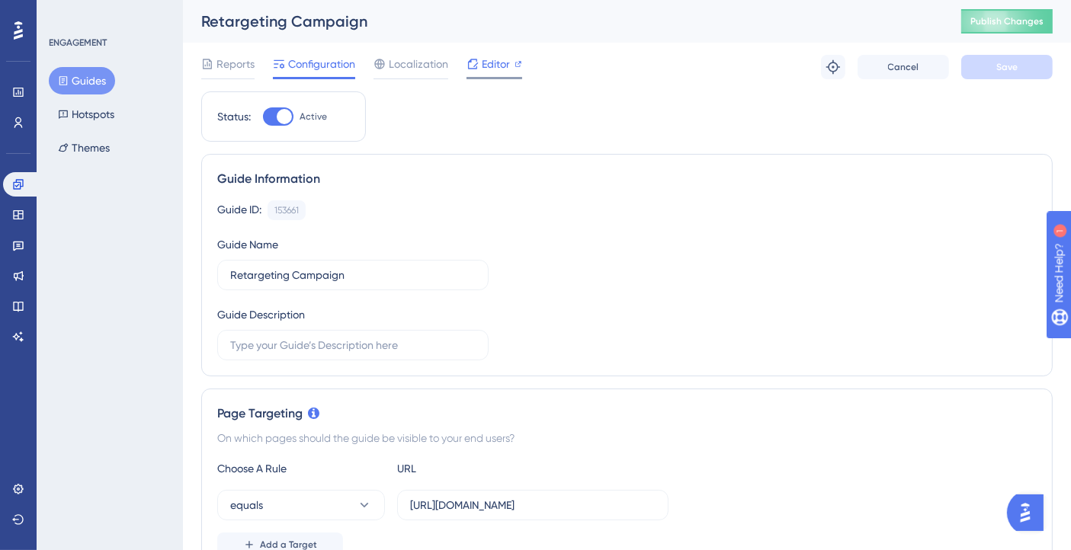
click at [505, 62] on span "Editor" at bounding box center [496, 64] width 28 height 18
click at [1012, 23] on button "Publish Changes" at bounding box center [1006, 21] width 91 height 24
click at [1000, 24] on span "Publish Changes" at bounding box center [1006, 21] width 73 height 12
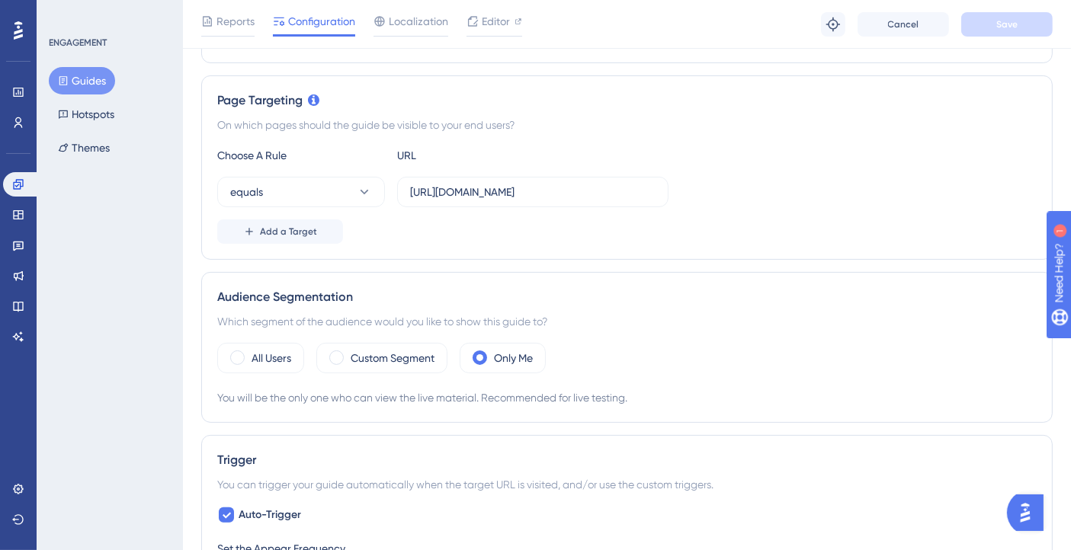
scroll to position [254, 0]
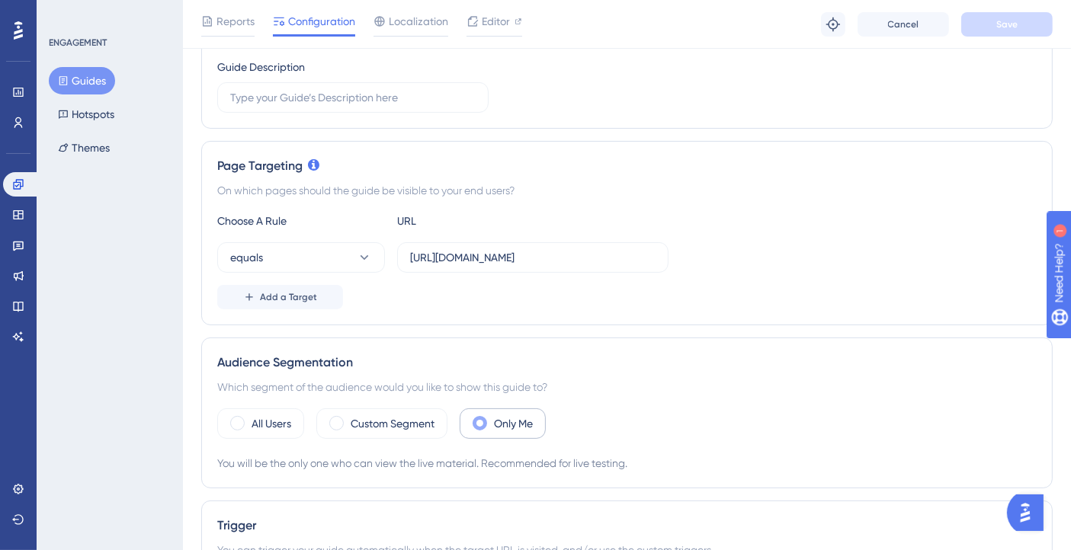
click at [422, 423] on label "Custom Segment" at bounding box center [393, 424] width 84 height 18
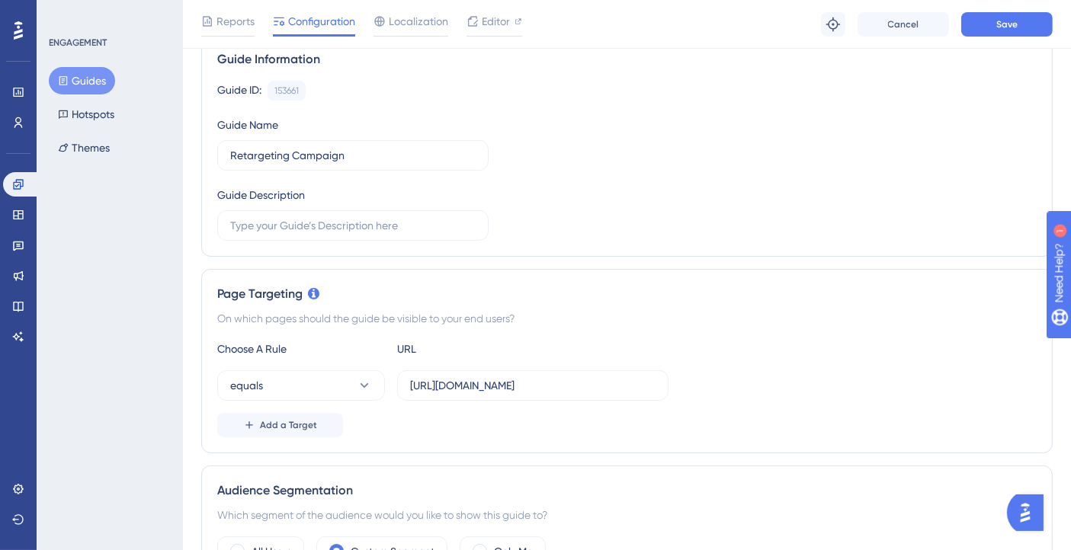
scroll to position [508, 0]
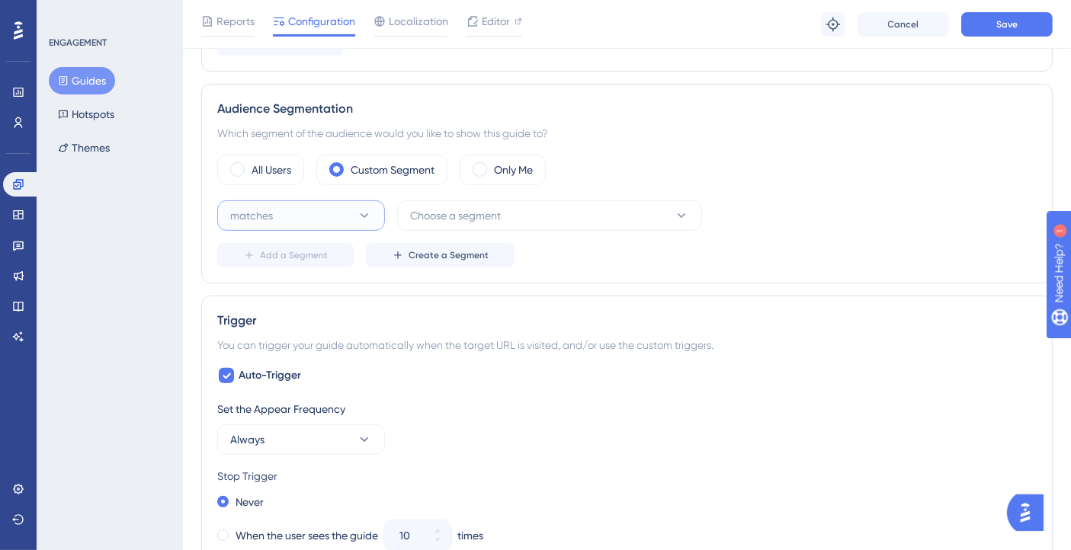
drag, startPoint x: 324, startPoint y: 219, endPoint x: 492, endPoint y: 231, distance: 168.9
click at [498, 229] on div "matches Choose a segment Add a Segment Create a Segment" at bounding box center [626, 233] width 819 height 67
click at [463, 218] on span "Choose a segment" at bounding box center [455, 216] width 91 height 18
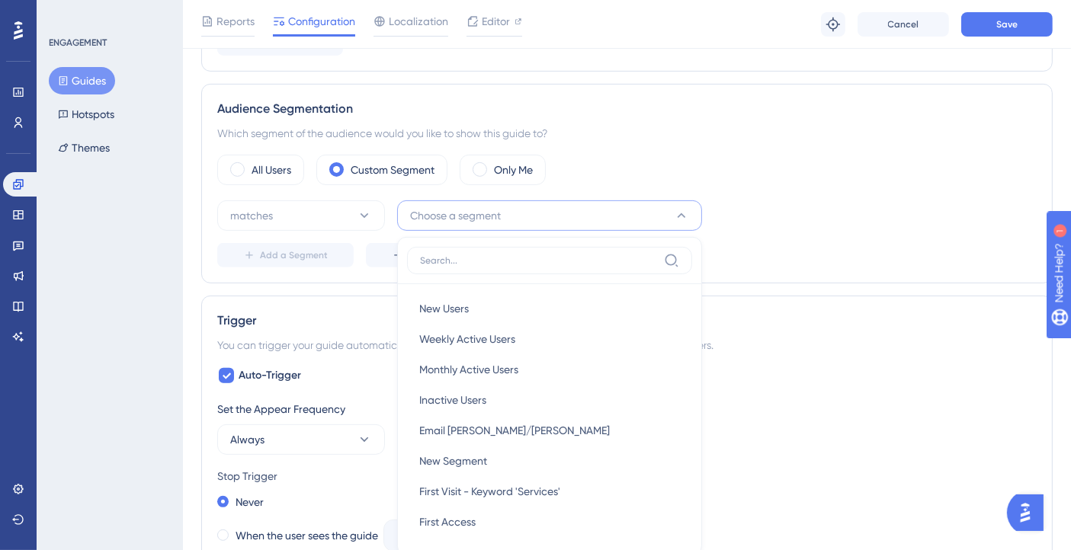
scroll to position [594, 0]
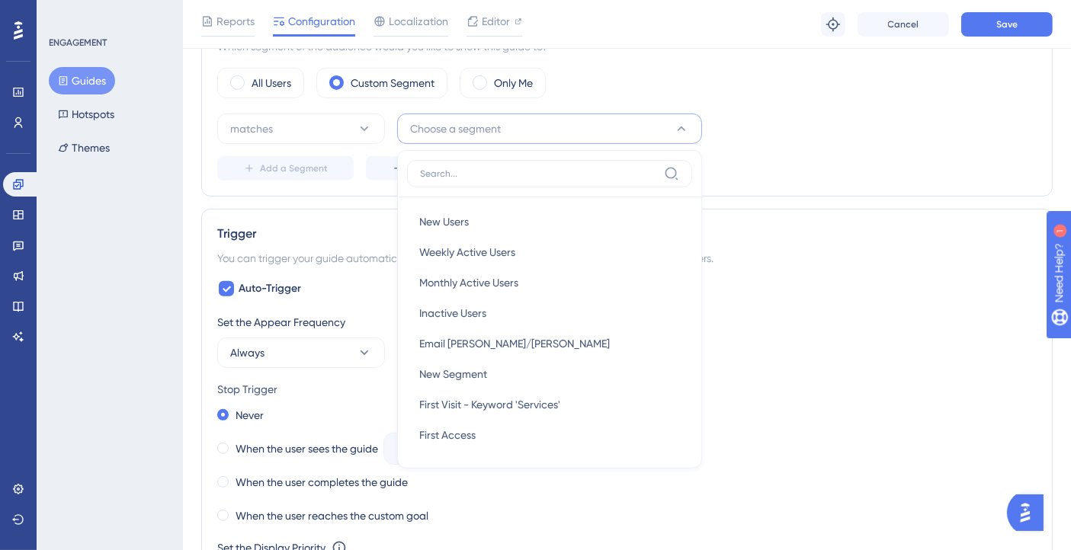
click at [793, 192] on div "Audience Segmentation Which segment of the audience would you like to show this…" at bounding box center [626, 97] width 851 height 200
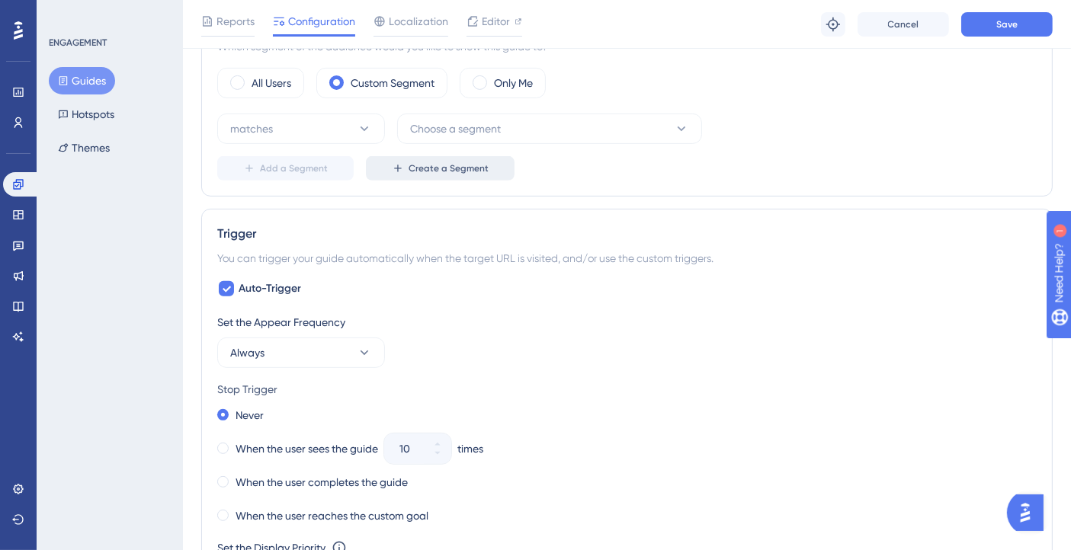
click at [388, 159] on button "Create a Segment" at bounding box center [440, 168] width 149 height 24
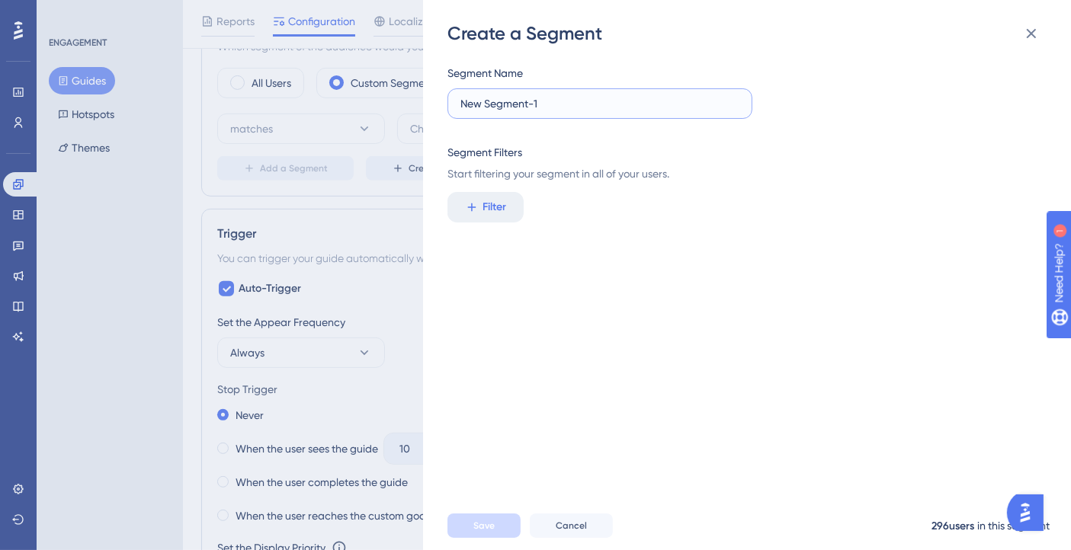
drag, startPoint x: 559, startPoint y: 97, endPoint x: 457, endPoint y: 110, distance: 103.7
click at [457, 107] on label "New Segment-1" at bounding box center [599, 103] width 305 height 30
type input "Email Giovanna/Gabriel/Josias"
click at [501, 205] on span "Filter" at bounding box center [495, 207] width 24 height 18
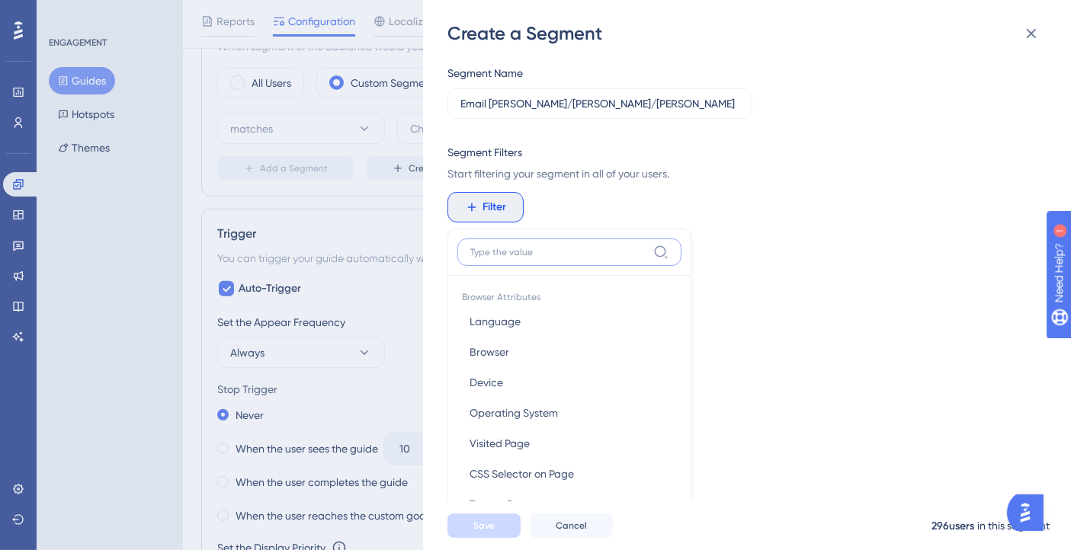
scroll to position [111, 0]
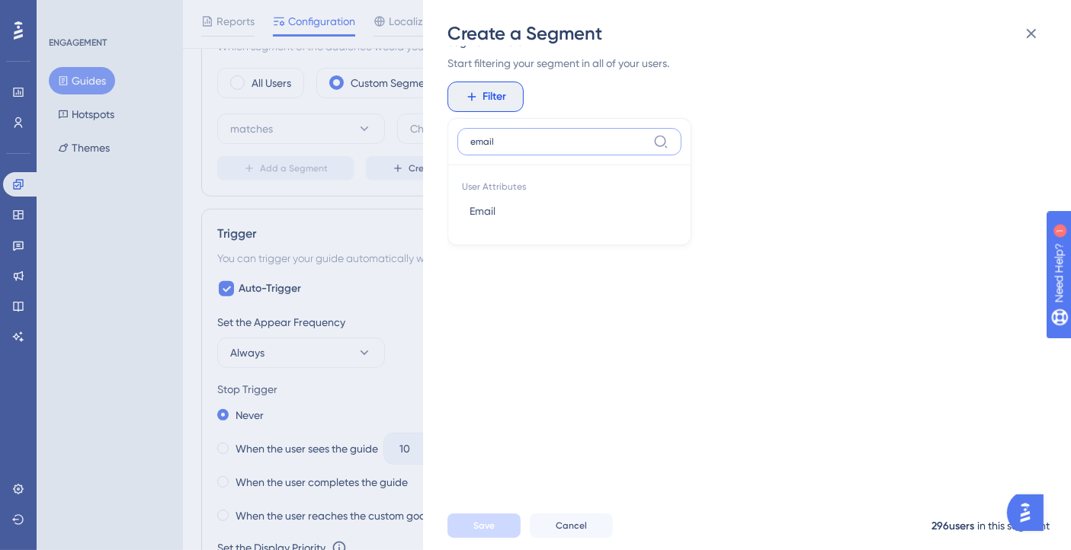
type input "email"
click at [501, 207] on button "Email Email" at bounding box center [569, 211] width 224 height 30
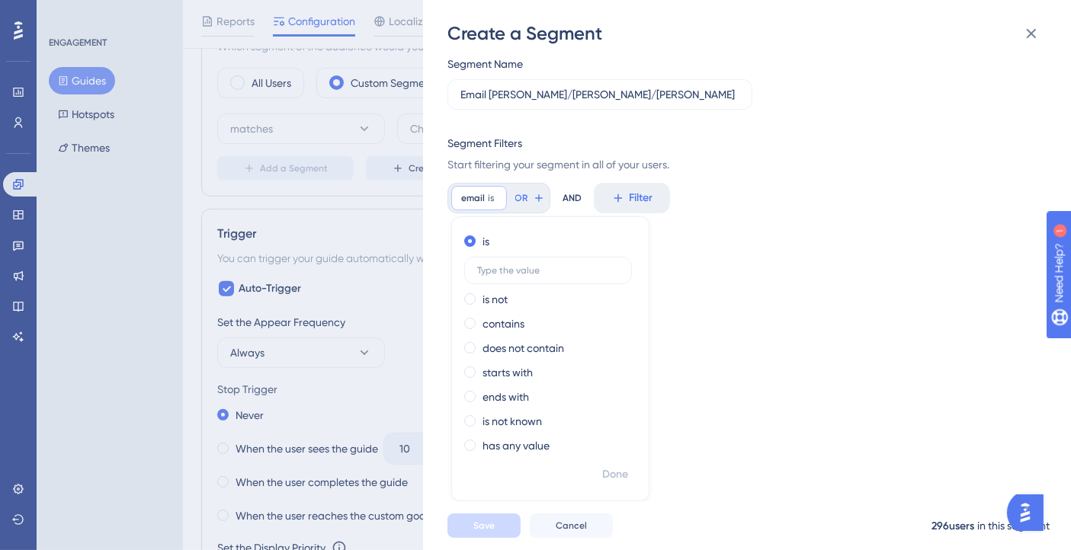
scroll to position [0, 0]
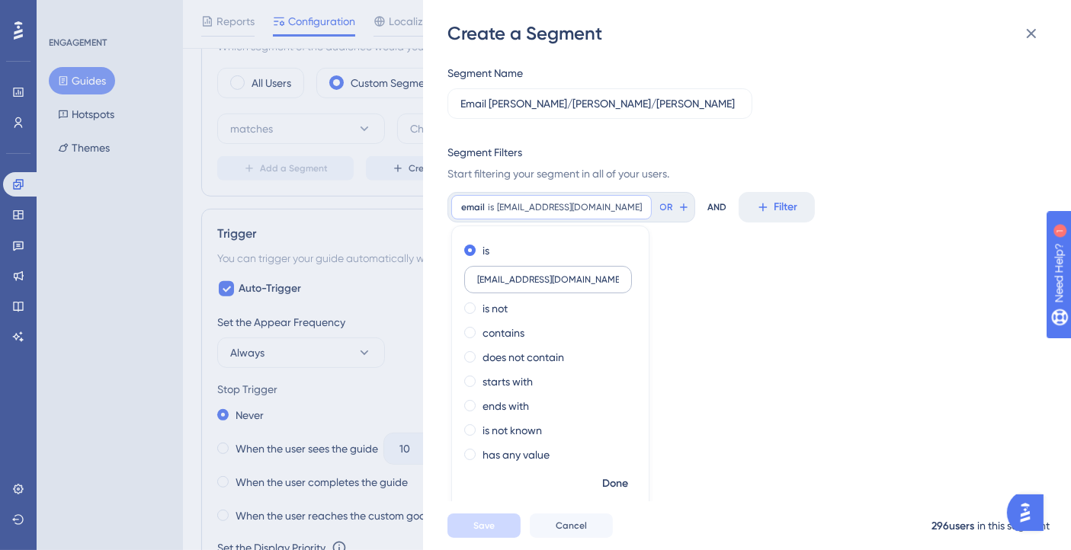
type input "giovannaakkari@bluems.com"
click at [623, 482] on span "Done" at bounding box center [615, 484] width 26 height 18
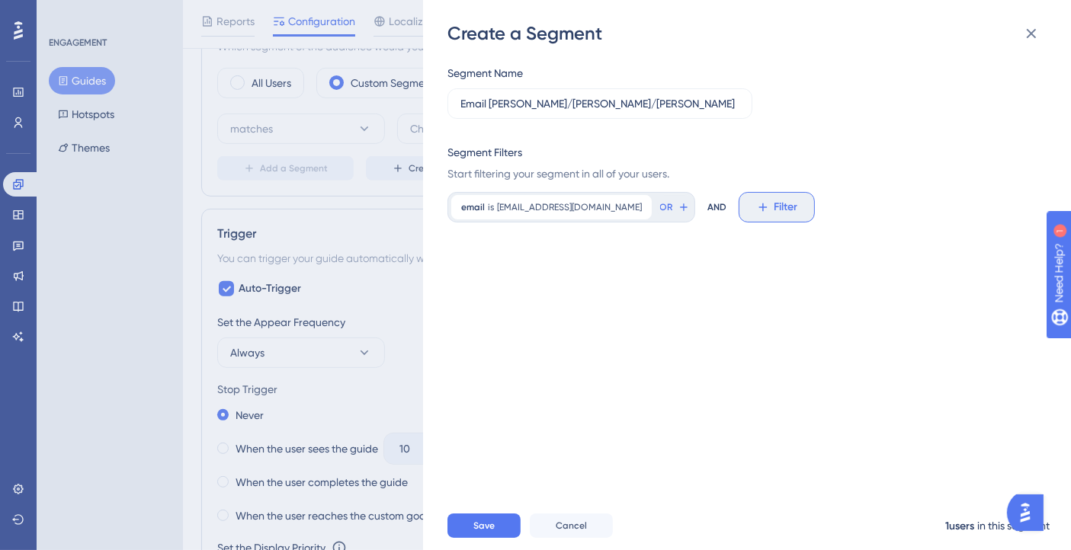
click at [774, 214] on span "Filter" at bounding box center [786, 207] width 24 height 18
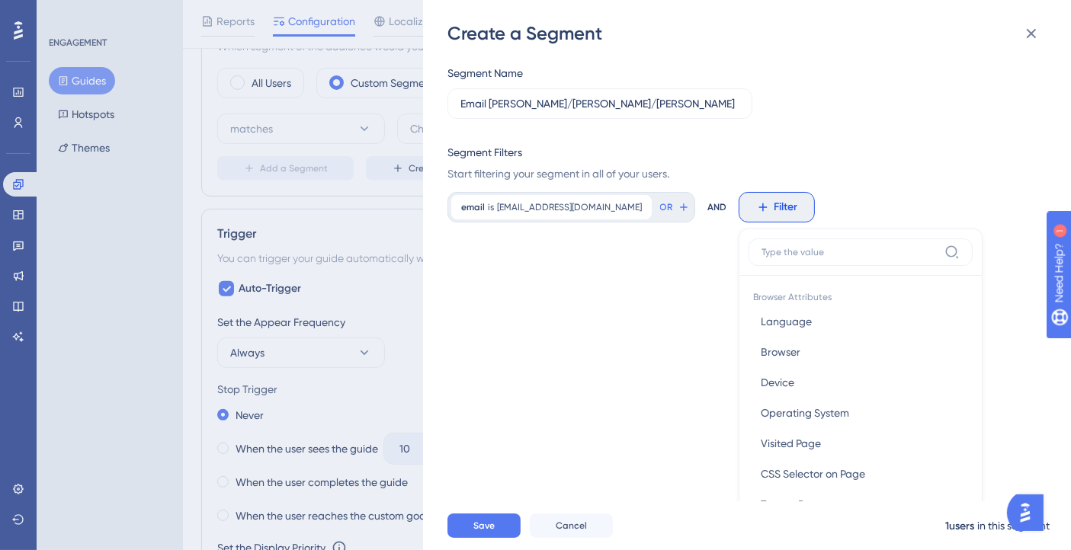
scroll to position [78, 0]
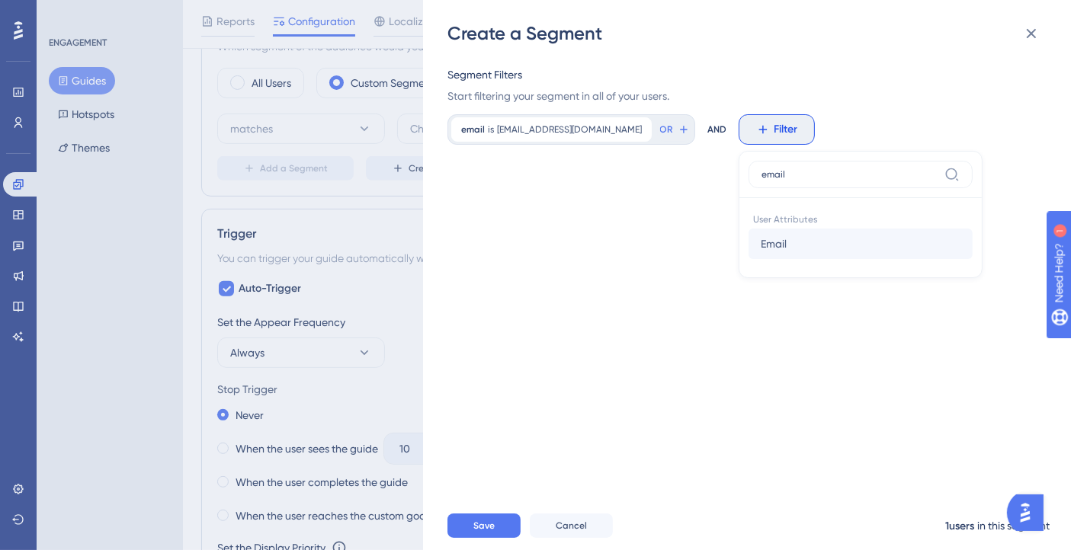
type input "email"
click at [773, 249] on button "Email Email" at bounding box center [860, 244] width 224 height 30
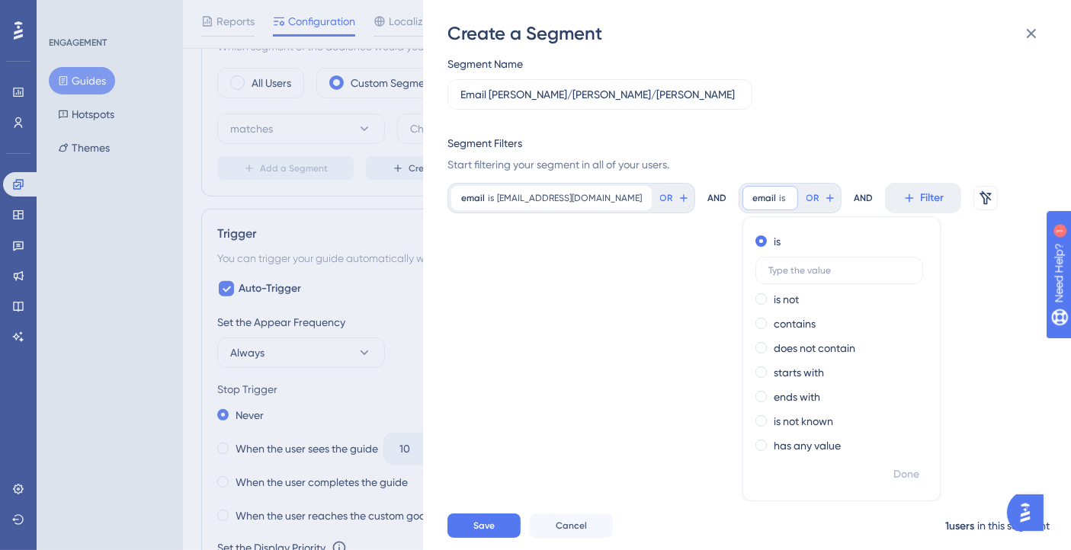
scroll to position [0, 0]
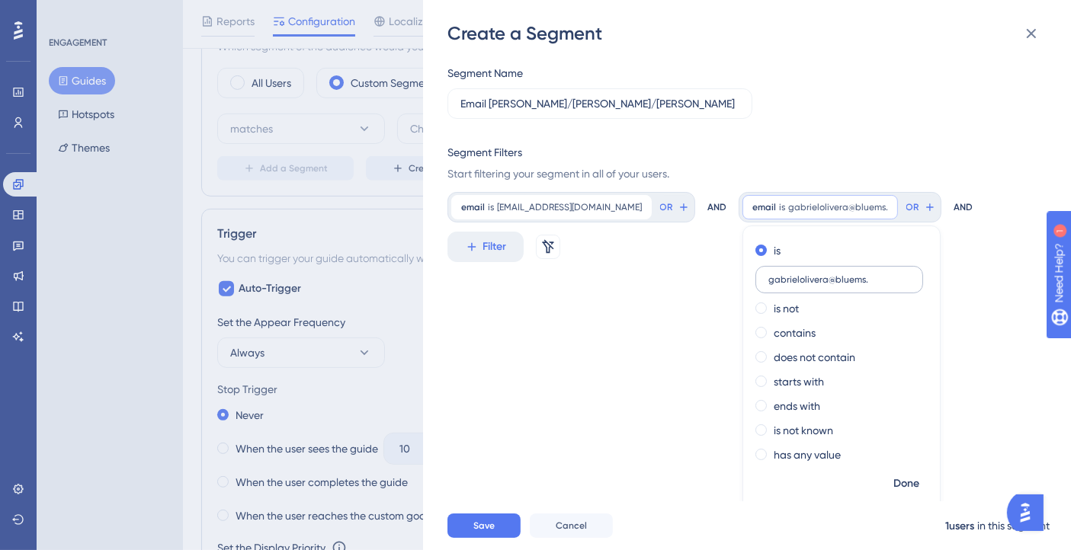
click at [792, 284] on input "gabrielolivera@bluems." at bounding box center [839, 279] width 142 height 11
click at [858, 274] on input "gabrieloliveira@bluems." at bounding box center [839, 279] width 142 height 11
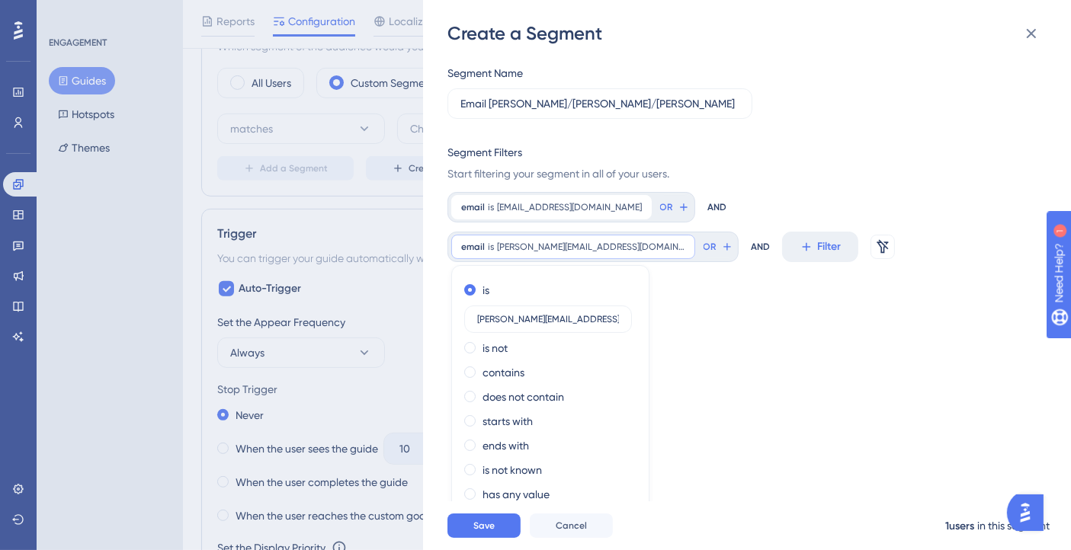
type input "gabrieloliveira@bluems.com"
click at [628, 514] on span "Done" at bounding box center [615, 523] width 26 height 18
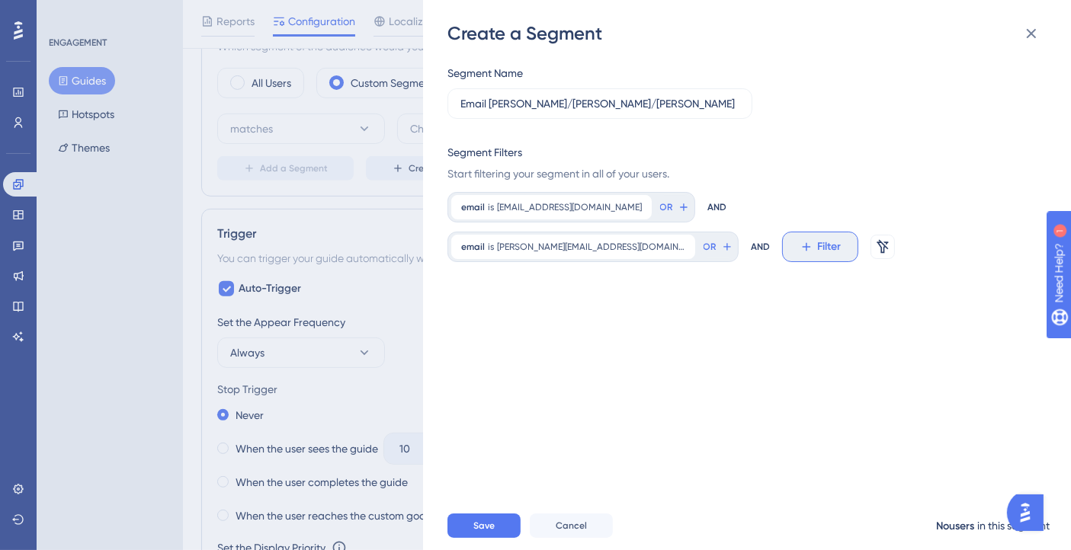
click at [782, 240] on button "Filter" at bounding box center [820, 247] width 76 height 30
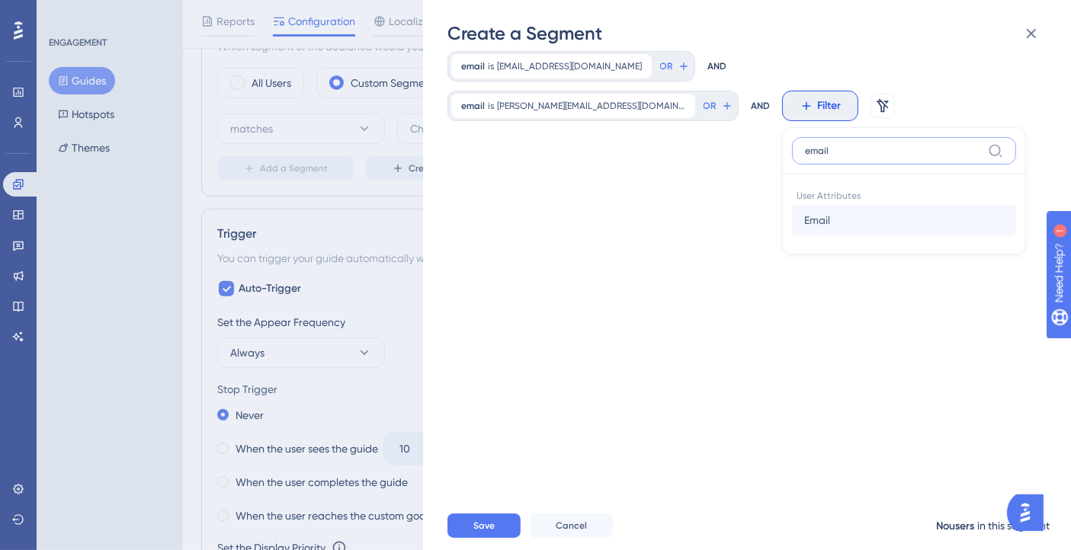
type input "email"
click at [792, 219] on button "Email Email" at bounding box center [904, 220] width 224 height 30
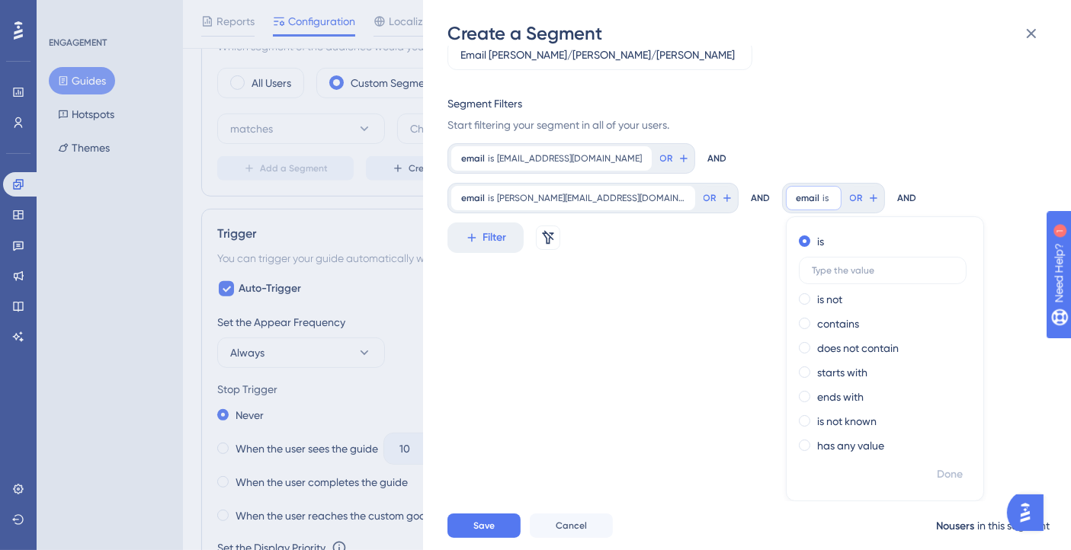
scroll to position [34, 0]
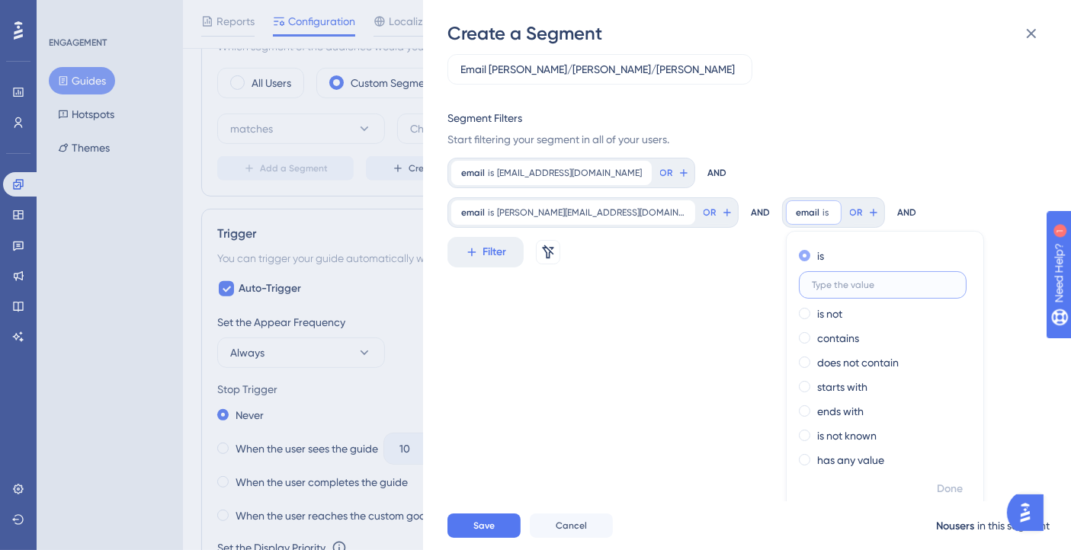
paste input "josiasoliveira@bluems.com"
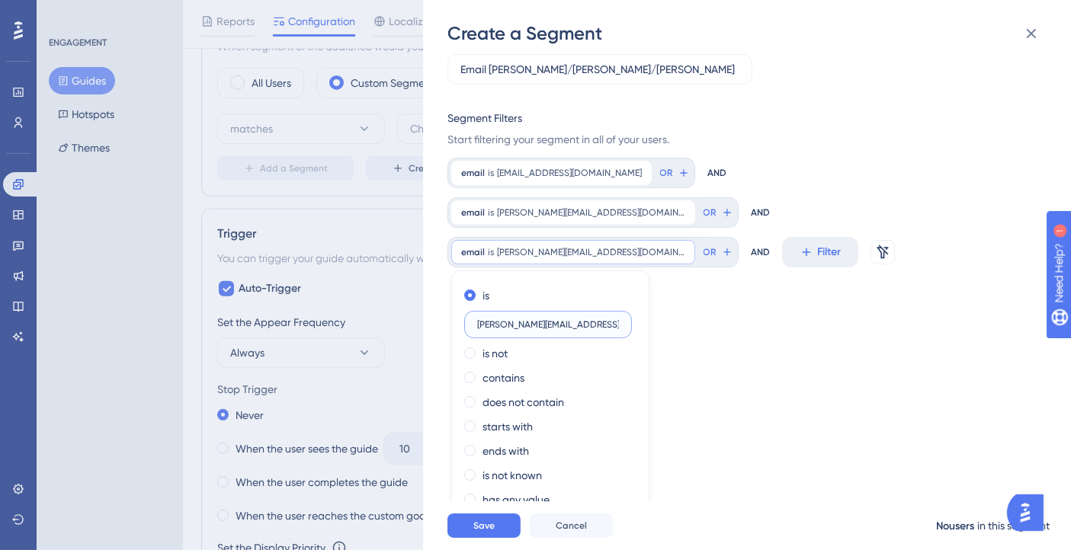
type input "josiasoliveira@bluems.com"
click at [626, 520] on span "Done" at bounding box center [615, 529] width 26 height 18
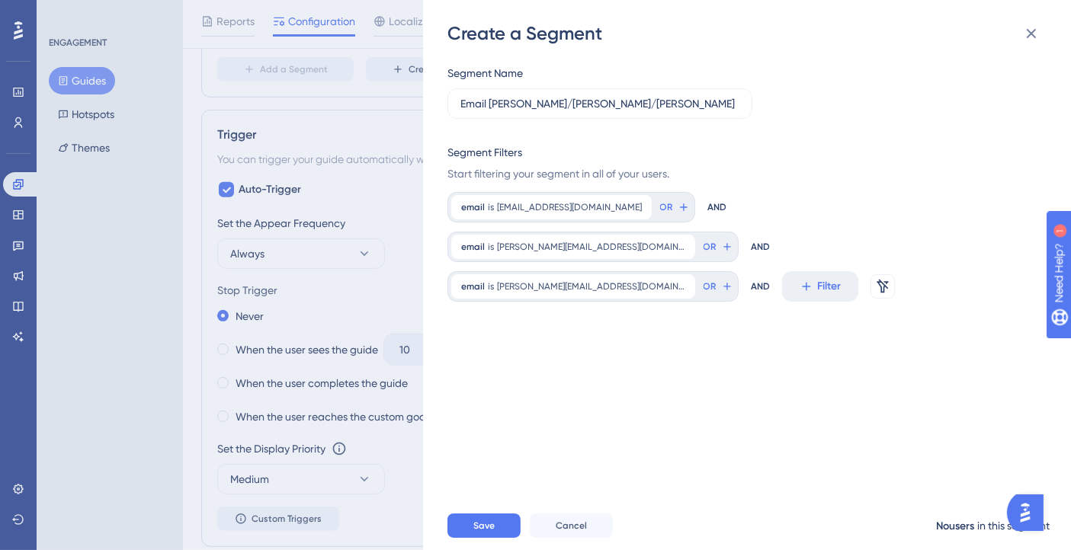
scroll to position [1017, 0]
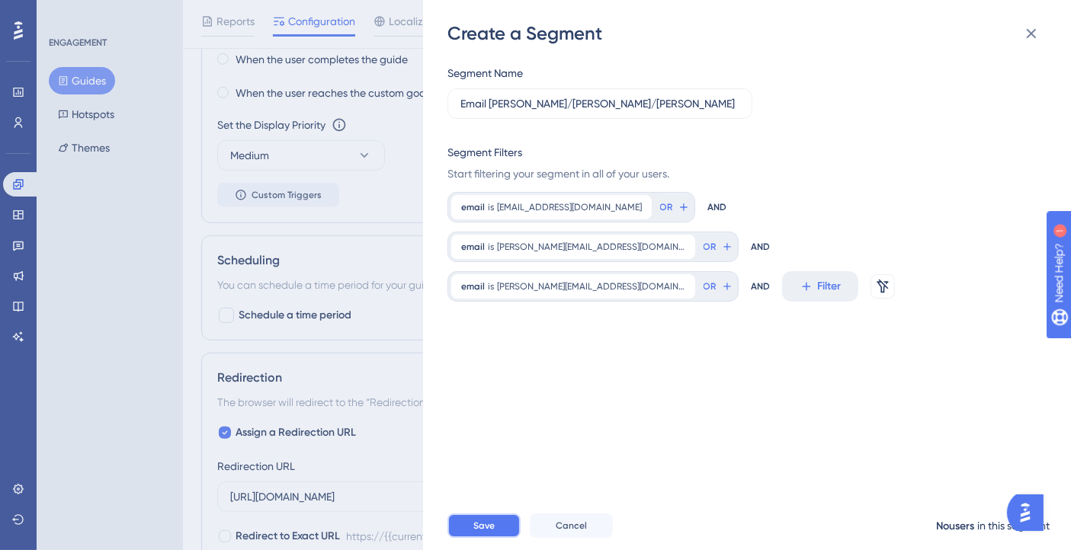
click at [473, 532] on span "Save" at bounding box center [483, 526] width 21 height 12
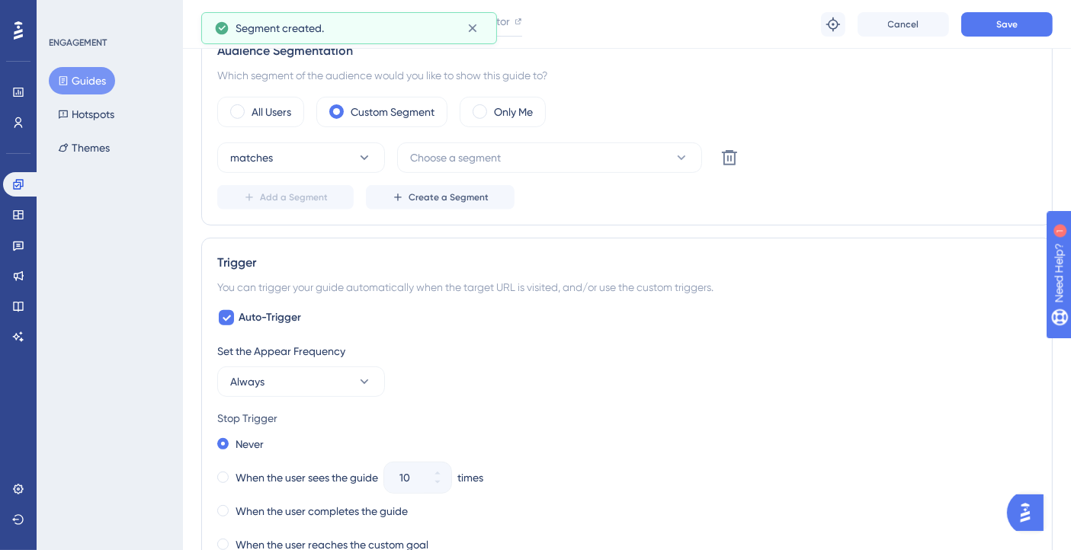
scroll to position [425, 0]
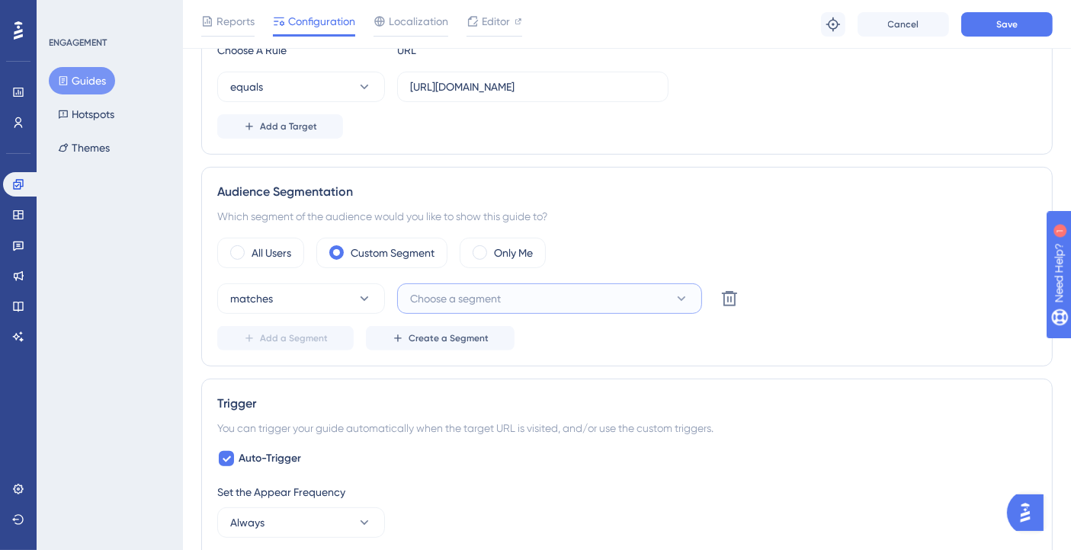
click at [484, 300] on span "Choose a segment" at bounding box center [455, 299] width 91 height 18
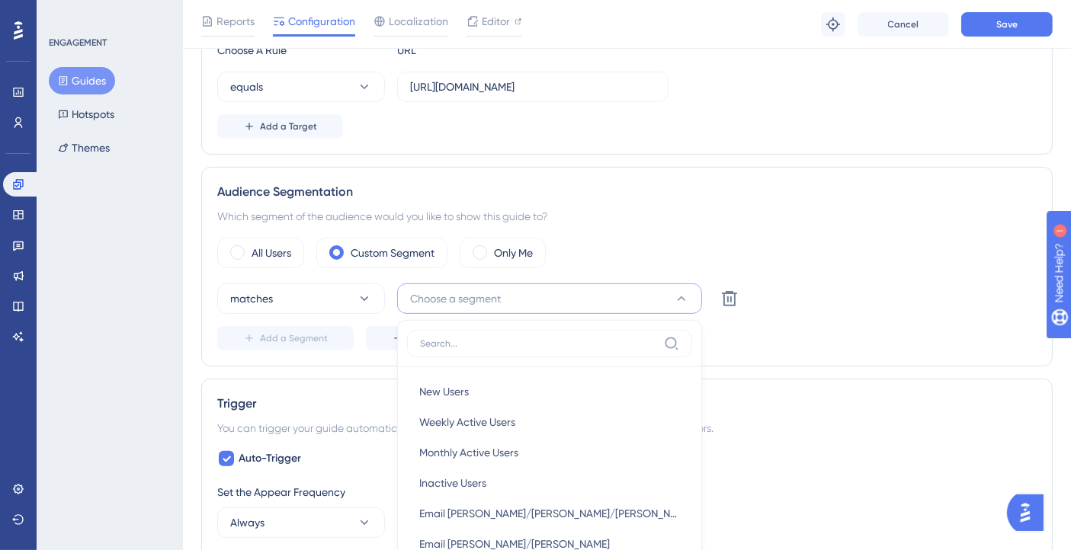
scroll to position [620, 0]
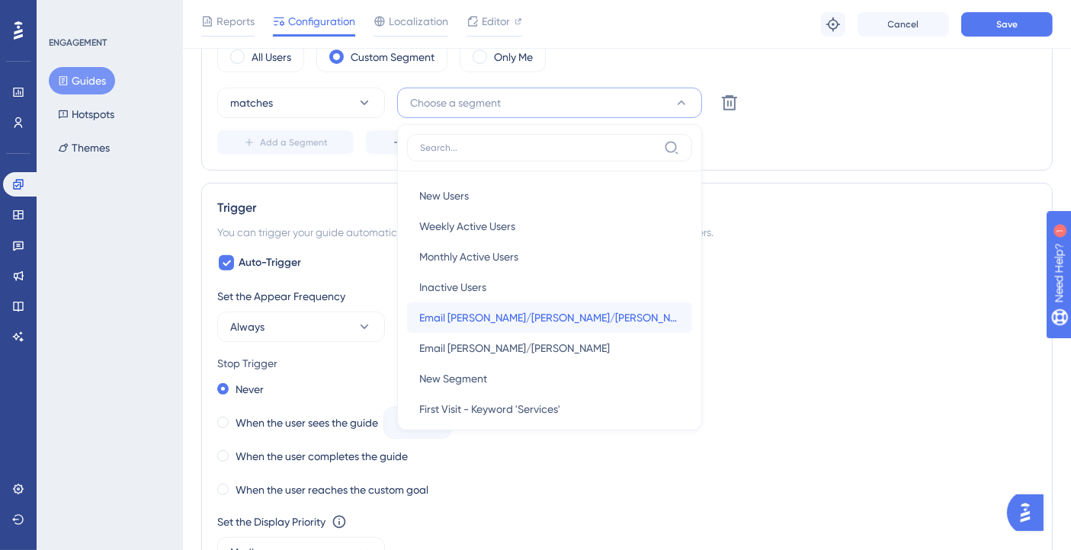
click at [533, 314] on span "Email Giovanna/Gabriel/Josias" at bounding box center [549, 318] width 261 height 18
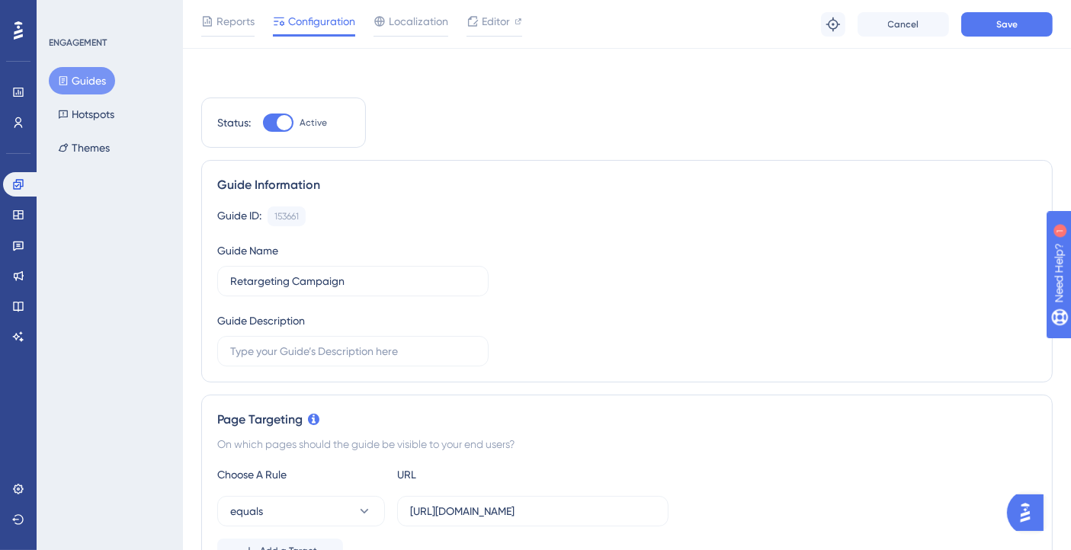
scroll to position [0, 0]
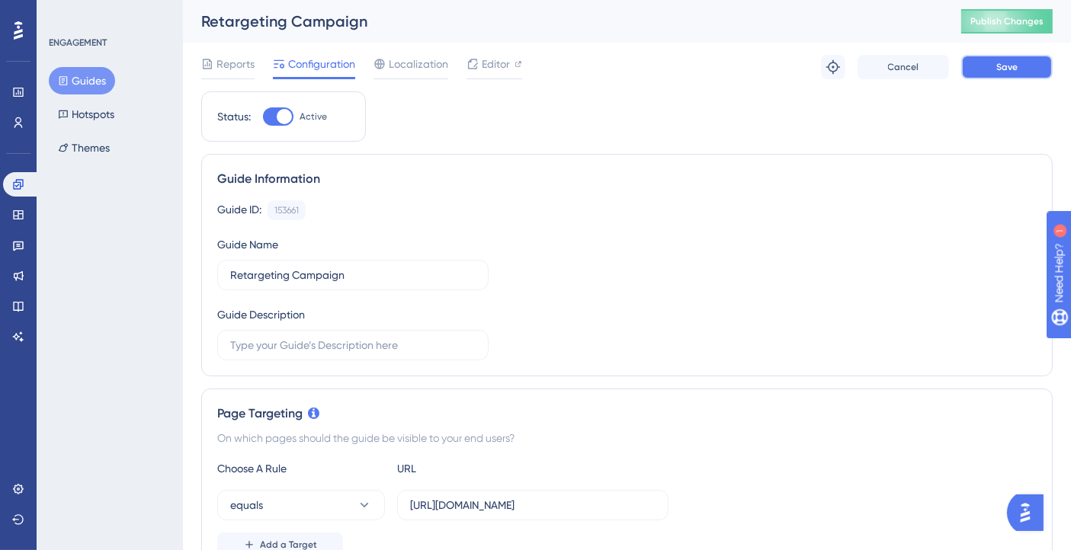
click at [1004, 66] on span "Save" at bounding box center [1006, 67] width 21 height 12
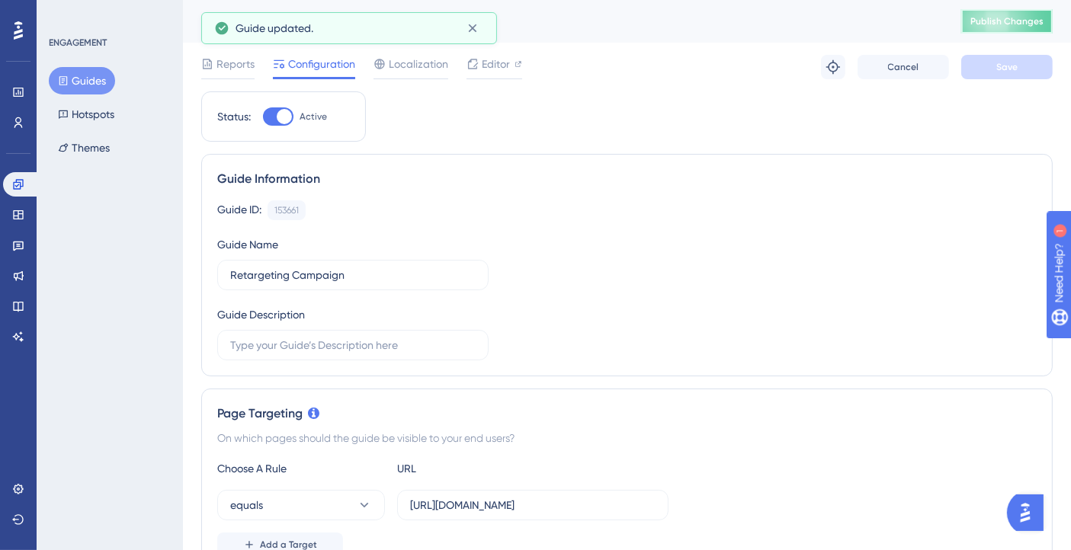
click at [1024, 14] on button "Publish Changes" at bounding box center [1006, 21] width 91 height 24
click at [829, 69] on icon at bounding box center [832, 66] width 15 height 15
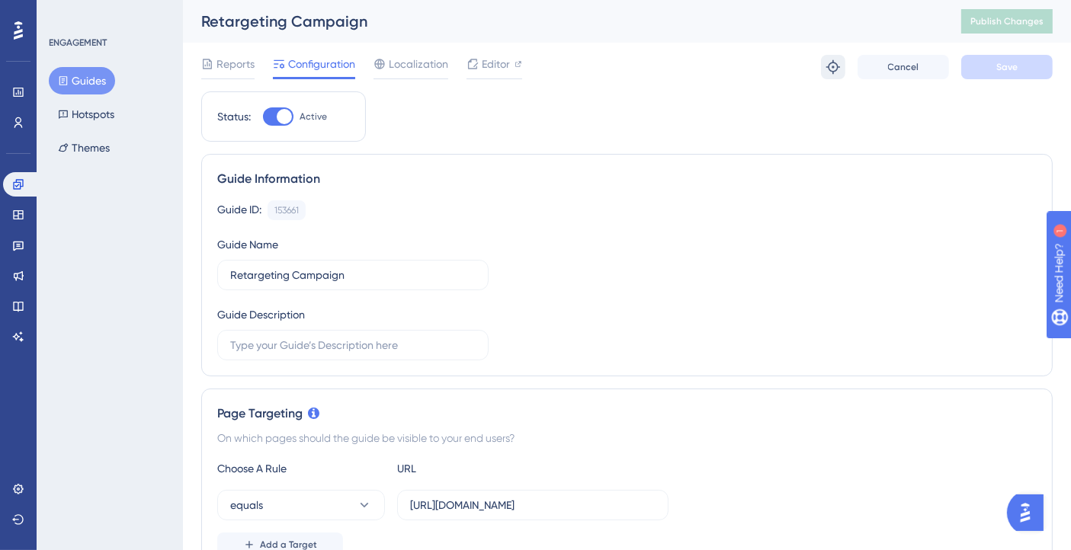
click at [836, 77] on button at bounding box center [833, 67] width 24 height 24
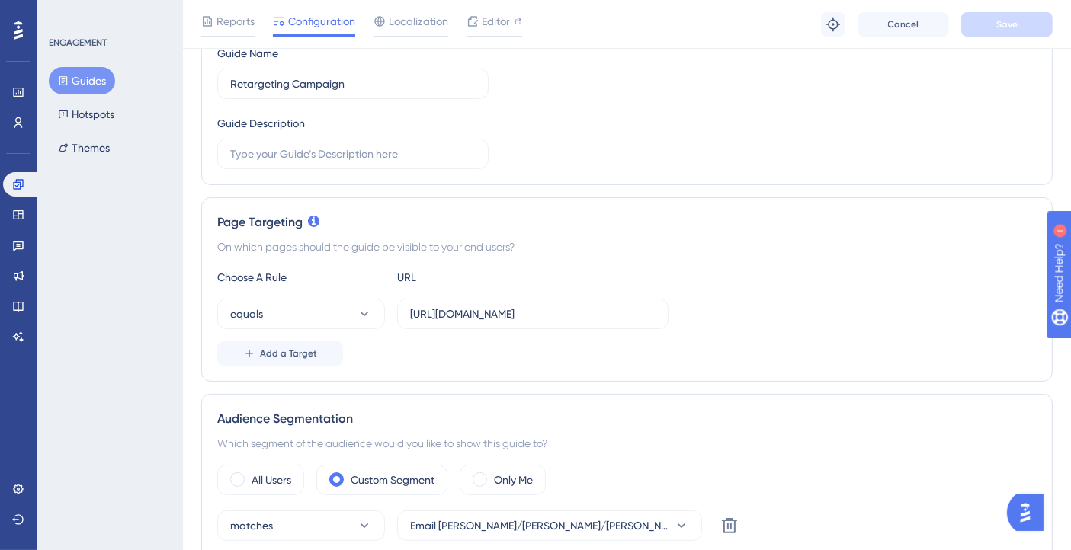
scroll to position [423, 0]
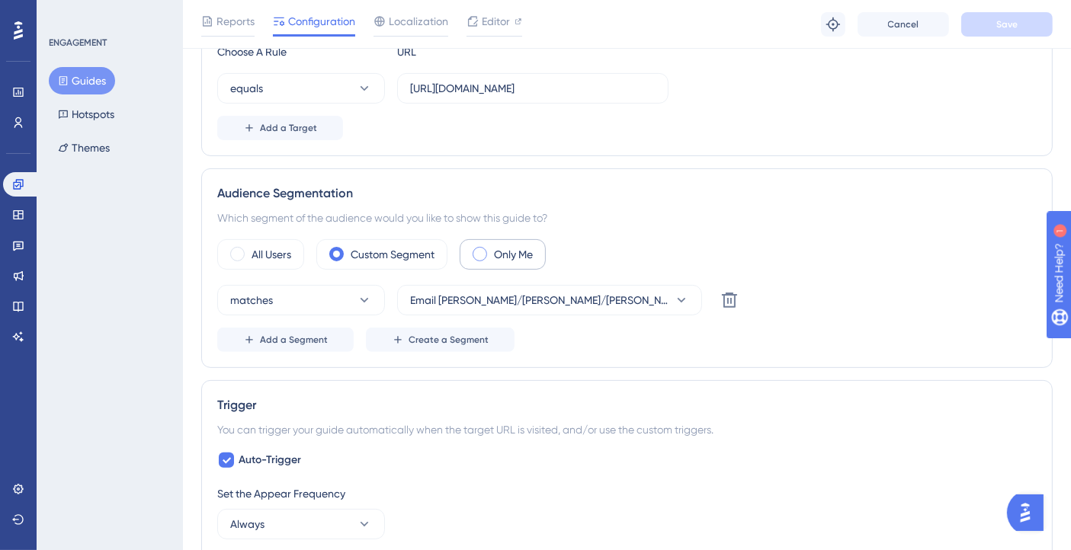
click at [487, 251] on span at bounding box center [480, 254] width 14 height 14
click at [492, 249] on input "radio" at bounding box center [492, 249] width 0 height 0
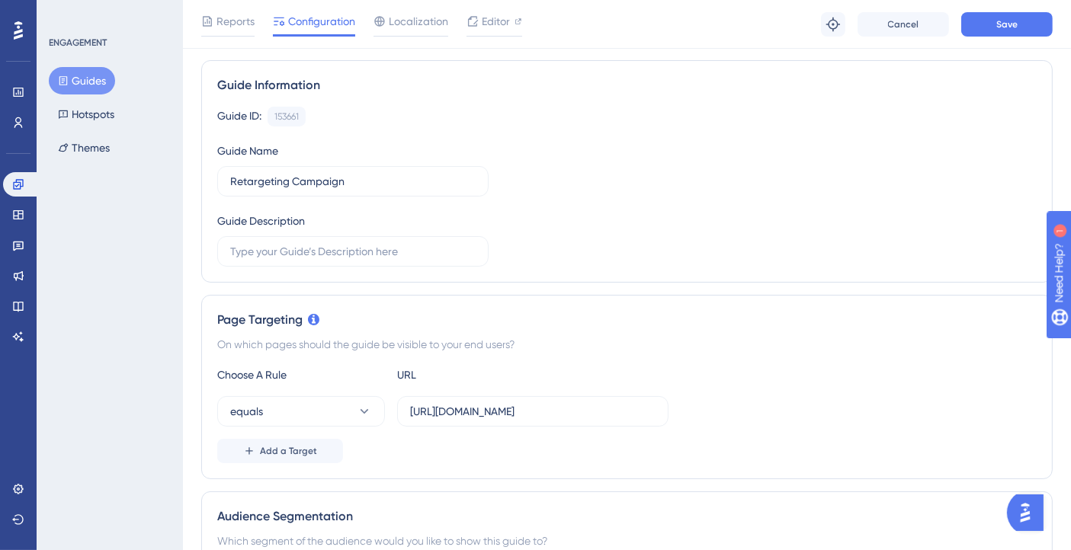
scroll to position [0, 0]
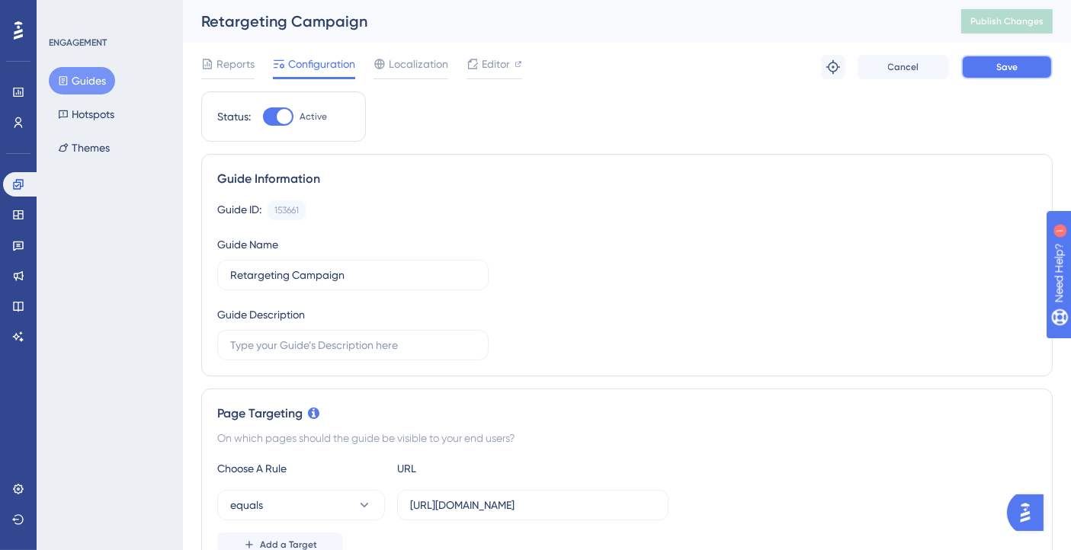
drag, startPoint x: 1001, startPoint y: 62, endPoint x: 1014, endPoint y: 101, distance: 41.2
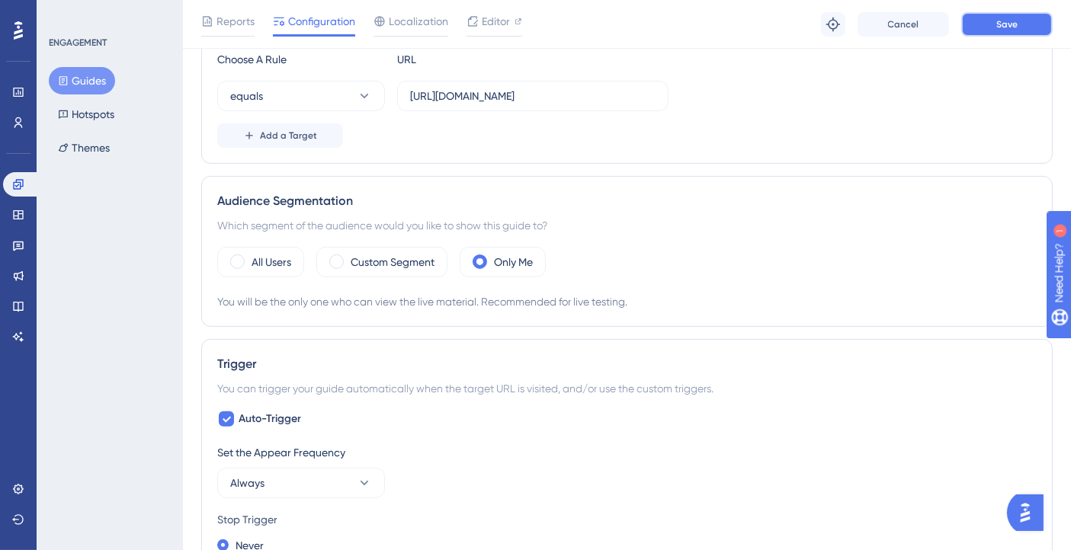
scroll to position [508, 0]
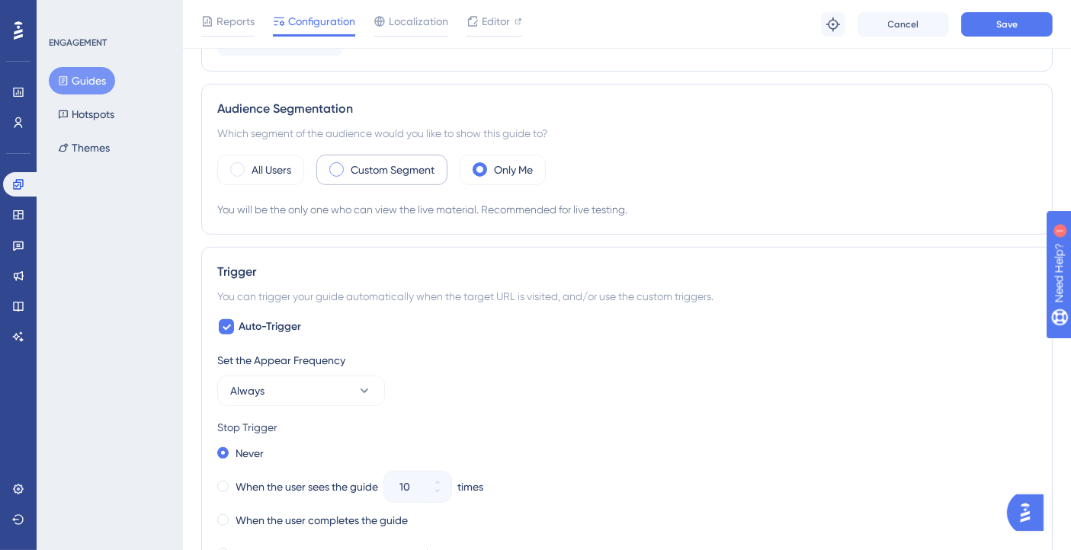
click at [380, 162] on label "Custom Segment" at bounding box center [393, 170] width 84 height 18
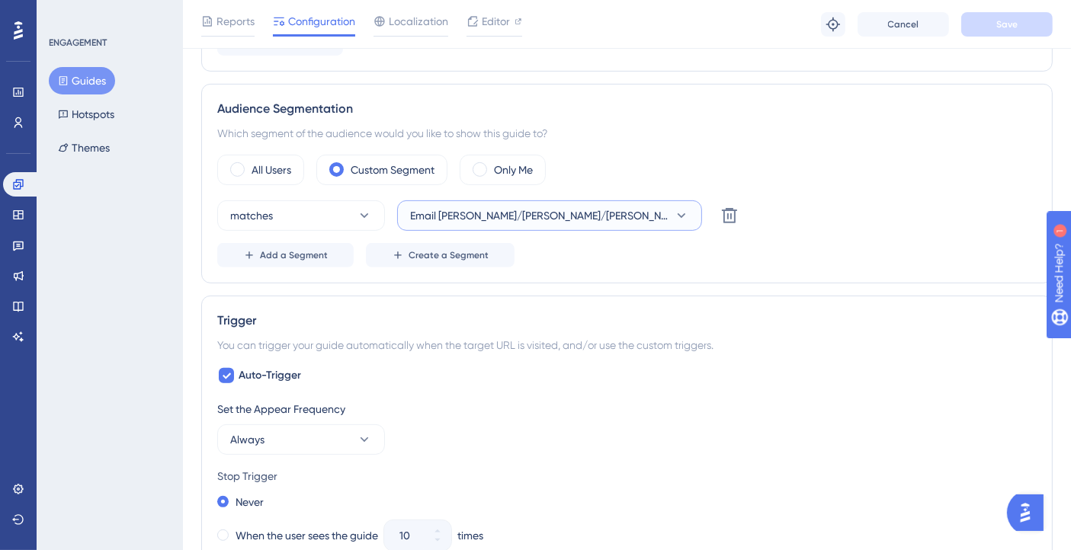
click at [681, 214] on icon at bounding box center [681, 215] width 15 height 15
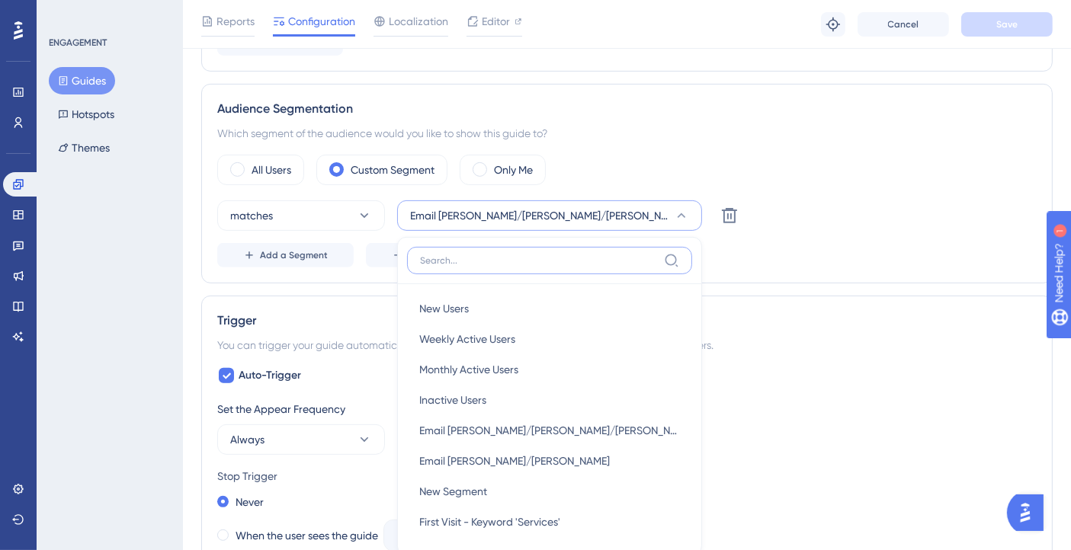
scroll to position [614, 0]
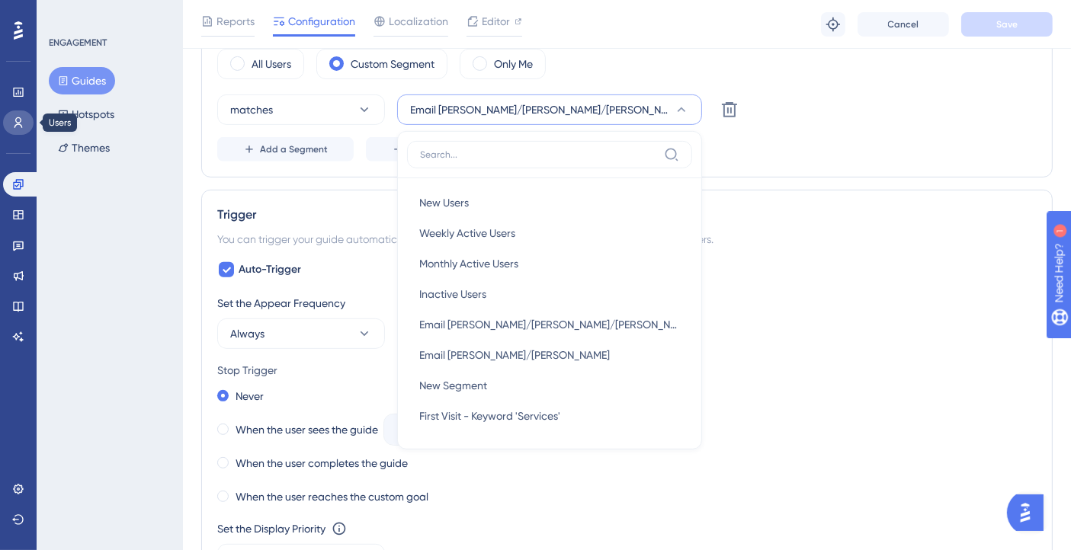
click at [24, 132] on link at bounding box center [18, 123] width 30 height 24
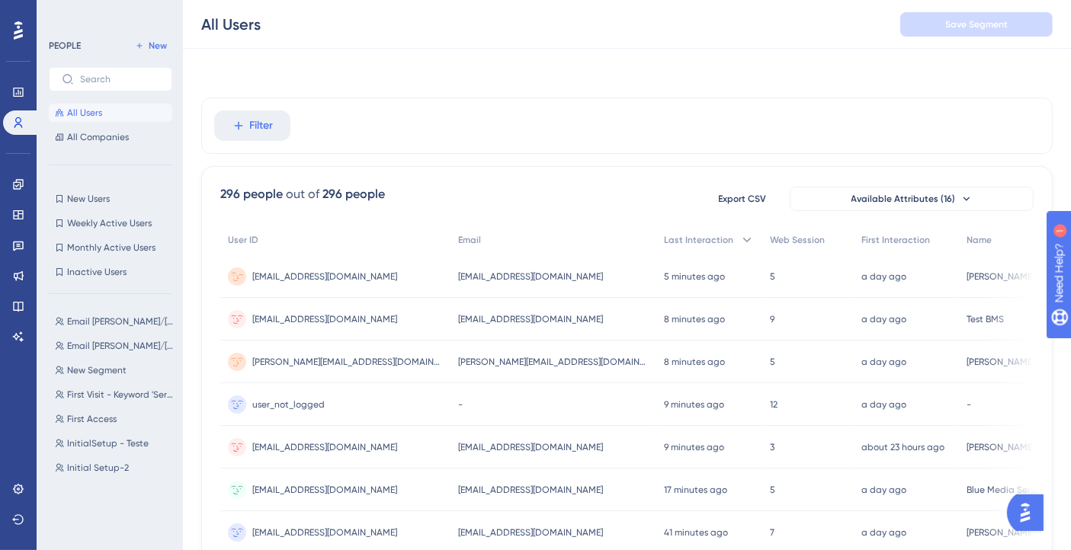
scroll to position [85, 0]
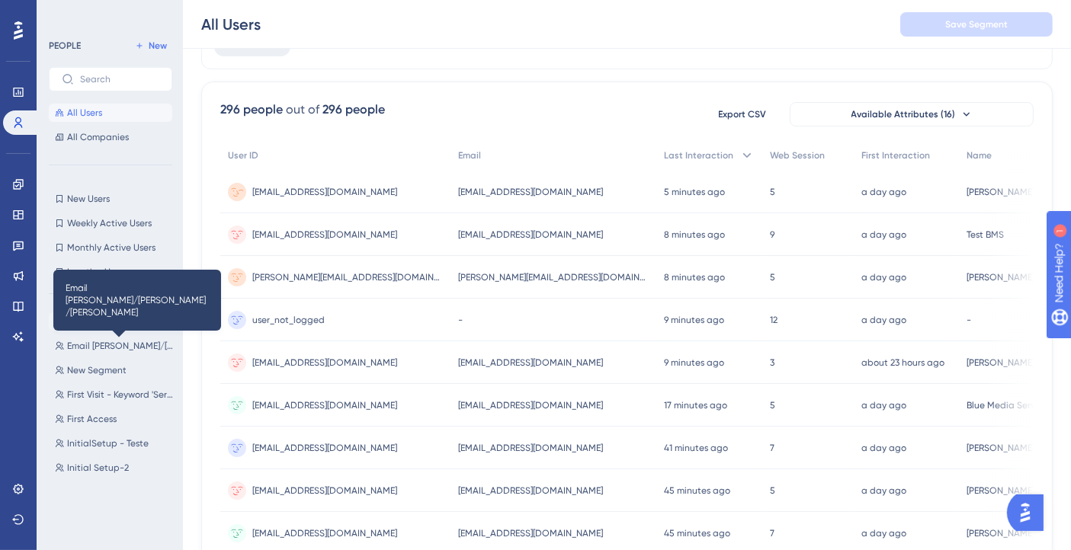
click at [119, 321] on span "Email Giovanna/Gabriel/Josias" at bounding box center [121, 322] width 108 height 12
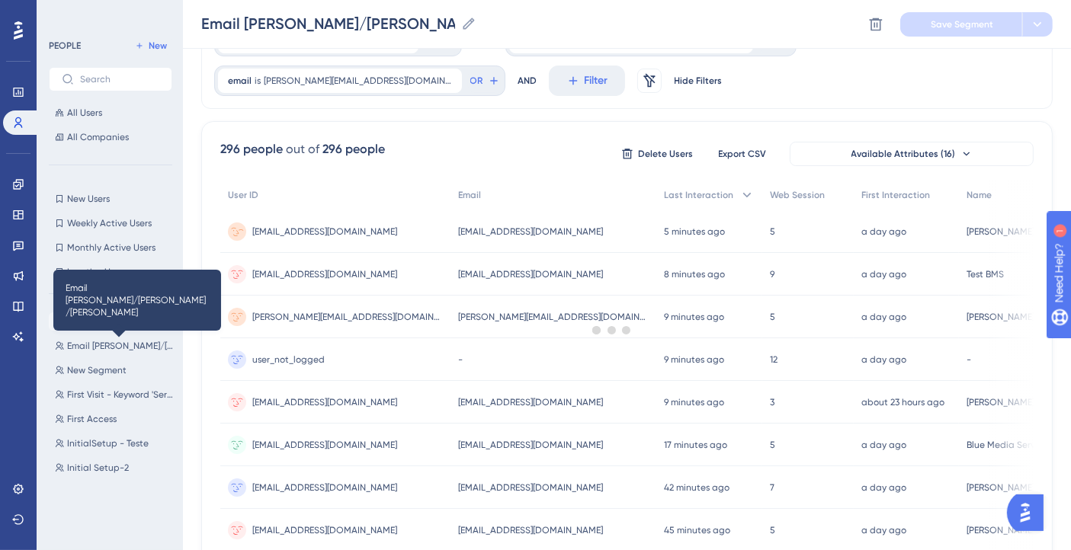
scroll to position [53, 0]
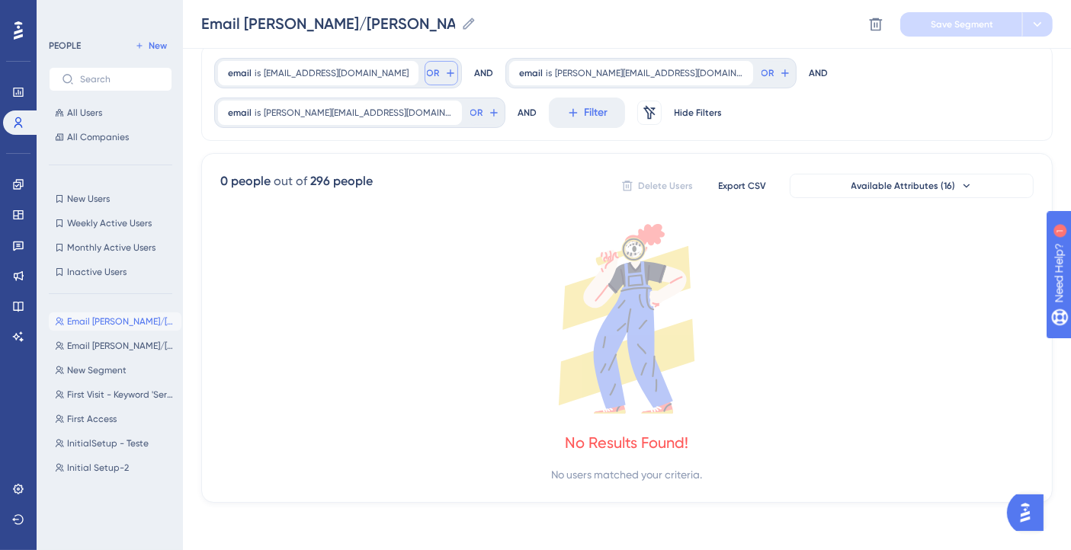
click at [427, 74] on span "OR" at bounding box center [433, 73] width 13 height 12
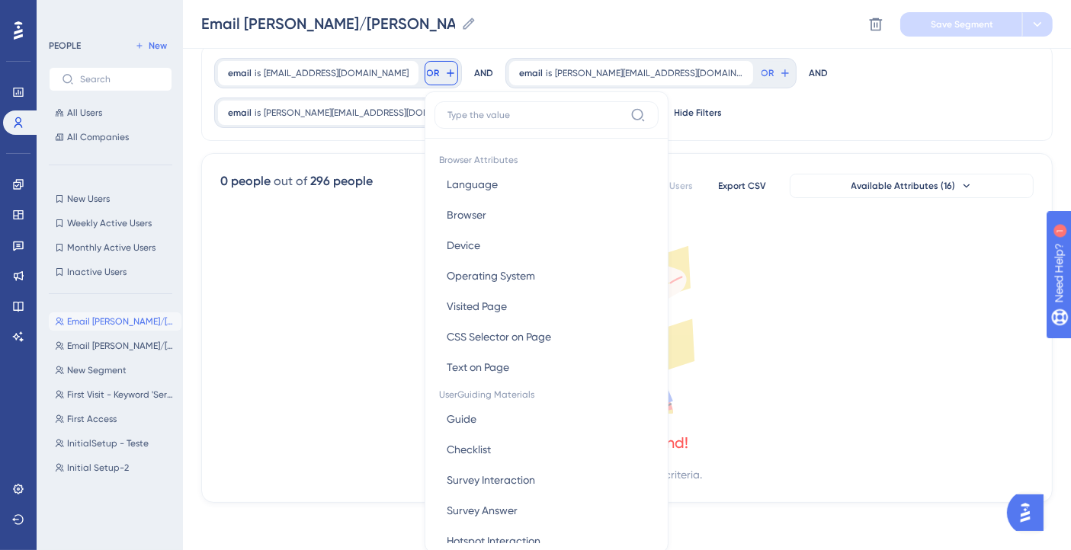
scroll to position [53, 0]
click at [427, 74] on span "OR" at bounding box center [433, 72] width 13 height 12
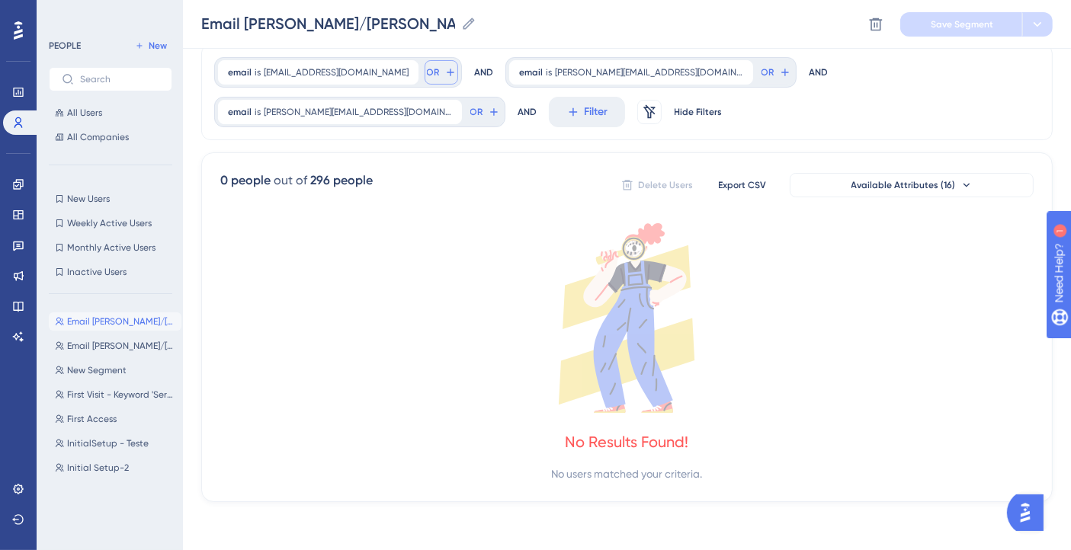
scroll to position [53, 0]
click at [425, 74] on button "OR" at bounding box center [442, 73] width 34 height 24
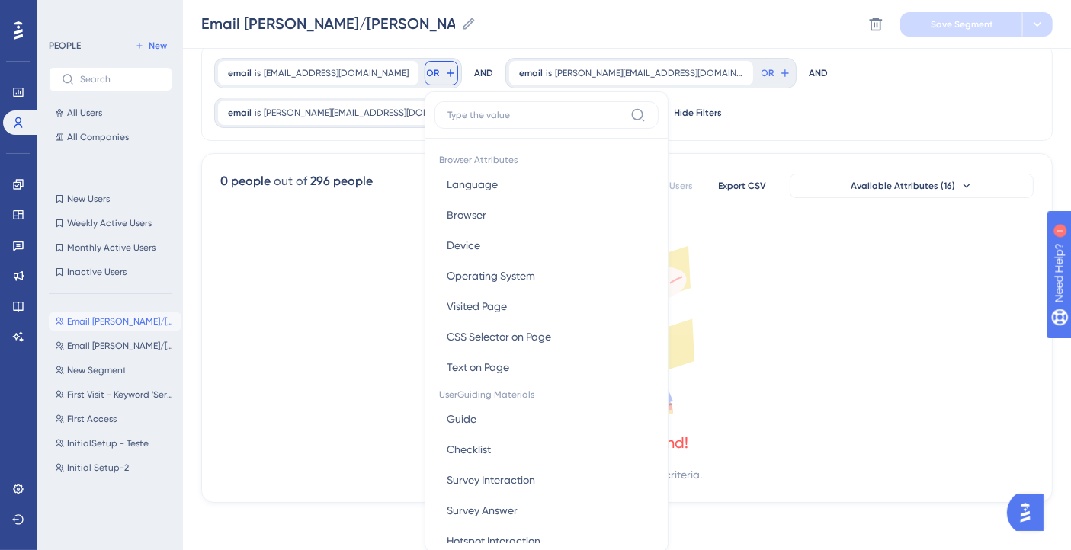
scroll to position [99, 0]
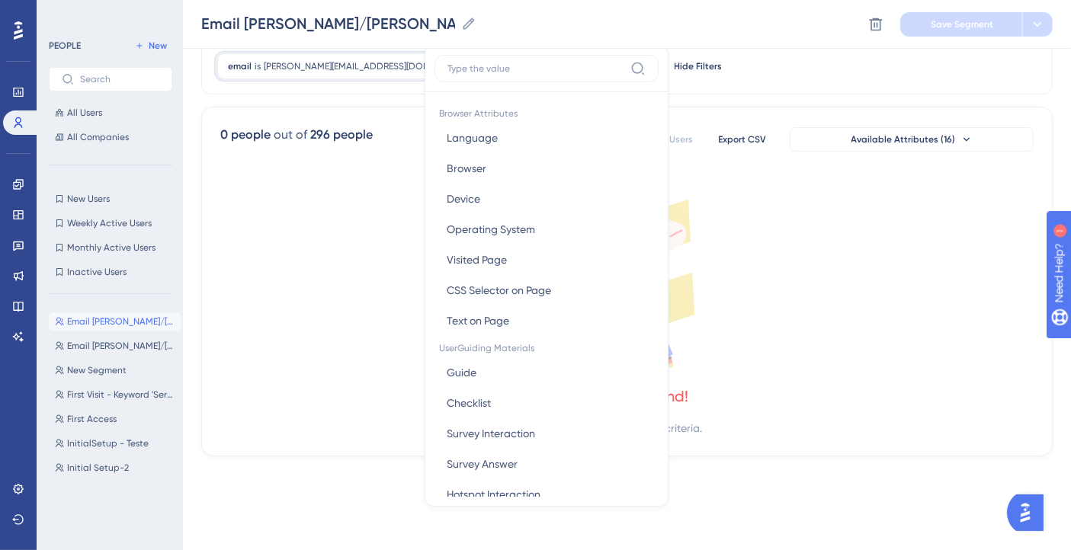
click at [328, 199] on icon at bounding box center [626, 273] width 813 height 190
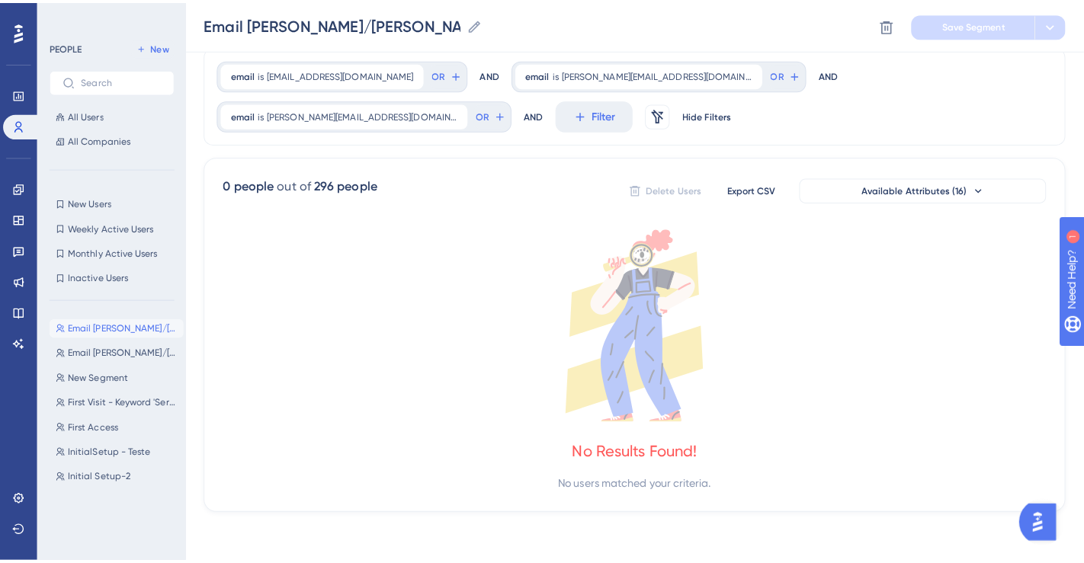
scroll to position [0, 0]
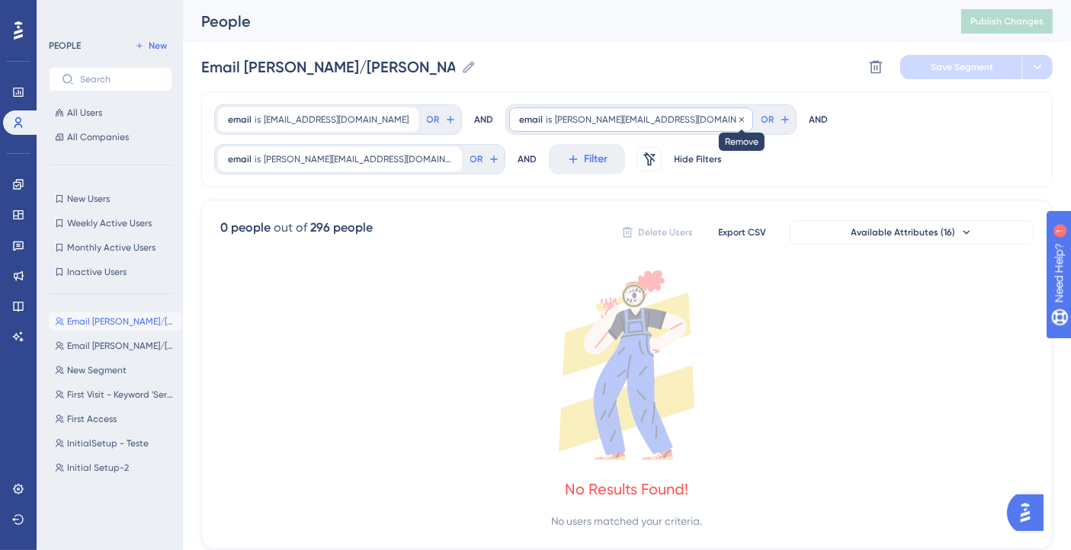
click at [739, 120] on icon at bounding box center [741, 119] width 5 height 5
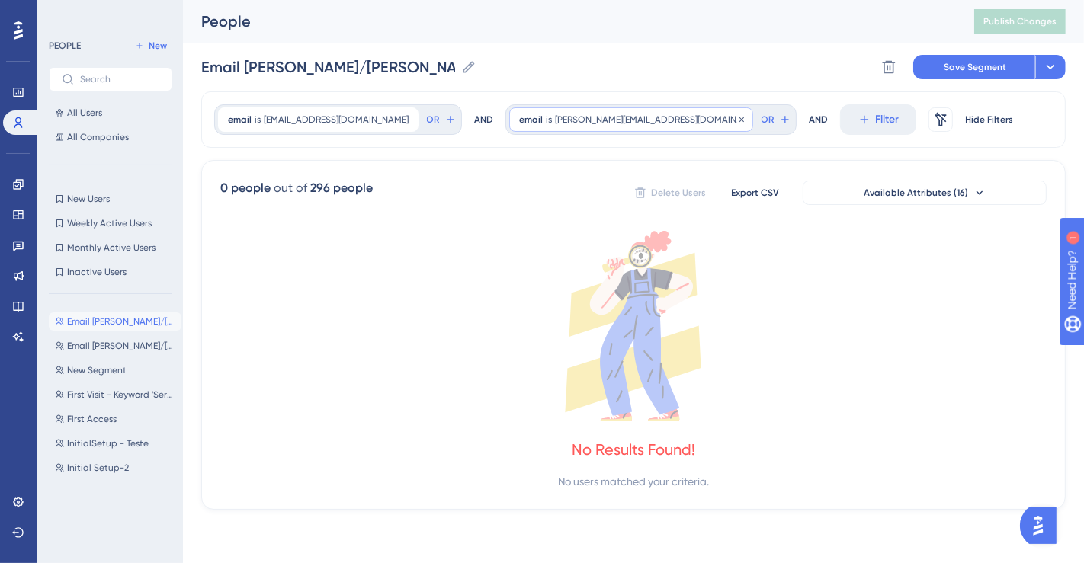
click at [644, 120] on div "email is josiasoliveira@bluems.com josiasoliveira@bluems.com Remove" at bounding box center [631, 119] width 244 height 24
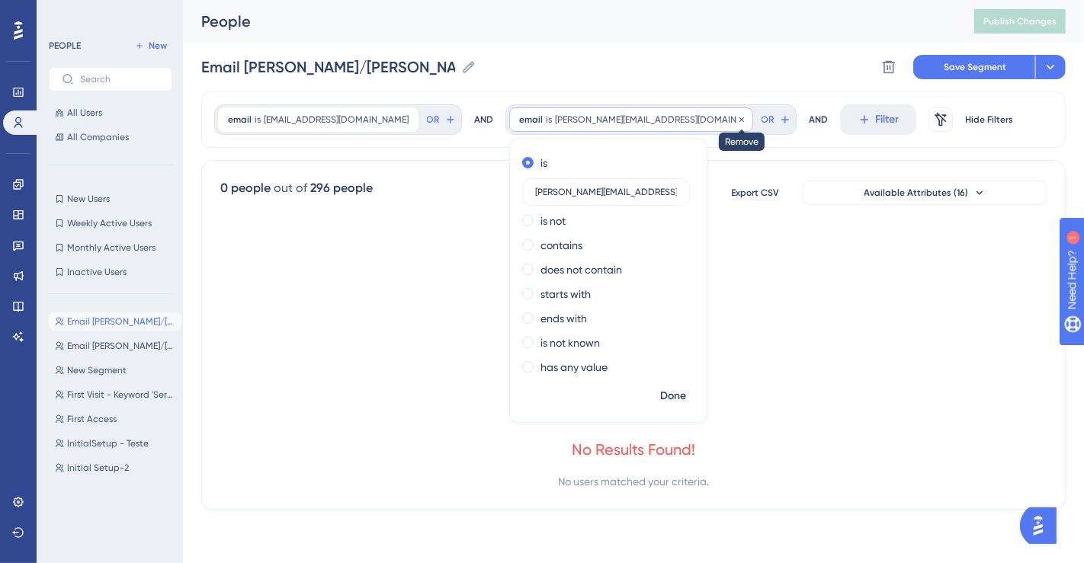
click at [643, 120] on div "email is josiasoliveira@bluems.com josiasoliveira@bluems.com Remove" at bounding box center [631, 119] width 244 height 24
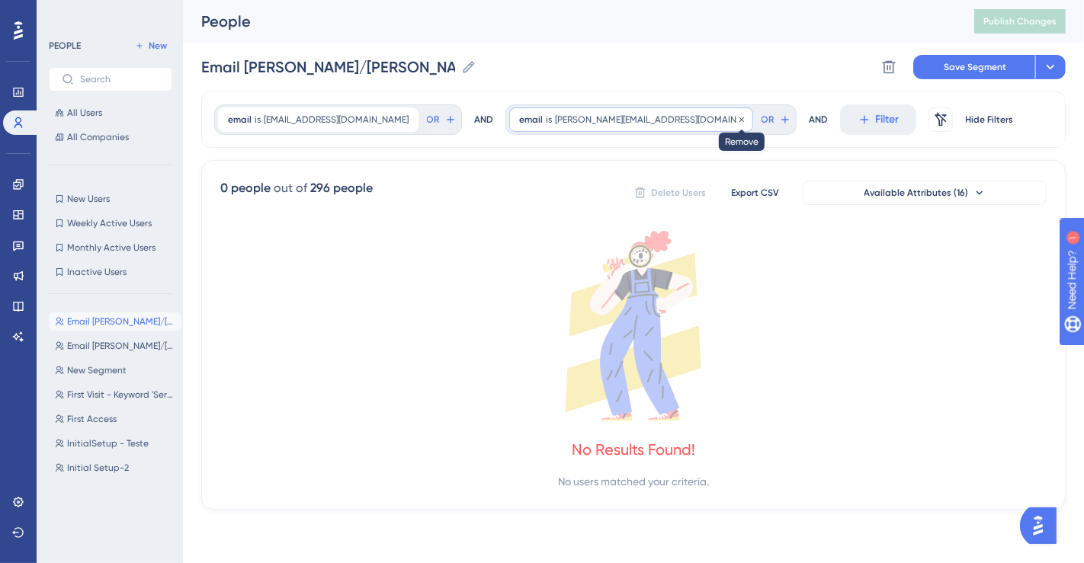
click at [739, 119] on icon at bounding box center [741, 119] width 5 height 5
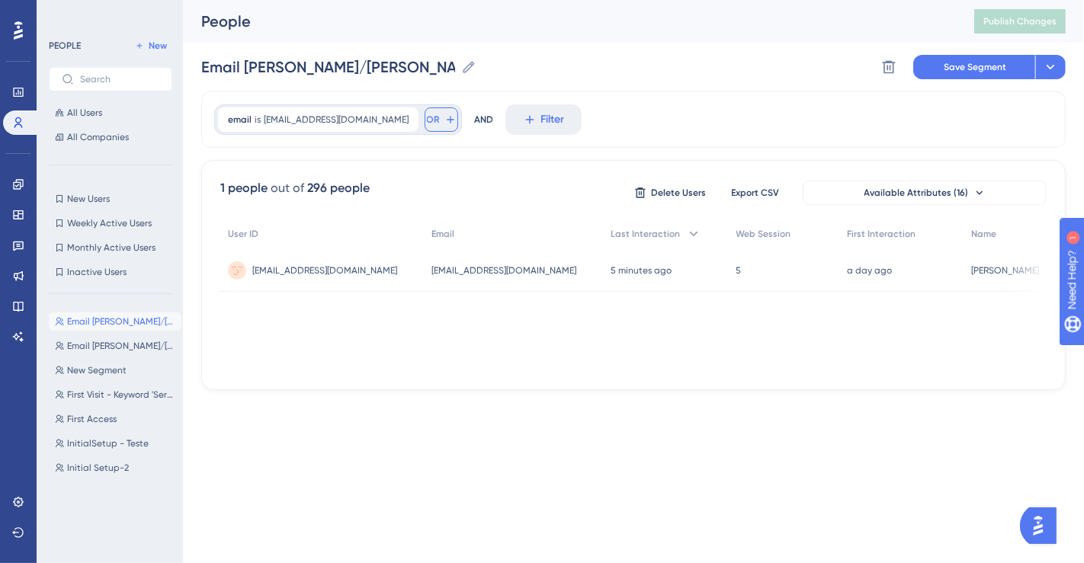
click at [444, 117] on icon at bounding box center [450, 120] width 12 height 12
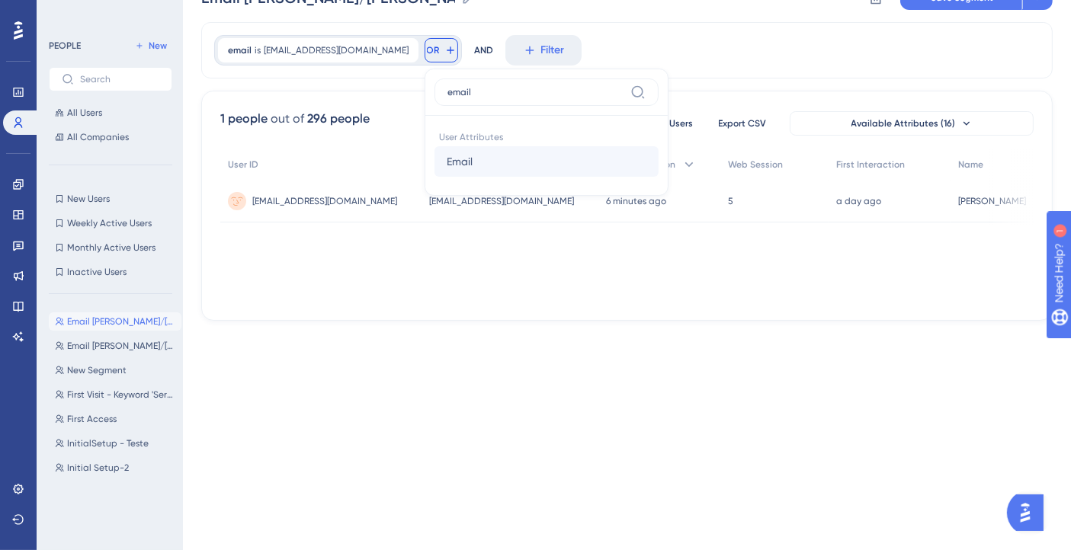
type input "email"
click at [473, 166] on button "Email Email" at bounding box center [546, 161] width 224 height 30
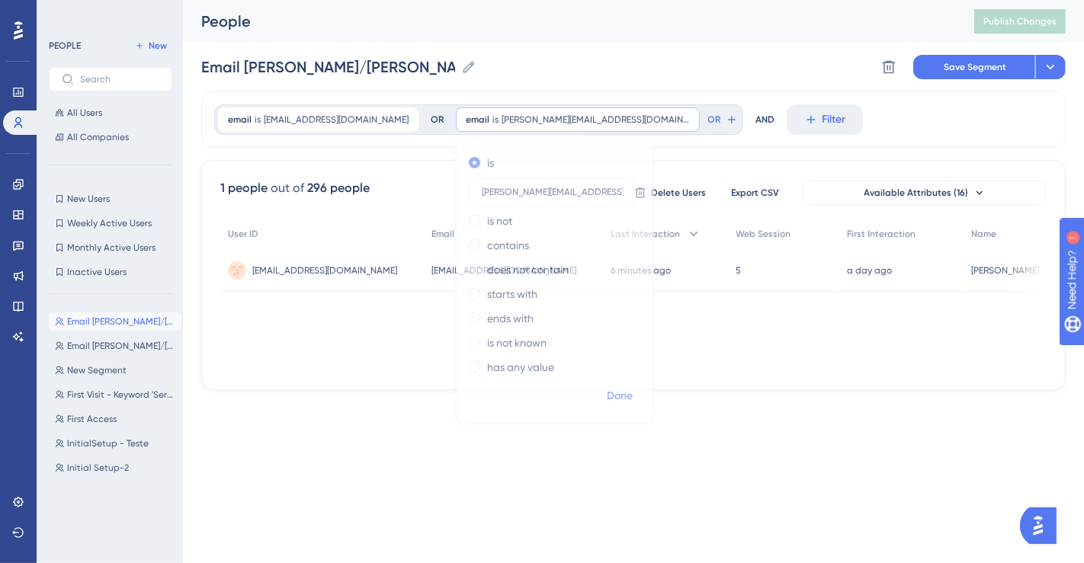
type input "gabrieloliveira@bluems.com"
click at [607, 397] on span "Done" at bounding box center [620, 396] width 26 height 18
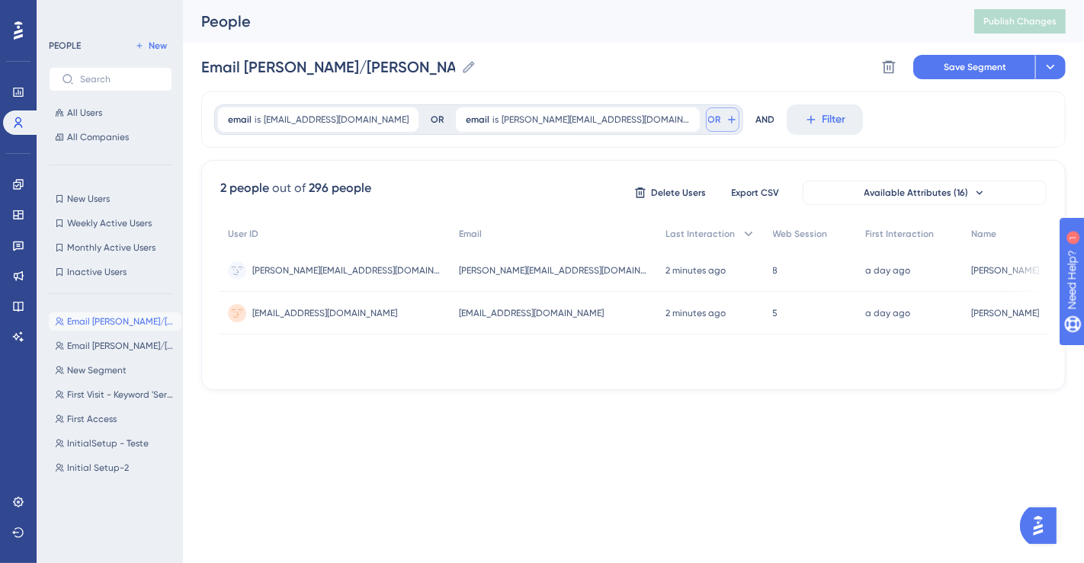
click at [708, 118] on span "OR" at bounding box center [714, 120] width 13 height 12
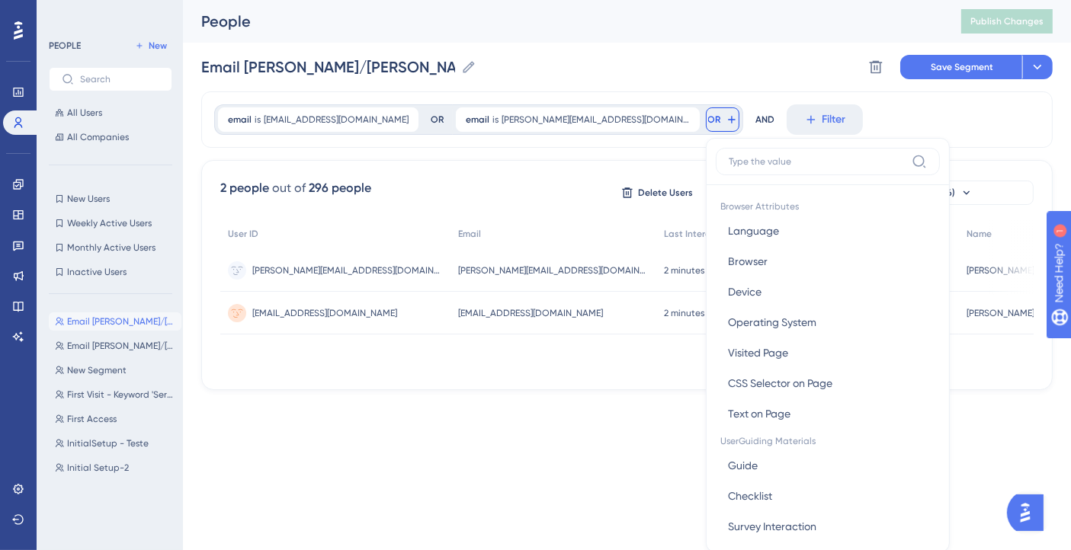
scroll to position [69, 0]
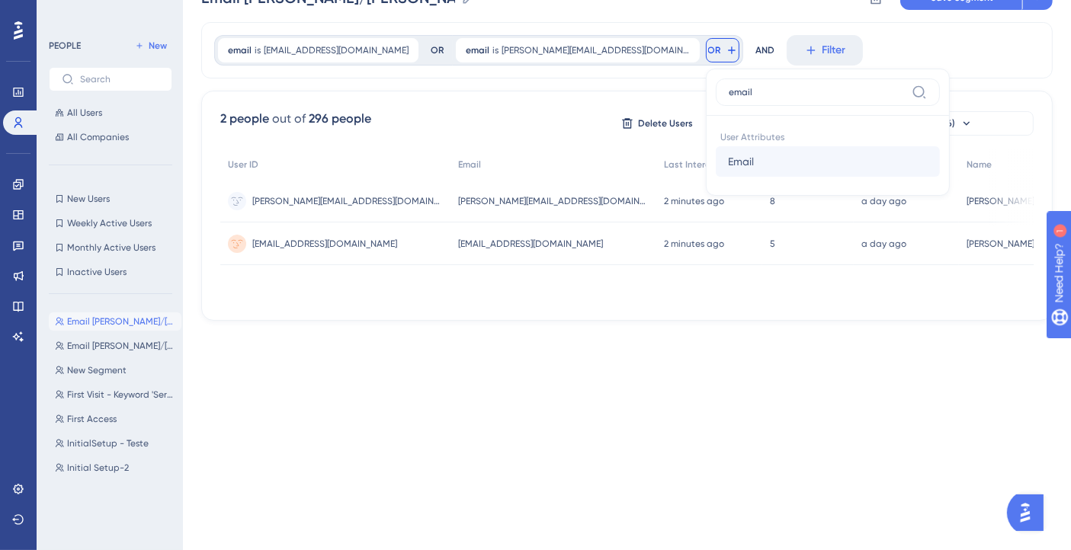
type input "email"
click at [728, 163] on span "Email" at bounding box center [741, 161] width 26 height 18
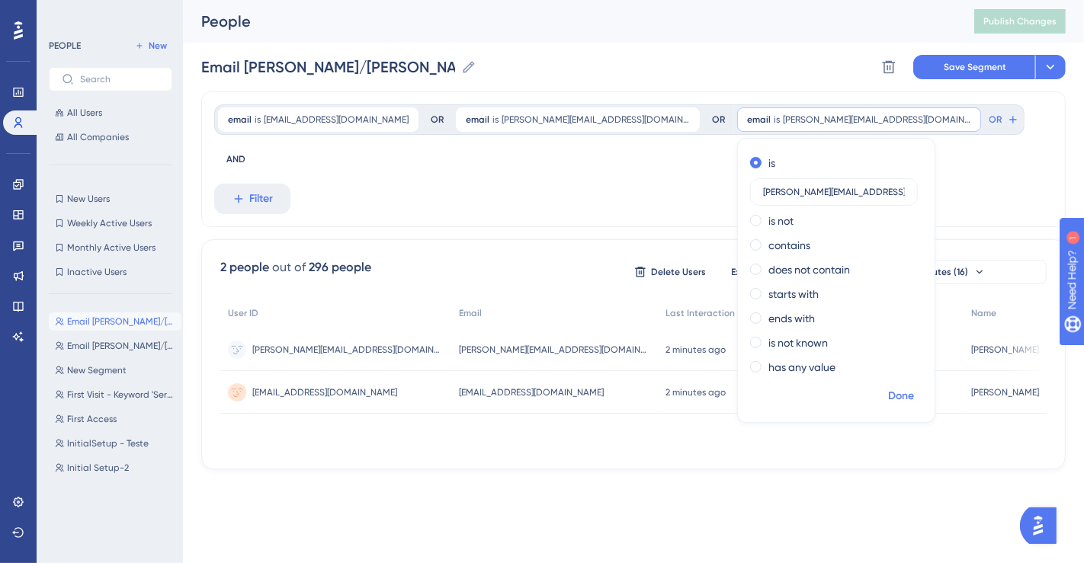
type input "josiasoliveira@bluems.com"
click at [888, 397] on span "Done" at bounding box center [901, 396] width 26 height 18
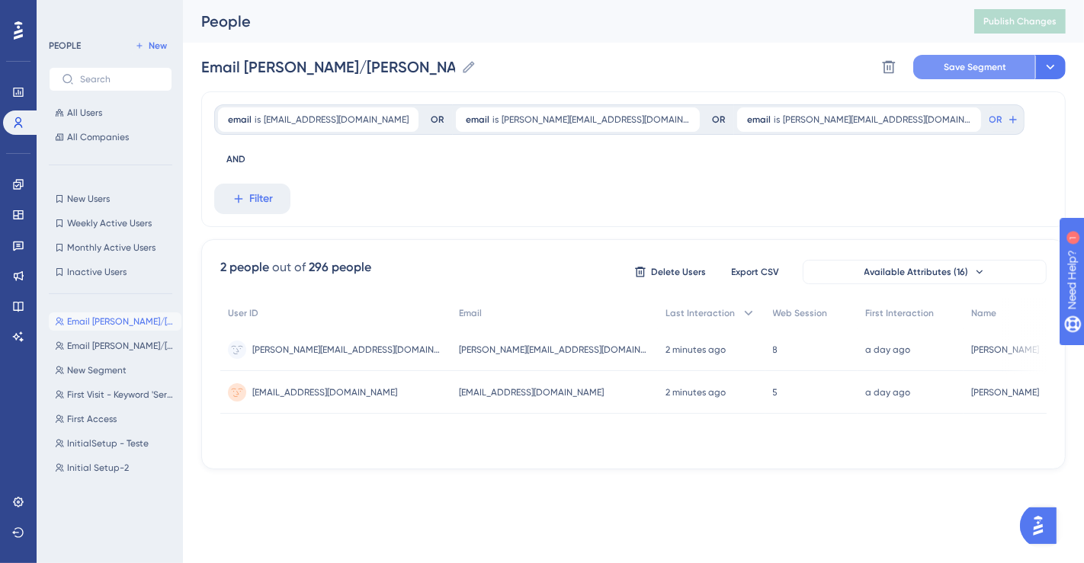
click at [928, 68] on button "Save Segment" at bounding box center [974, 67] width 122 height 24
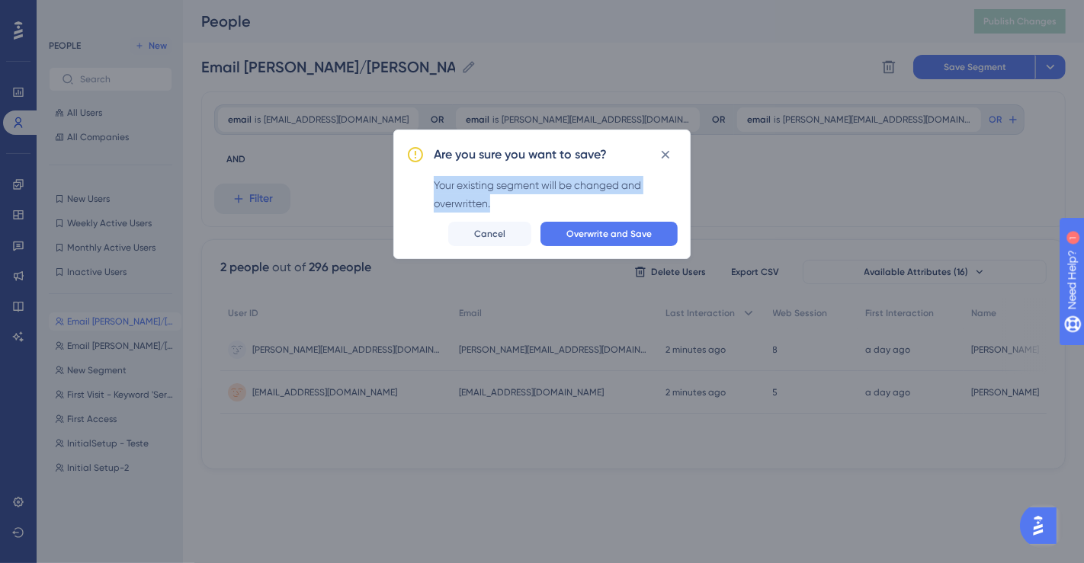
drag, startPoint x: 427, startPoint y: 191, endPoint x: 651, endPoint y: 198, distance: 224.2
click at [651, 198] on div "Are you sure you want to save? Your existing segment will be changed and overwr…" at bounding box center [541, 195] width 297 height 130
click at [614, 232] on span "Overwrite and Save" at bounding box center [608, 234] width 85 height 12
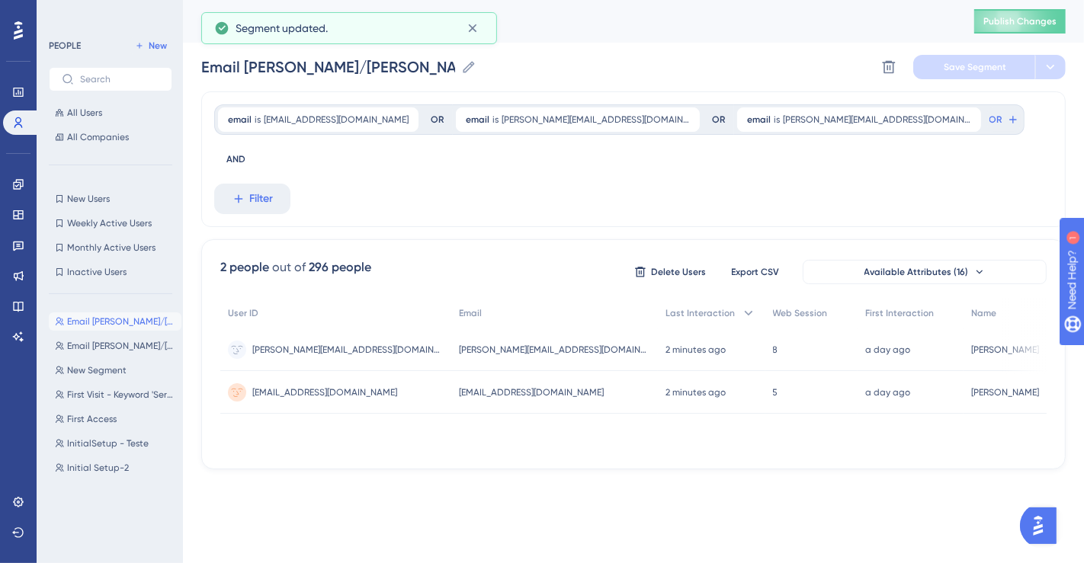
click at [740, 427] on div "Performance Users Engagement Widgets Feedback Product Updates Knowledge Base AI…" at bounding box center [542, 259] width 1084 height 518
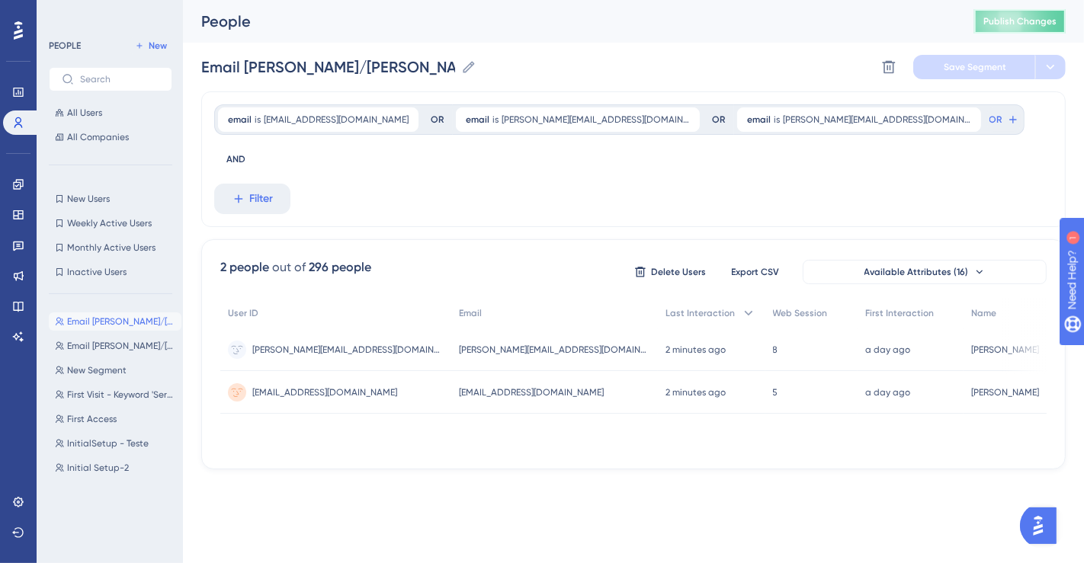
click at [1036, 14] on button "Publish Changes" at bounding box center [1019, 21] width 91 height 24
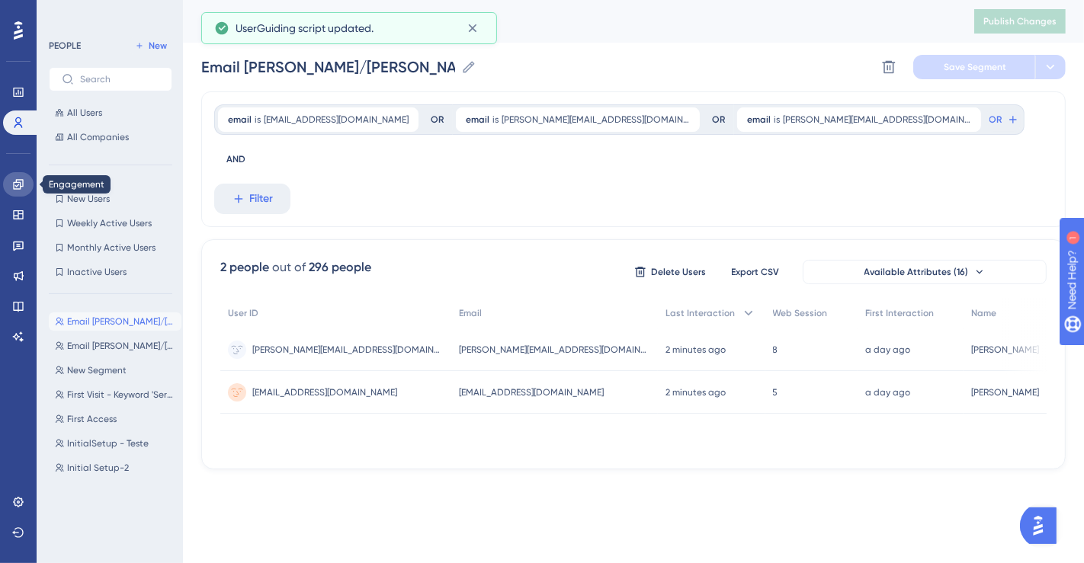
click at [22, 185] on icon at bounding box center [18, 184] width 10 height 10
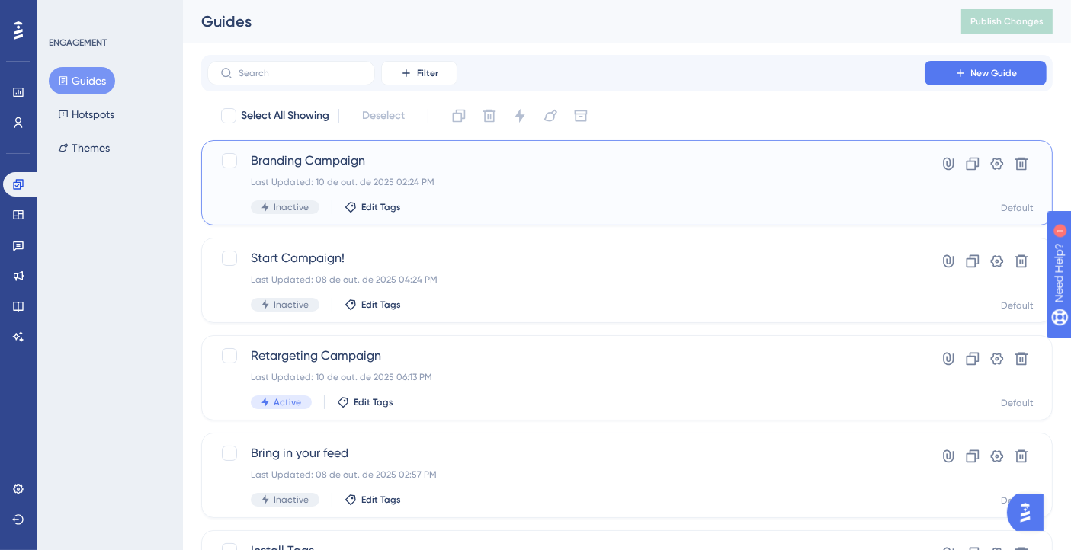
click at [399, 177] on div "Last Updated: 10 de out. de 2025 02:24 PM" at bounding box center [566, 182] width 630 height 12
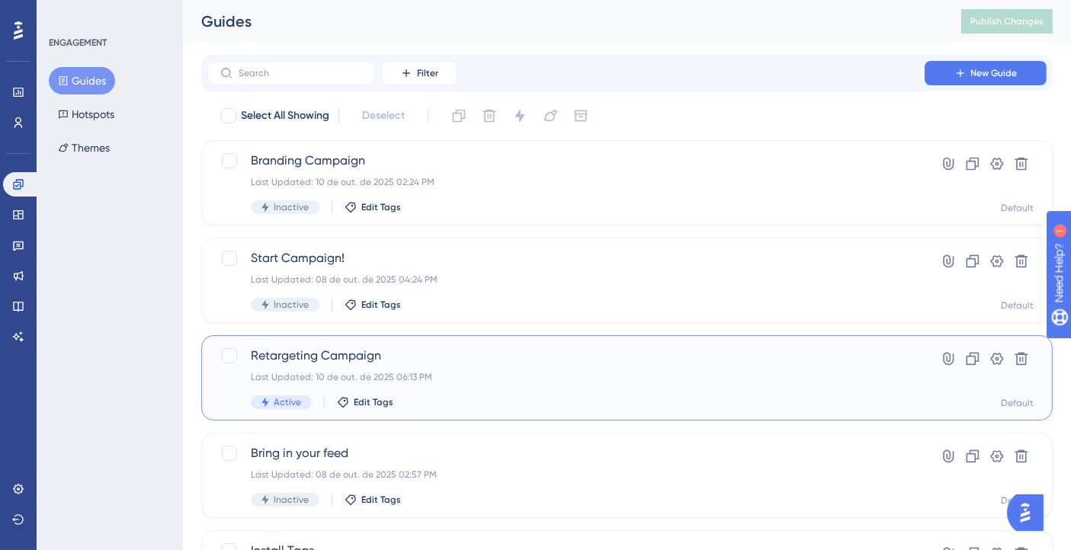
click at [367, 347] on span "Retargeting Campaign" at bounding box center [566, 356] width 630 height 18
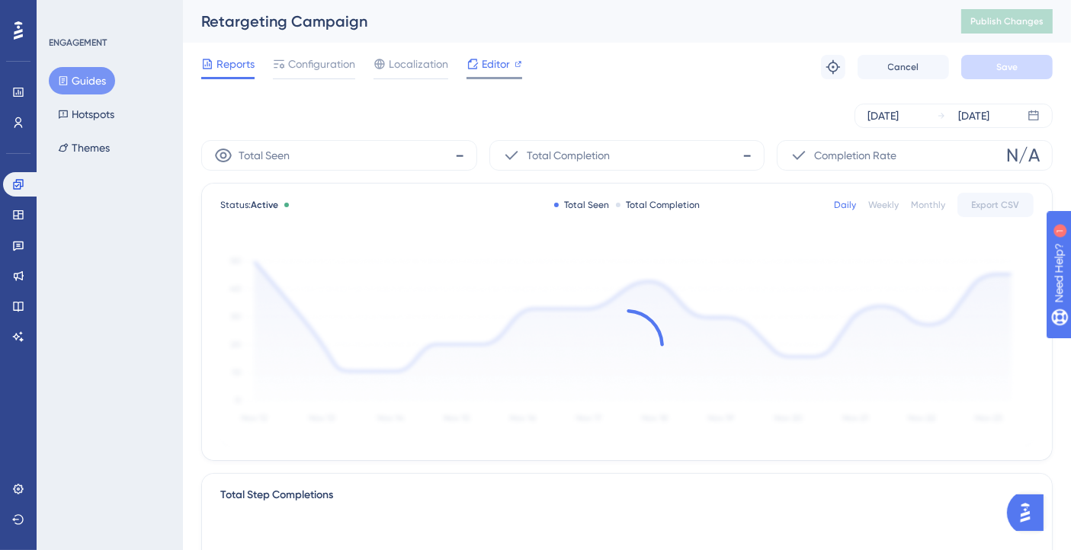
click at [492, 73] on div "Editor" at bounding box center [494, 67] width 56 height 24
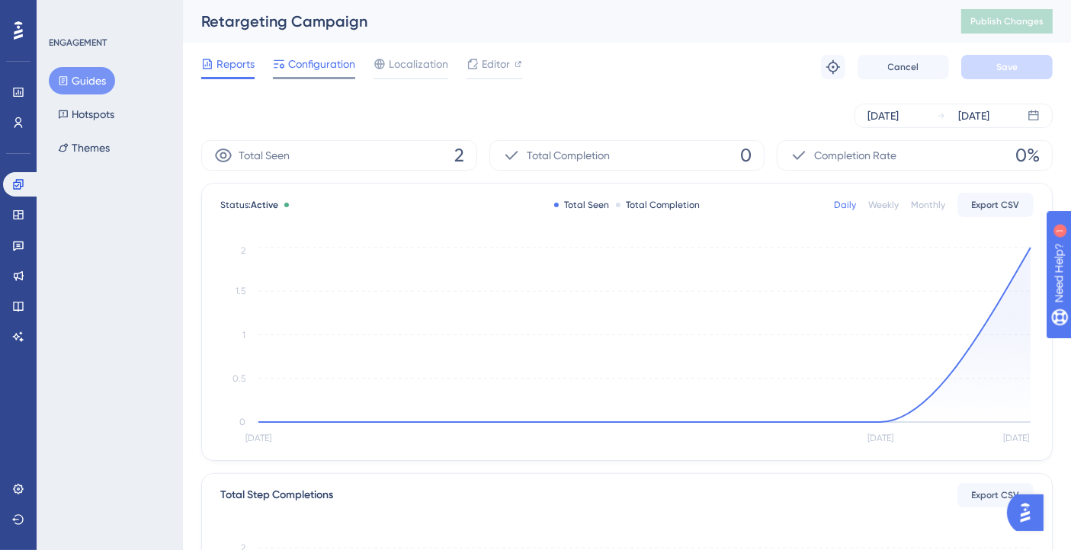
click at [298, 62] on span "Configuration" at bounding box center [321, 64] width 67 height 18
click at [313, 64] on span "Configuration" at bounding box center [321, 64] width 67 height 18
click at [313, 69] on span "Configuration" at bounding box center [321, 64] width 67 height 18
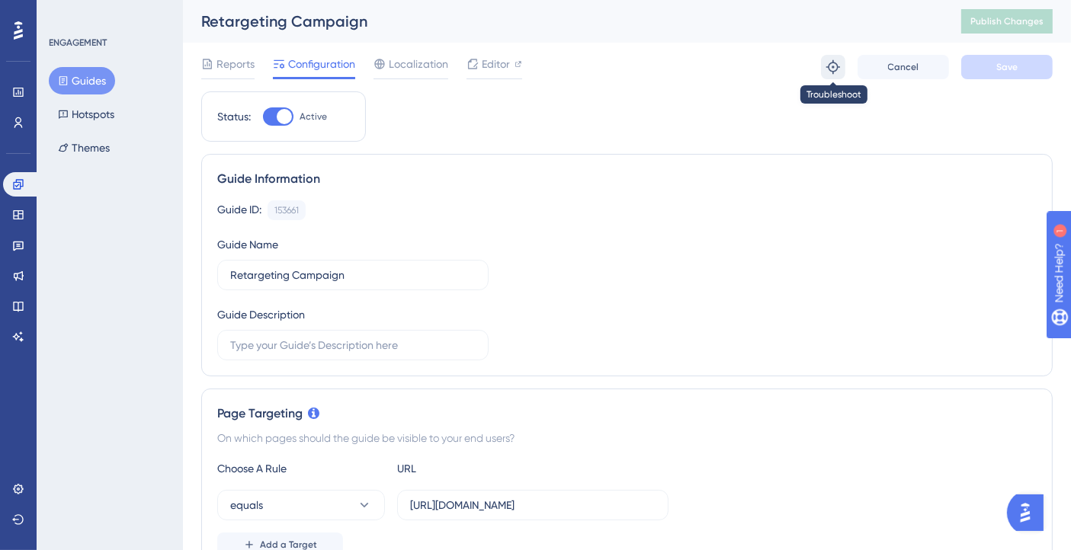
click at [830, 61] on icon at bounding box center [832, 66] width 15 height 15
click at [509, 69] on span "Editor" at bounding box center [496, 64] width 28 height 18
click at [989, 26] on span "Publish Changes" at bounding box center [1006, 21] width 73 height 12
click at [831, 72] on icon at bounding box center [832, 66] width 15 height 15
click at [1024, 26] on span "Publish Changes" at bounding box center [1006, 21] width 73 height 12
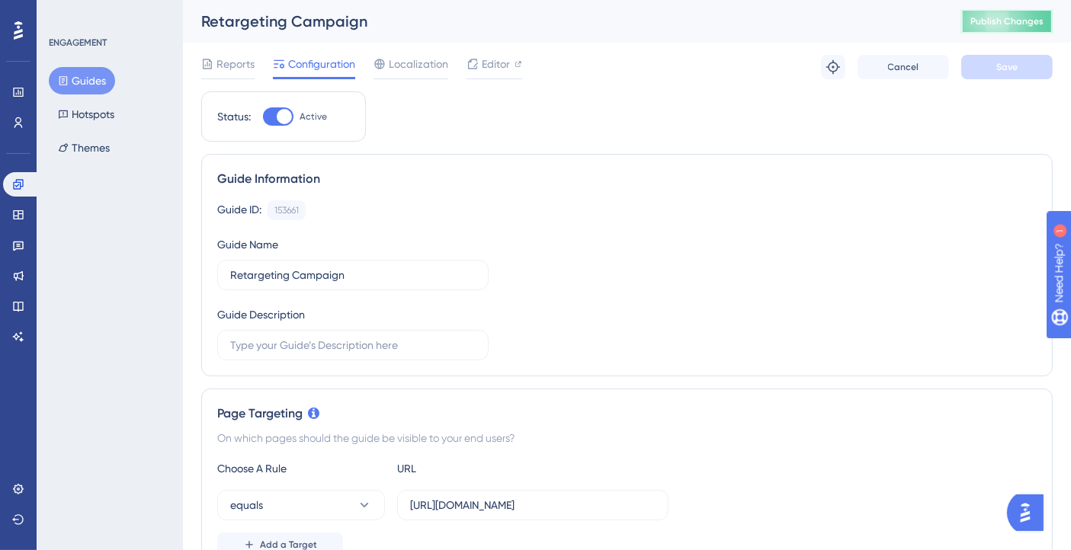
click at [1027, 16] on span "Publish Changes" at bounding box center [1006, 21] width 73 height 12
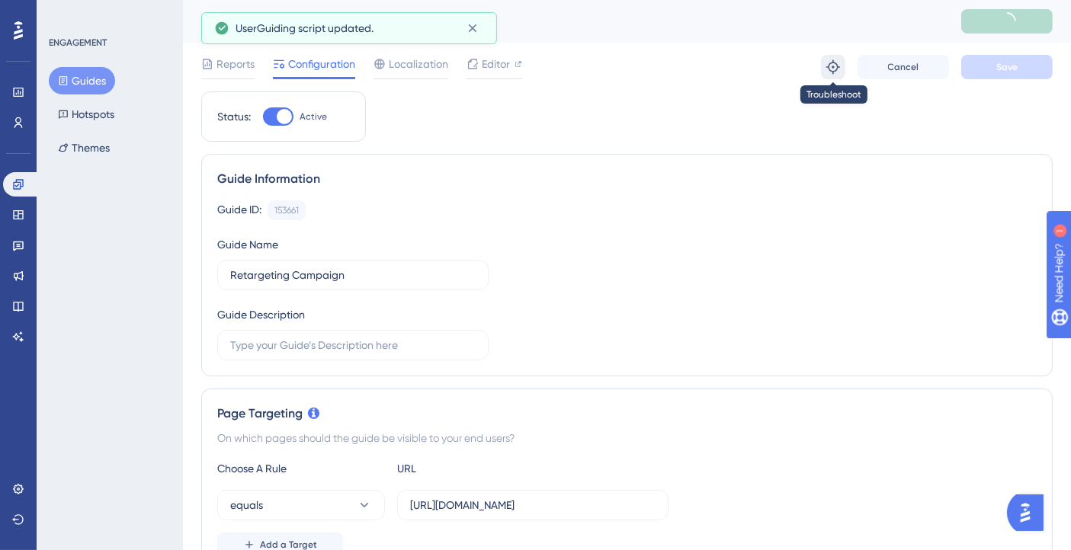
click at [831, 65] on icon at bounding box center [832, 66] width 15 height 15
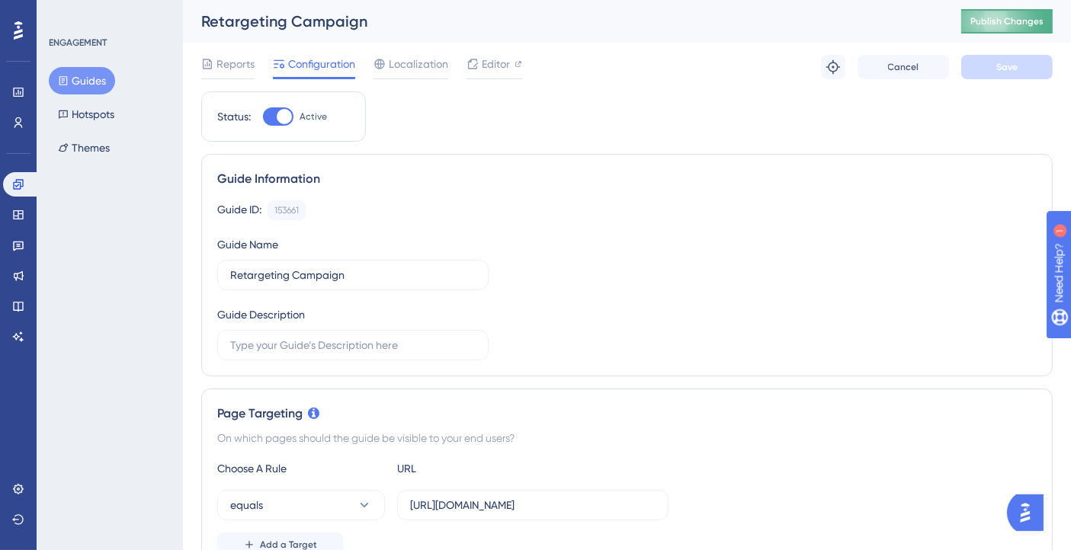
click at [1013, 22] on span "Publish Changes" at bounding box center [1006, 21] width 73 height 12
click at [1017, 24] on span "Publish Changes" at bounding box center [1006, 21] width 73 height 12
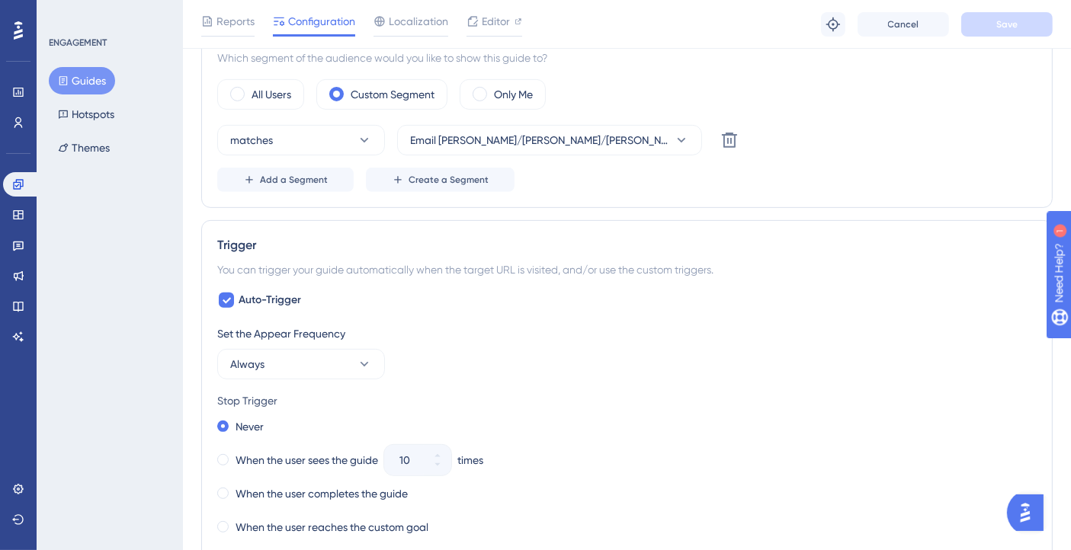
scroll to position [592, 0]
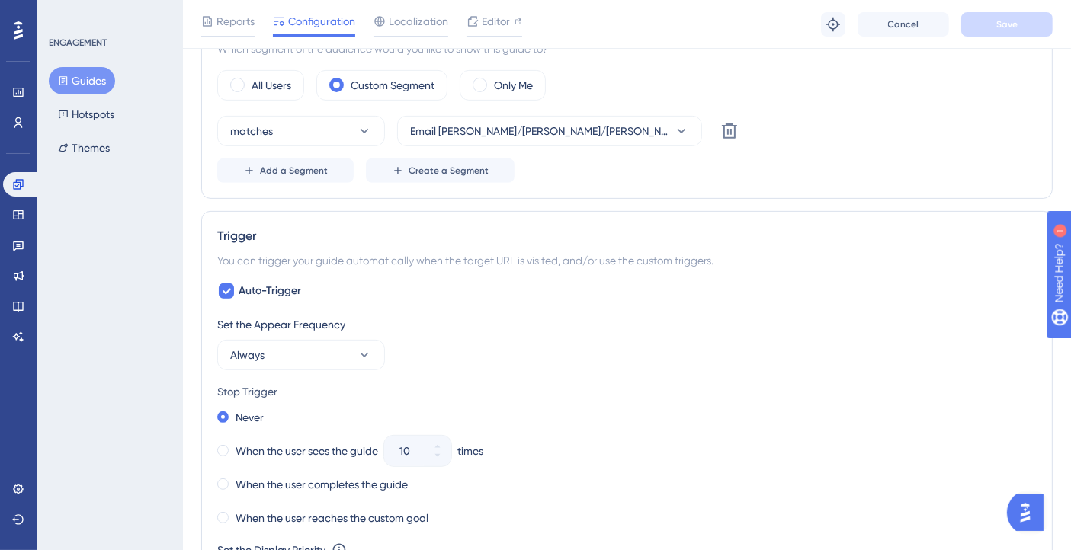
click at [95, 77] on button "Guides" at bounding box center [82, 80] width 66 height 27
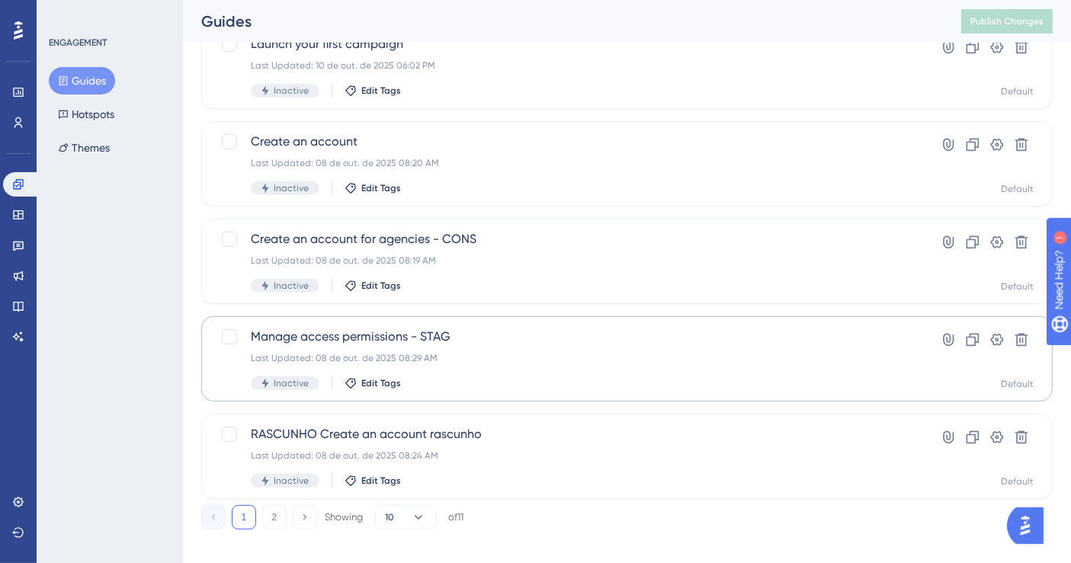
scroll to position [619, 0]
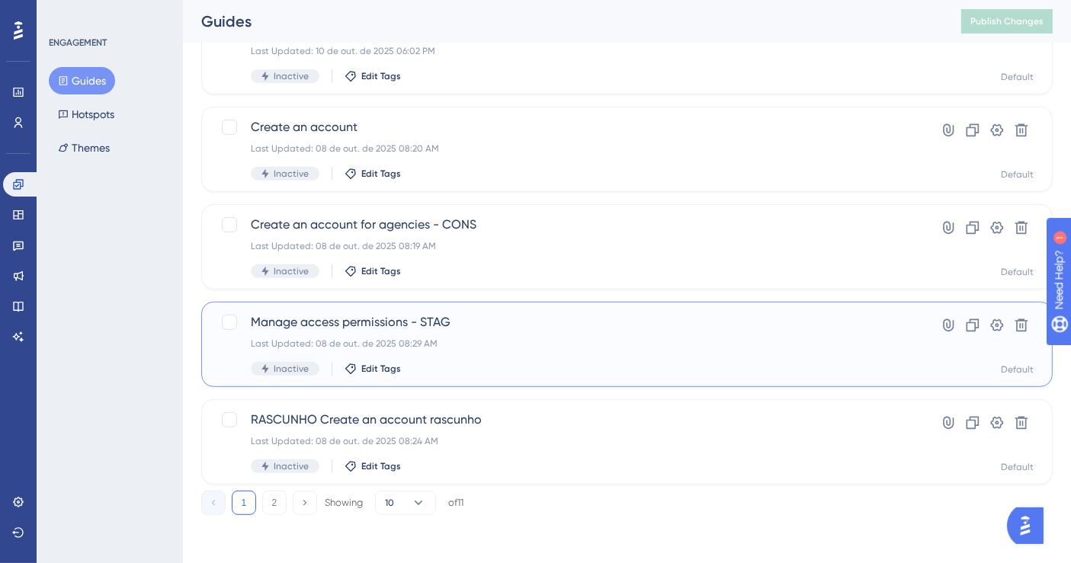
click at [486, 319] on span "Manage access permissions - STAG" at bounding box center [566, 322] width 630 height 18
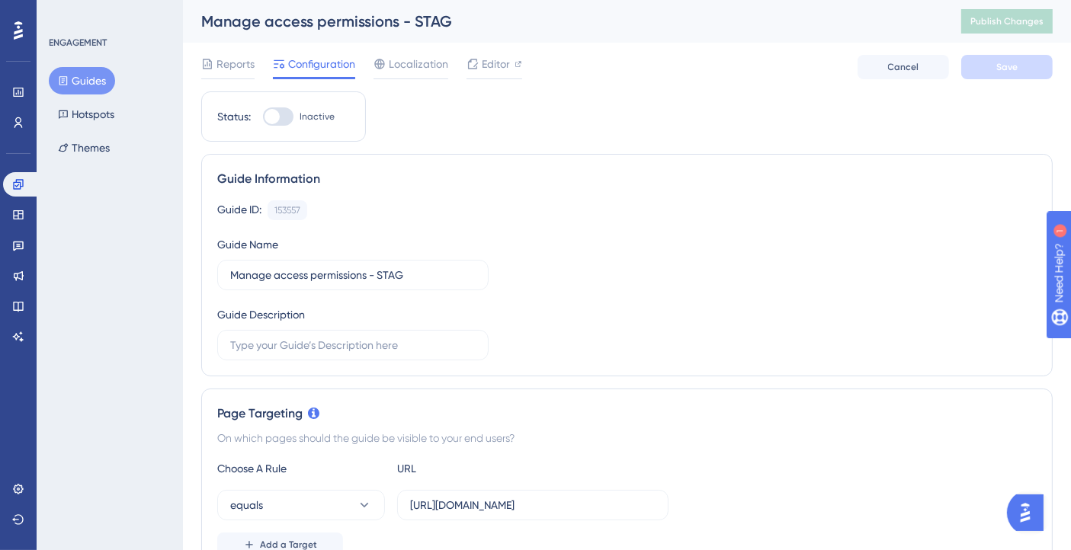
click at [74, 83] on button "Guides" at bounding box center [82, 80] width 66 height 27
